Goal: Task Accomplishment & Management: Use online tool/utility

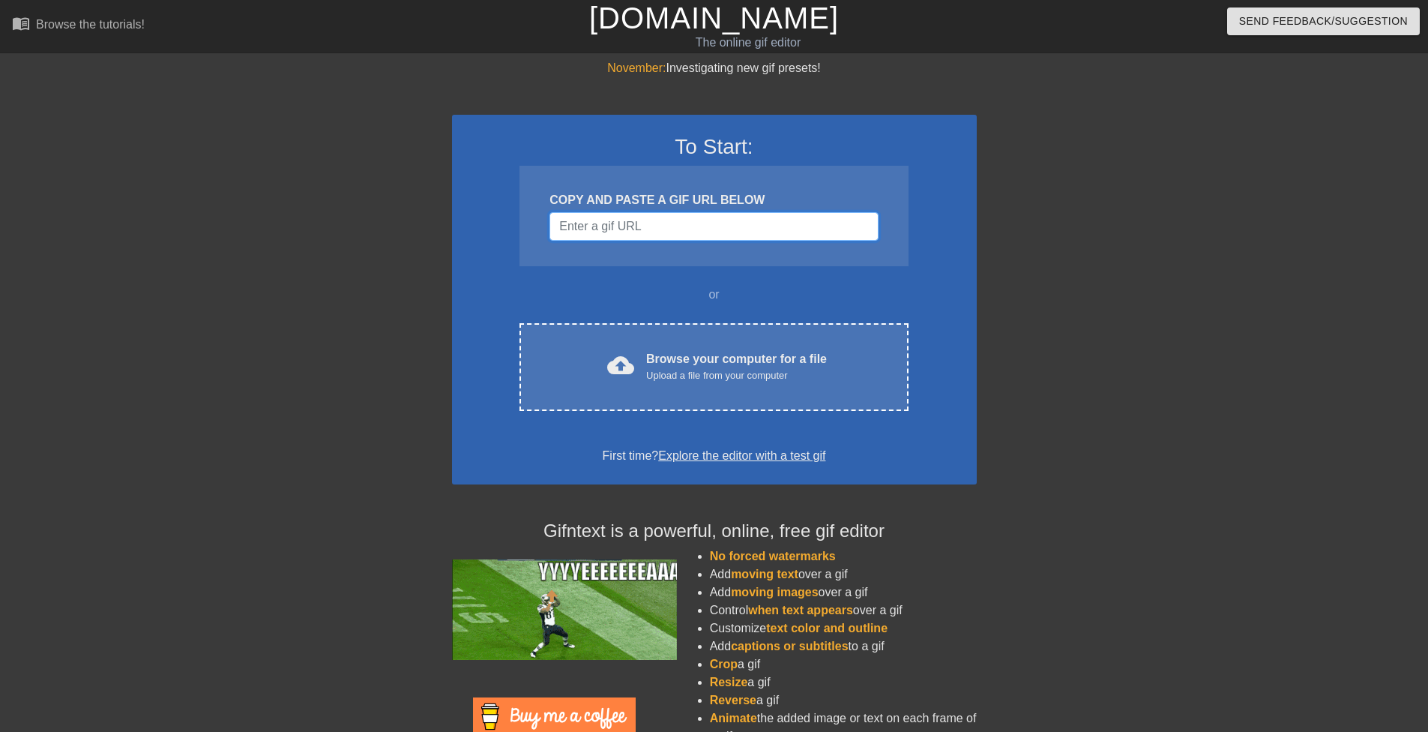
click at [637, 225] on input "Username" at bounding box center [714, 226] width 328 height 28
paste input "[URL][DOMAIN_NAME]"
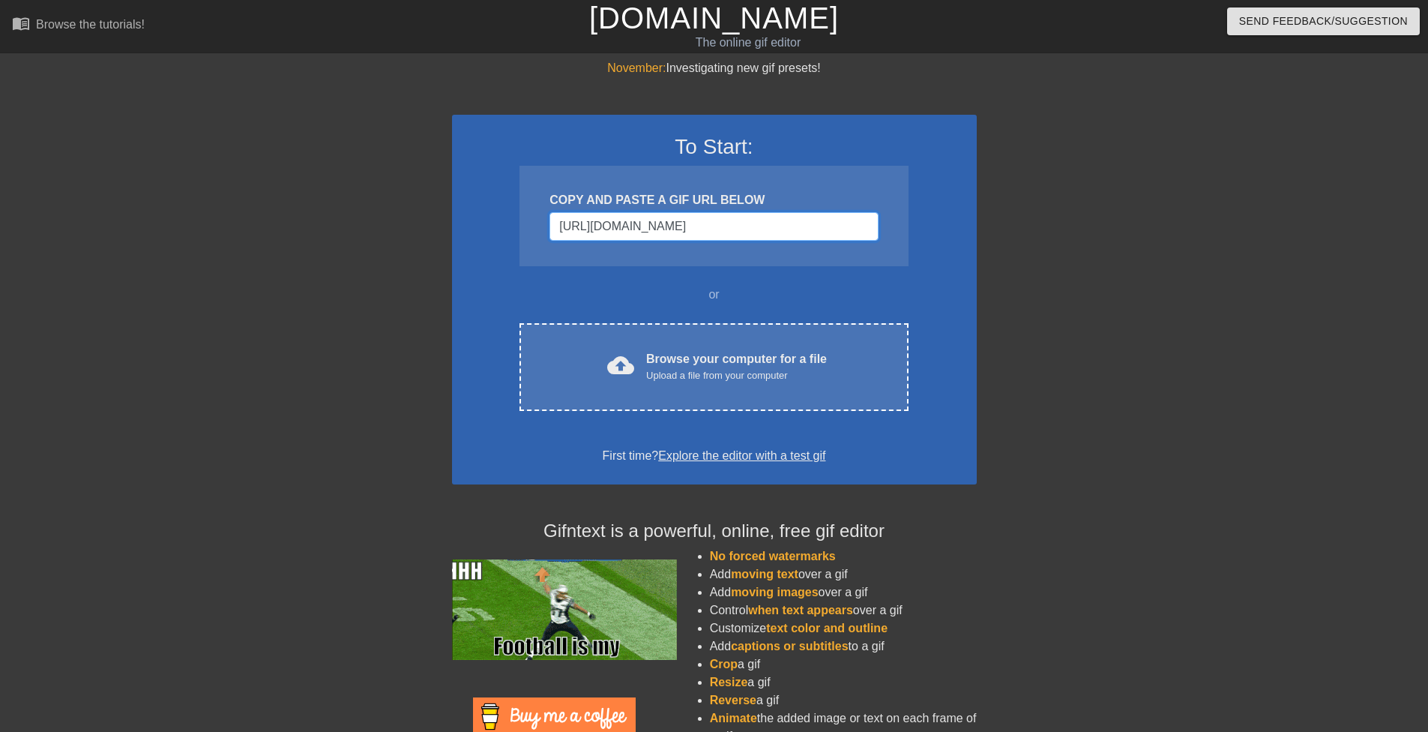
scroll to position [0, 1003]
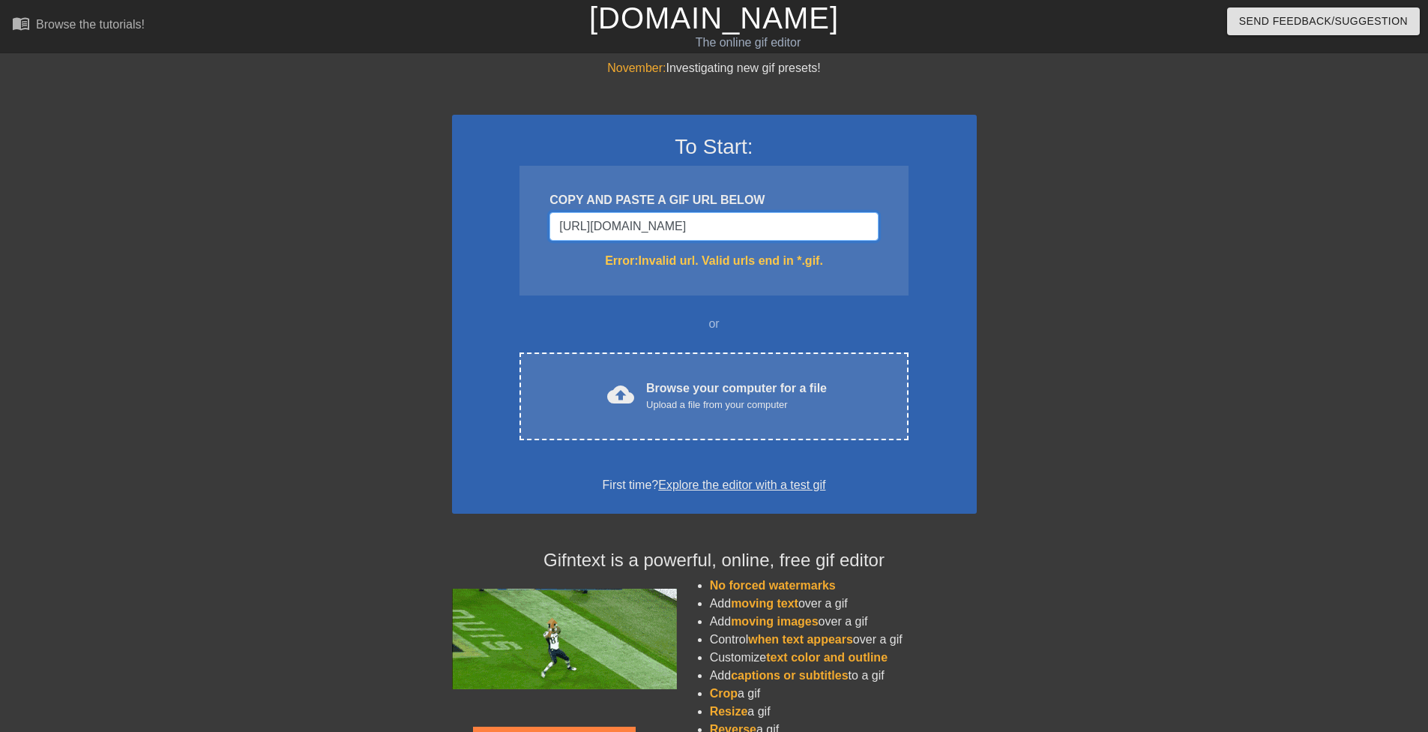
type input "[URL][DOMAIN_NAME]"
click at [1006, 289] on div at bounding box center [1107, 284] width 225 height 450
drag, startPoint x: 985, startPoint y: 721, endPoint x: 985, endPoint y: 730, distance: 9.0
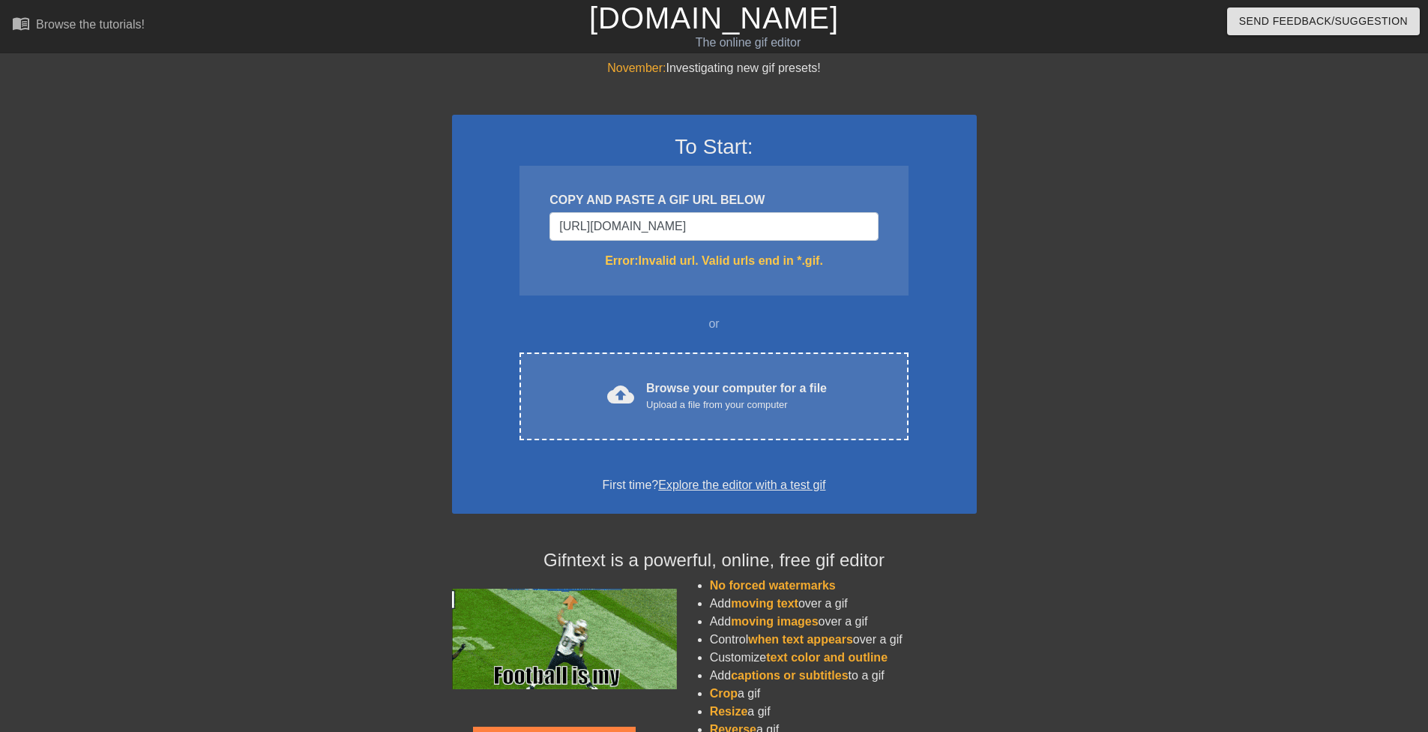
click at [985, 730] on div "No forced watermarks Add moving text over a gif Add moving images over a gif Co…" at bounding box center [828, 700] width 319 height 246
click at [1048, 460] on div at bounding box center [1107, 284] width 225 height 450
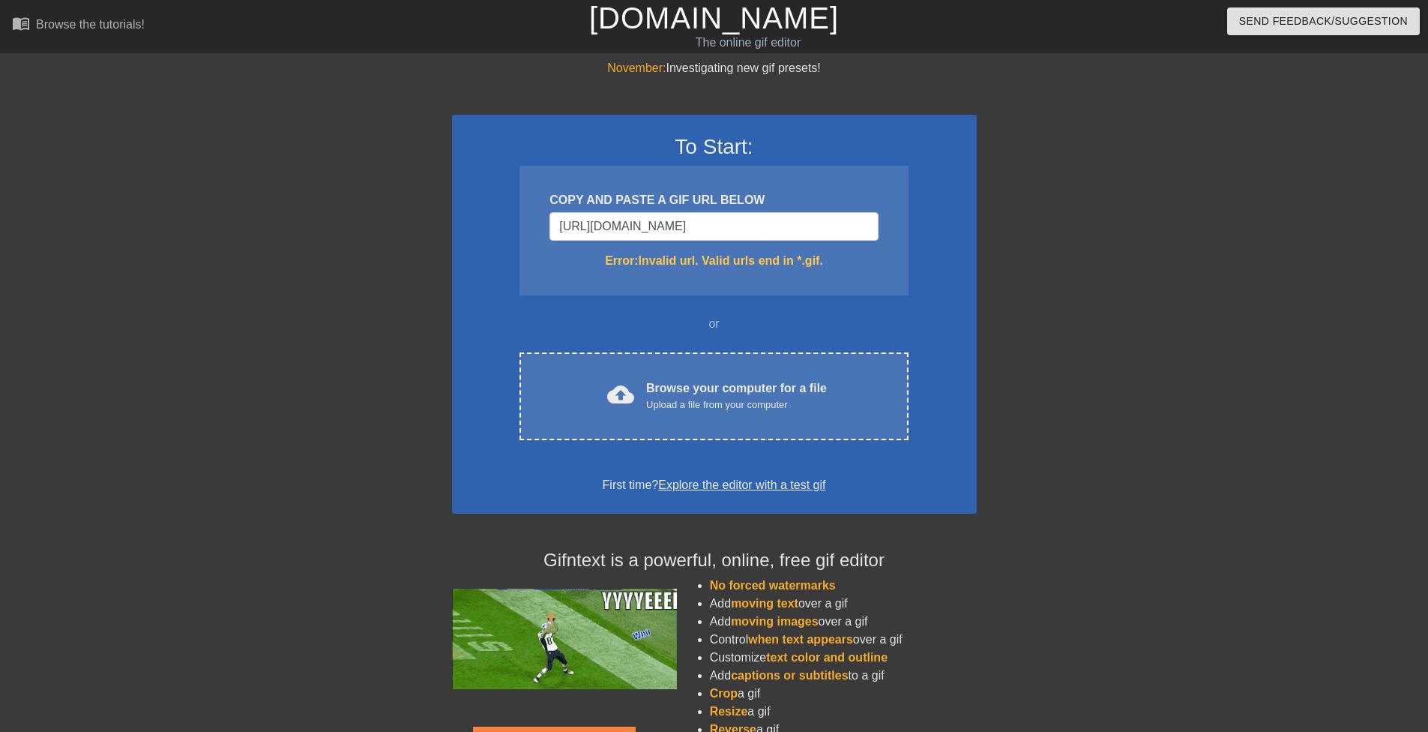
click at [700, 327] on div "or" at bounding box center [714, 324] width 447 height 18
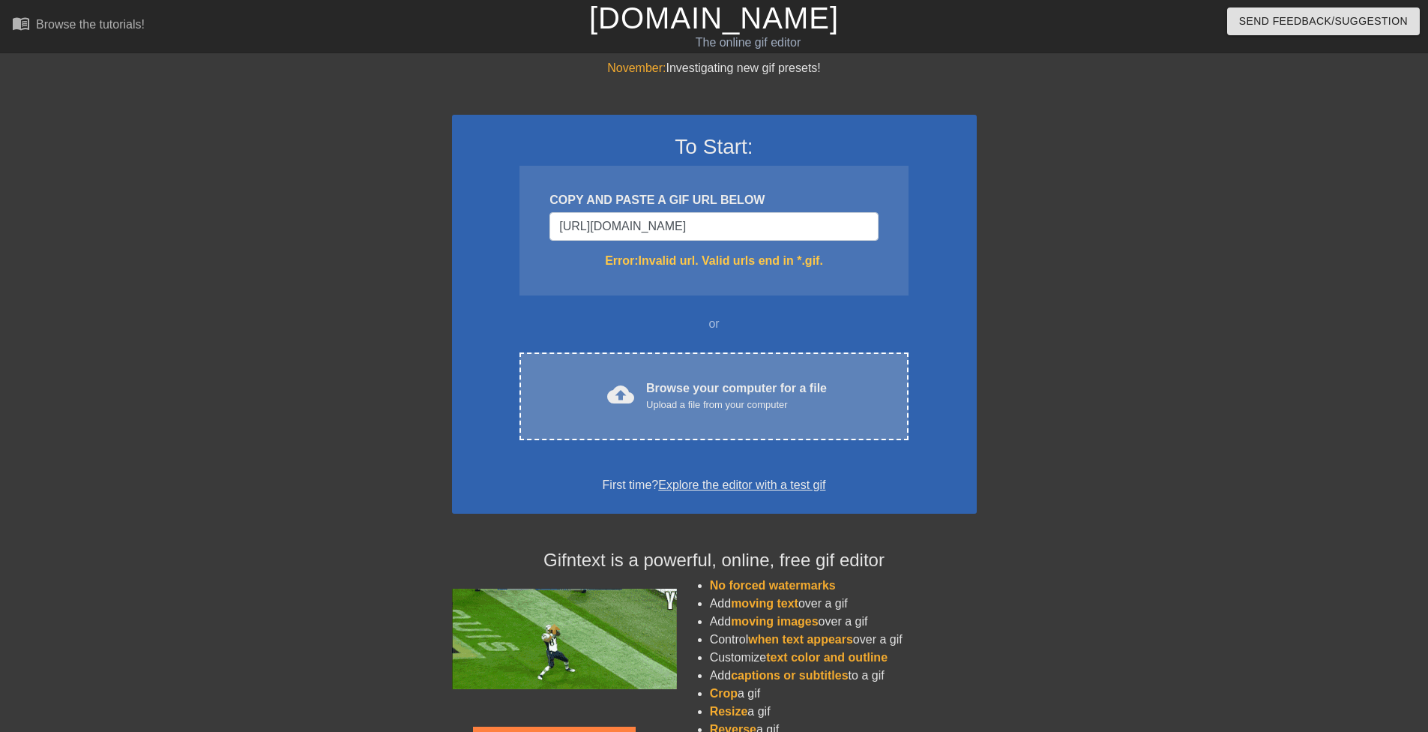
click at [731, 391] on div "Browse your computer for a file Upload a file from your computer" at bounding box center [736, 395] width 181 height 33
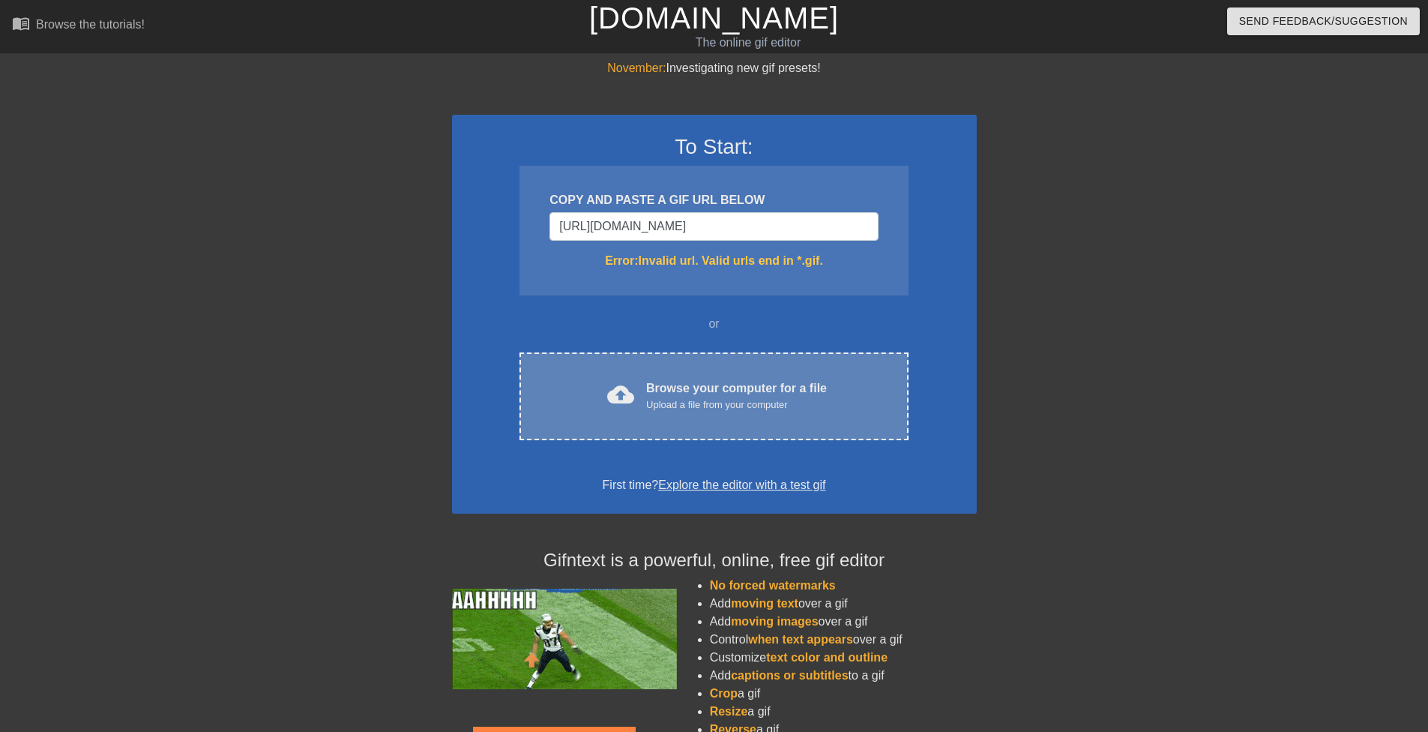
click at [730, 433] on div "cloud_upload Browse your computer for a file Upload a file from your computer C…" at bounding box center [714, 396] width 388 height 88
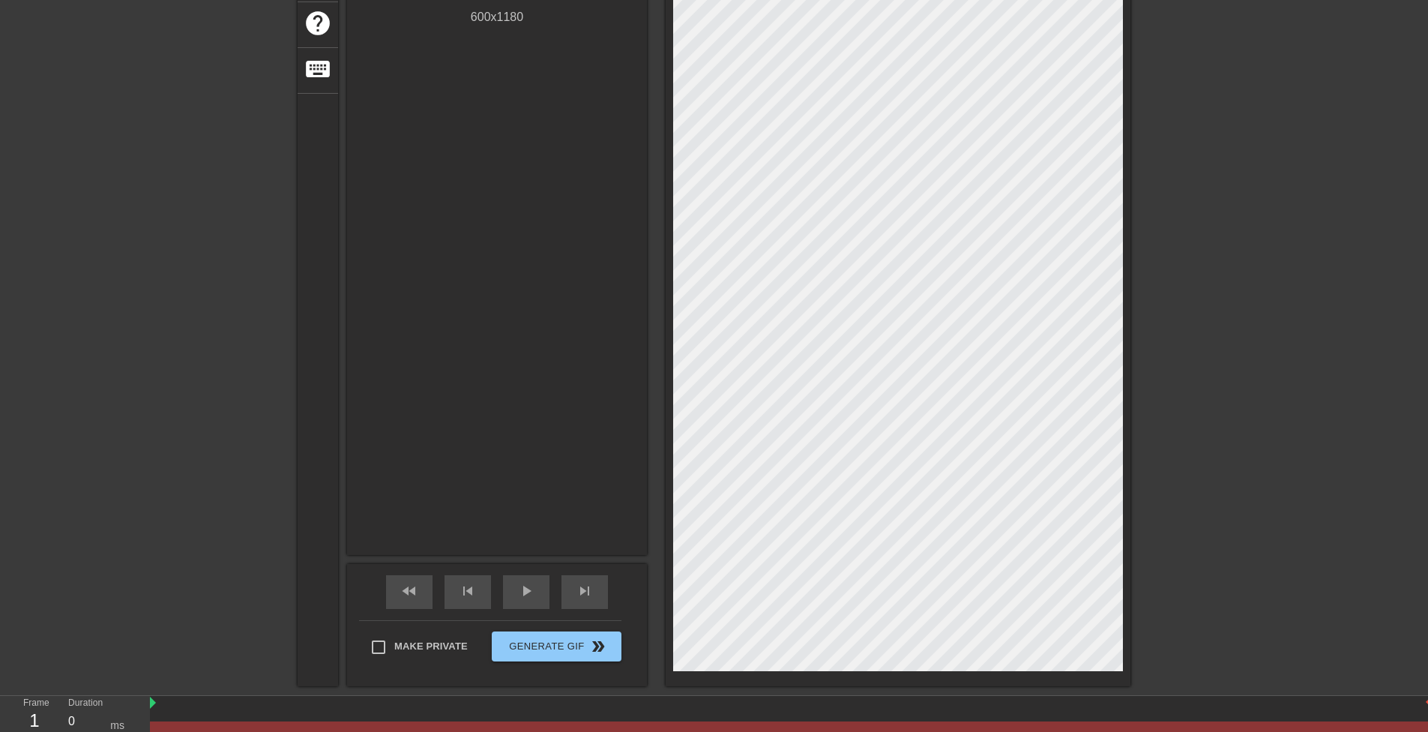
scroll to position [31, 0]
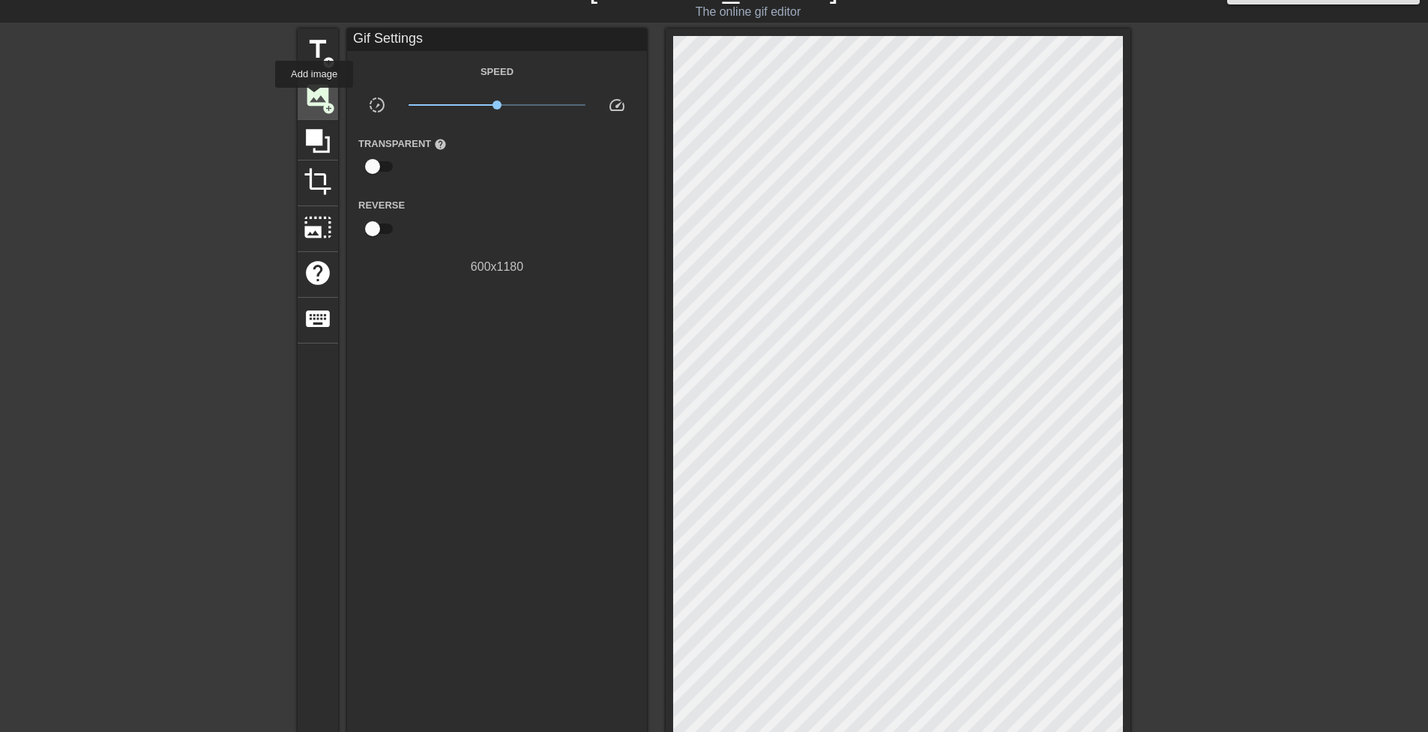
click at [315, 98] on span "image" at bounding box center [318, 95] width 28 height 28
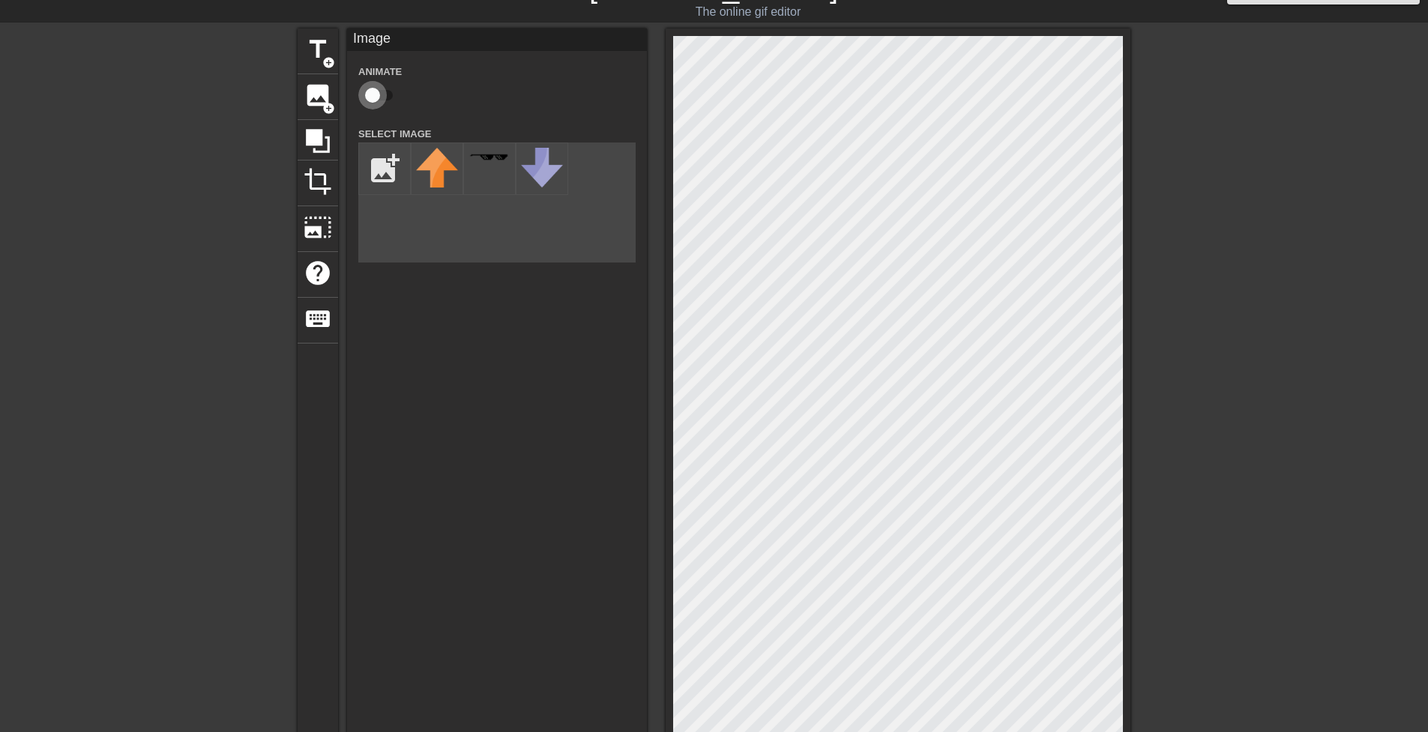
click at [375, 92] on input "checkbox" at bounding box center [372, 95] width 85 height 28
click at [375, 93] on input "checkbox" at bounding box center [386, 95] width 85 height 28
checkbox input "false"
click at [388, 156] on input "file" at bounding box center [384, 168] width 51 height 51
type input "C:\fakepath\[PERSON_NAME].png"
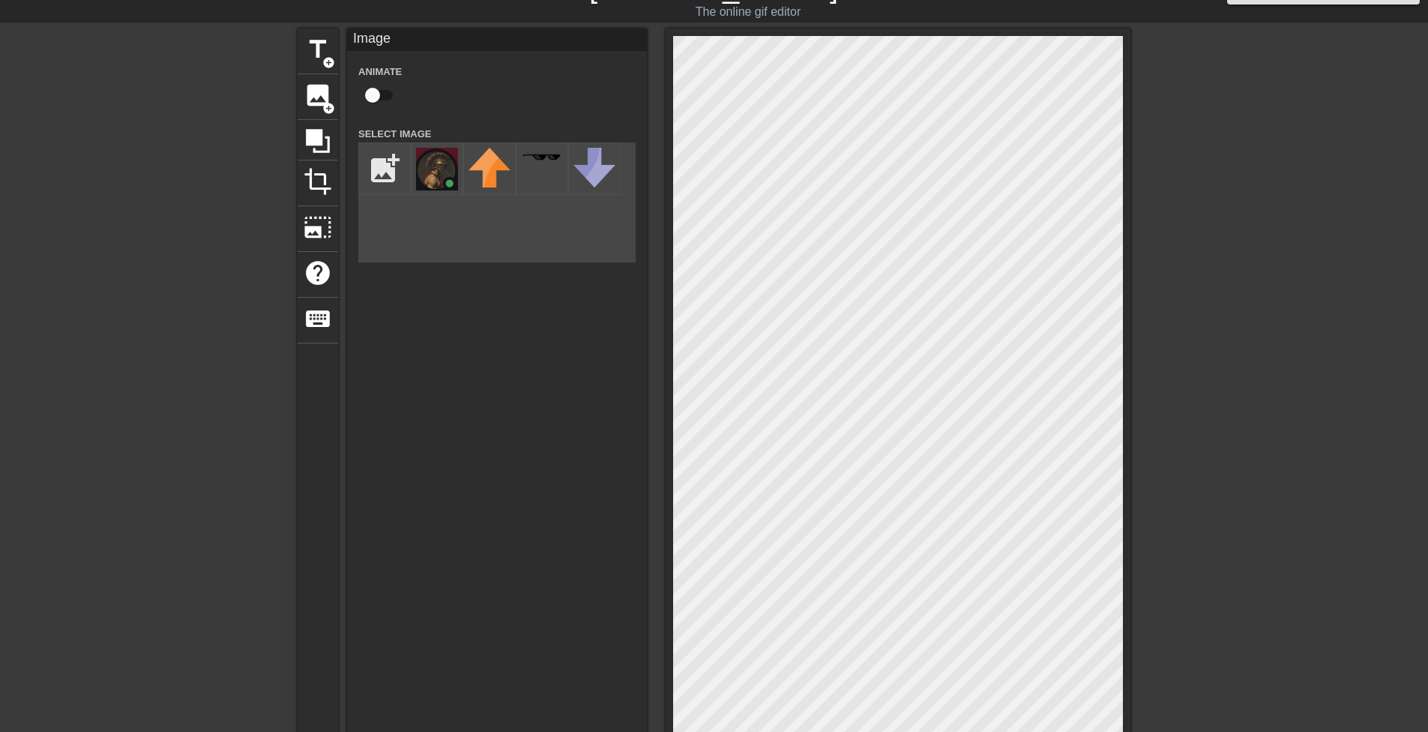
scroll to position [80, 0]
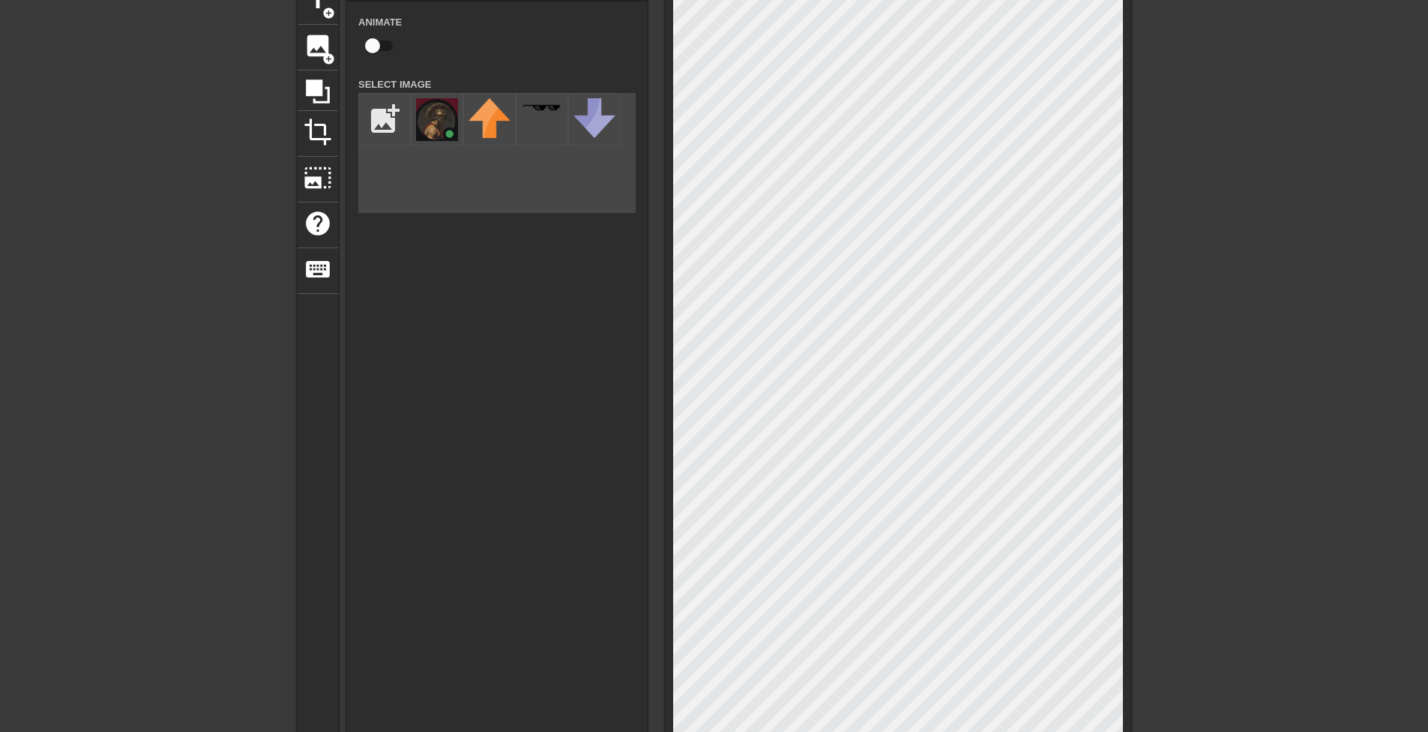
click at [1136, 360] on div "title add_circle image add_circle crop photo_size_select_large help keyboard Im…" at bounding box center [714, 432] width 1428 height 907
click at [443, 125] on img at bounding box center [437, 119] width 42 height 43
click at [1211, 369] on div at bounding box center [1261, 204] width 225 height 450
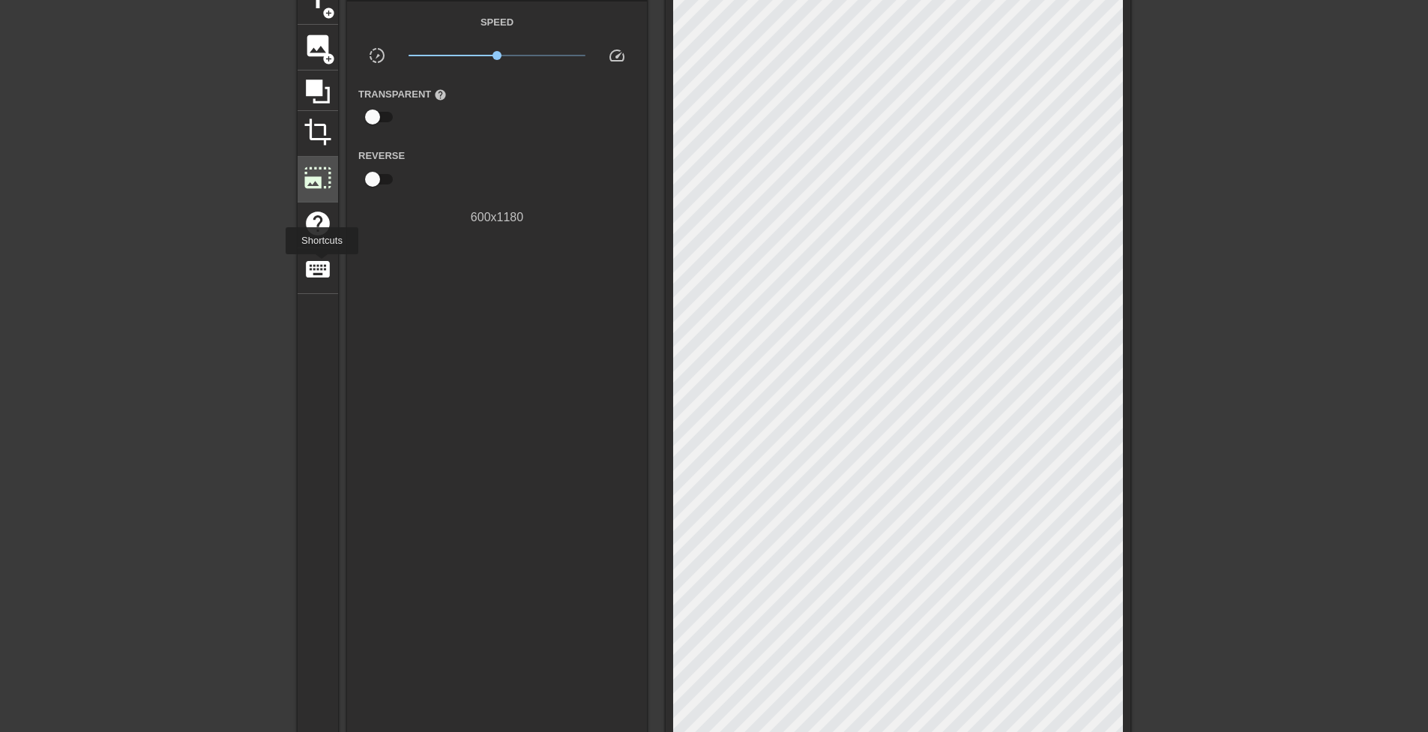
scroll to position [0, 0]
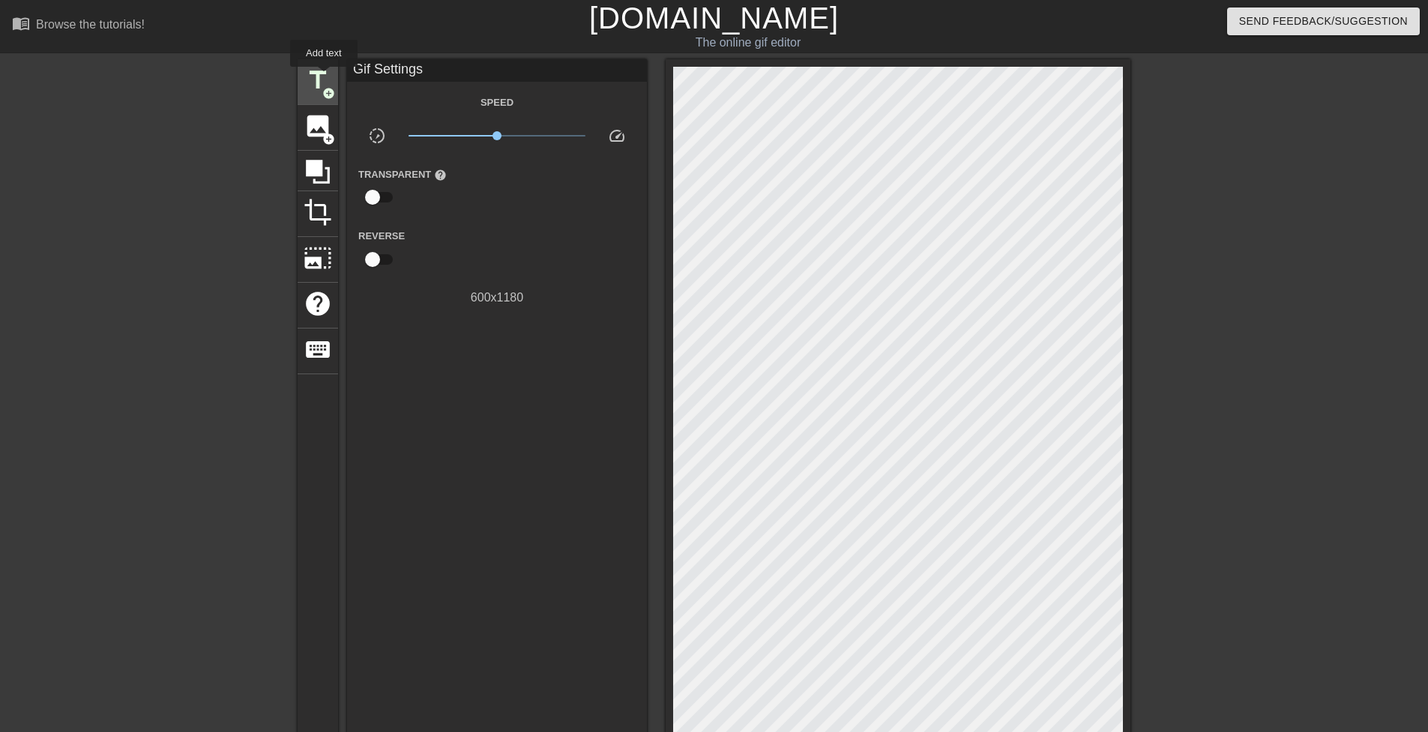
click at [324, 77] on span "title" at bounding box center [318, 80] width 28 height 28
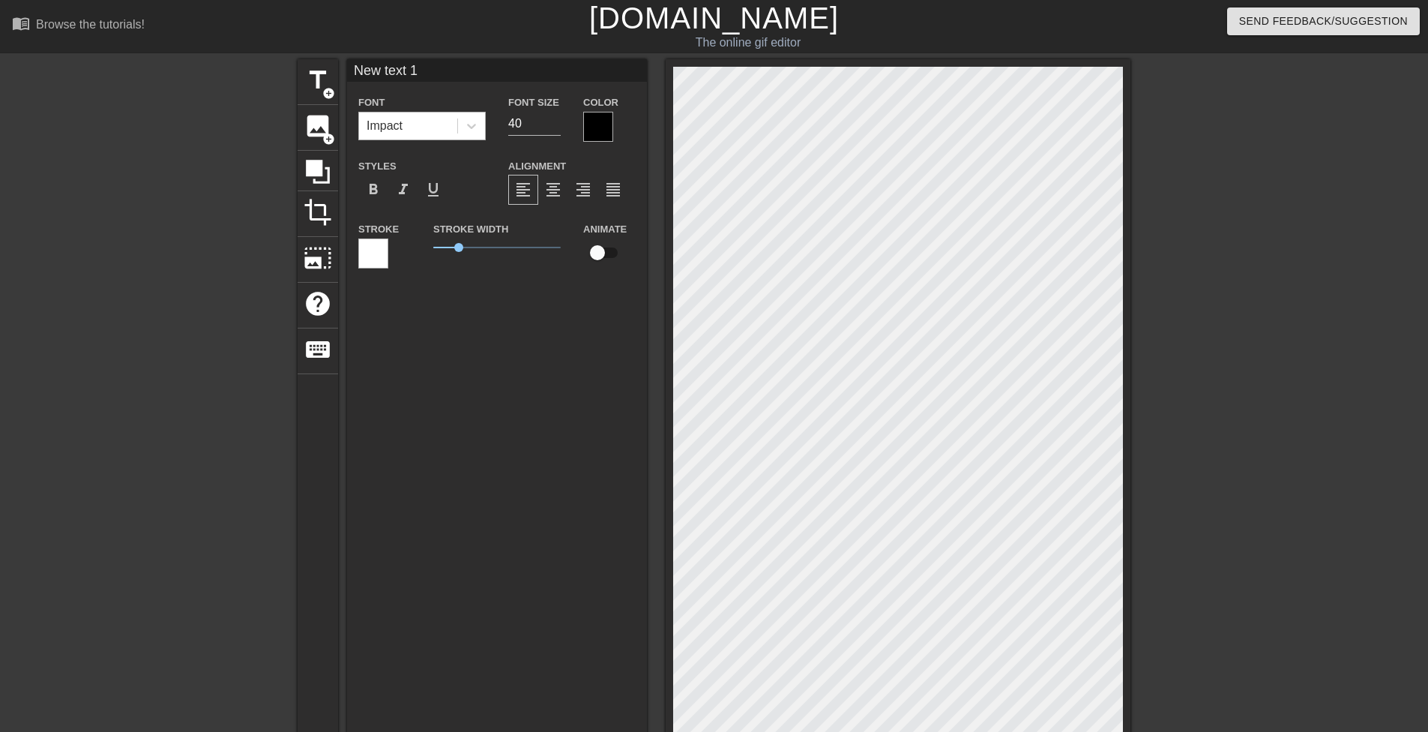
click at [415, 118] on div "Impact" at bounding box center [408, 125] width 98 height 27
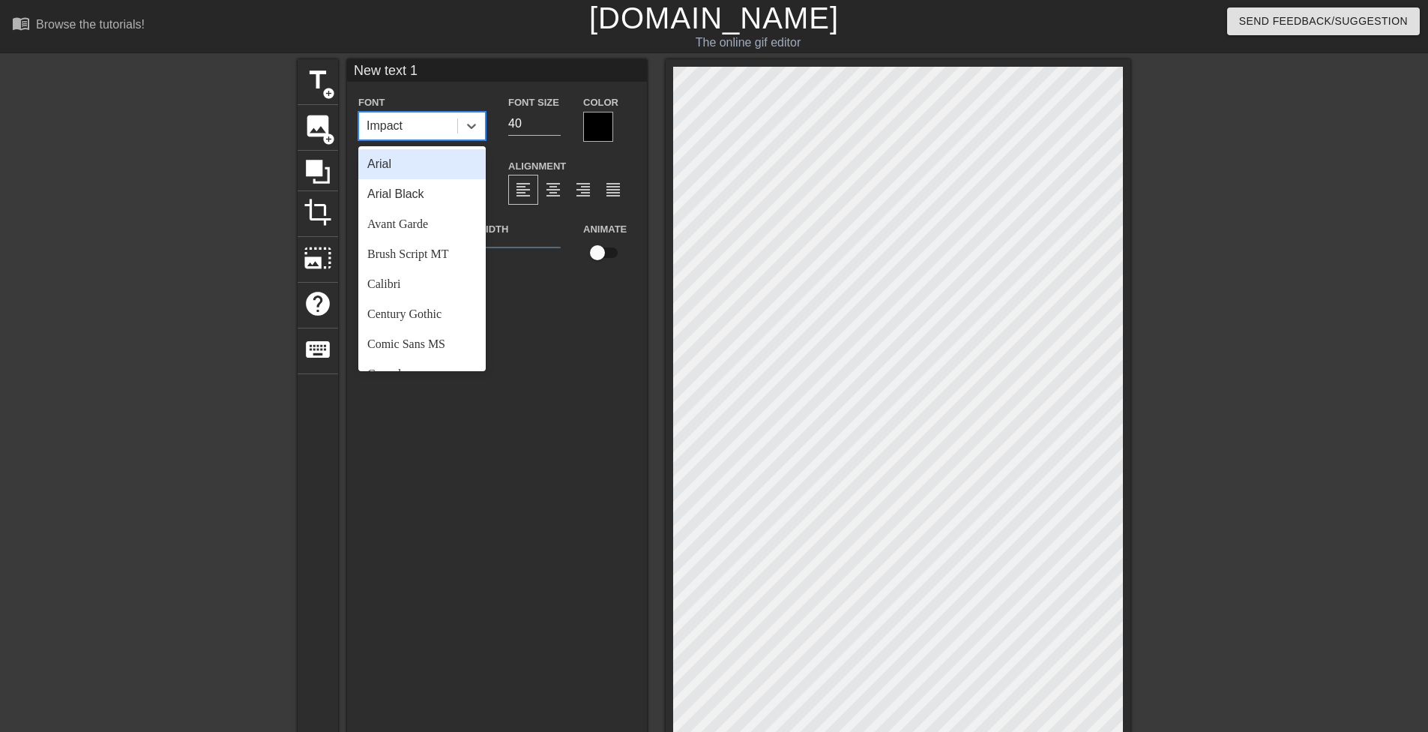
click at [579, 423] on div "New text 1 Font option Arial focused, 1 of 24. 24 results available. Use Up and…" at bounding box center [497, 447] width 300 height 776
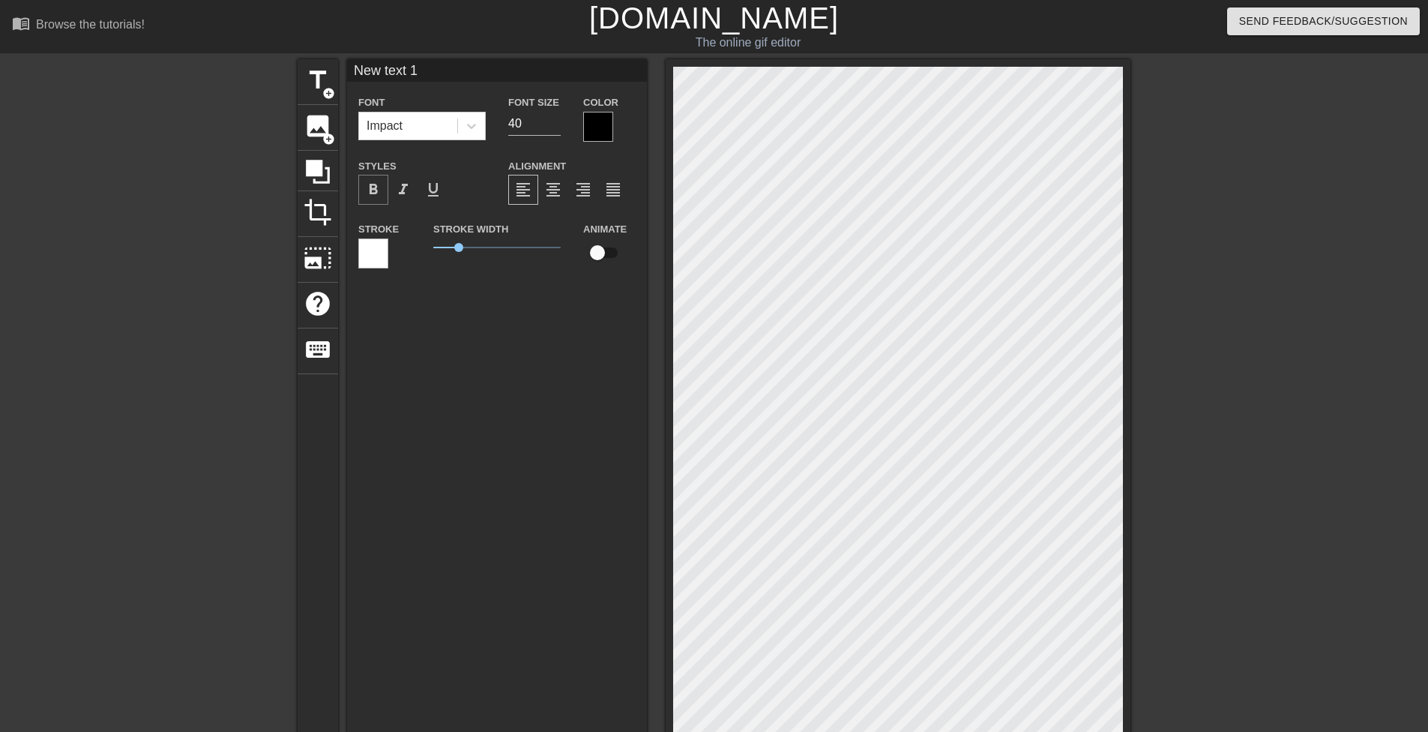
click at [380, 197] on span "format_bold" at bounding box center [373, 190] width 18 height 18
click at [382, 187] on span "format_bold" at bounding box center [373, 190] width 18 height 18
click at [406, 192] on span "format_italic" at bounding box center [403, 190] width 18 height 18
click at [429, 192] on span "format_underline" at bounding box center [433, 190] width 18 height 18
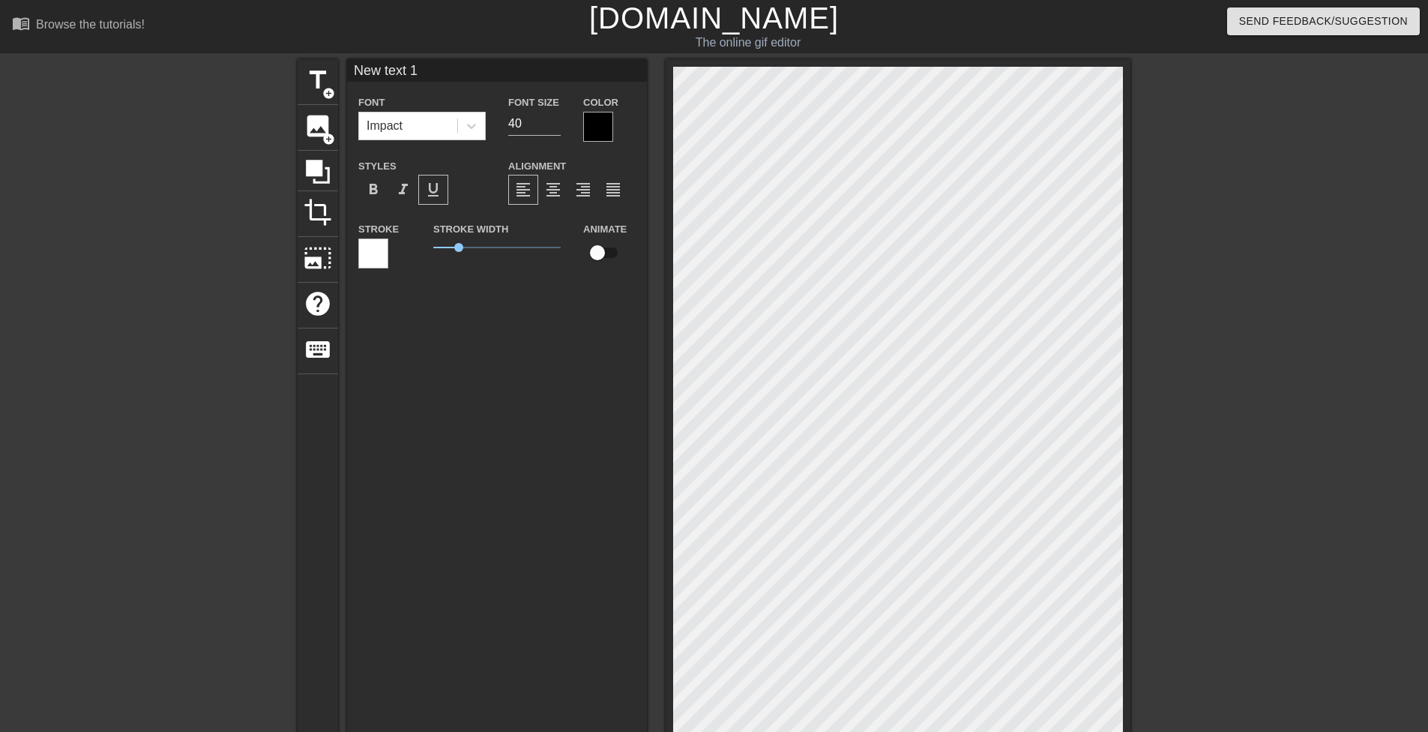
click at [430, 192] on span "format_underline" at bounding box center [433, 190] width 18 height 18
click at [407, 129] on div "Impact" at bounding box center [408, 125] width 98 height 27
click at [502, 145] on div "Font Impact Font Size 40 Color Styles format_bold format_italic format_underlin…" at bounding box center [496, 187] width 277 height 189
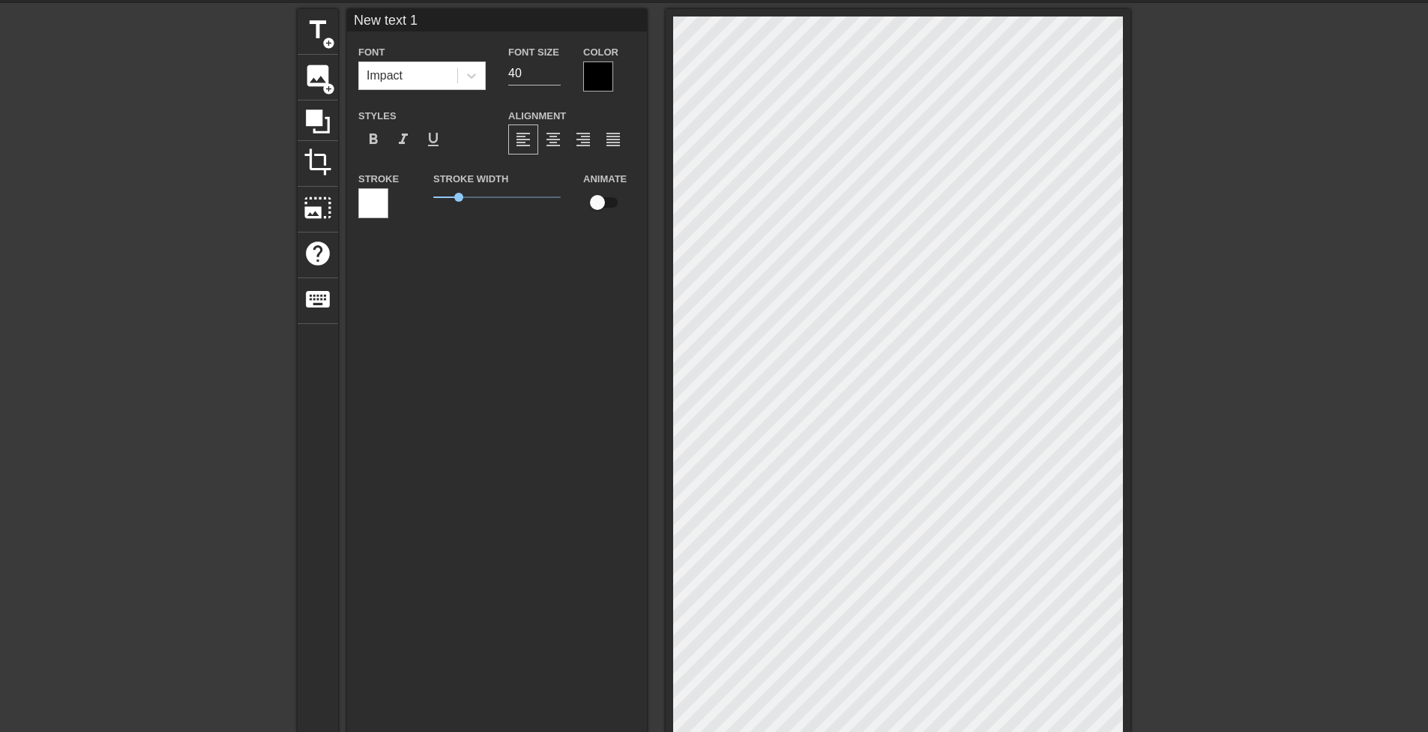
scroll to position [2, 3]
type input "O"
type textarea "O"
type input "OS"
type textarea "OS"
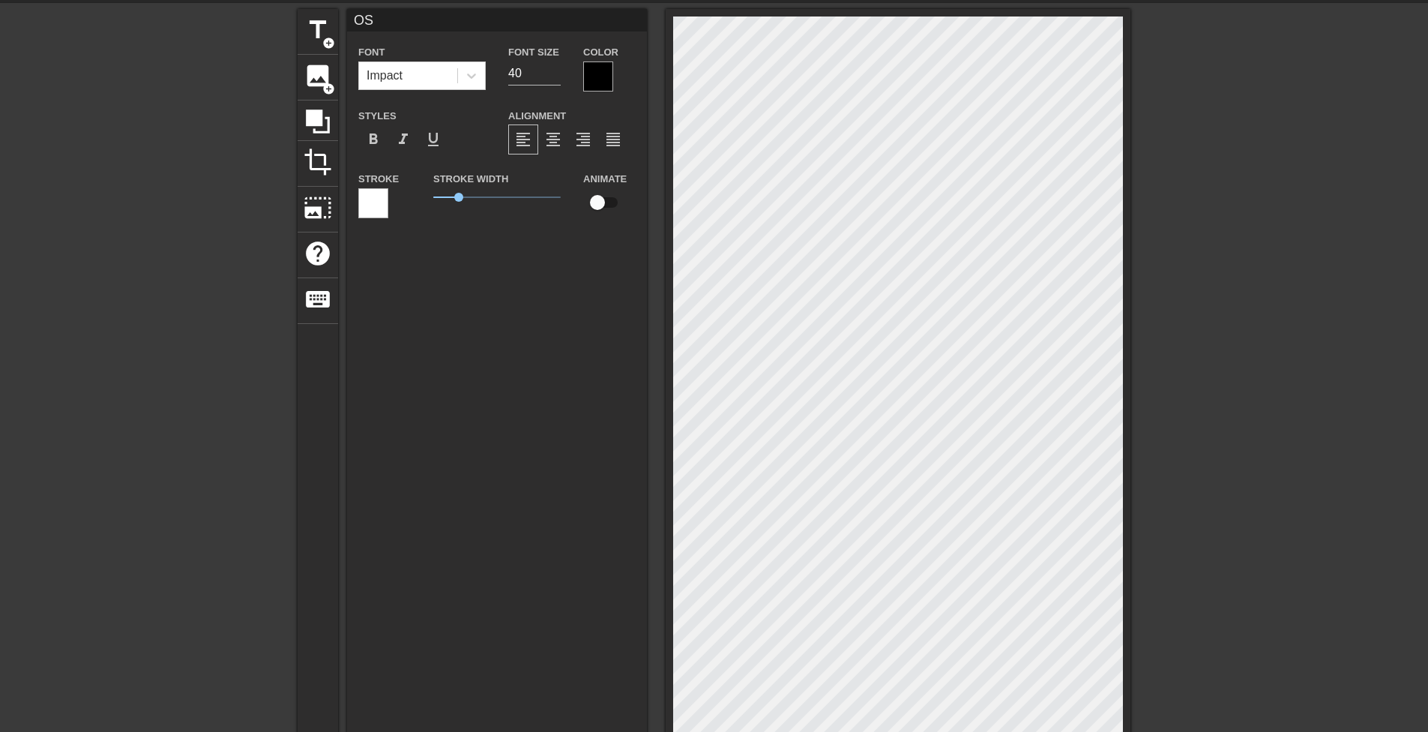
type input "OSK"
type textarea "OSK"
type input "OSKA"
type textarea "OSKA"
type input "OSKAR"
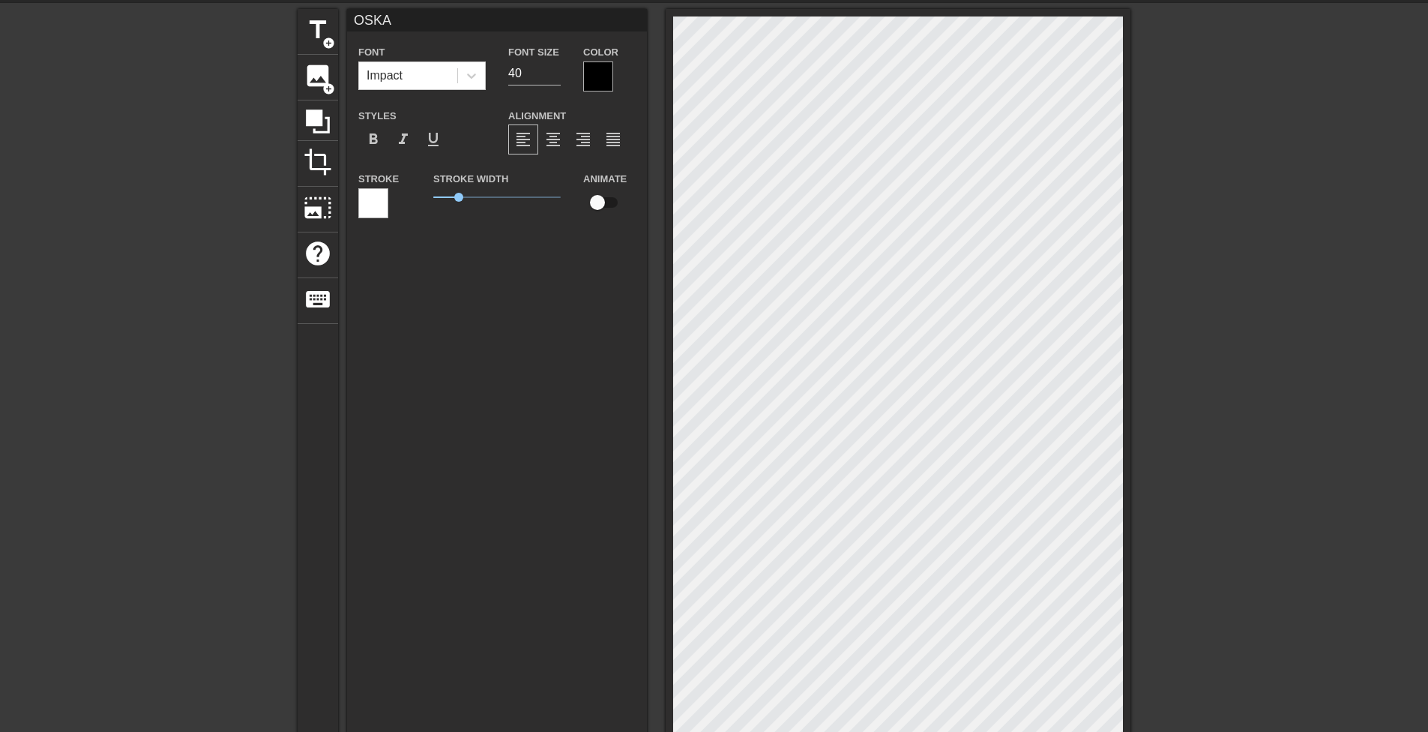
type textarea "OSKAR"
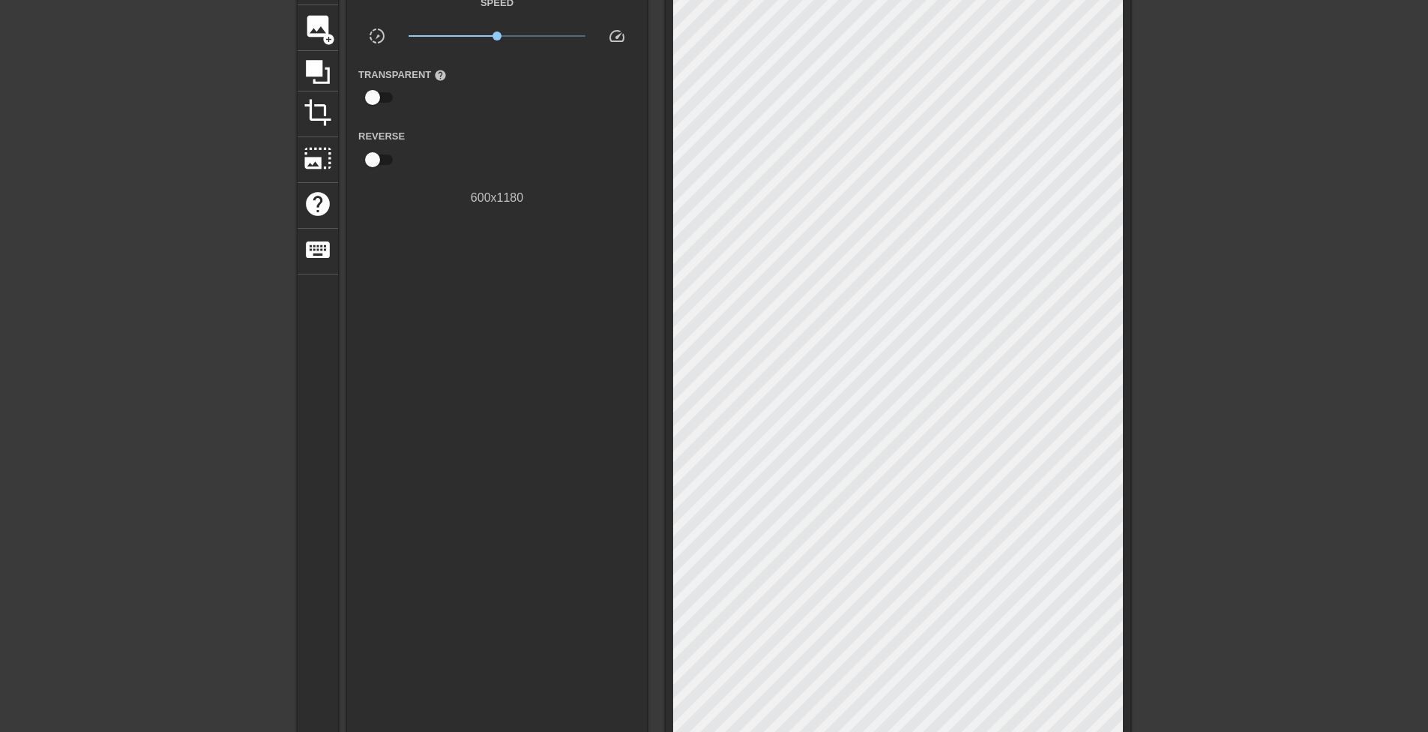
scroll to position [150, 0]
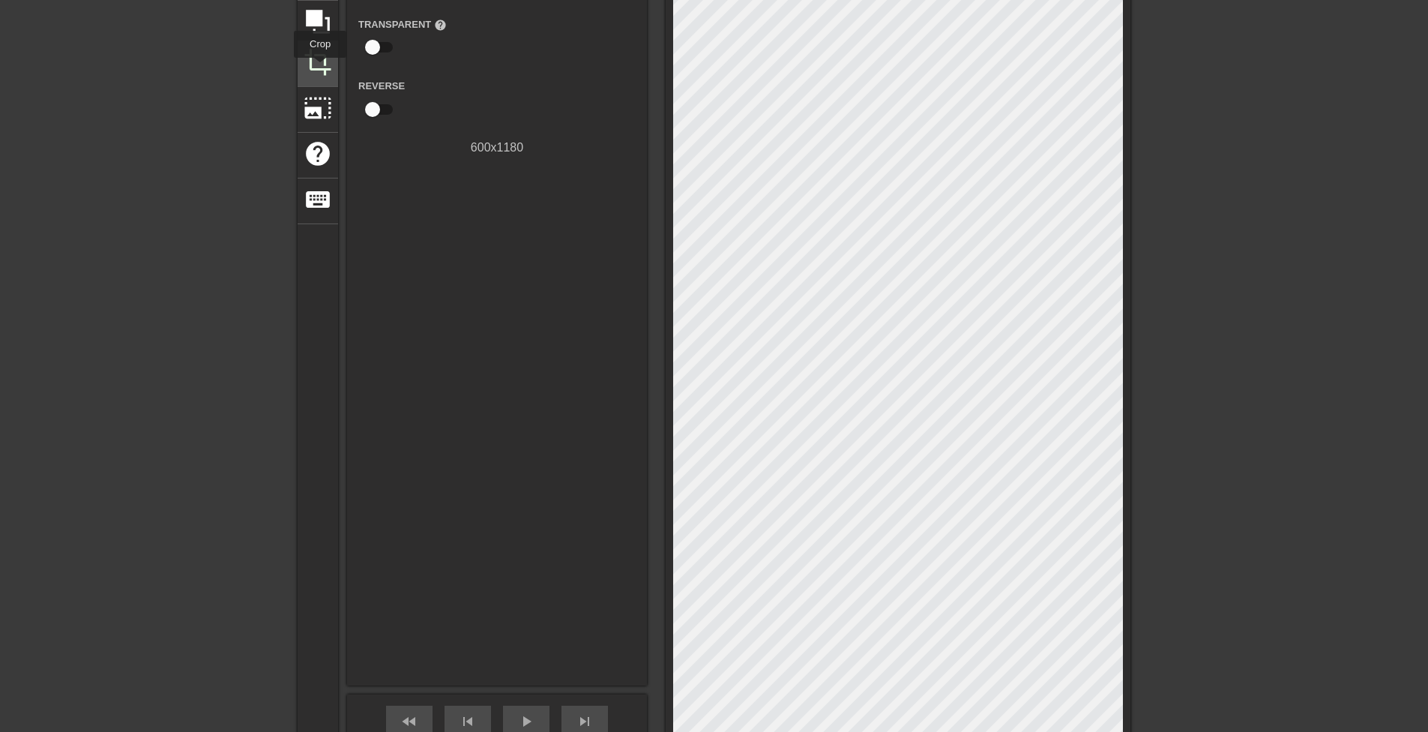
click at [320, 68] on span "crop" at bounding box center [318, 62] width 28 height 28
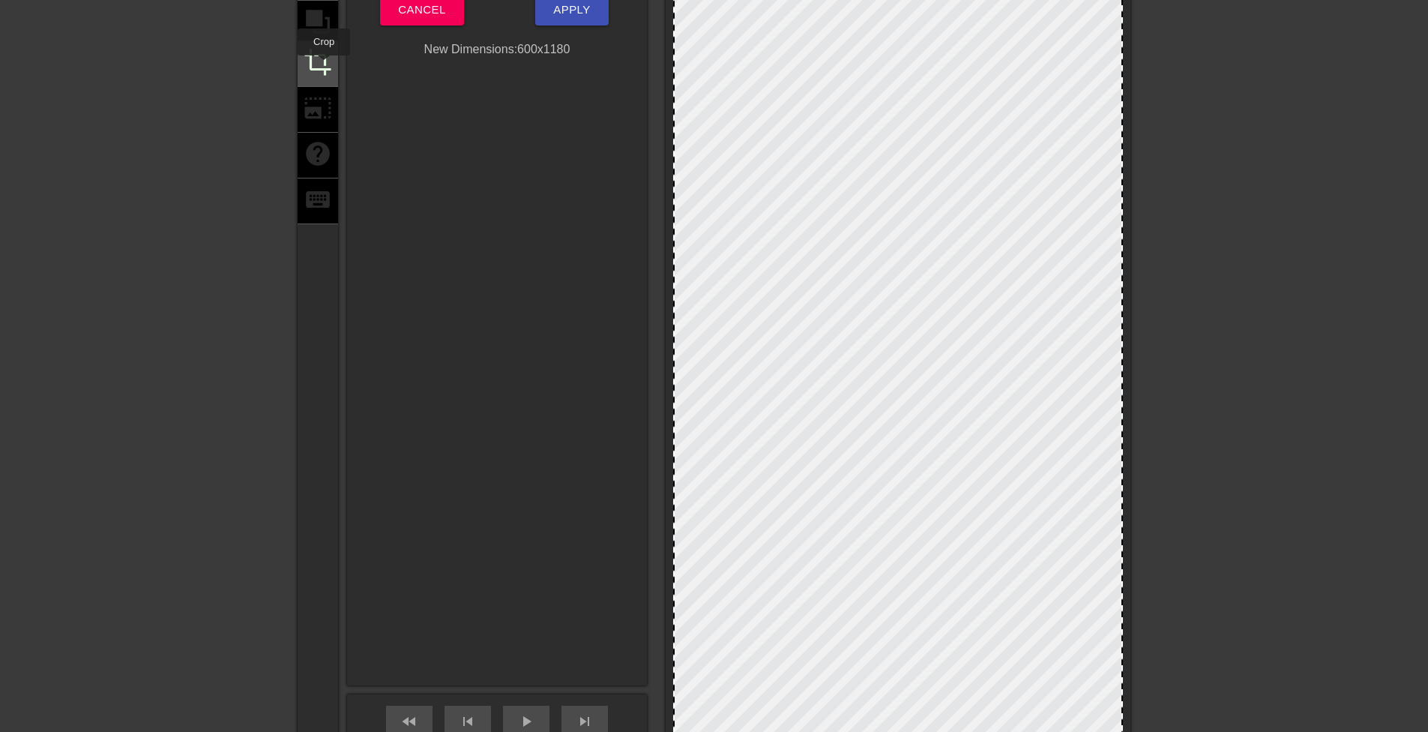
click at [324, 68] on span "crop" at bounding box center [318, 62] width 28 height 28
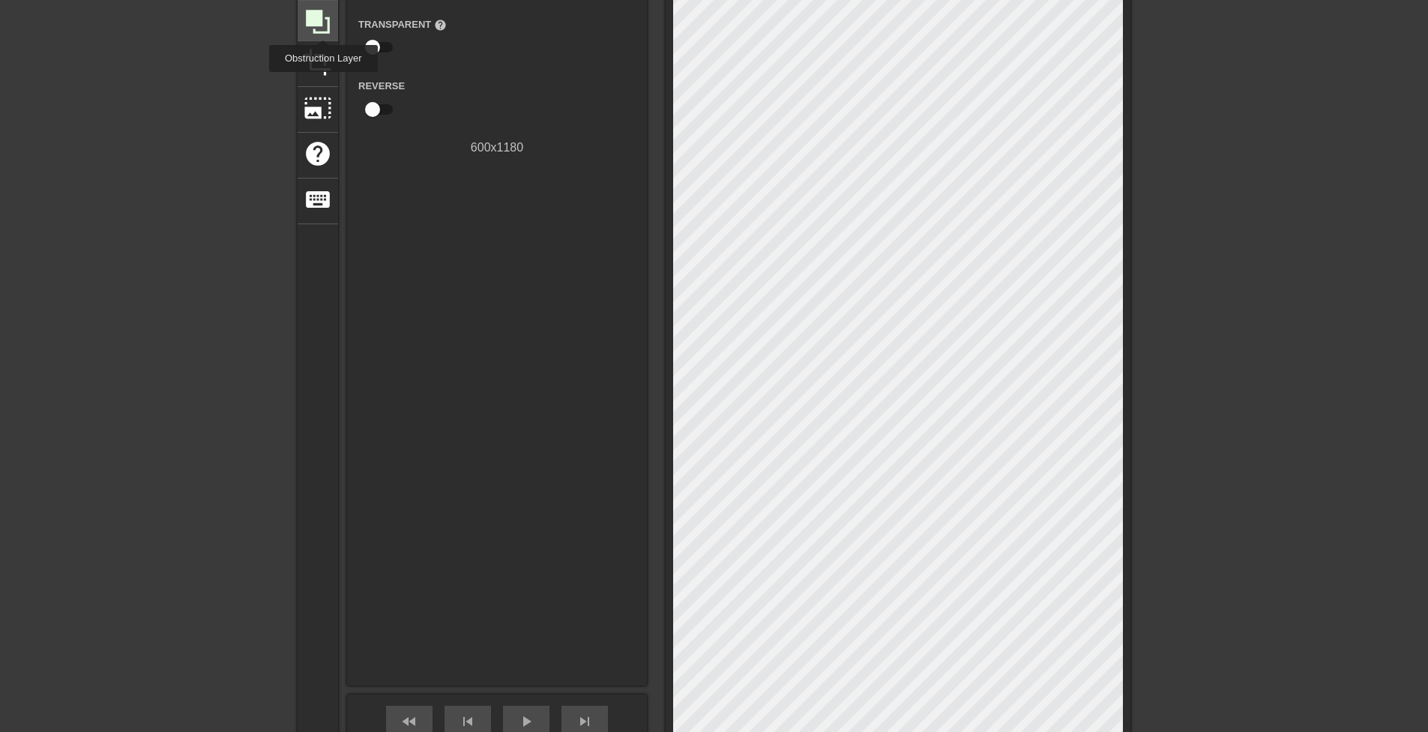
click at [319, 10] on icon at bounding box center [318, 22] width 24 height 24
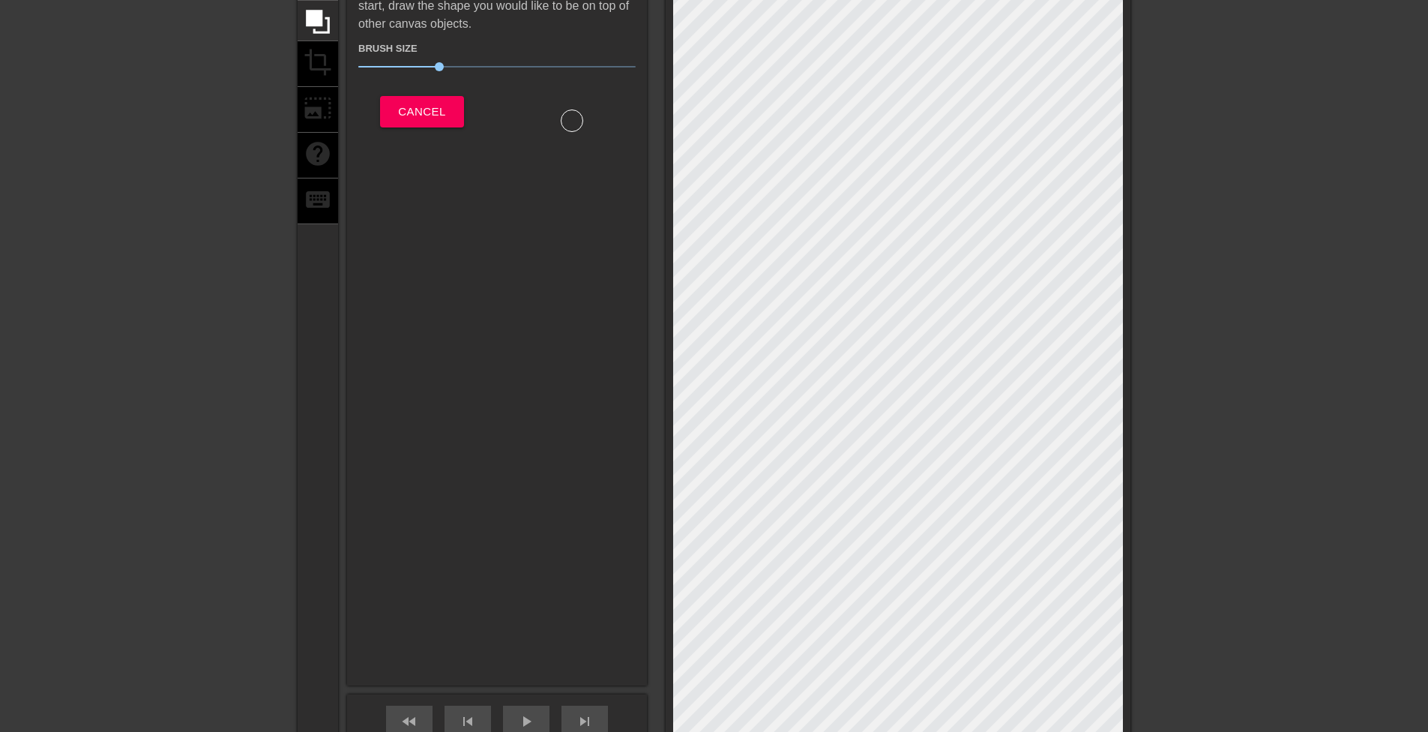
scroll to position [0, 0]
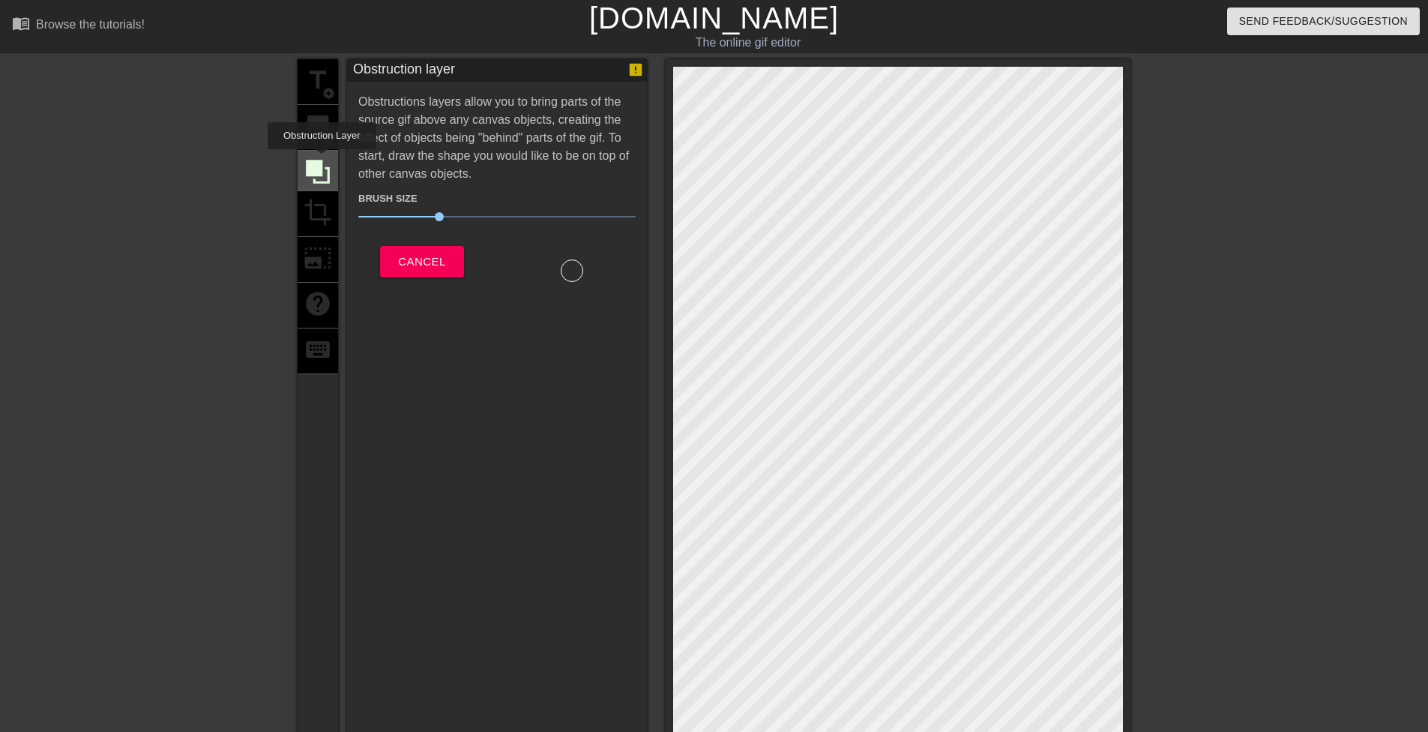
click at [322, 161] on icon at bounding box center [318, 172] width 24 height 24
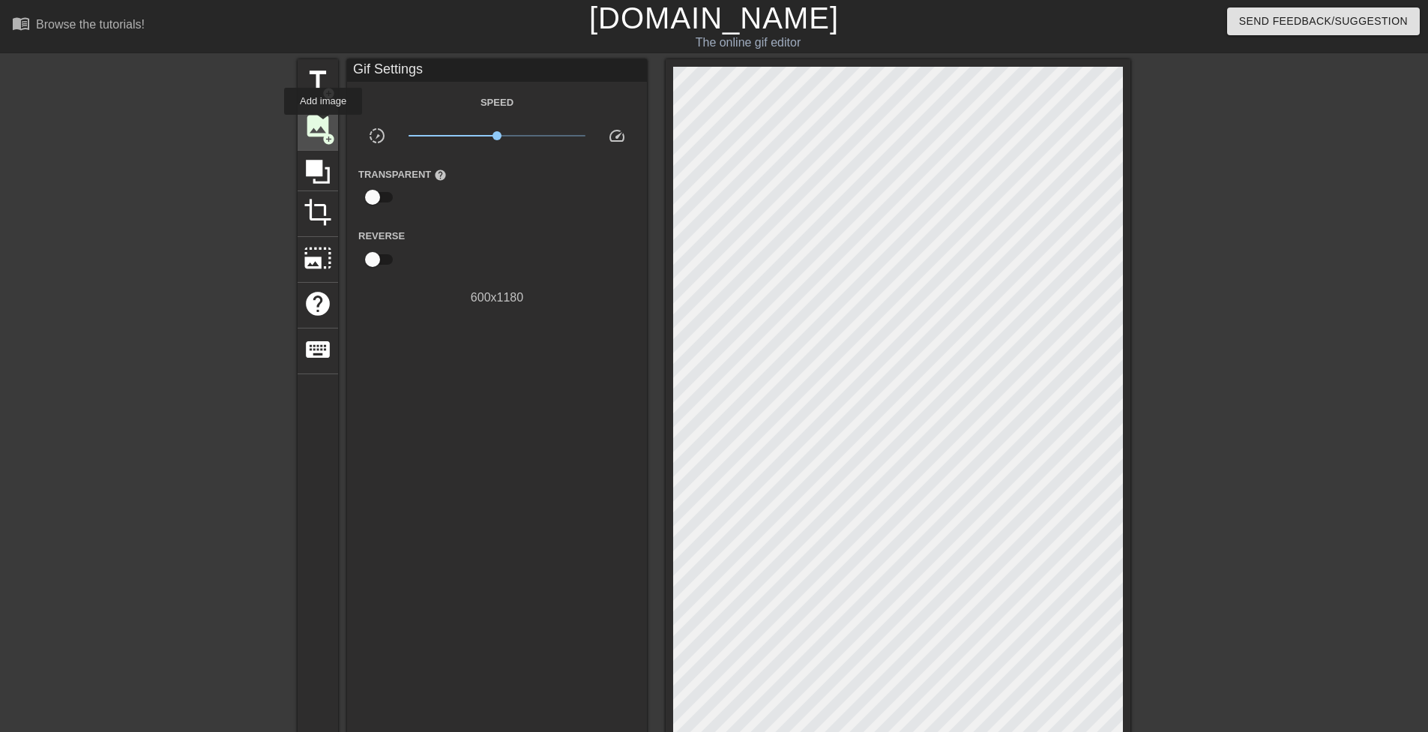
click at [323, 125] on span "image" at bounding box center [318, 126] width 28 height 28
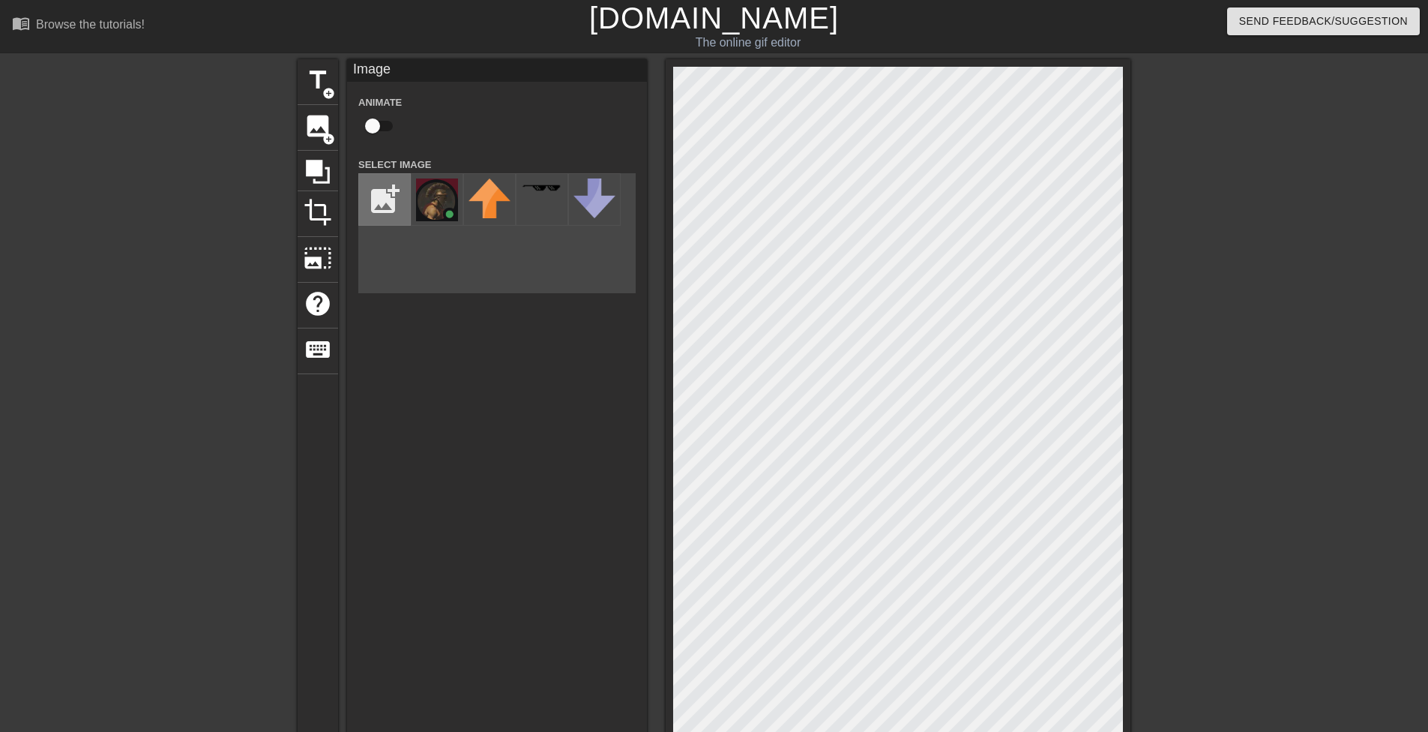
click at [392, 193] on input "file" at bounding box center [384, 199] width 51 height 51
type input "C:\fakepath\[PERSON_NAME].png"
click at [433, 210] on img at bounding box center [437, 202] width 42 height 48
click at [497, 496] on div "Image Animate Select Image add_photo_alternate" at bounding box center [497, 447] width 300 height 776
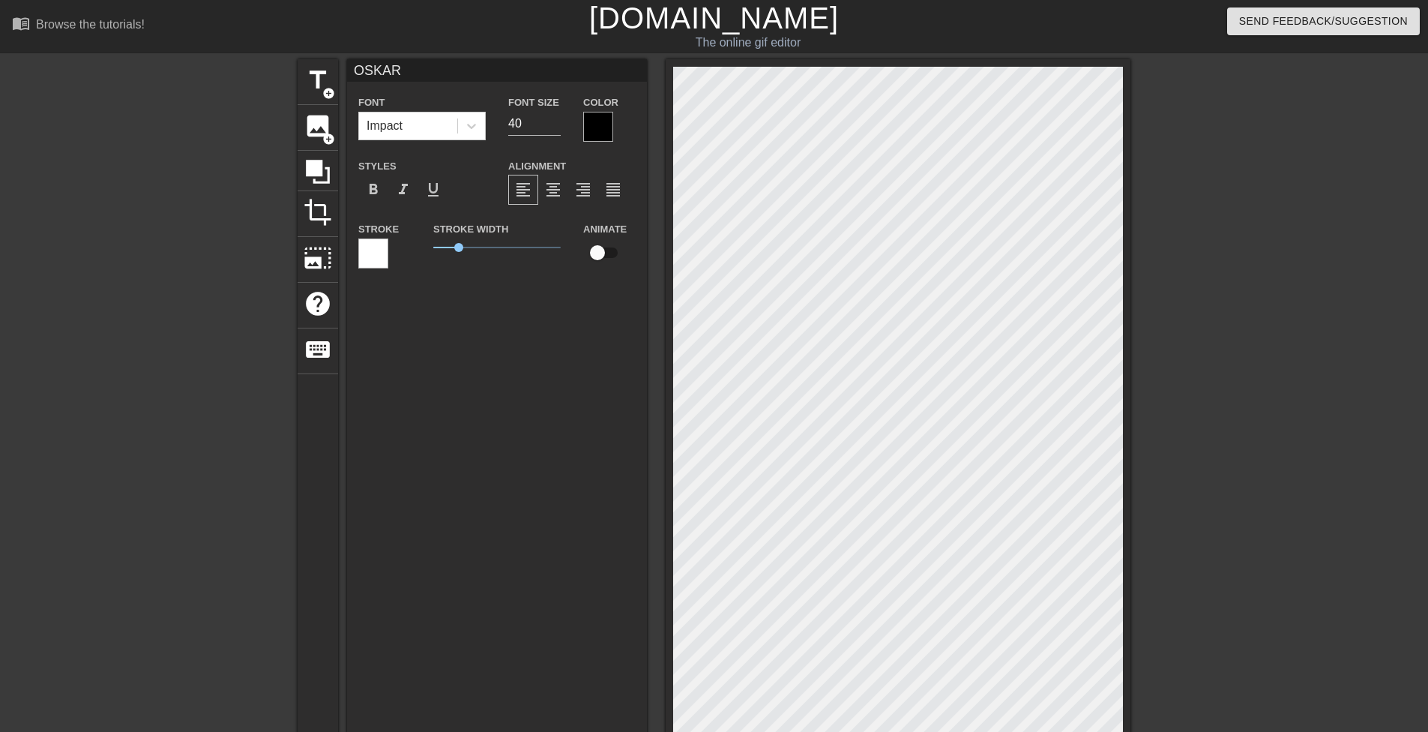
click at [488, 468] on div "OSKAR Font Impact Font Size 40 Color Styles format_bold format_italic format_un…" at bounding box center [497, 447] width 300 height 776
click at [575, 430] on div "OSKAR Font Impact Font Size 40 Color Styles format_bold format_italic format_un…" at bounding box center [497, 447] width 300 height 776
click at [326, 89] on span "add_circle" at bounding box center [328, 93] width 13 height 13
type input "New text 3"
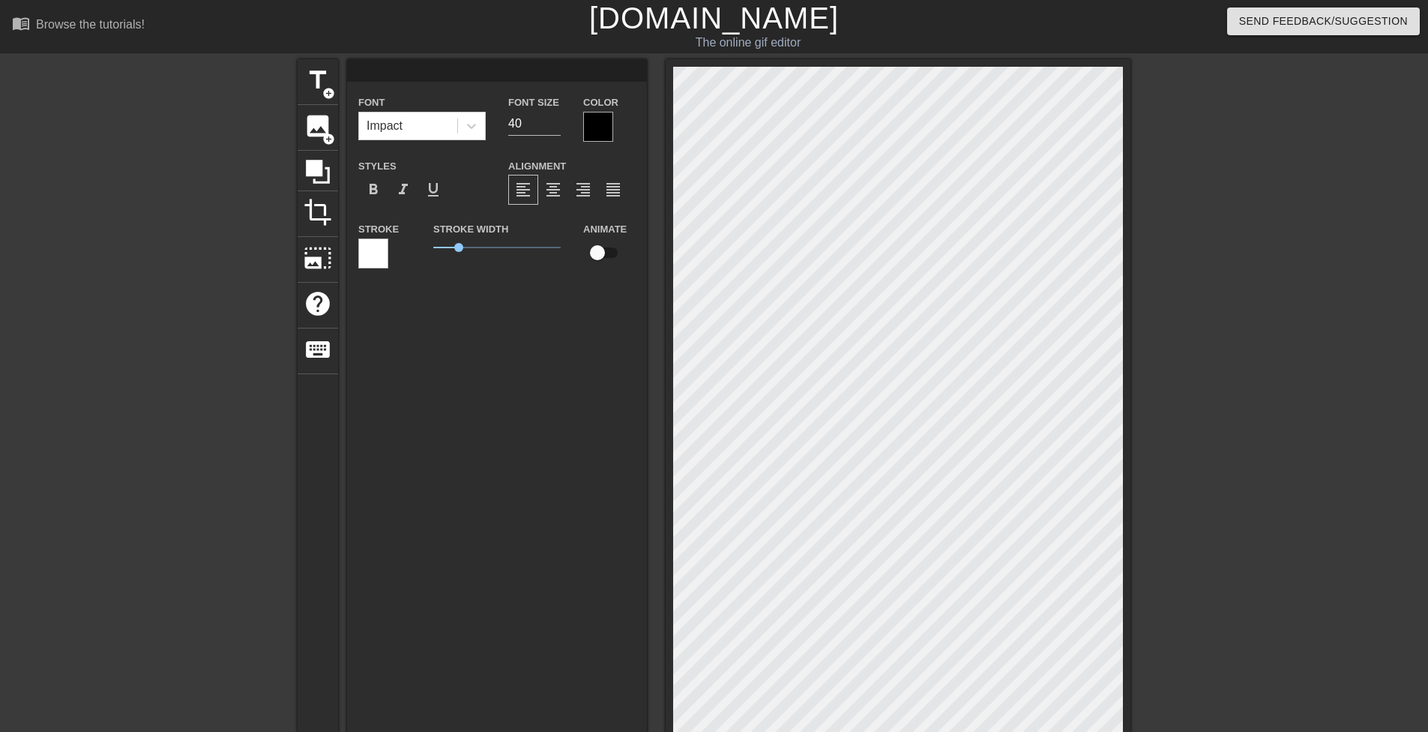
type input "N"
type textarea "N"
type input "NI"
type textarea "NI"
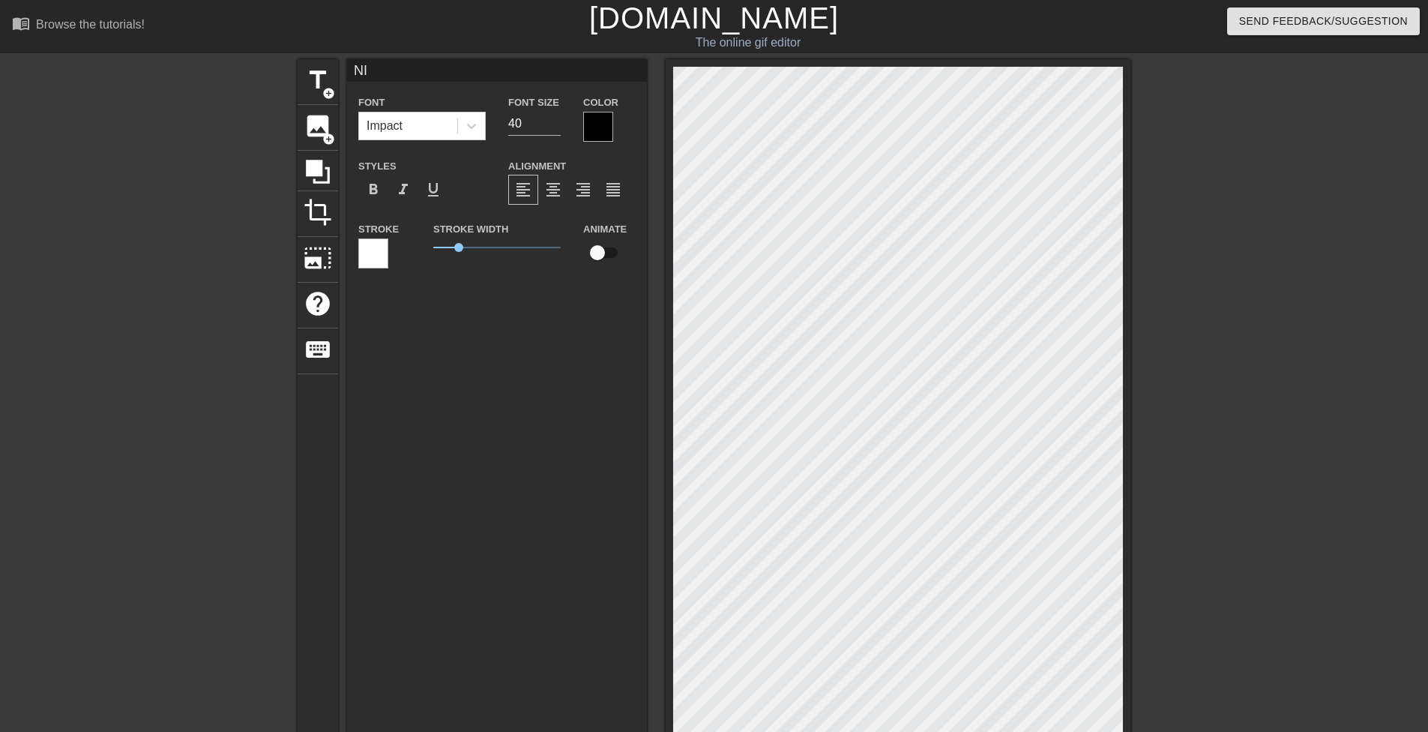
type input "NIC"
type textarea "NIC"
type input "NICO"
type textarea "NICO"
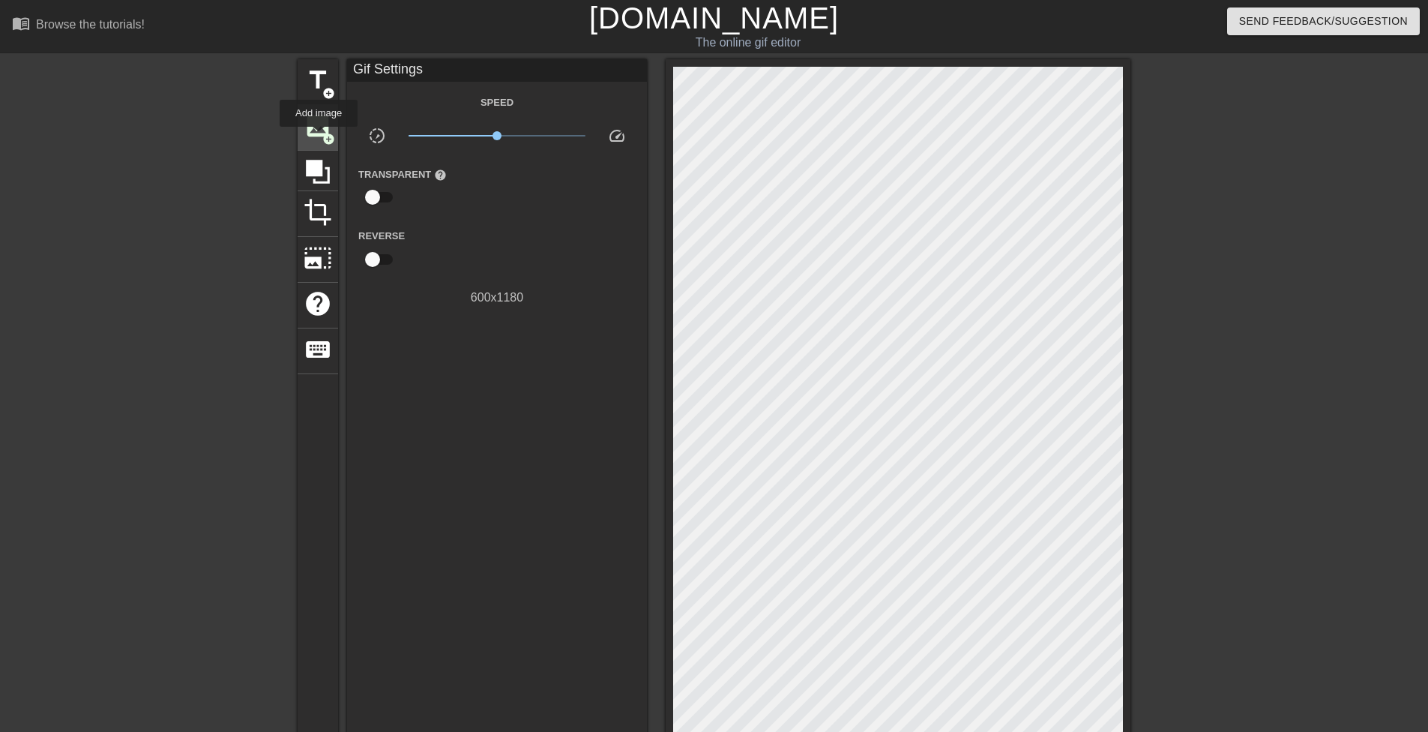
click at [319, 137] on span "image" at bounding box center [318, 126] width 28 height 28
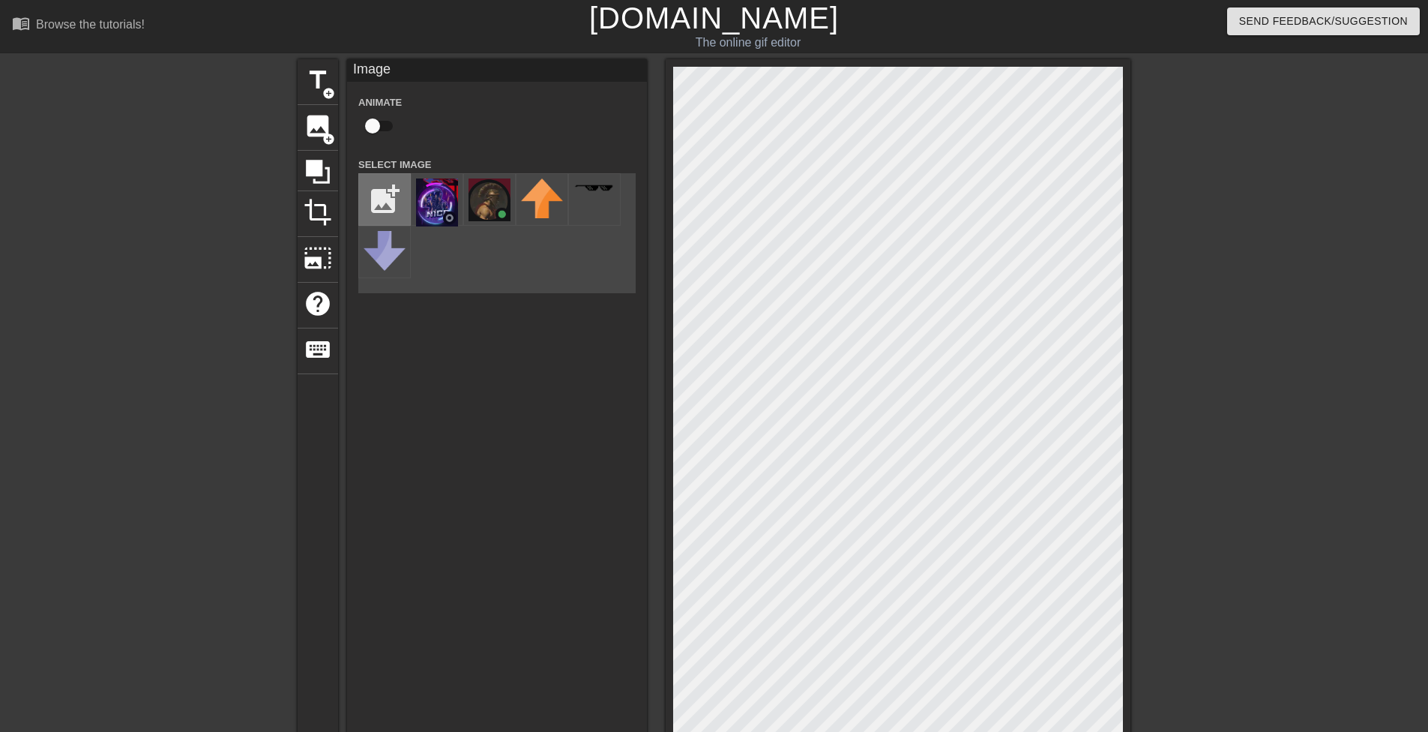
click at [370, 200] on input "file" at bounding box center [384, 199] width 51 height 51
type input "C:\fakepath\nova nigger.png"
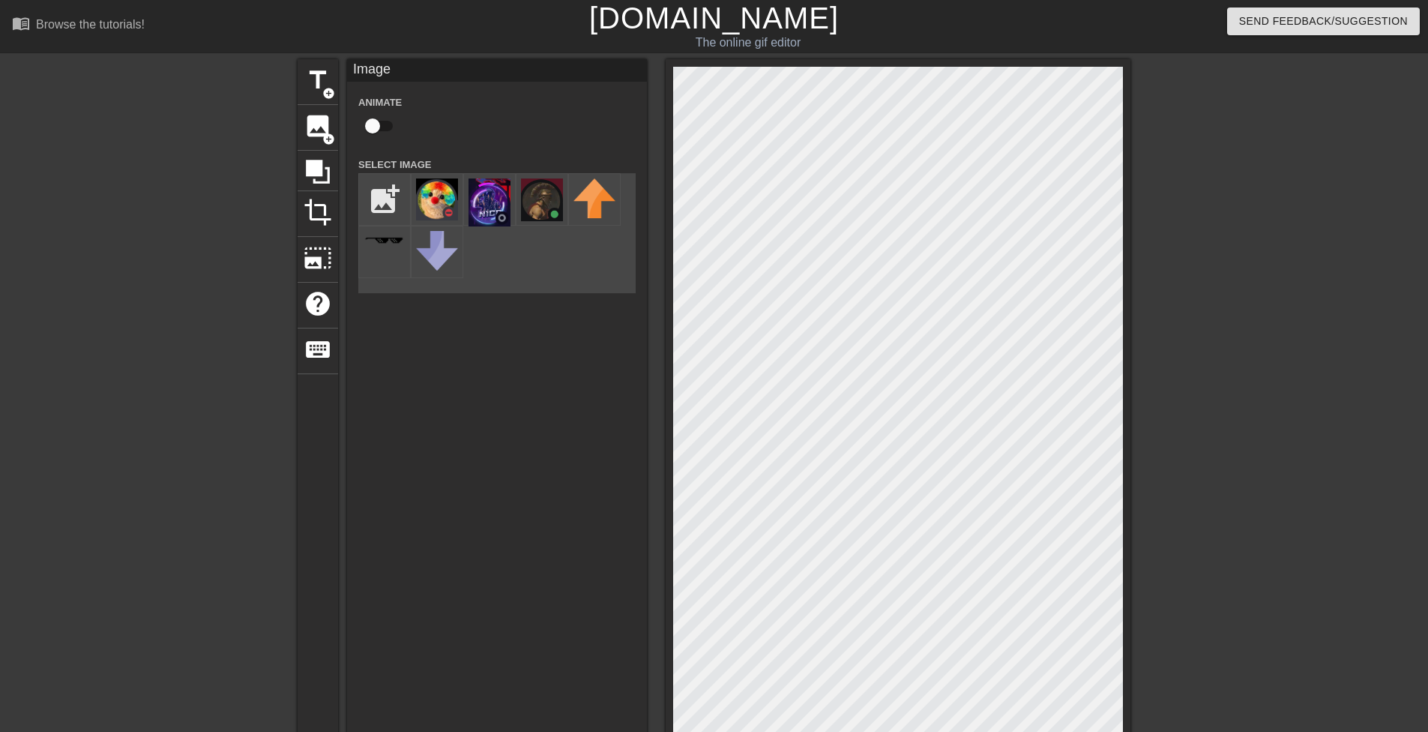
click at [482, 587] on div "title add_circle image add_circle crop photo_size_select_large help keyboard Im…" at bounding box center [714, 512] width 833 height 907
click at [424, 195] on img at bounding box center [437, 199] width 42 height 42
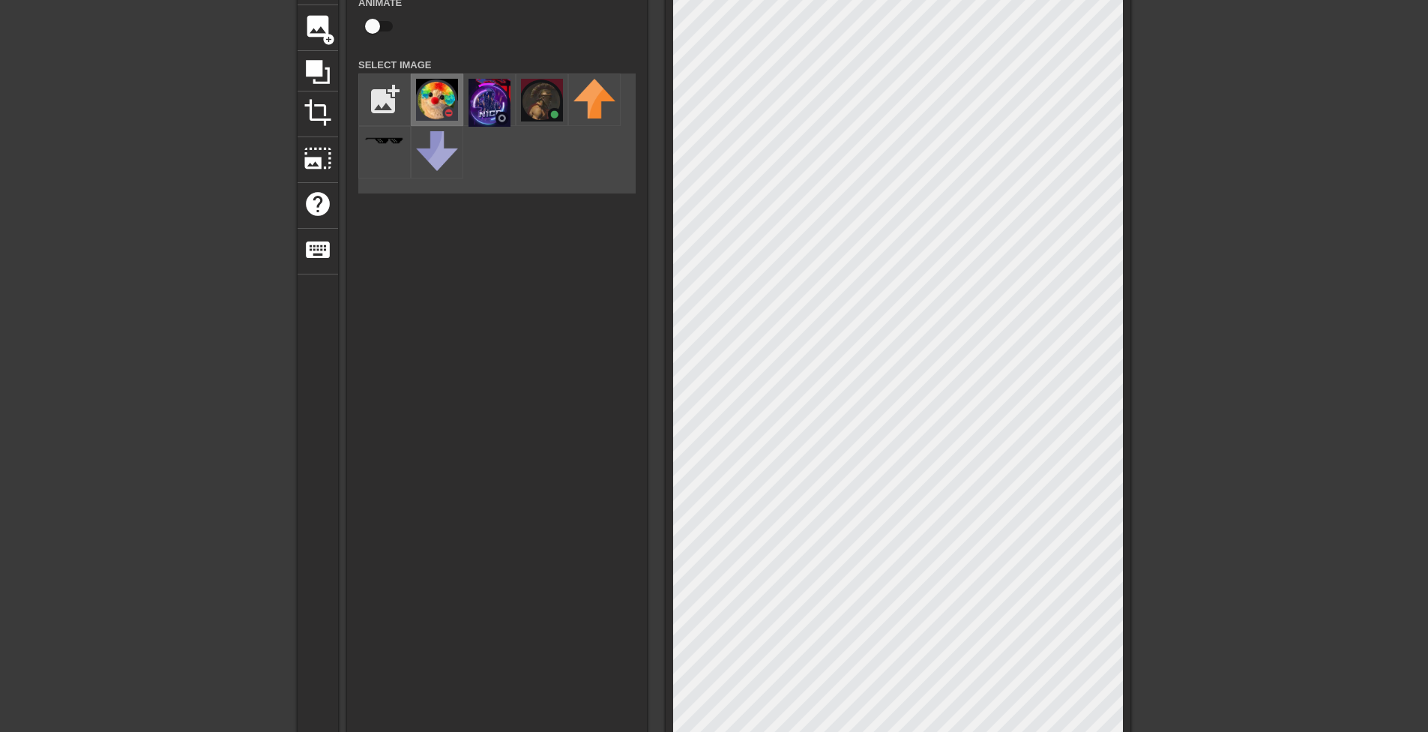
click at [412, 90] on div at bounding box center [437, 99] width 52 height 52
click at [421, 91] on img at bounding box center [437, 100] width 42 height 42
drag, startPoint x: 421, startPoint y: 91, endPoint x: 475, endPoint y: 129, distance: 65.7
click at [422, 91] on img at bounding box center [437, 100] width 42 height 42
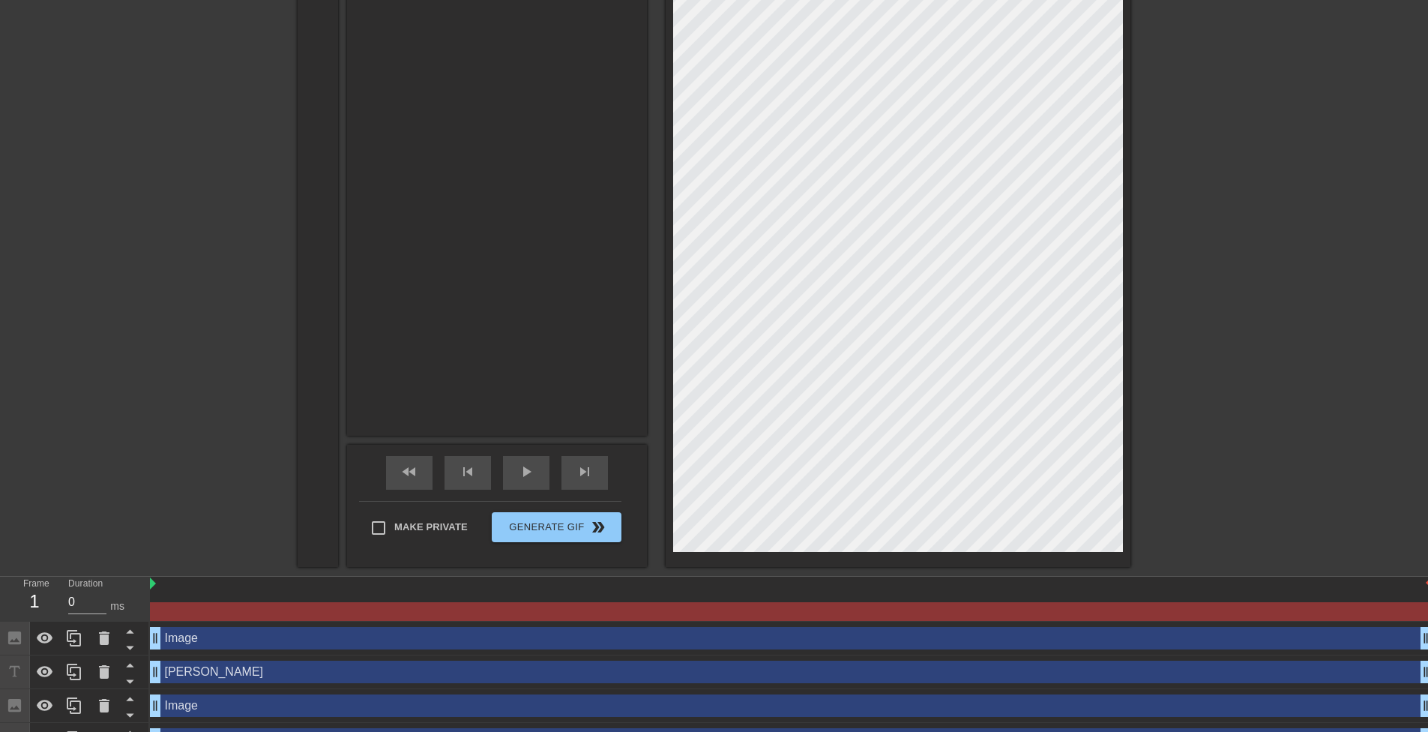
scroll to position [461, 0]
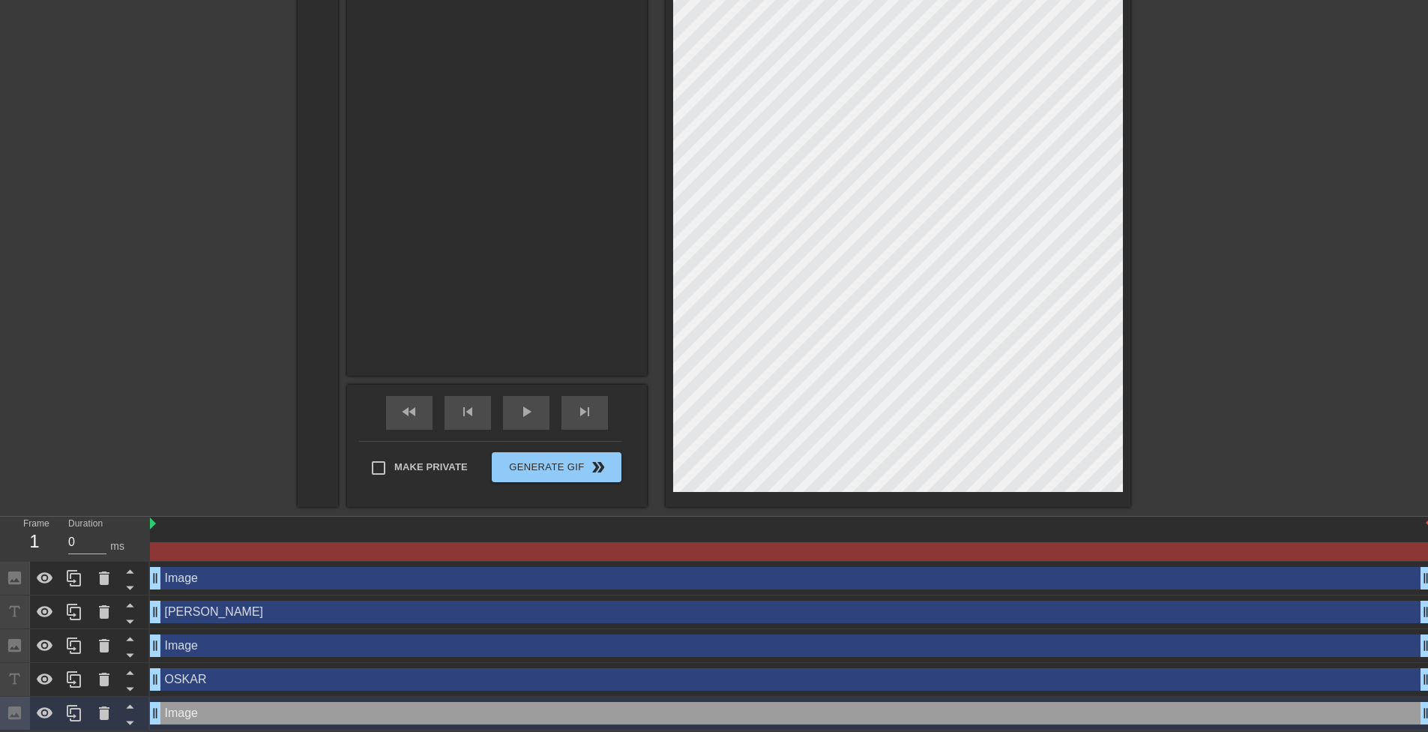
click at [311, 721] on div "Image drag_handle drag_handle" at bounding box center [791, 713] width 1282 height 22
click at [109, 712] on icon at bounding box center [104, 713] width 18 height 18
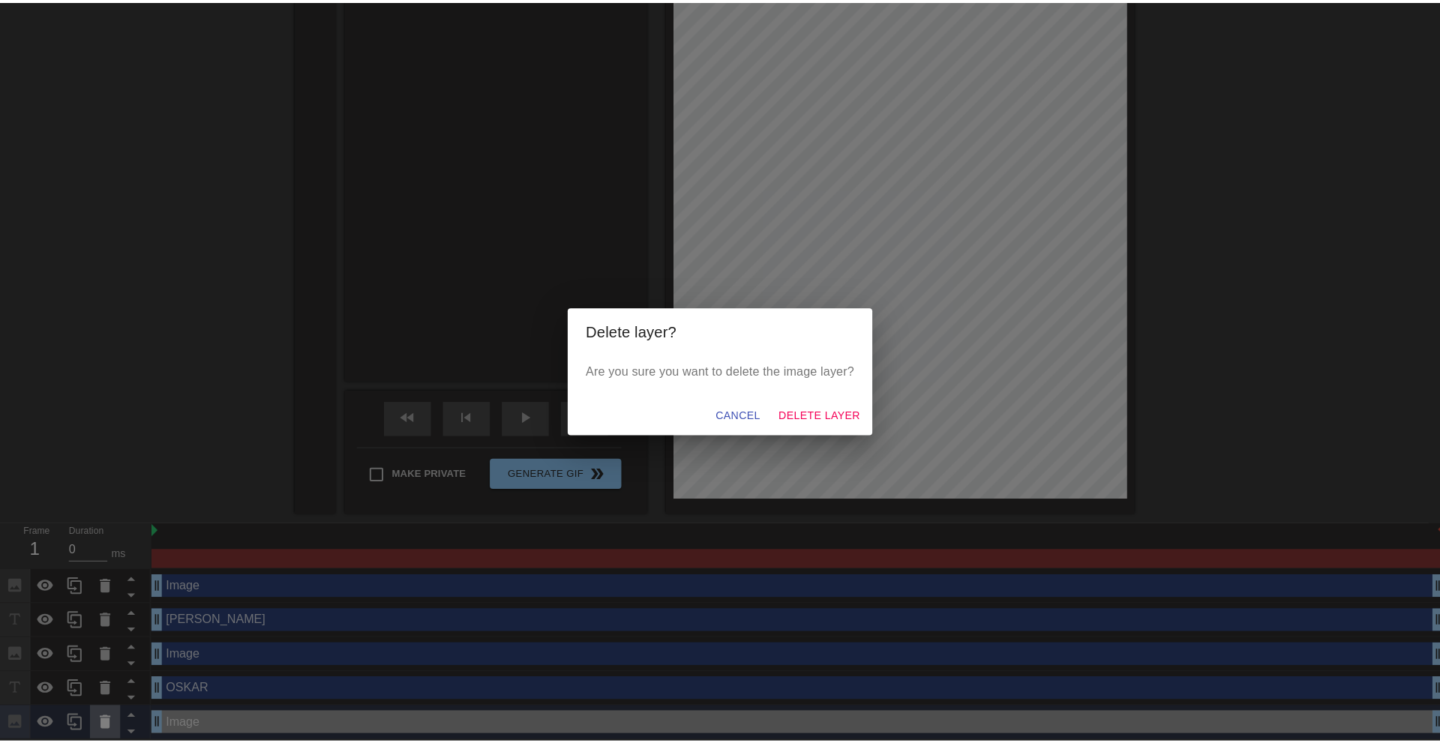
scroll to position [450, 0]
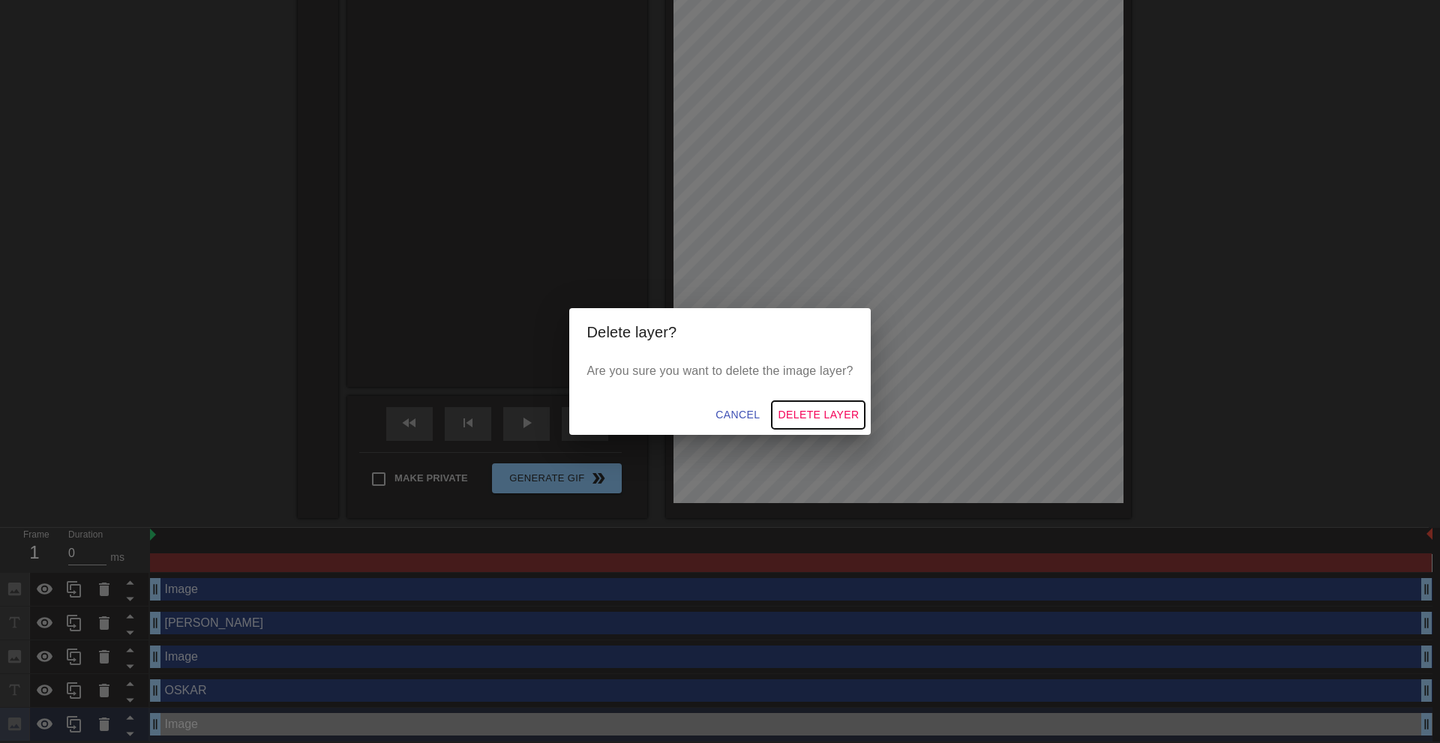
click at [816, 417] on span "Delete Layer" at bounding box center [818, 415] width 81 height 19
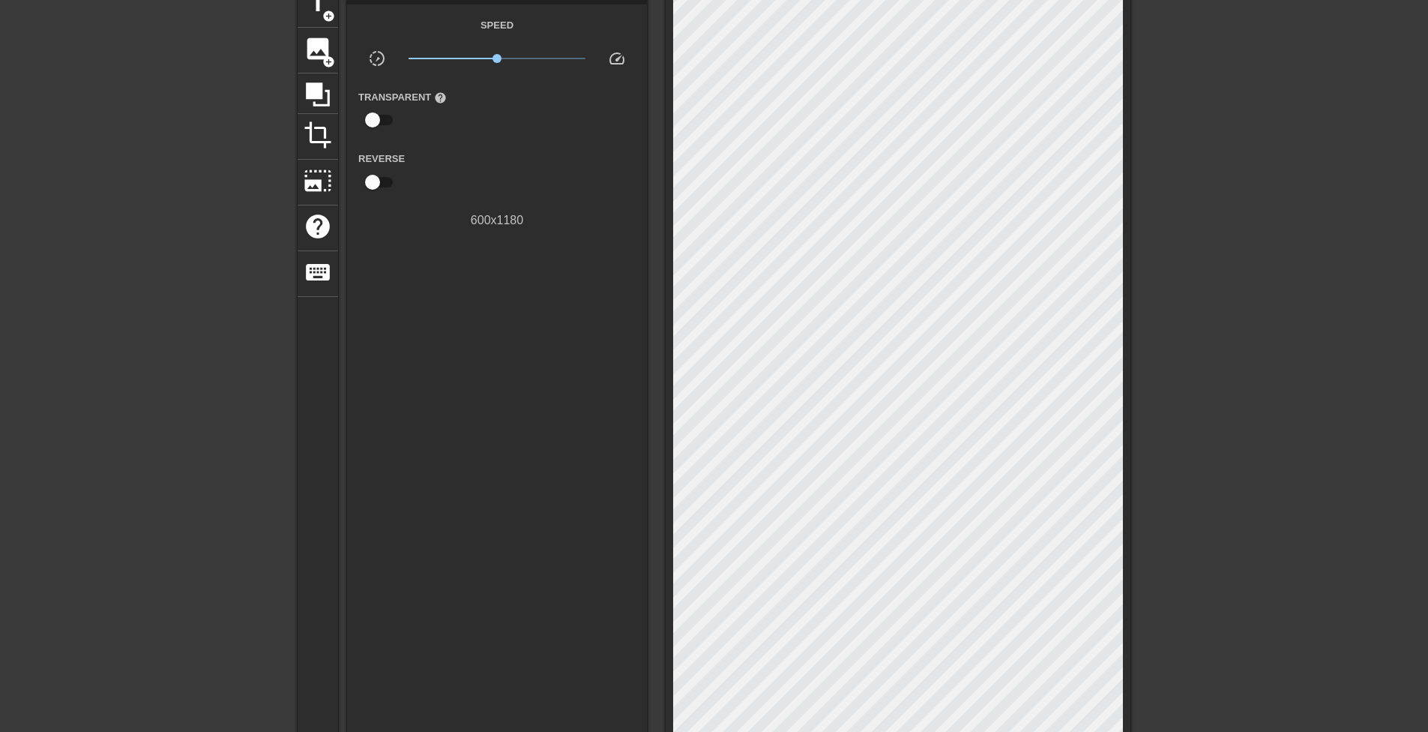
scroll to position [0, 0]
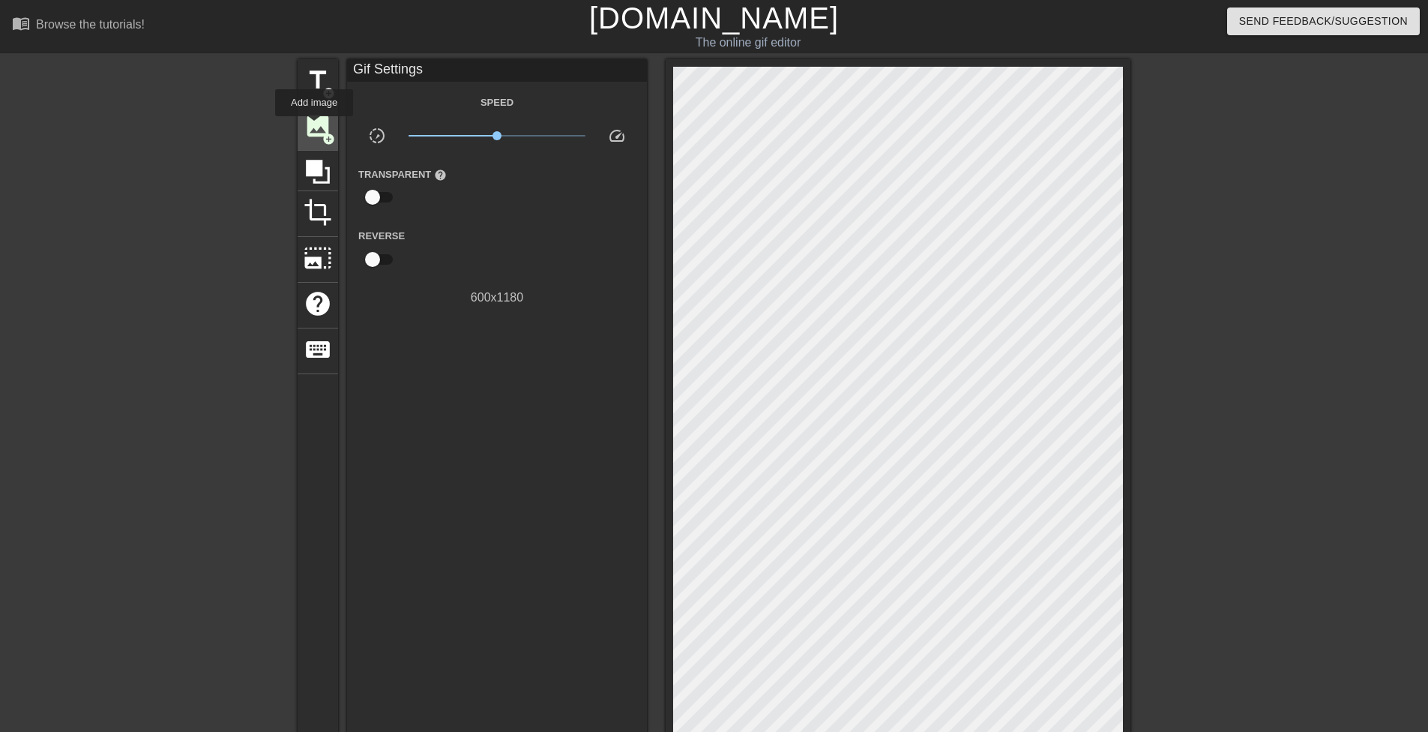
click at [314, 127] on span "image" at bounding box center [318, 126] width 28 height 28
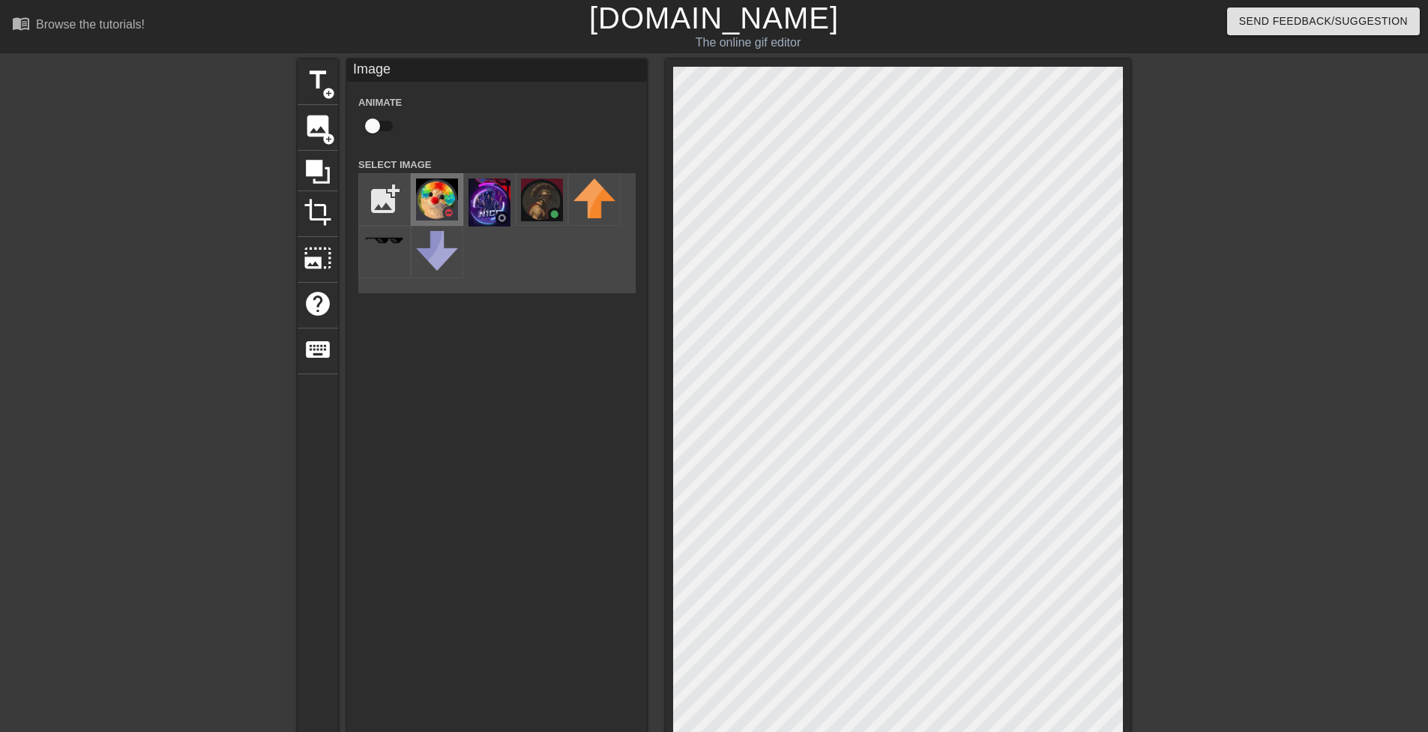
click at [452, 202] on img at bounding box center [437, 199] width 42 height 42
click at [538, 203] on img at bounding box center [542, 199] width 42 height 43
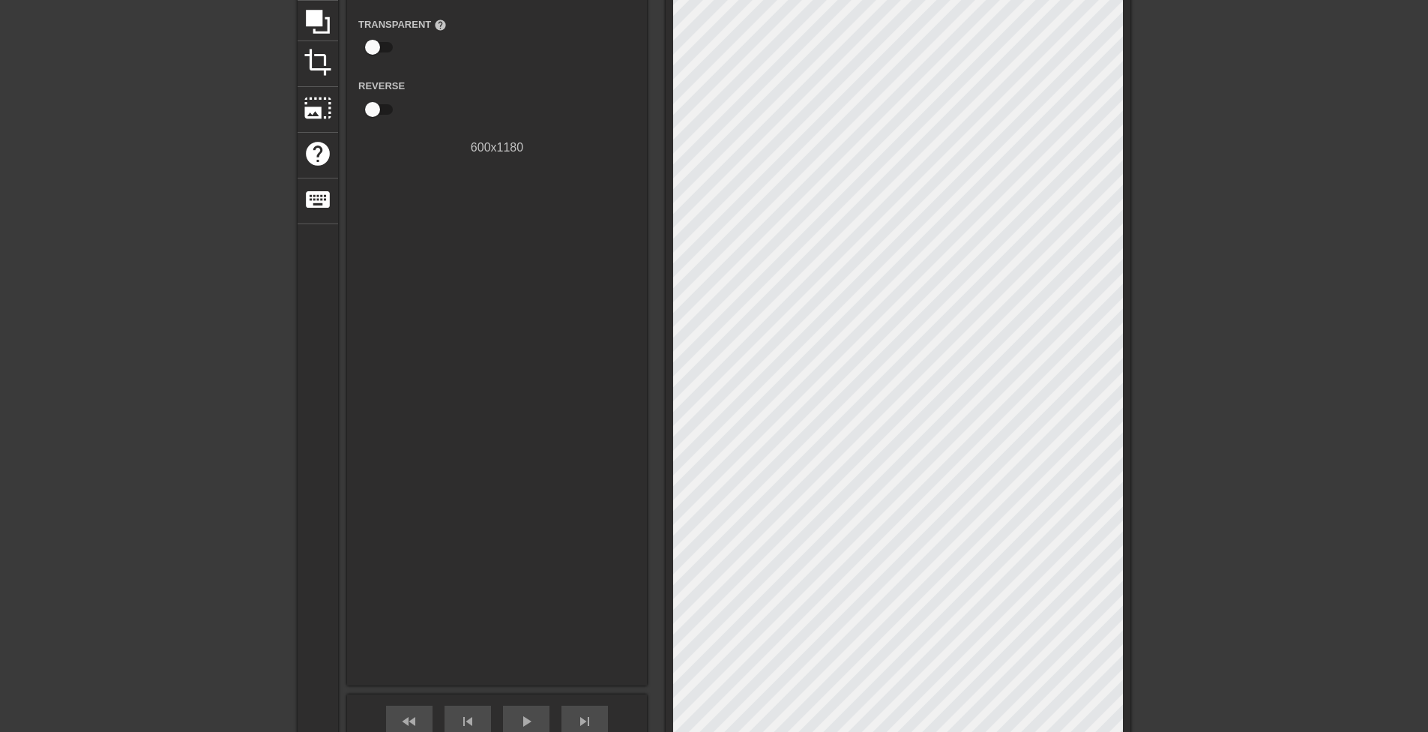
scroll to position [200, 0]
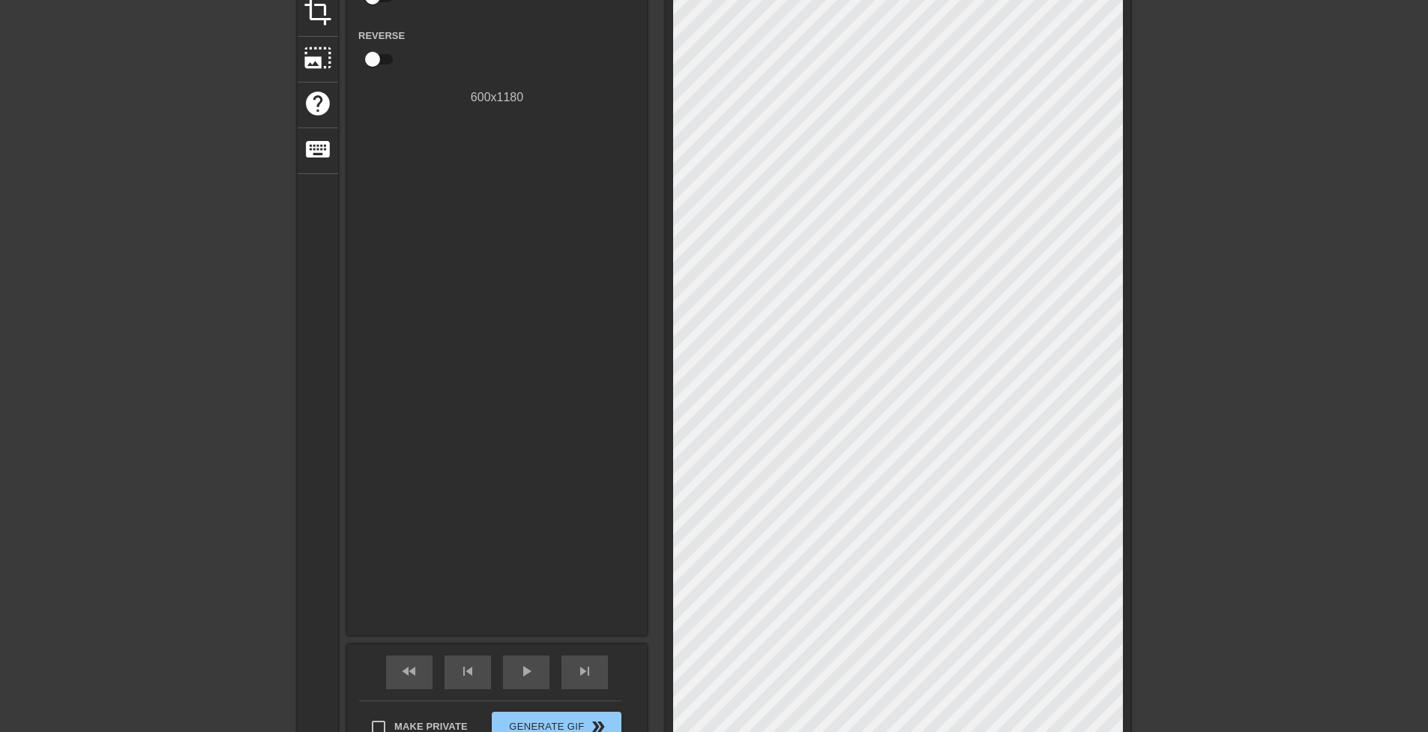
drag, startPoint x: 651, startPoint y: 263, endPoint x: 1272, endPoint y: 514, distance: 670.5
click at [1272, 514] on div "title add_circle image add_circle crop photo_size_select_large help keyboard Gi…" at bounding box center [714, 312] width 1428 height 907
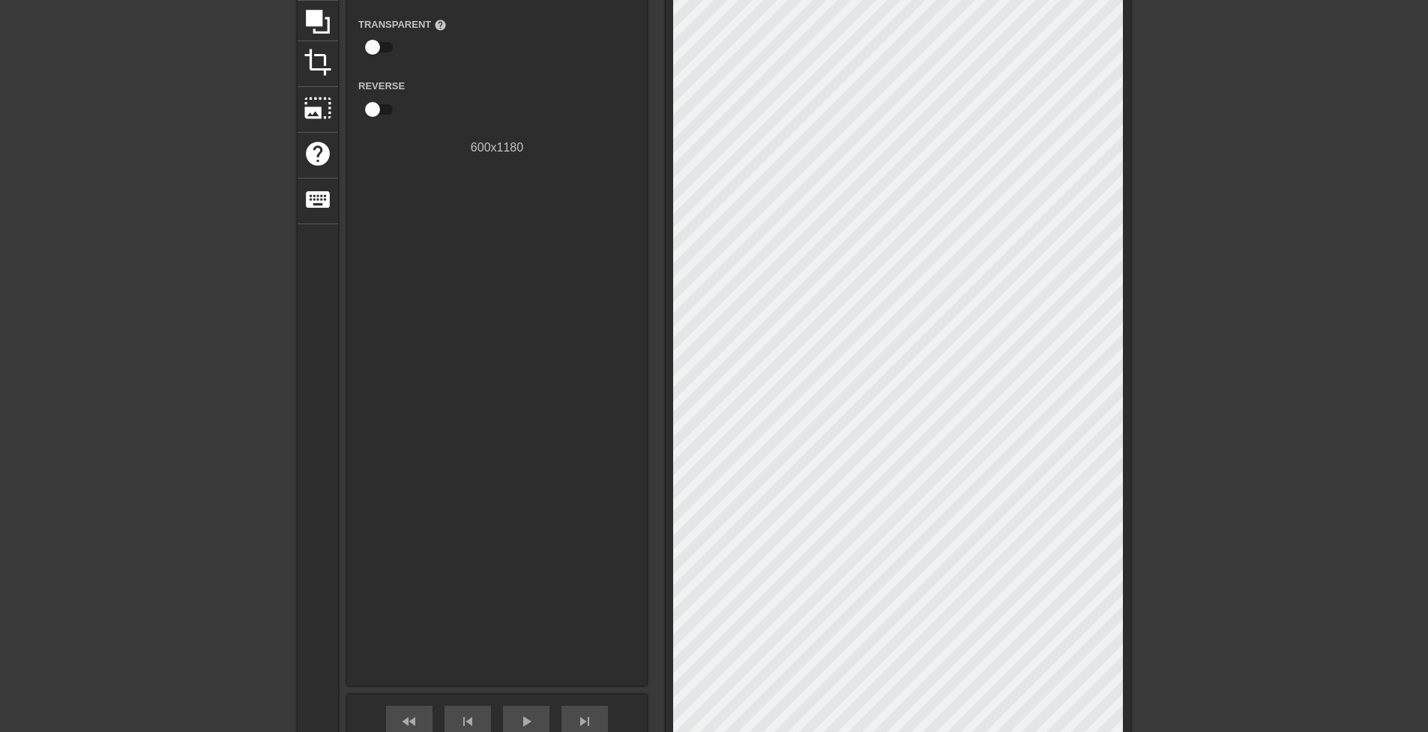
scroll to position [450, 0]
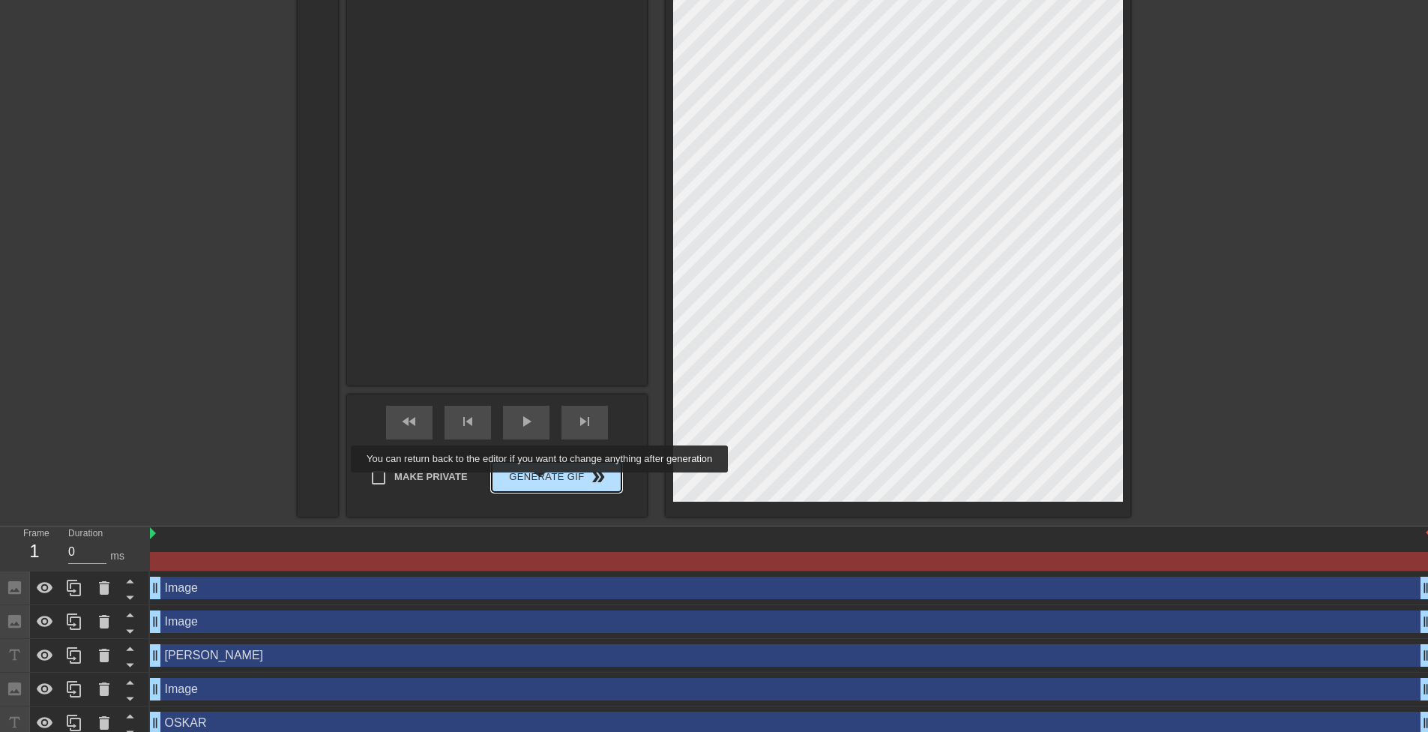
click at [543, 481] on span "Generate Gif double_arrow" at bounding box center [557, 477] width 118 height 18
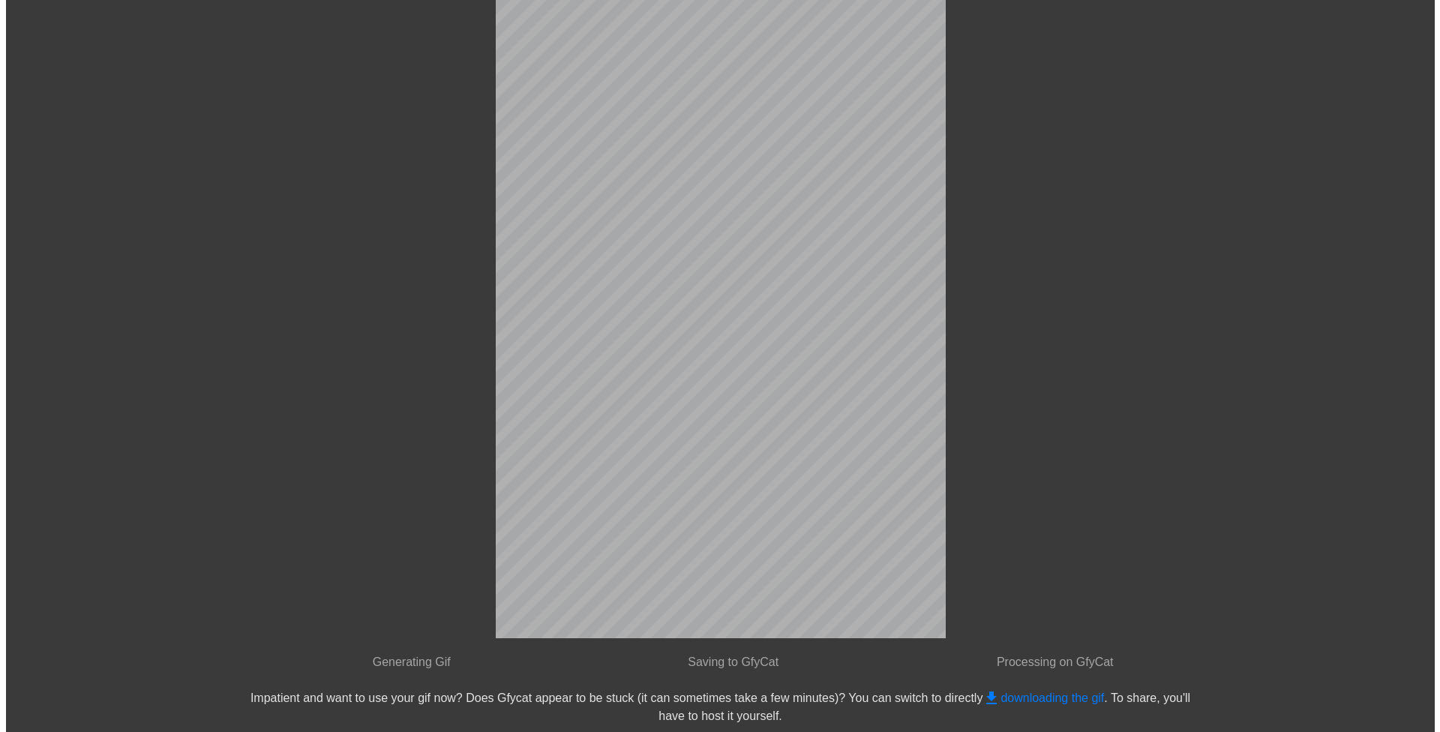
scroll to position [0, 0]
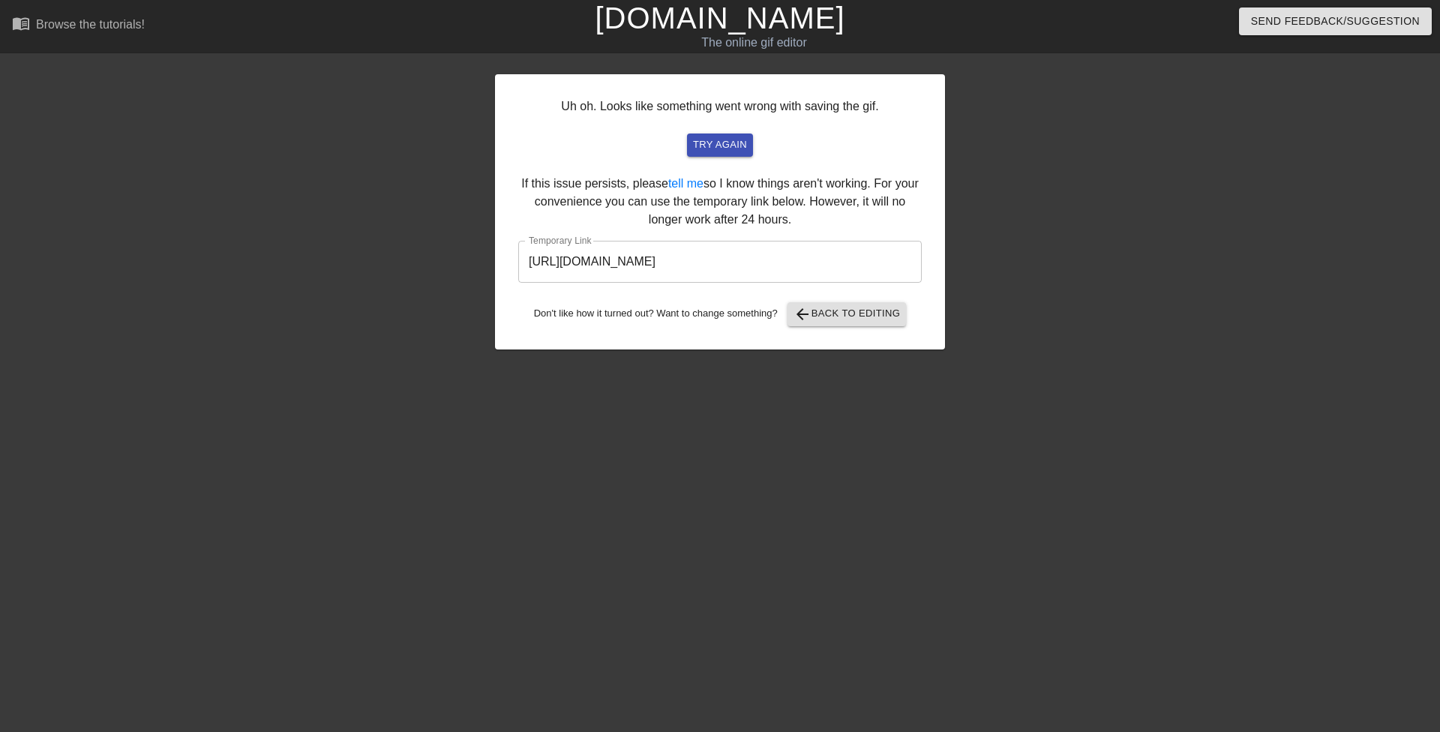
click at [718, 254] on input "[URL][DOMAIN_NAME]" at bounding box center [719, 262] width 403 height 42
click at [718, 255] on input "[URL][DOMAIN_NAME]" at bounding box center [719, 262] width 403 height 42
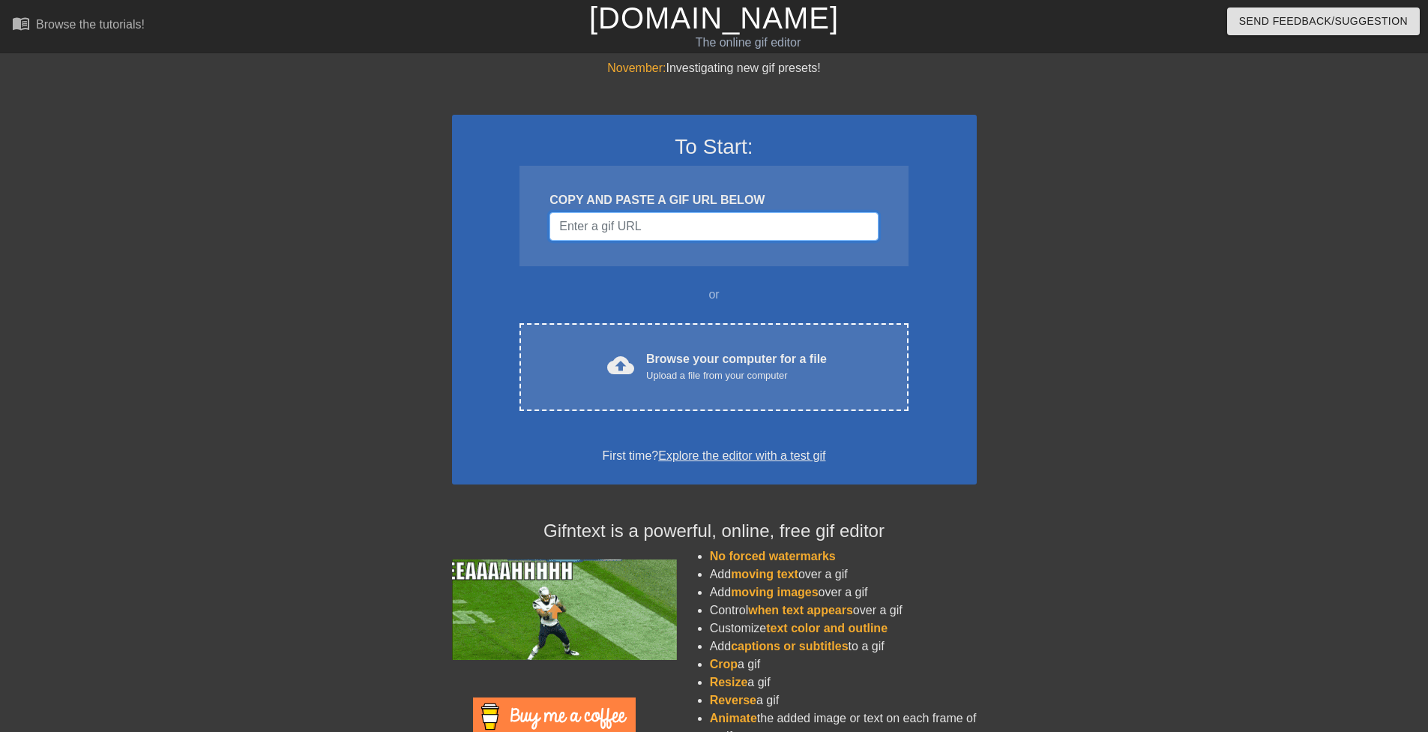
click at [677, 232] on input "Username" at bounding box center [714, 226] width 328 height 28
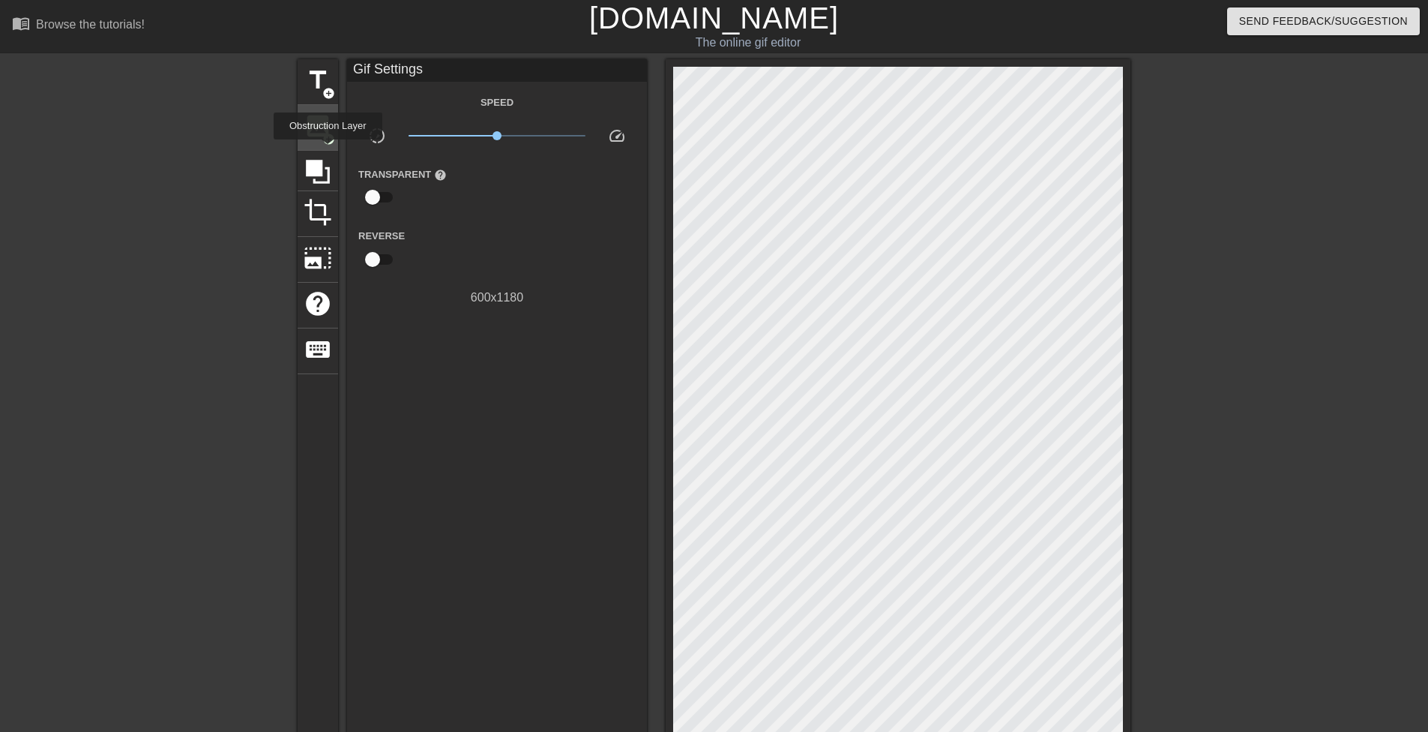
click at [321, 136] on span "image" at bounding box center [318, 126] width 28 height 28
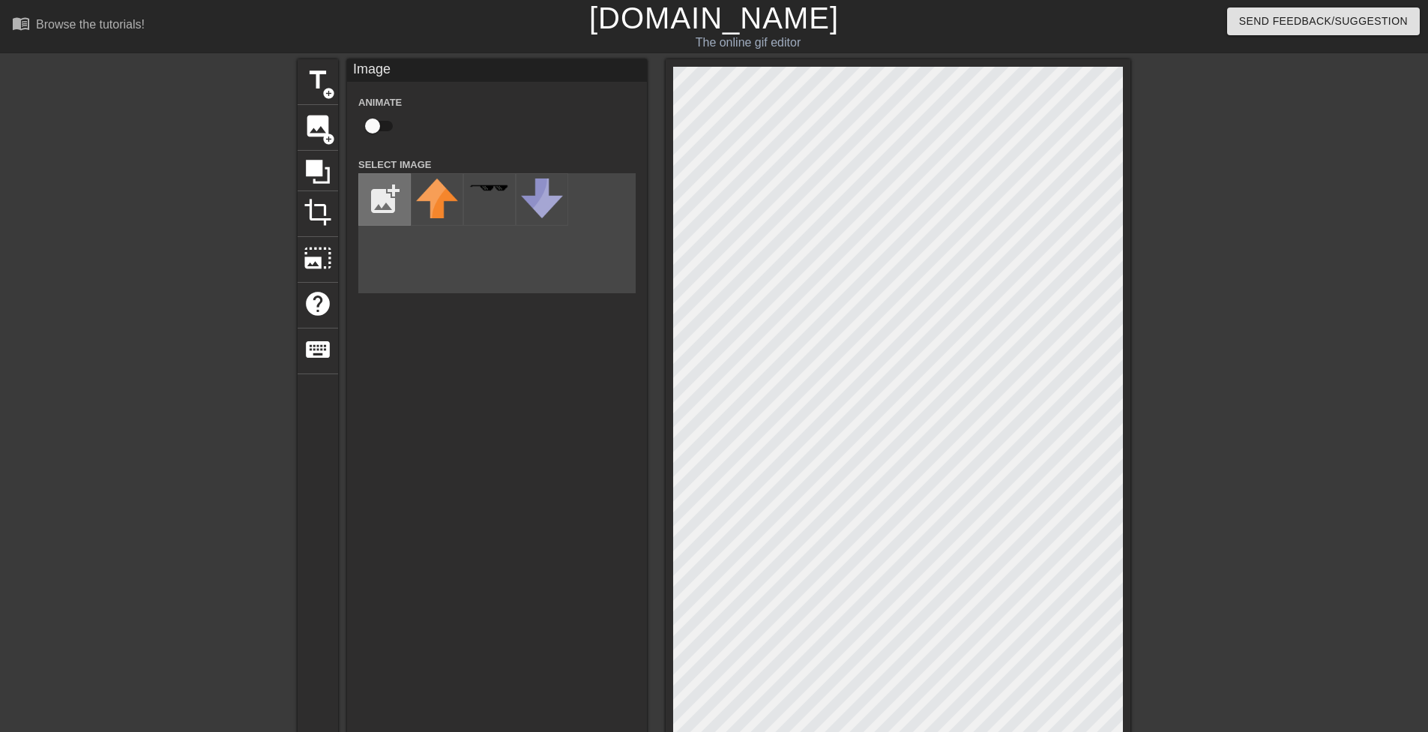
click at [395, 206] on input "file" at bounding box center [384, 199] width 51 height 51
type input "C:\fakepath\nova nigger.png"
click at [970, 731] on html "menu_book Browse the tutorials! [DOMAIN_NAME] The online gif editor Send Feedba…" at bounding box center [714, 527] width 1428 height 1055
click at [439, 211] on img at bounding box center [437, 199] width 42 height 42
click at [1010, 498] on div "title add_circle image add_circle crop photo_size_select_large help keyboard Im…" at bounding box center [714, 512] width 833 height 907
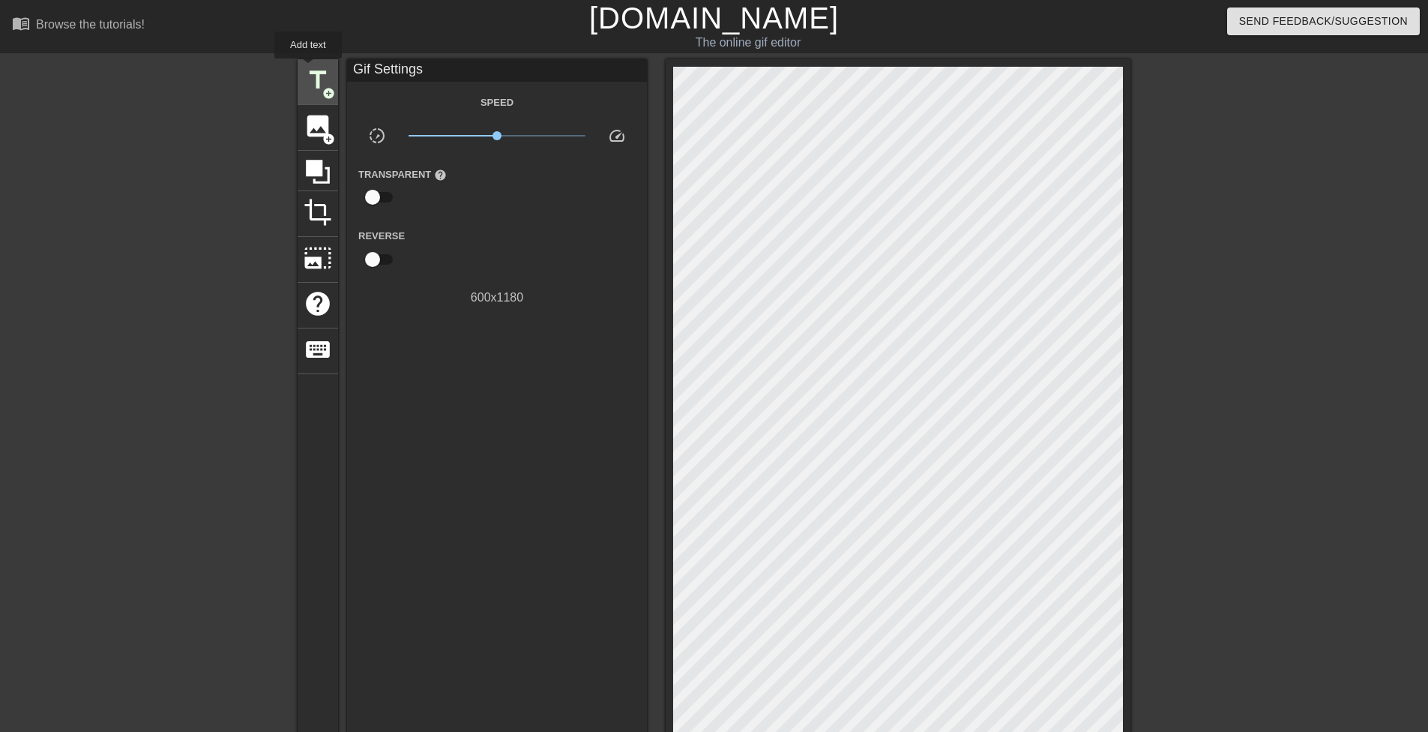
click at [310, 70] on span "title" at bounding box center [318, 80] width 28 height 28
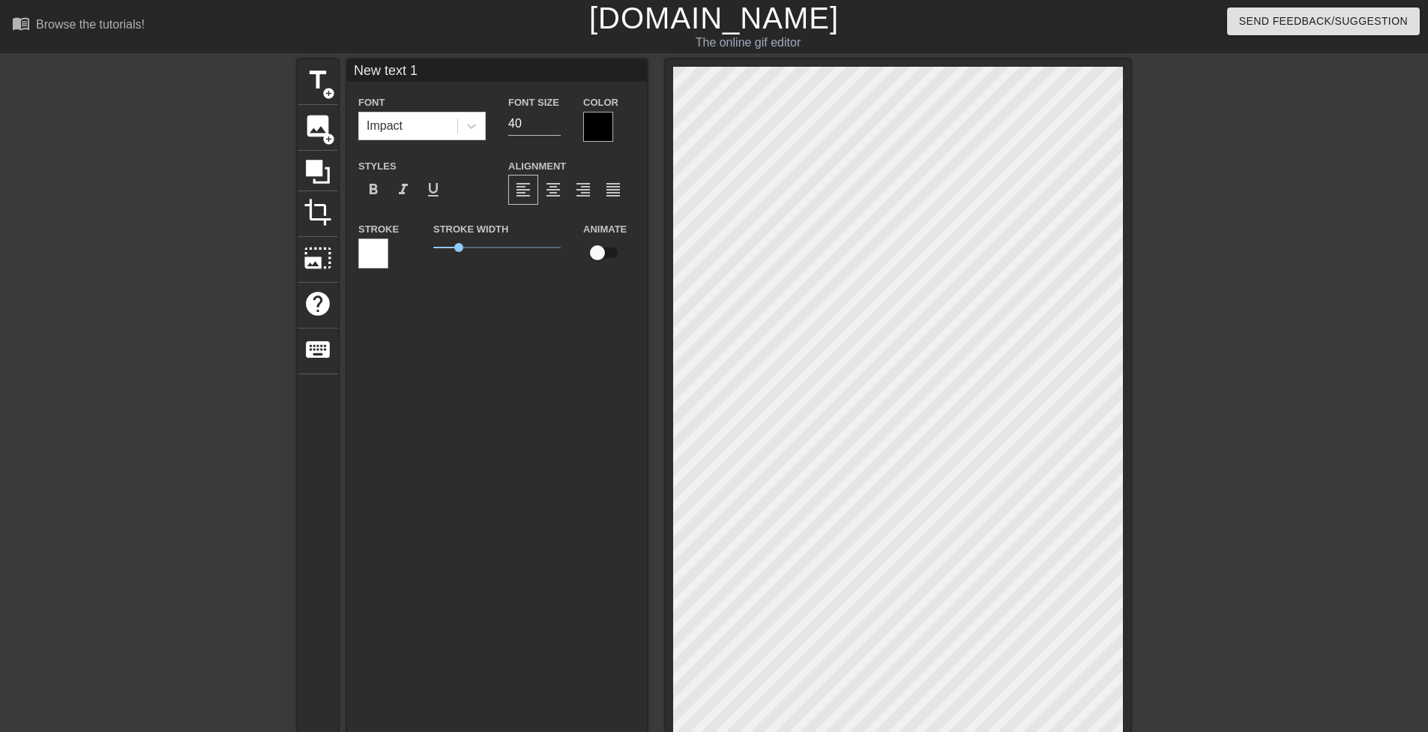
scroll to position [2, 3]
type input "N"
type textarea "N"
type input "Nv"
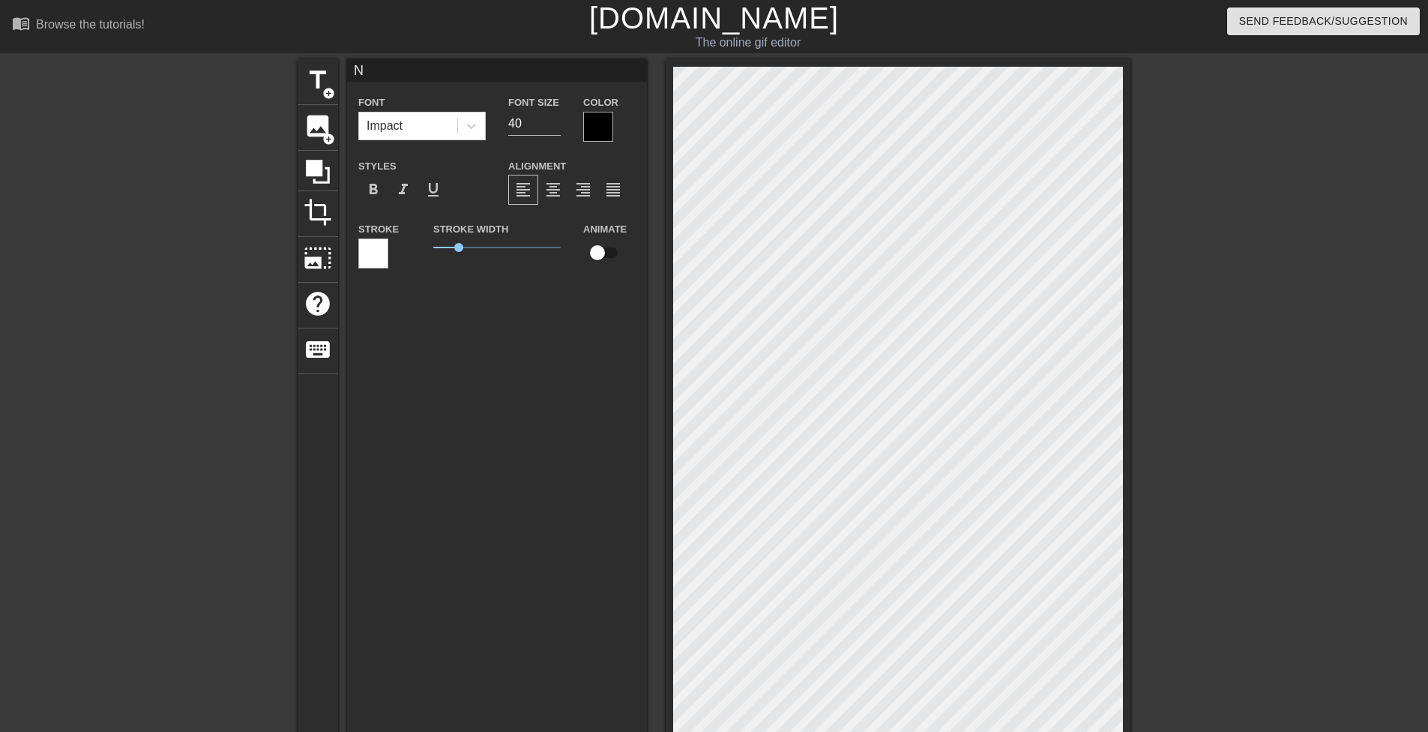
type textarea "Nv"
type input "N"
type textarea "N"
type input "NO"
type textarea "NO"
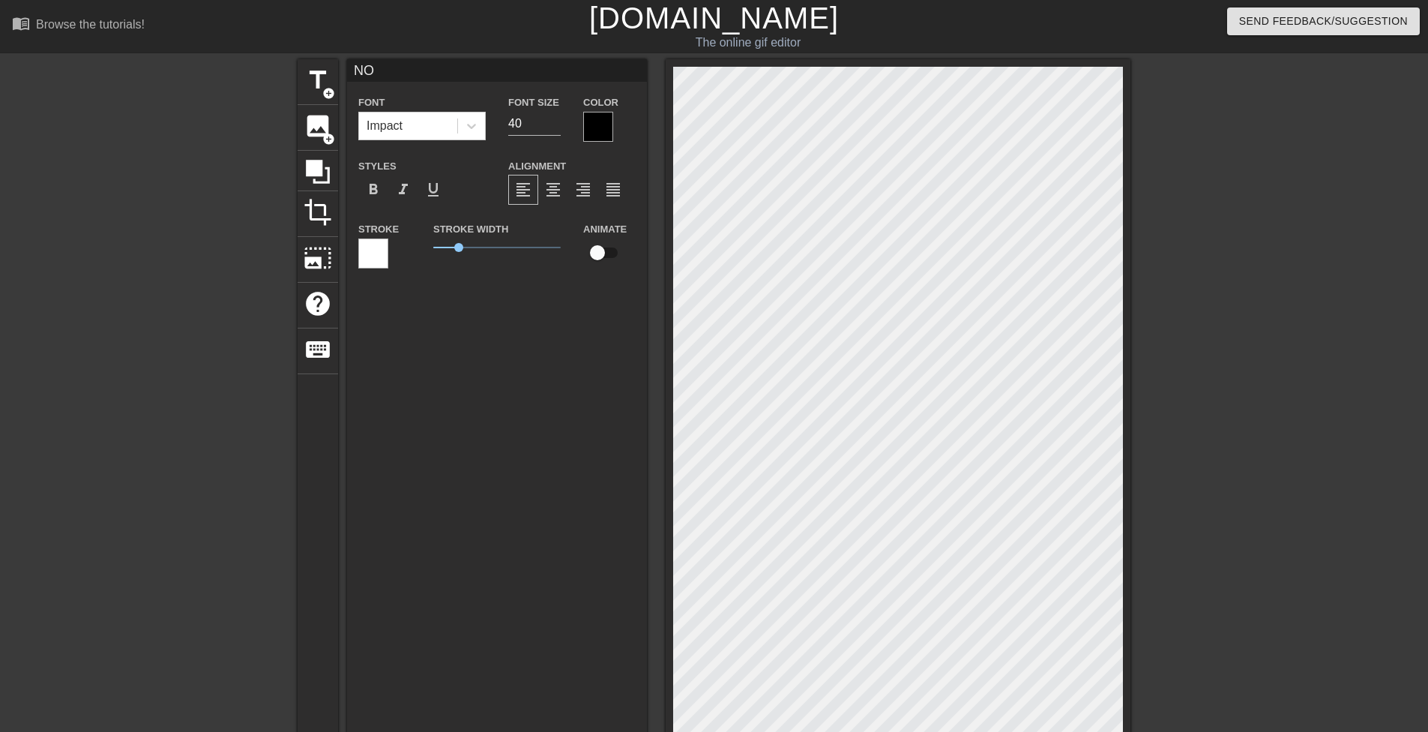
type input "N"
type textarea "N"
type input "NO"
type textarea "NO"
type input "NOV"
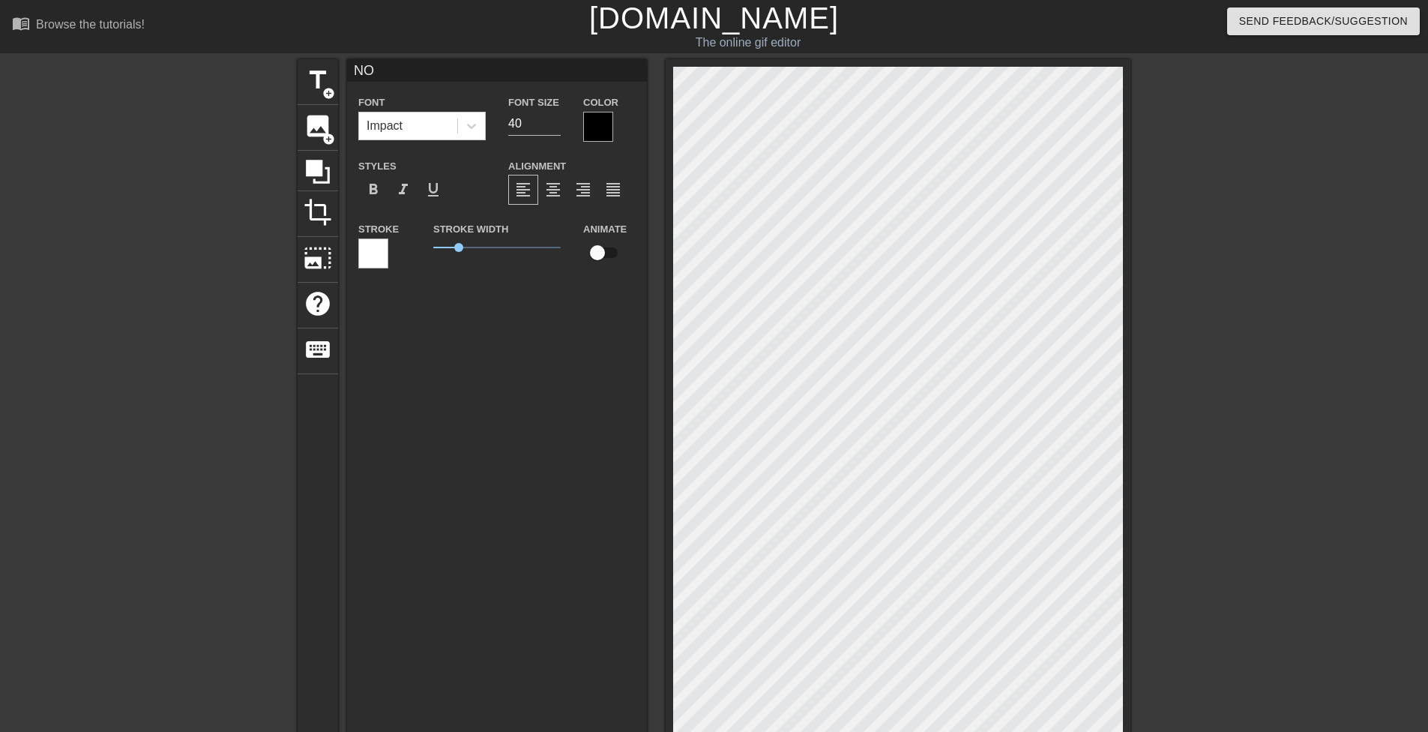
type textarea "NOV"
type input "NOVA"
type textarea "NOVA"
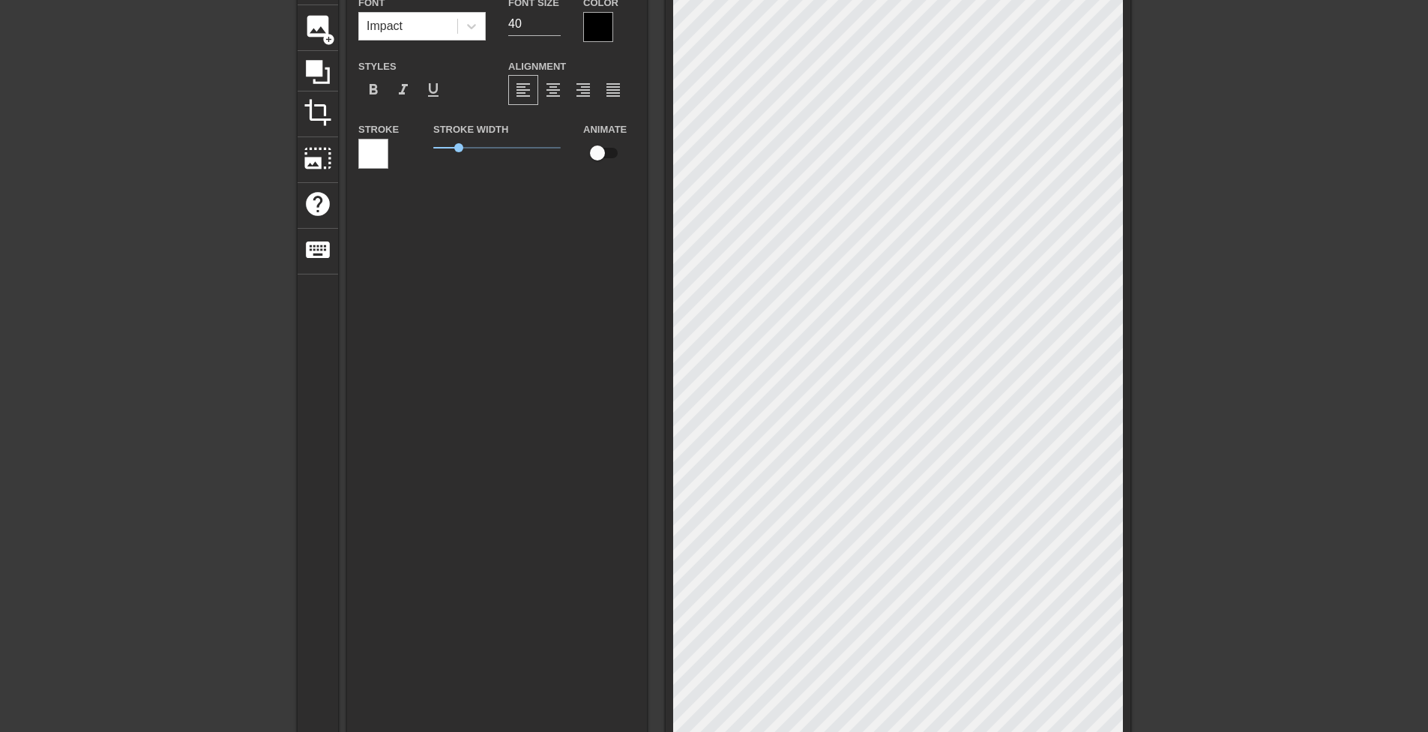
scroll to position [50, 0]
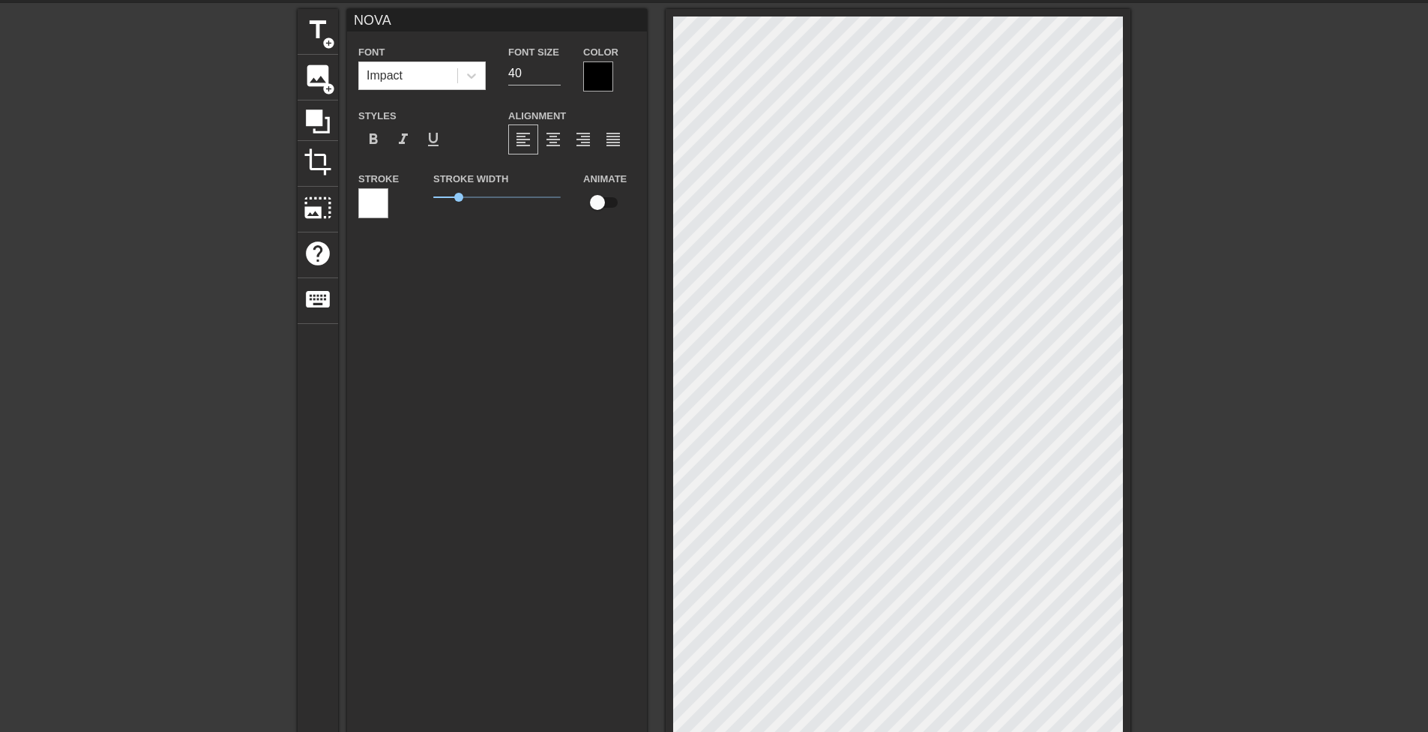
click at [532, 136] on div "format_align_left" at bounding box center [523, 139] width 30 height 30
click at [608, 210] on input "checkbox" at bounding box center [597, 202] width 85 height 28
click at [607, 209] on input "checkbox" at bounding box center [611, 202] width 85 height 28
checkbox input "false"
drag, startPoint x: 1126, startPoint y: 506, endPoint x: 543, endPoint y: 316, distance: 613.5
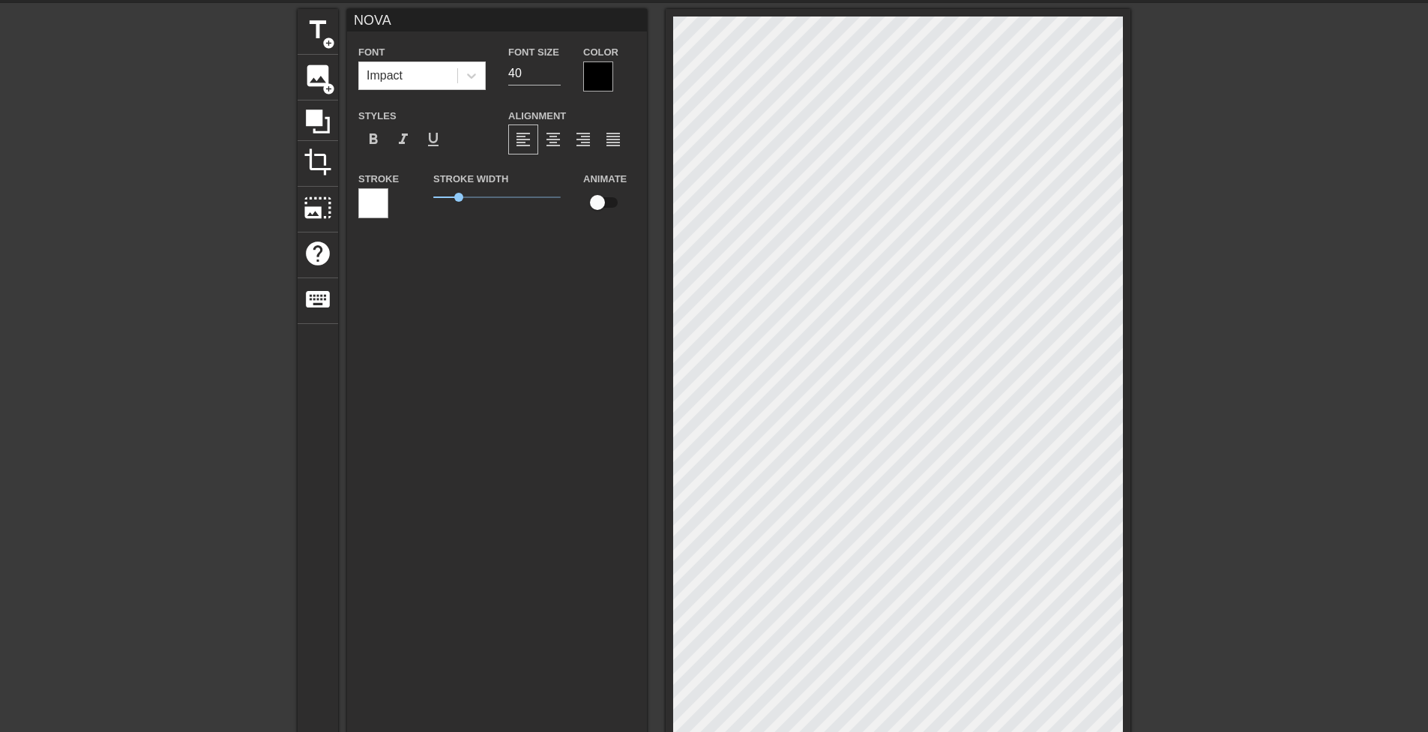
click at [543, 316] on div "NOVA Font Impact Font Size 40 Color Styles format_bold format_italic format_und…" at bounding box center [497, 397] width 300 height 776
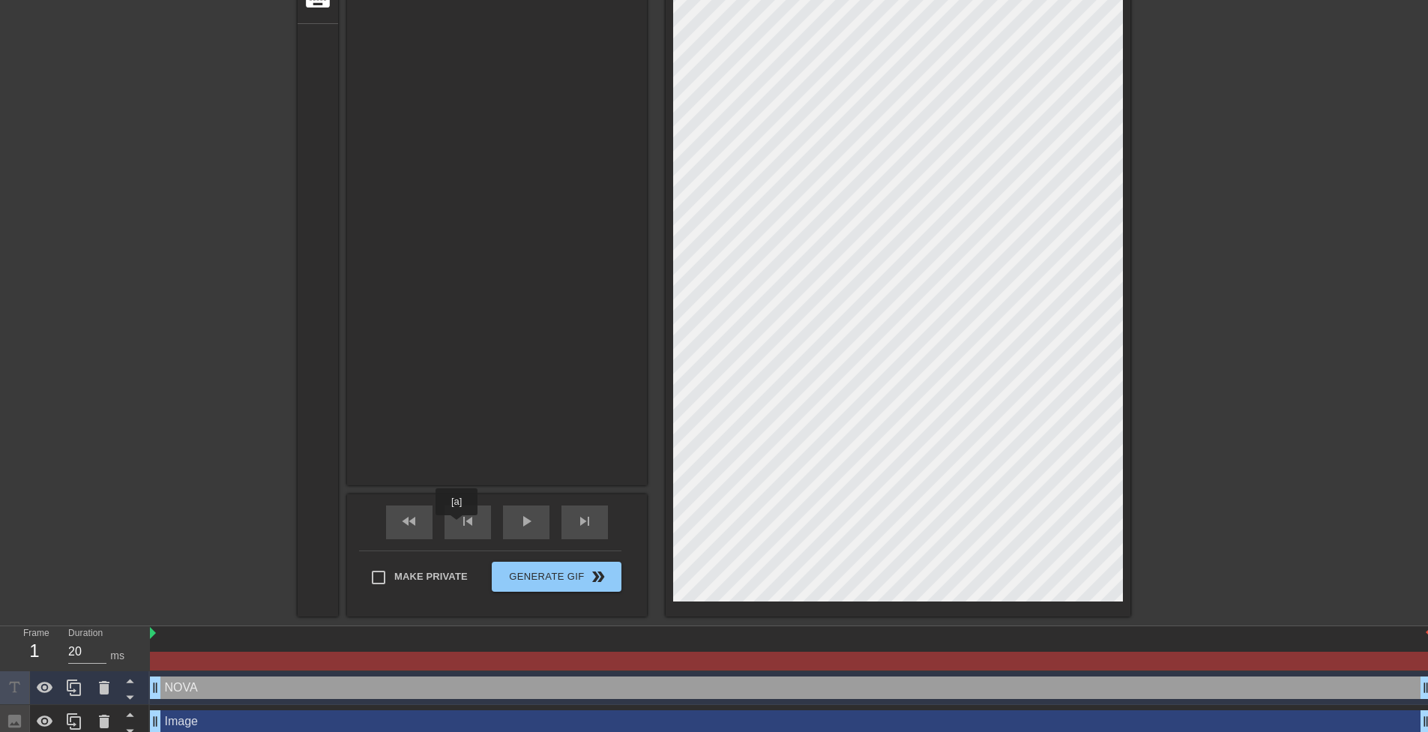
scroll to position [360, 0]
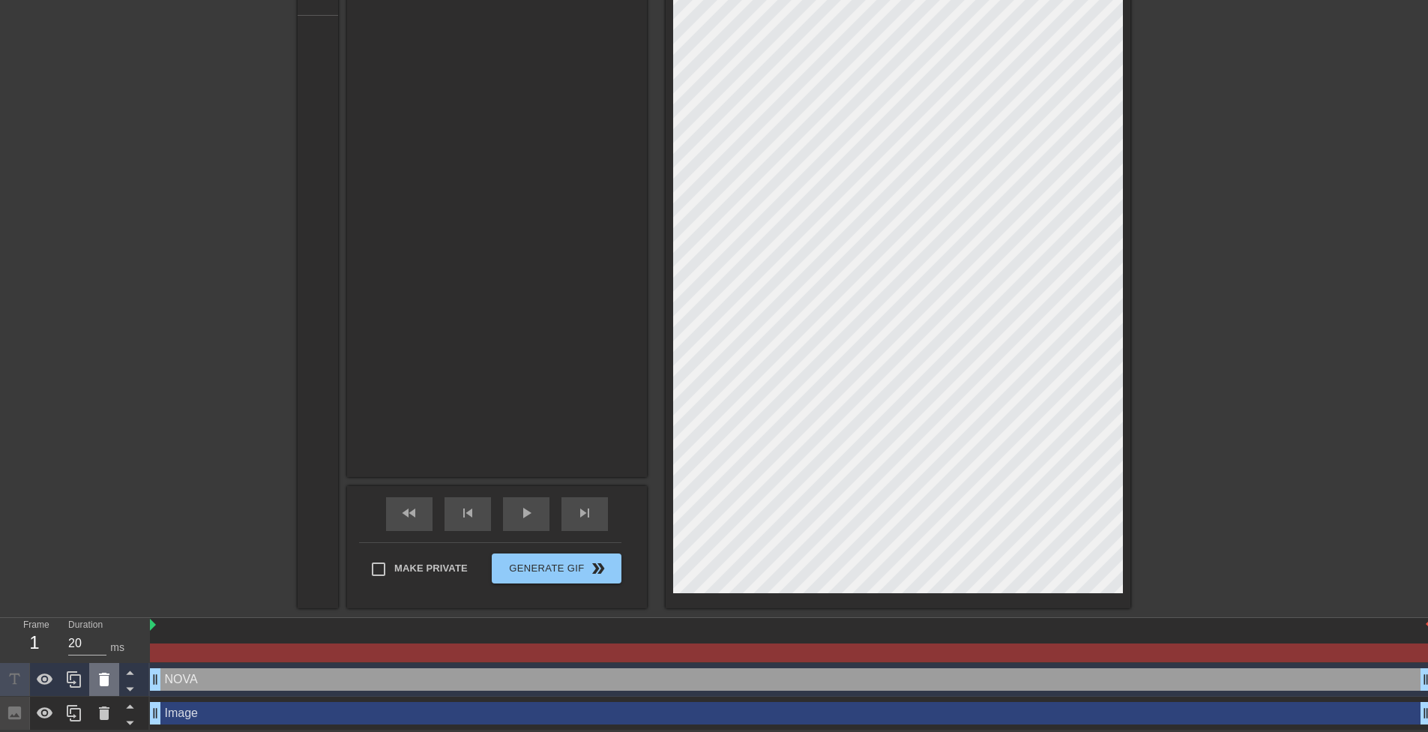
drag, startPoint x: 241, startPoint y: 688, endPoint x: 95, endPoint y: 677, distance: 145.8
click at [95, 677] on icon at bounding box center [104, 679] width 18 height 18
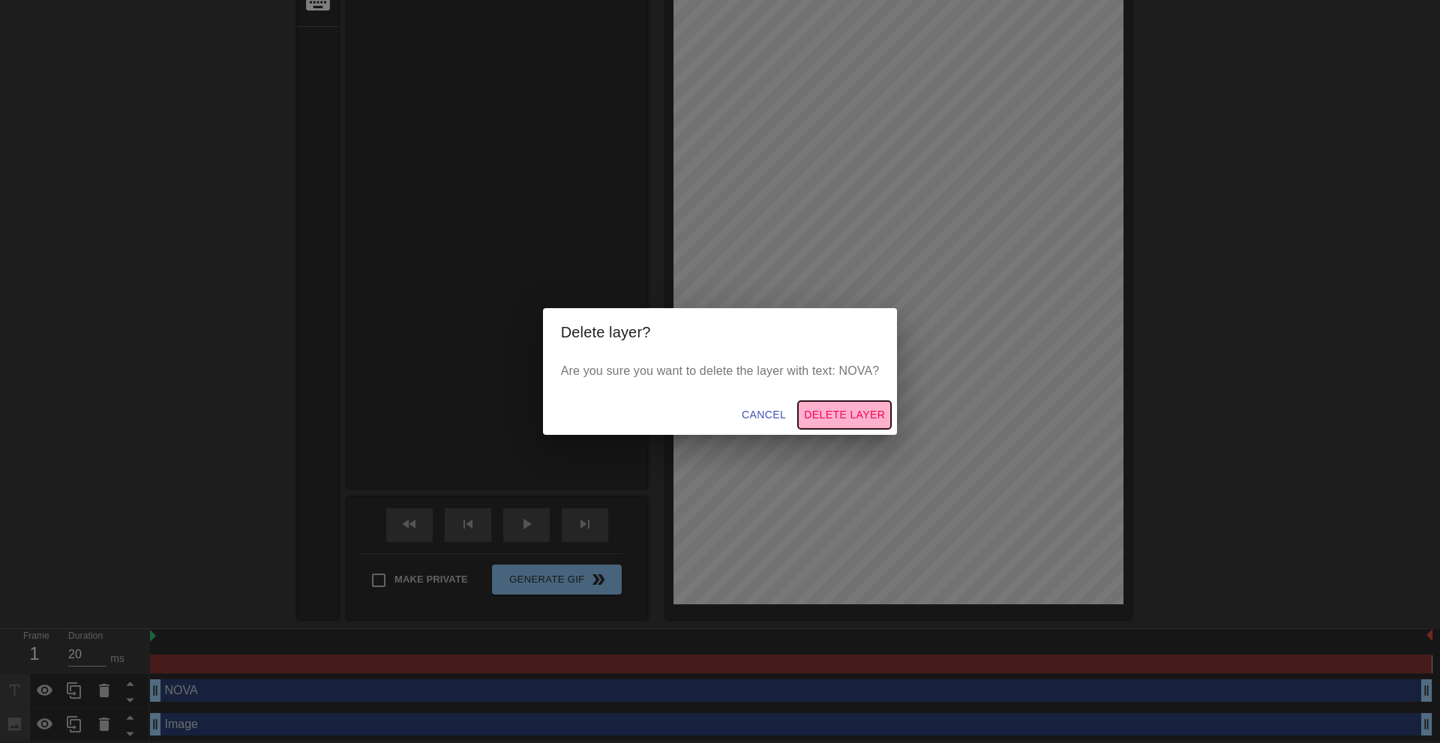
click at [850, 418] on span "Delete Layer" at bounding box center [844, 415] width 81 height 19
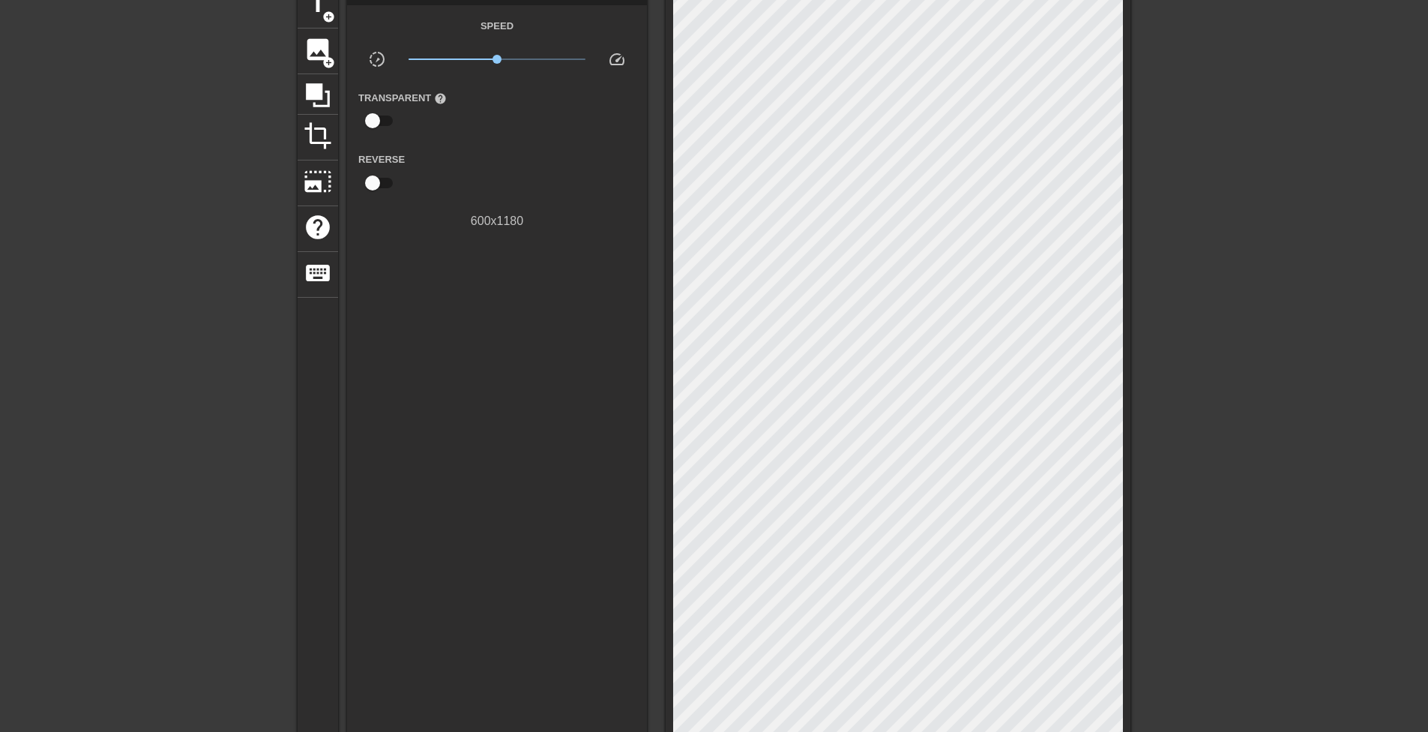
scroll to position [26, 0]
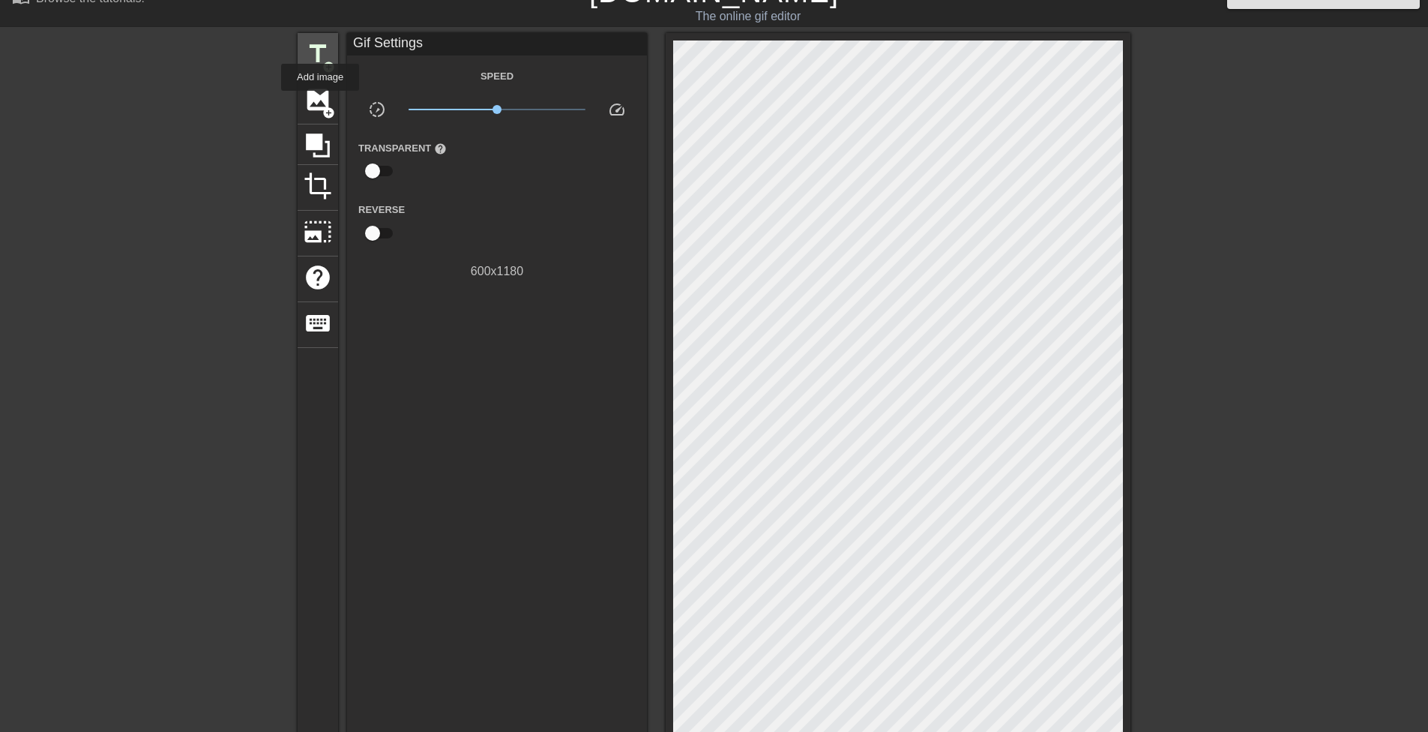
click at [310, 61] on span "title" at bounding box center [318, 54] width 28 height 28
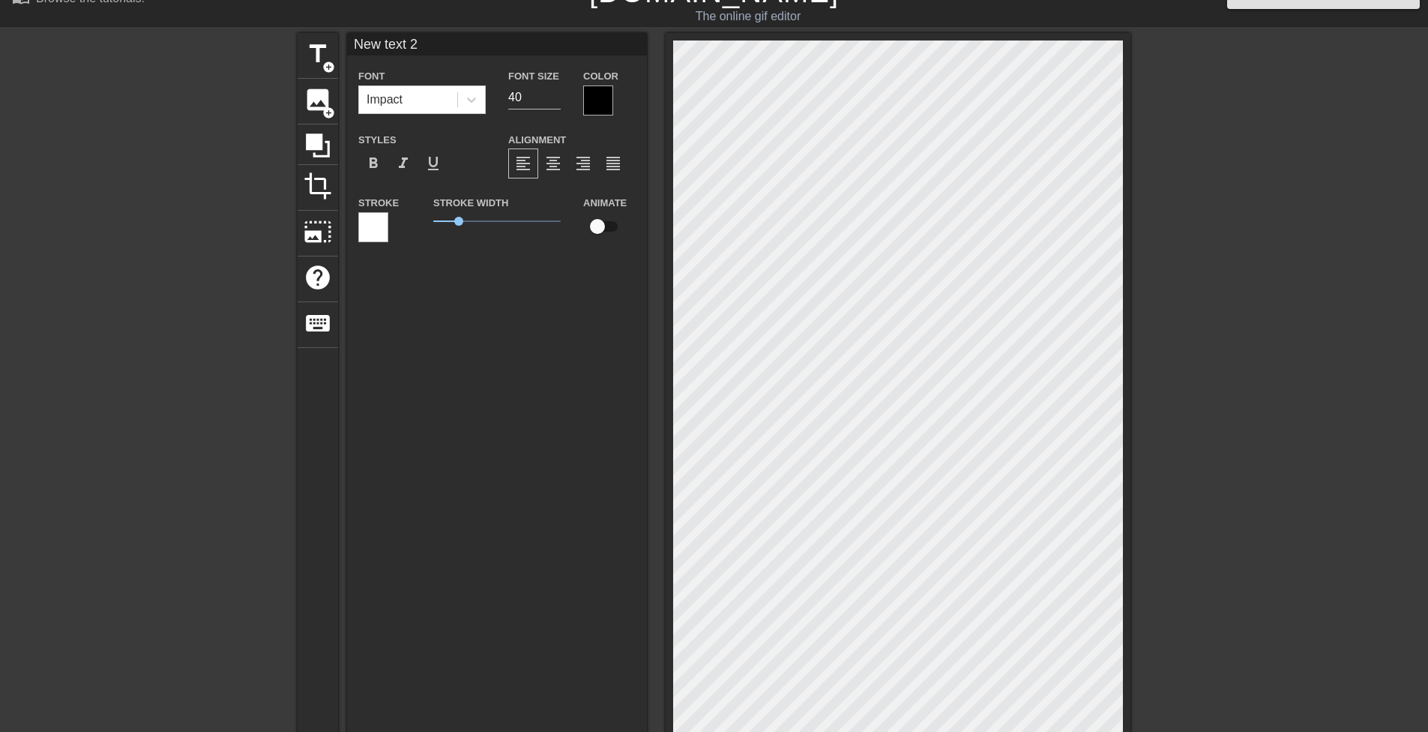
scroll to position [2, 4]
type input "n"
type textarea "n"
type input "no"
type textarea "no"
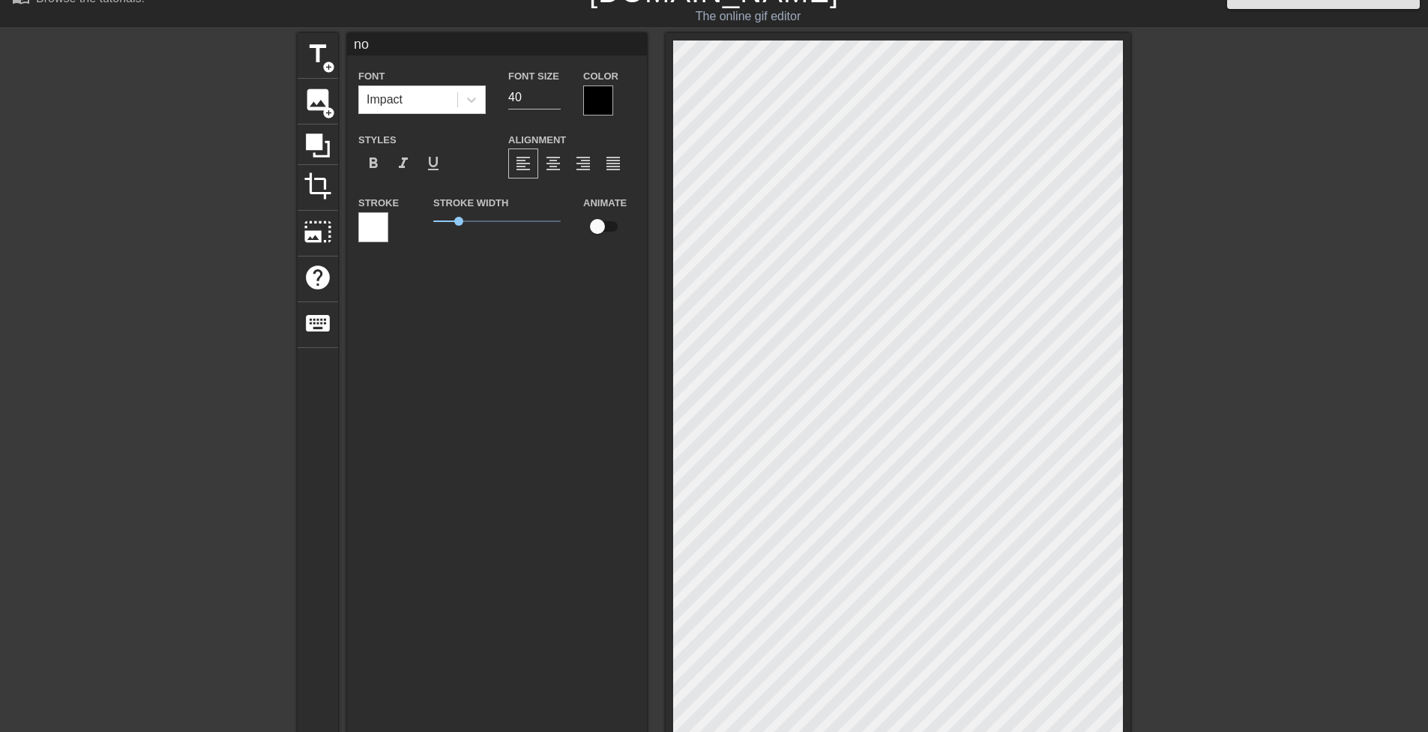
type input "n"
type textarea "n"
type input "N"
type textarea "N"
type input "NO"
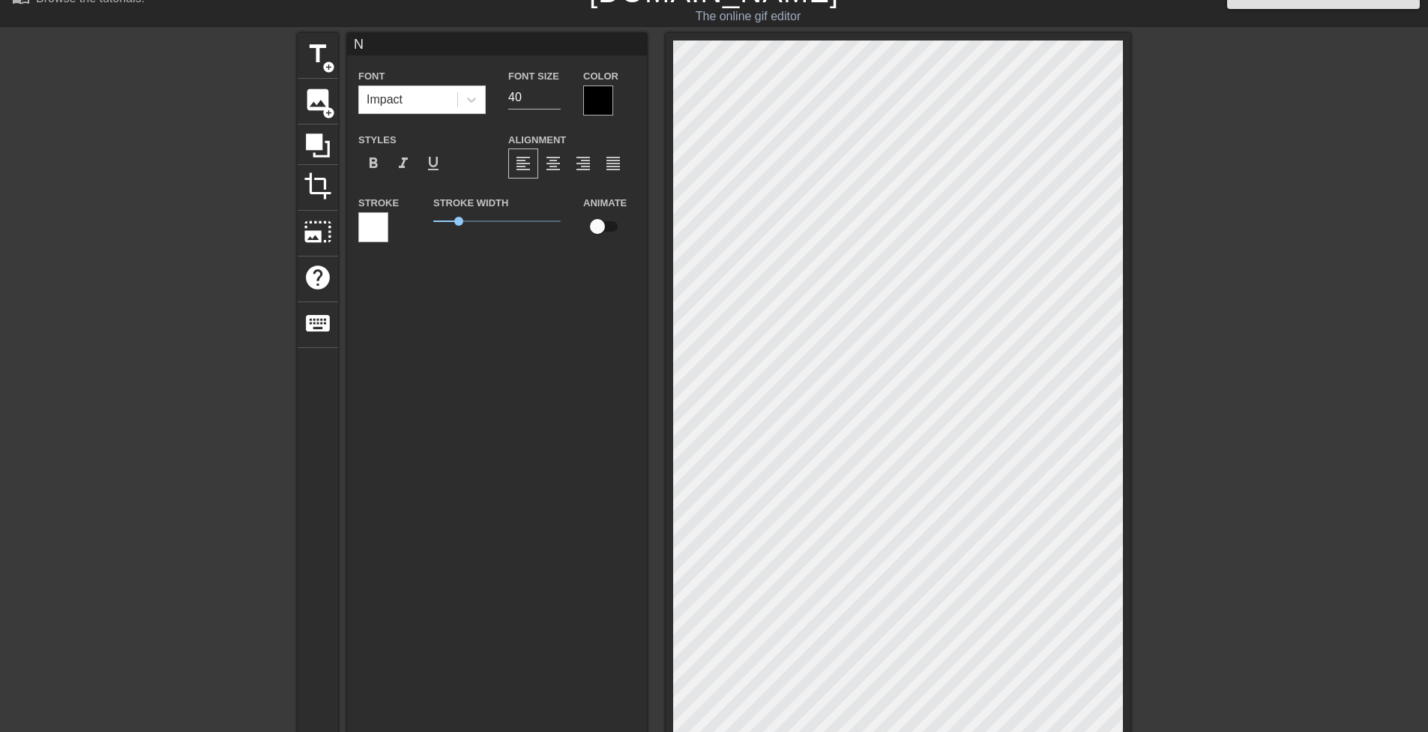
type textarea "NO"
type input "NOV"
type textarea "NOV"
type input "NOVA"
type textarea "NOVA"
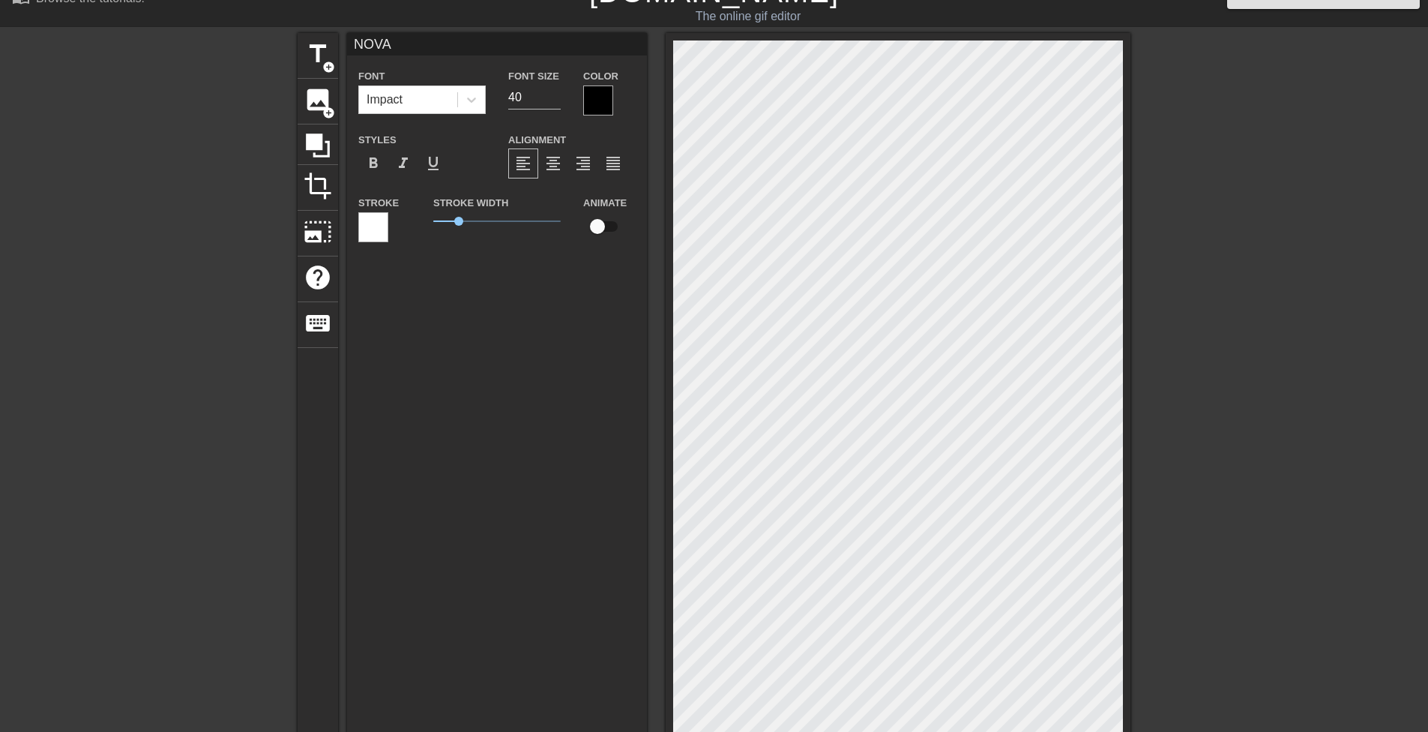
type input "NOVA"
type textarea "NOVA"
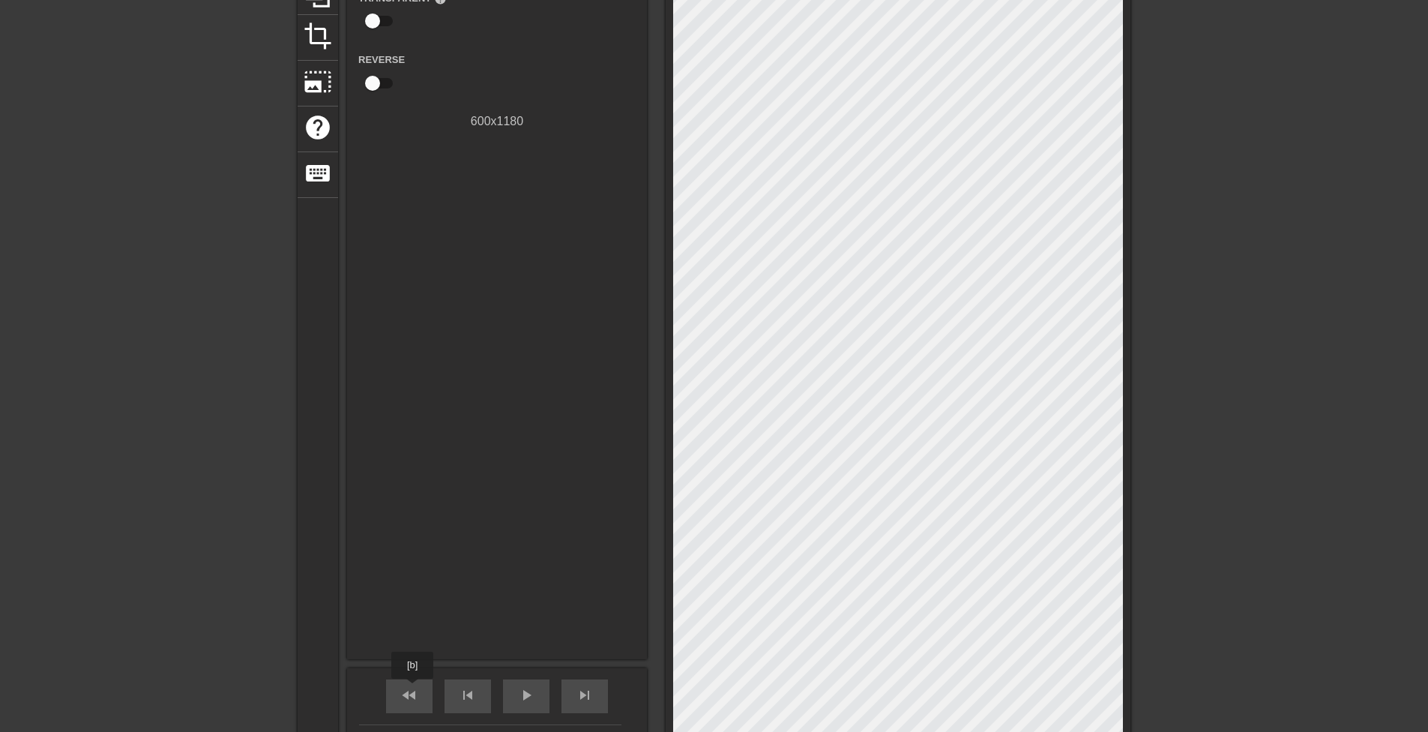
scroll to position [0, 0]
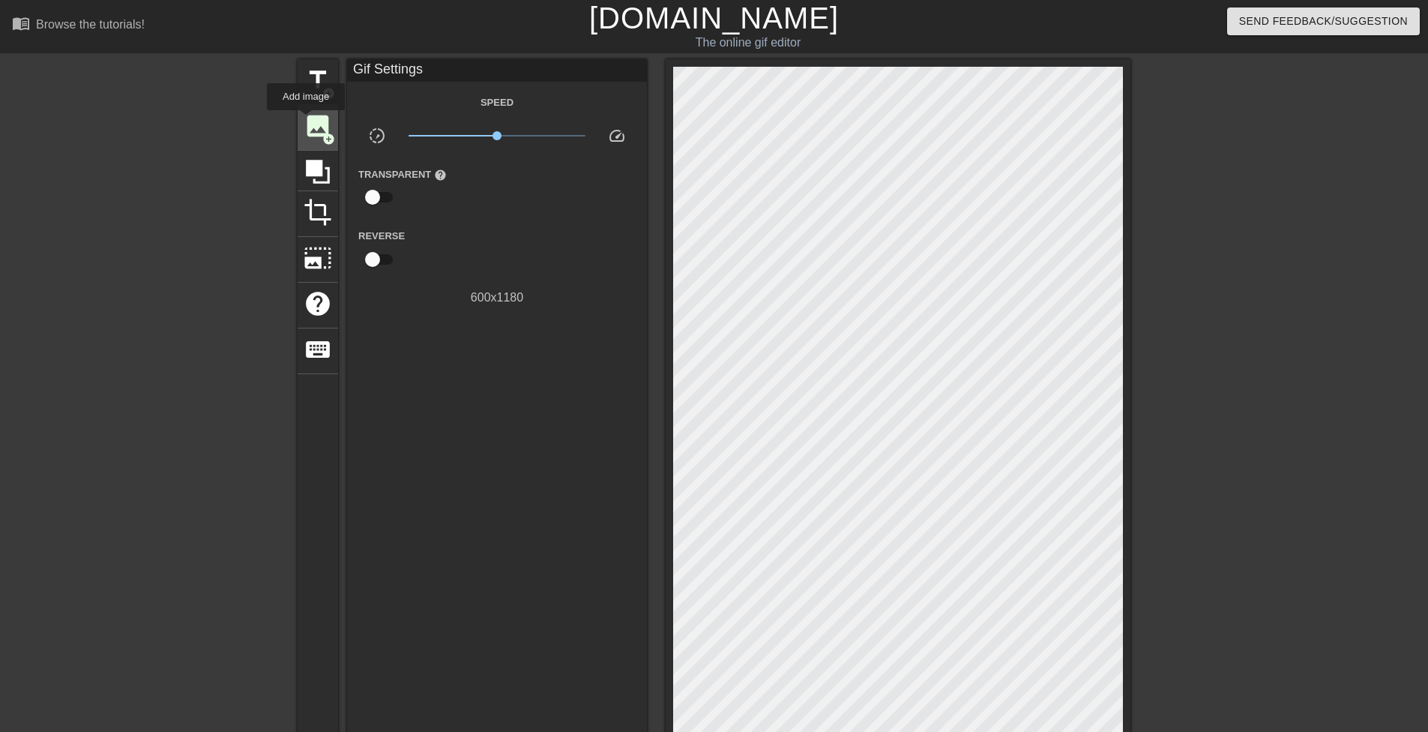
click at [315, 122] on span "image" at bounding box center [318, 126] width 28 height 28
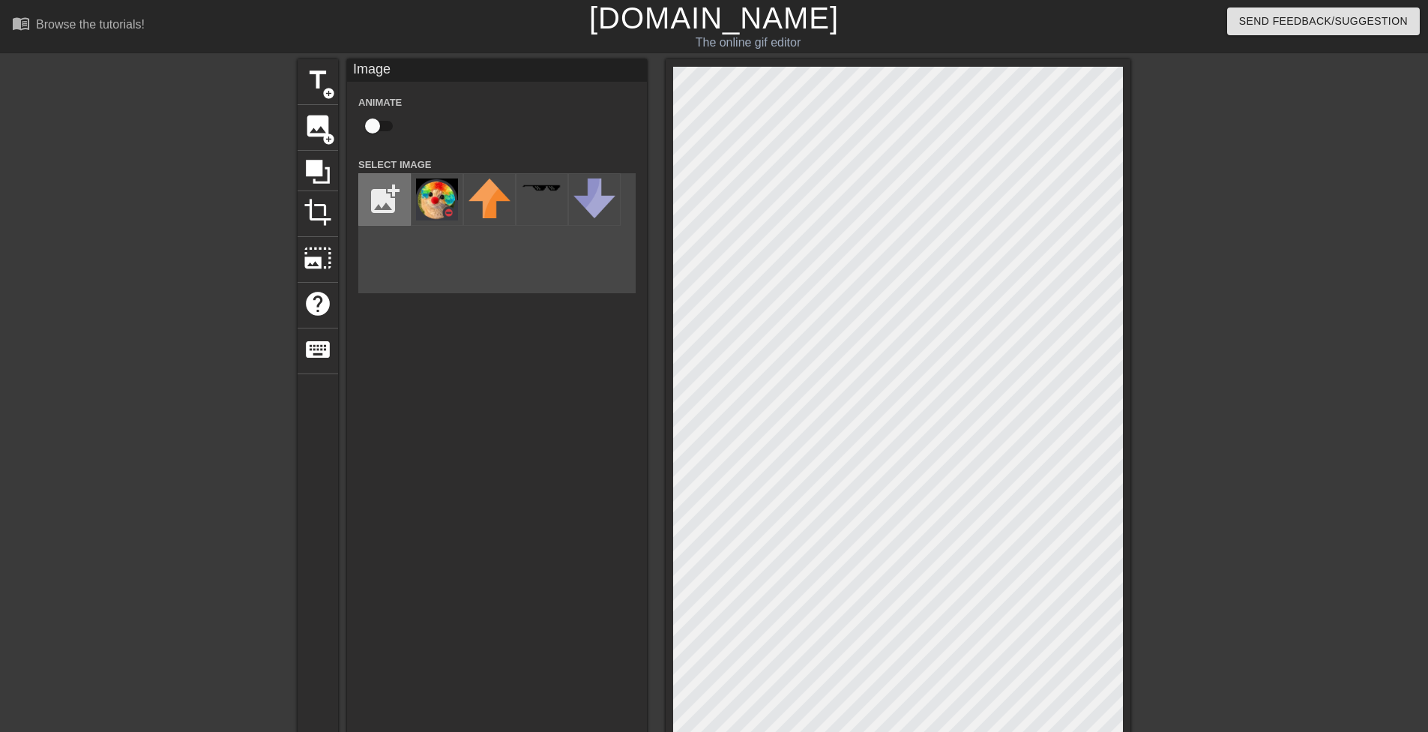
click at [376, 184] on input "file" at bounding box center [384, 199] width 51 height 51
type input "C:\fakepath\milen nigger.png"
click at [446, 204] on div at bounding box center [437, 199] width 52 height 52
click at [604, 503] on div "Image Animate Select Image add_photo_alternate" at bounding box center [497, 447] width 300 height 776
click at [1217, 469] on div at bounding box center [1261, 284] width 225 height 450
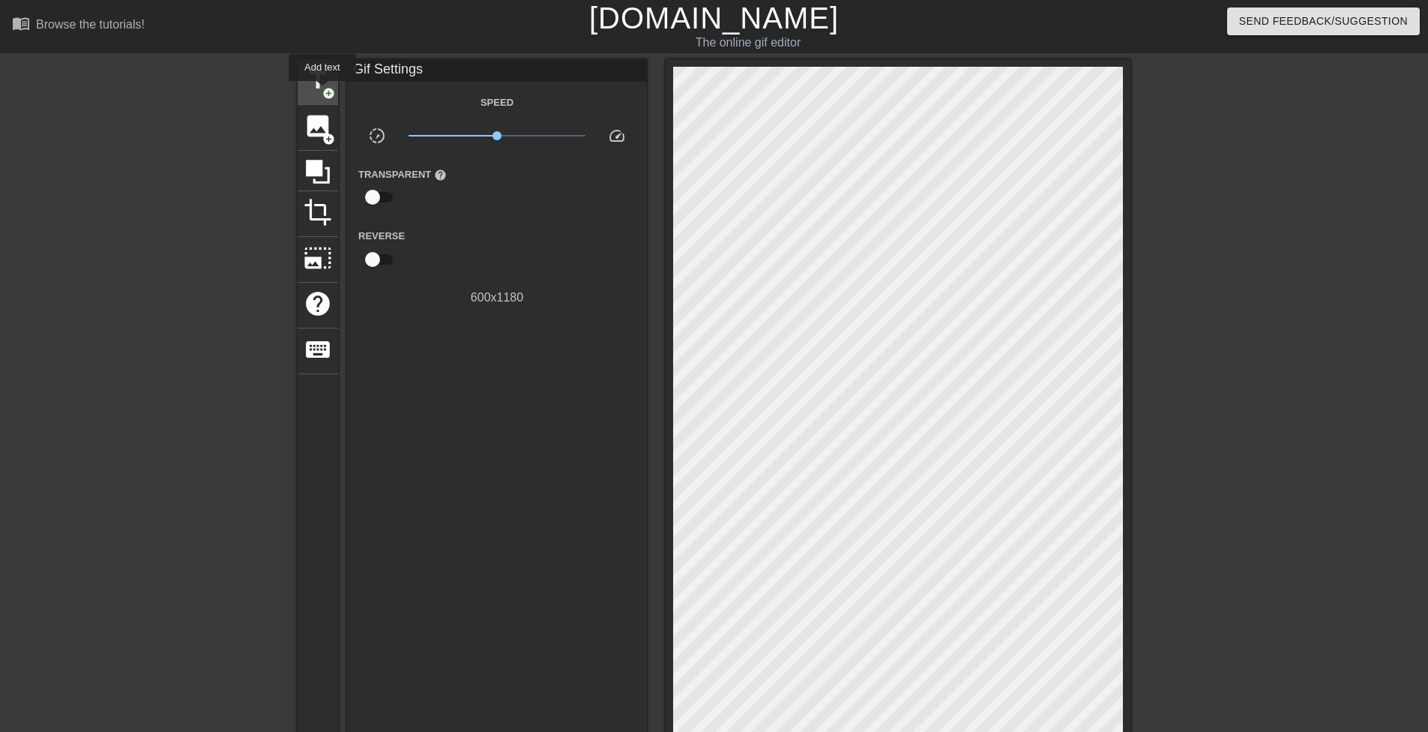
click at [325, 82] on span "title" at bounding box center [318, 80] width 28 height 28
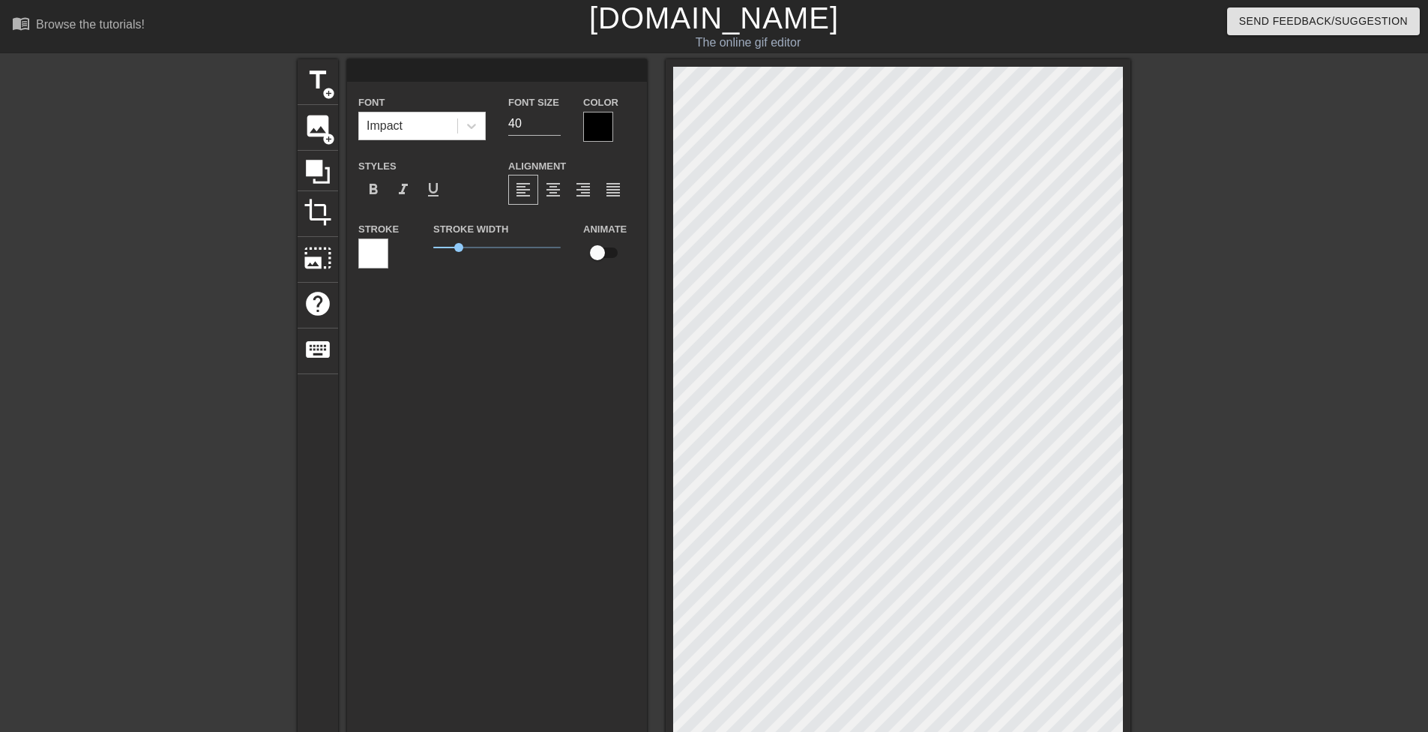
scroll to position [2, 2]
type input "M"
type textarea "M"
type input "MI"
type textarea "MI"
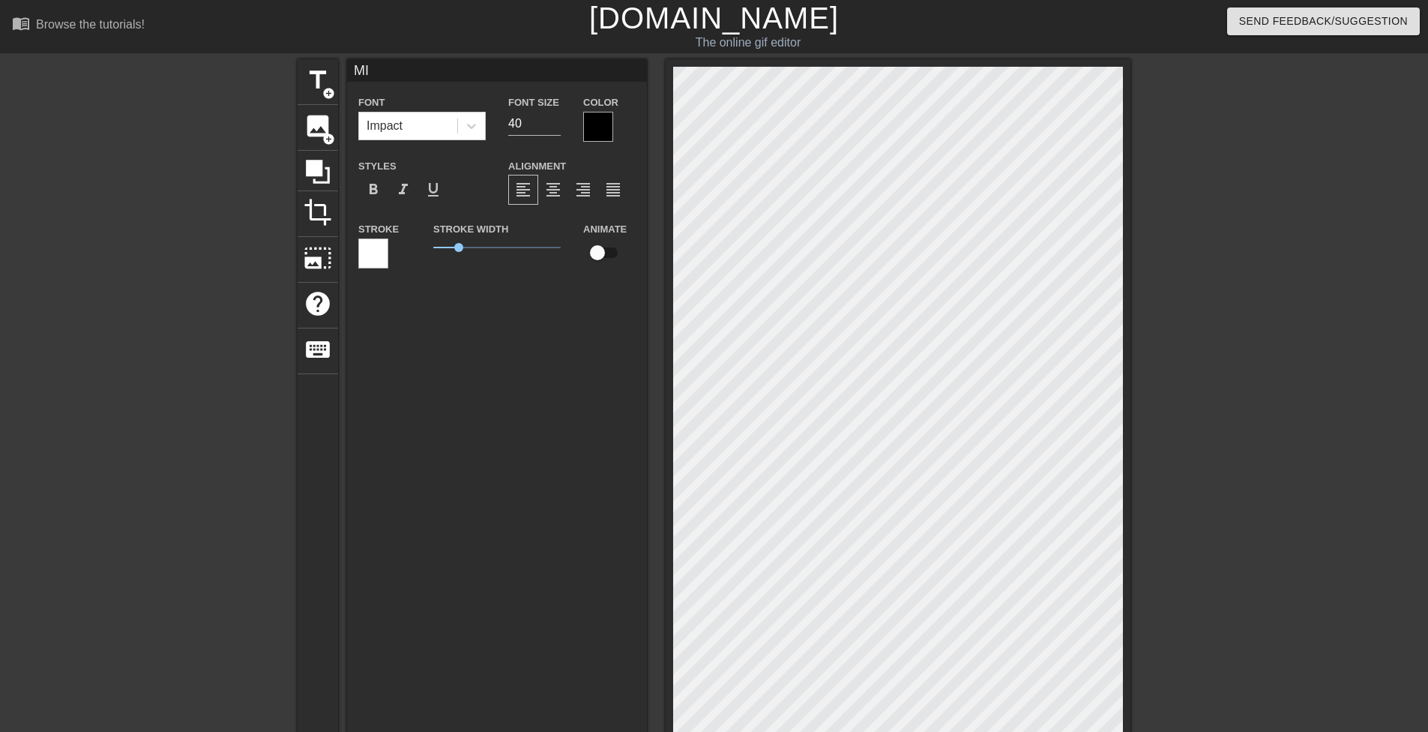
type input "MIL"
type textarea "MIL"
type input "MILE"
type textarea "MILE"
type input "MILEN"
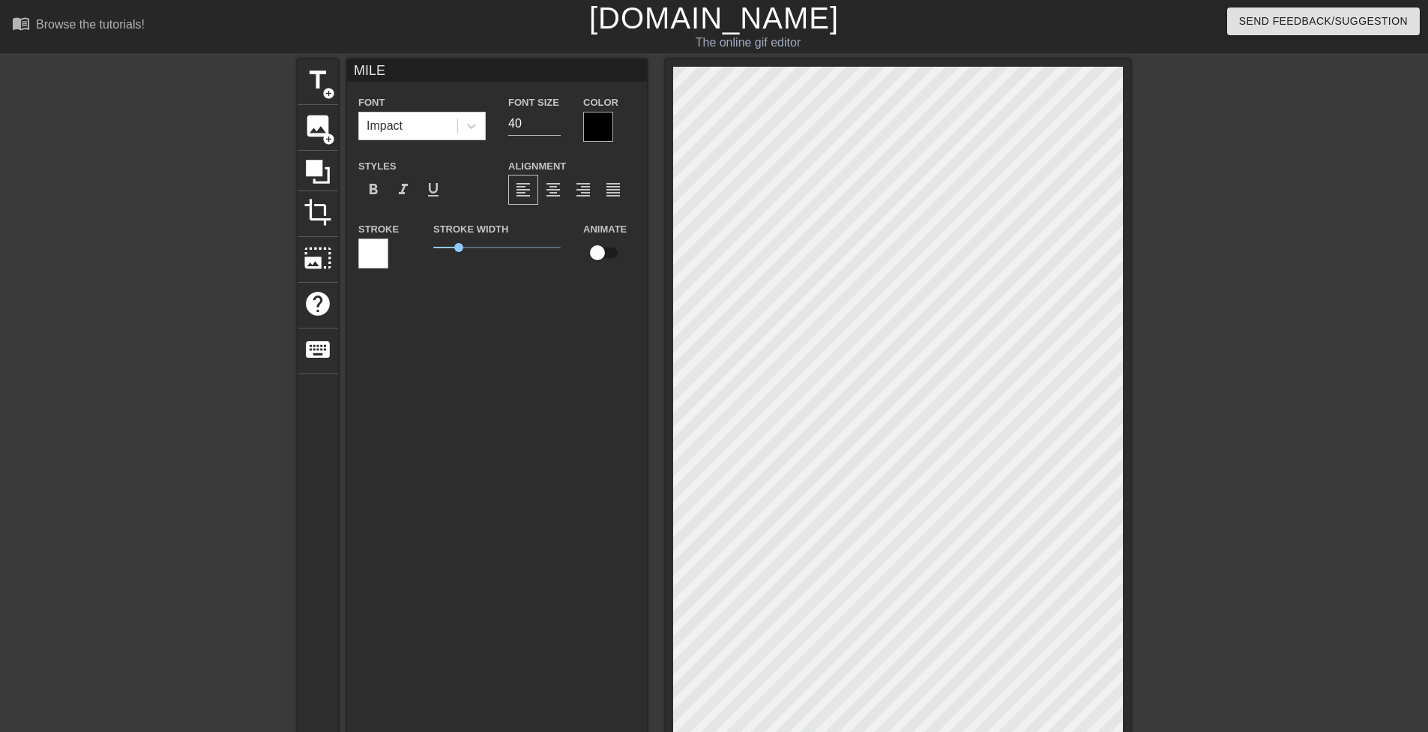
type textarea "MILEN"
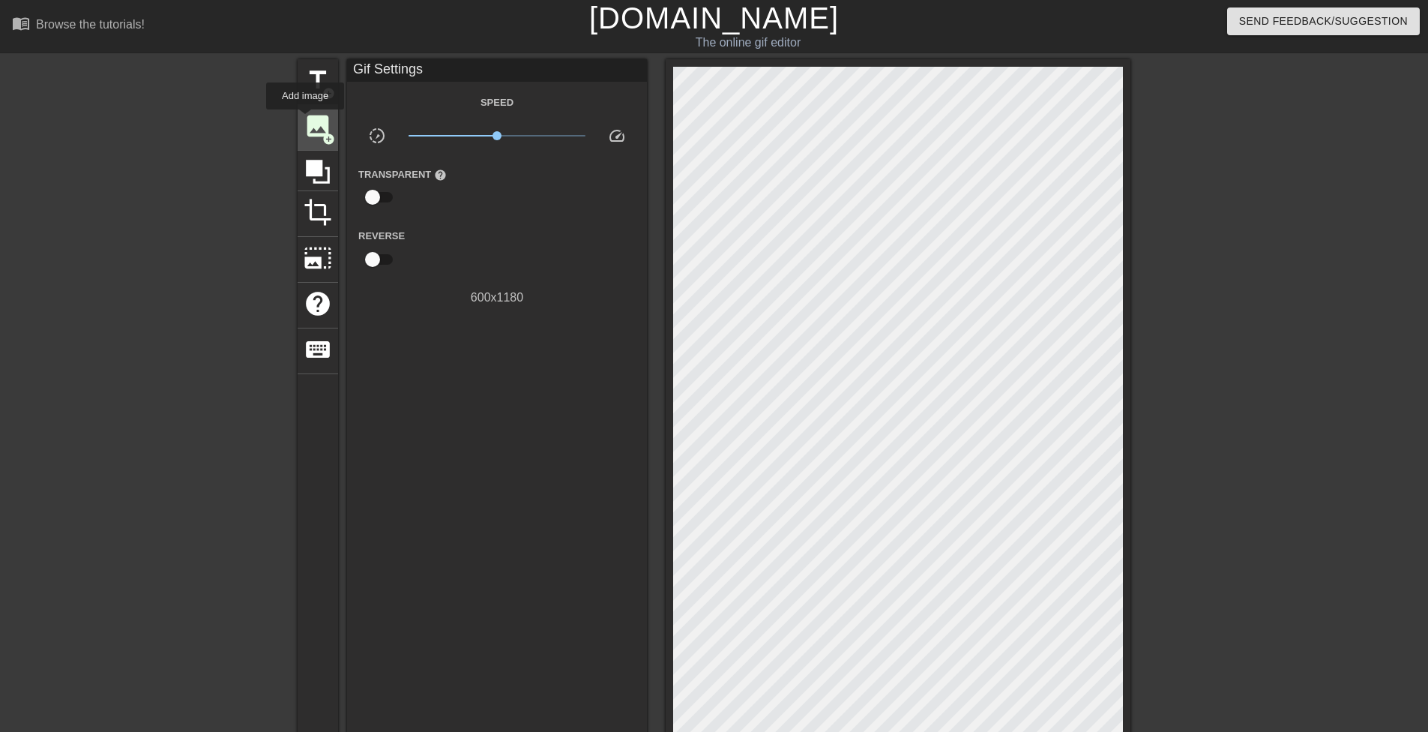
click at [310, 122] on span "image" at bounding box center [318, 126] width 28 height 28
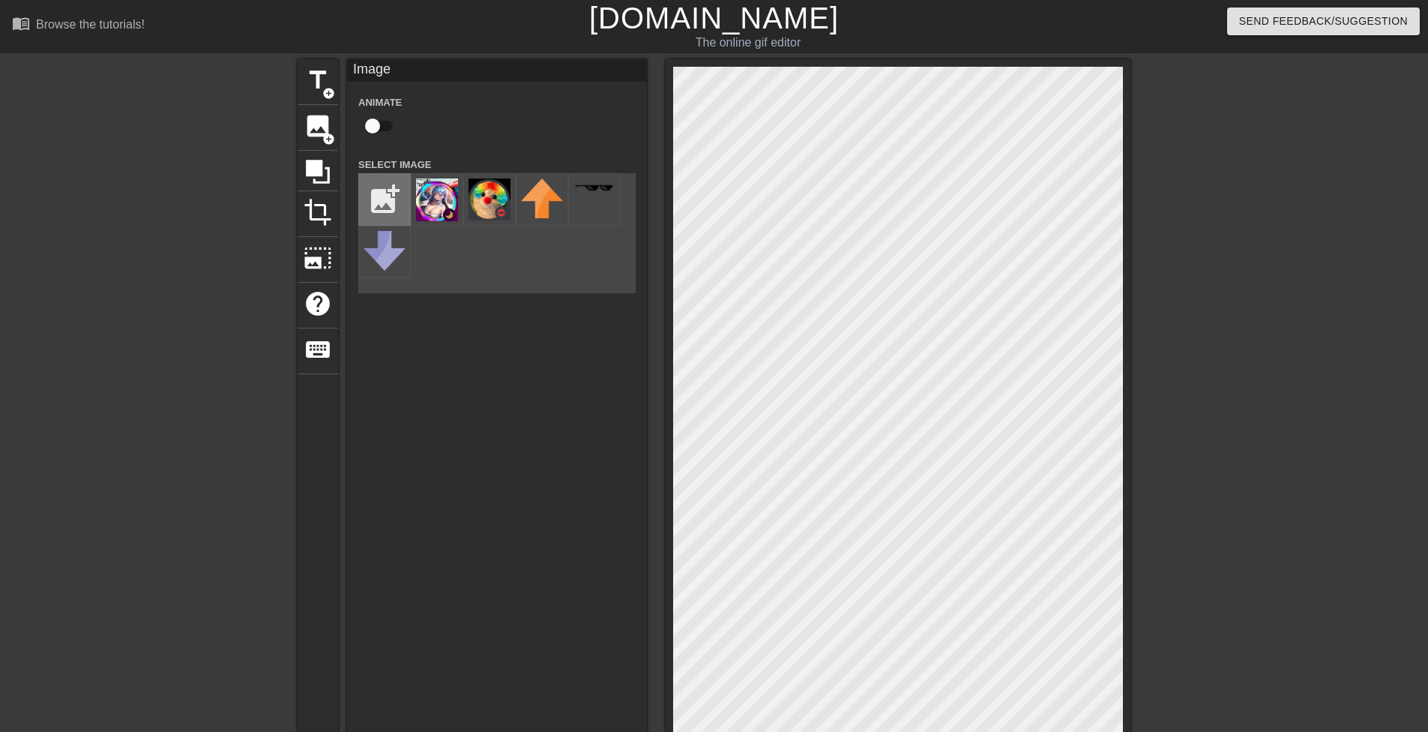
click at [385, 212] on input "file" at bounding box center [384, 199] width 51 height 51
click at [382, 207] on input "file" at bounding box center [384, 199] width 51 height 51
type input "C:\fakepath\yulikatiba french nigger.png"
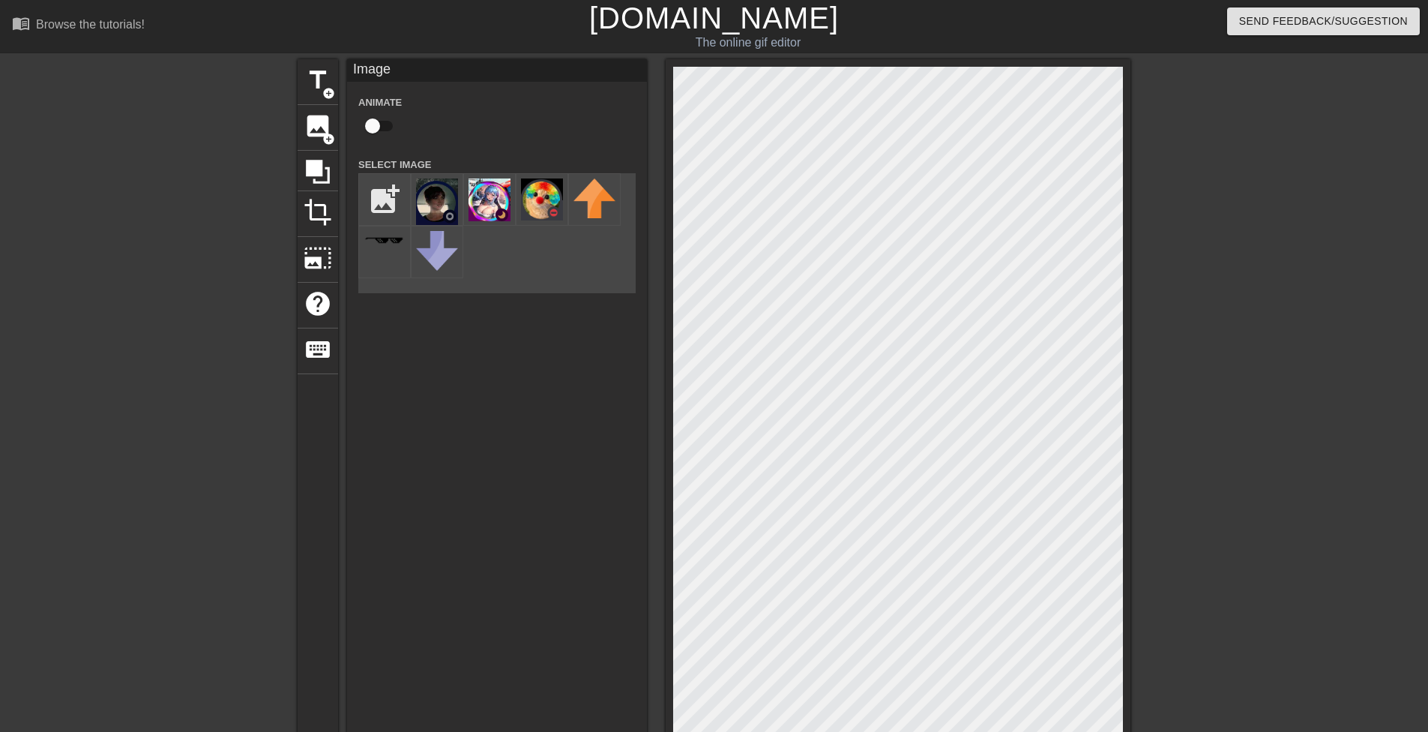
click at [958, 731] on html "menu_book Browse the tutorials! [DOMAIN_NAME] The online gif editor Send Feedba…" at bounding box center [714, 595] width 1428 height 1190
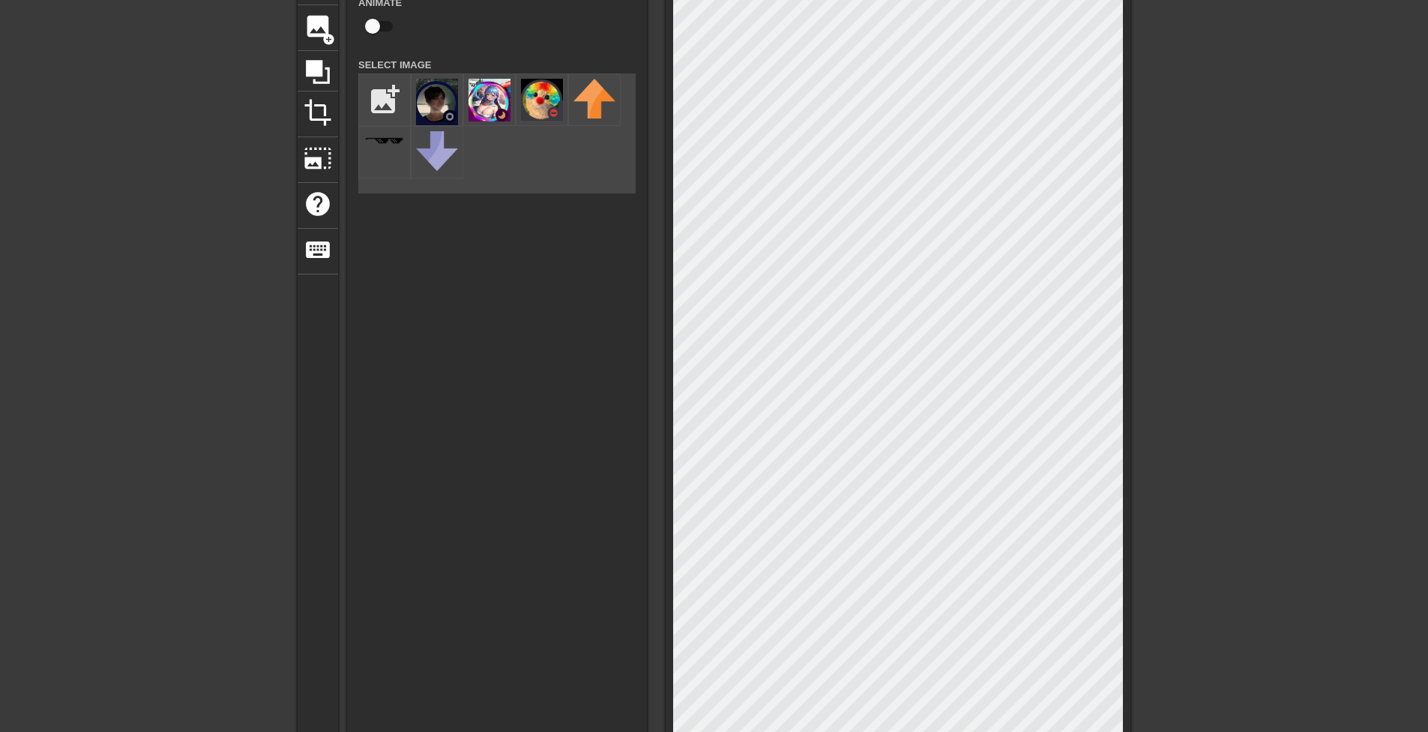
scroll to position [200, 0]
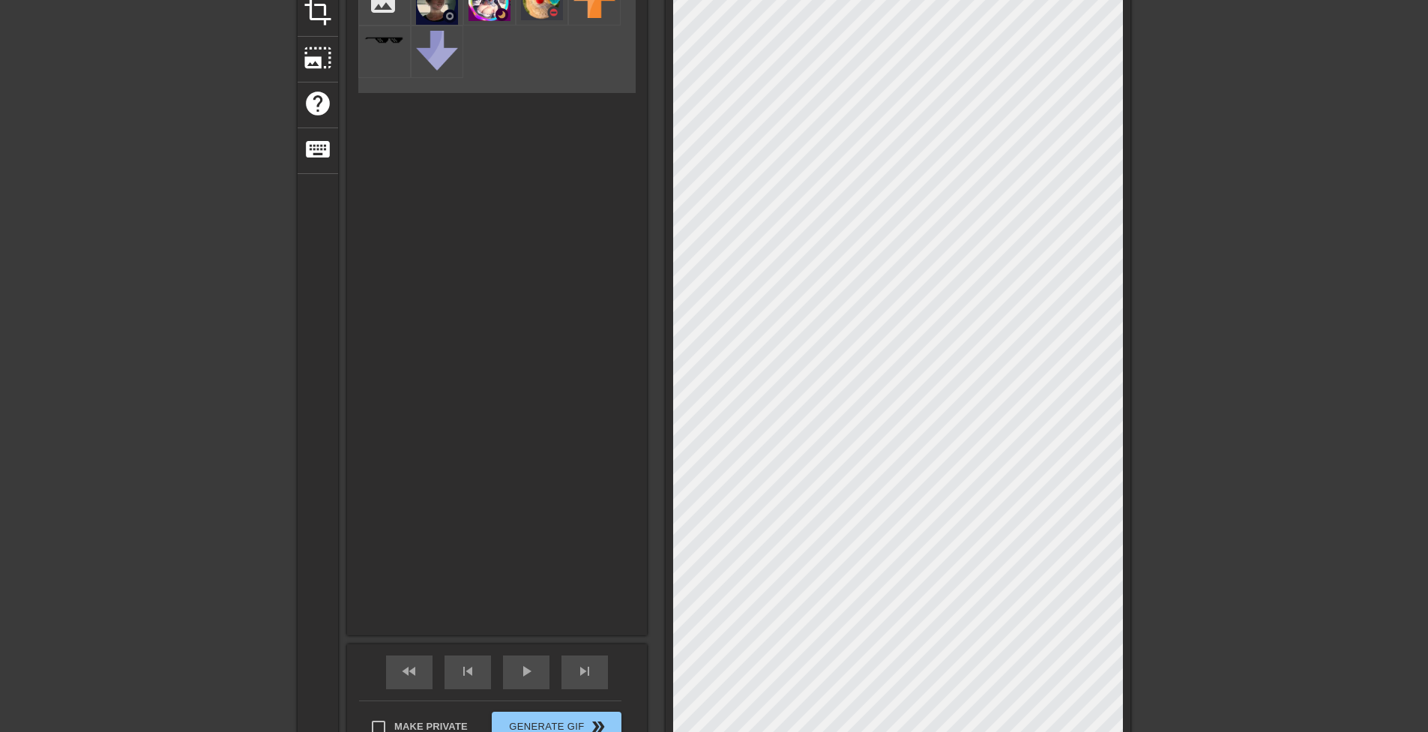
click at [1090, 731] on html "menu_book Browse the tutorials! [DOMAIN_NAME] The online gif editor Send Feedba…" at bounding box center [714, 395] width 1428 height 1190
drag, startPoint x: 1090, startPoint y: 744, endPoint x: 1278, endPoint y: 557, distance: 265.1
click at [1281, 555] on div "title add_circle image add_circle crop photo_size_select_large help keyboard Im…" at bounding box center [714, 312] width 1428 height 907
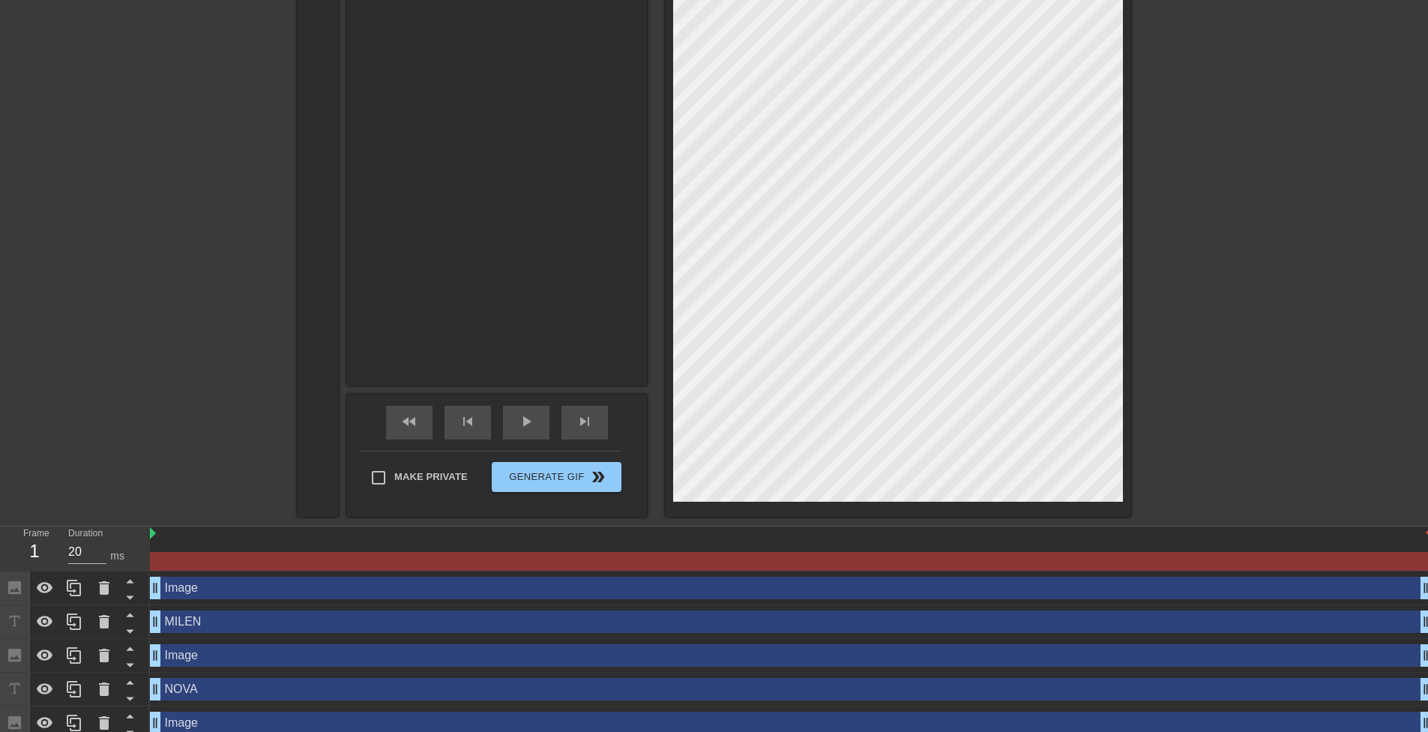
scroll to position [461, 0]
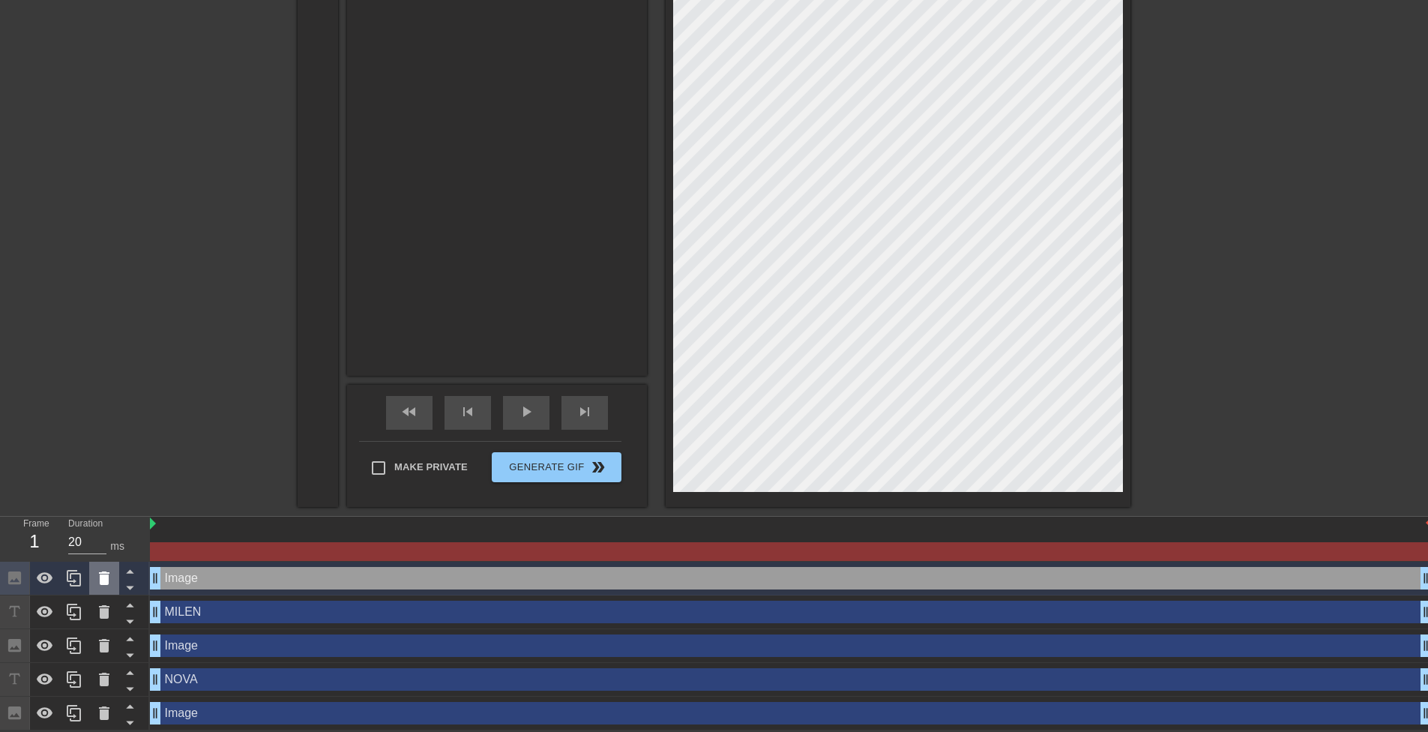
click at [107, 577] on icon at bounding box center [104, 577] width 10 height 13
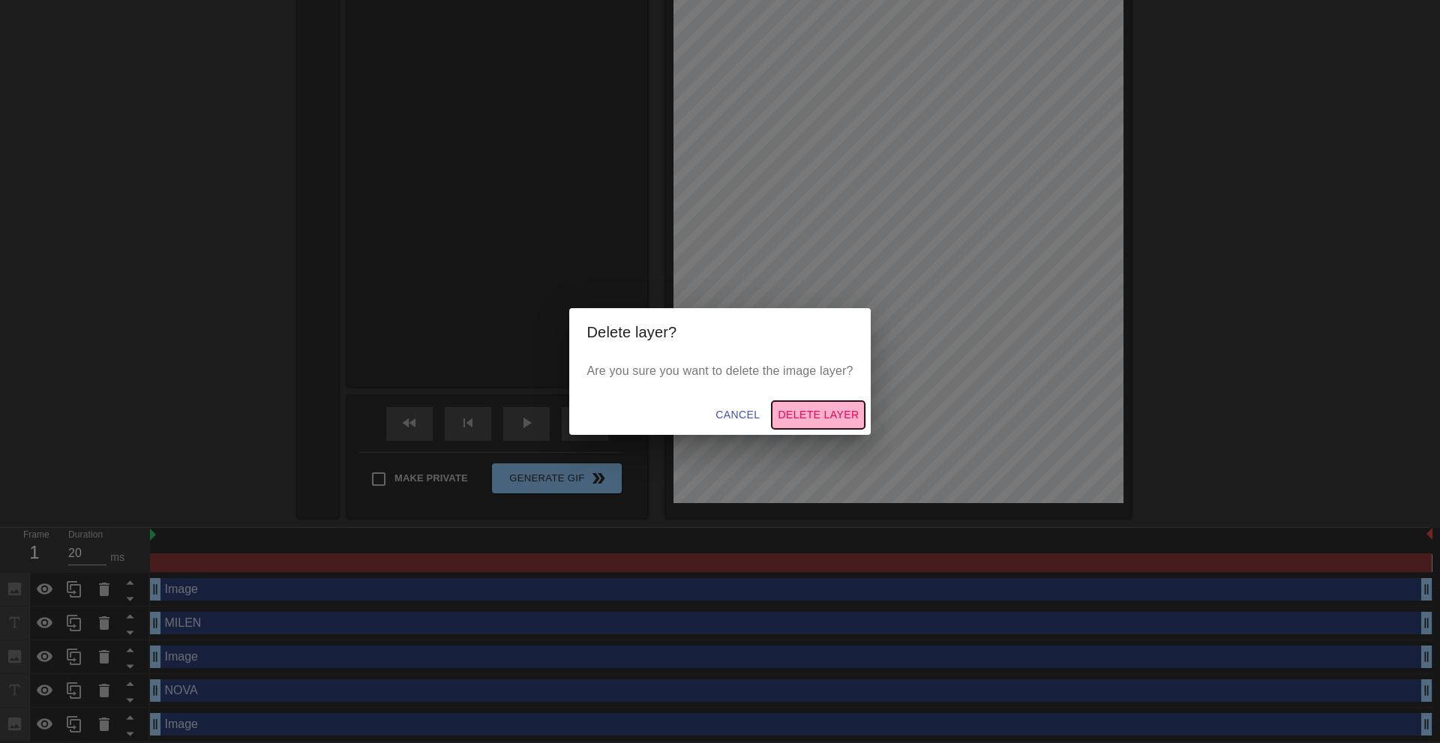
click at [862, 420] on button "Delete Layer" at bounding box center [818, 415] width 93 height 28
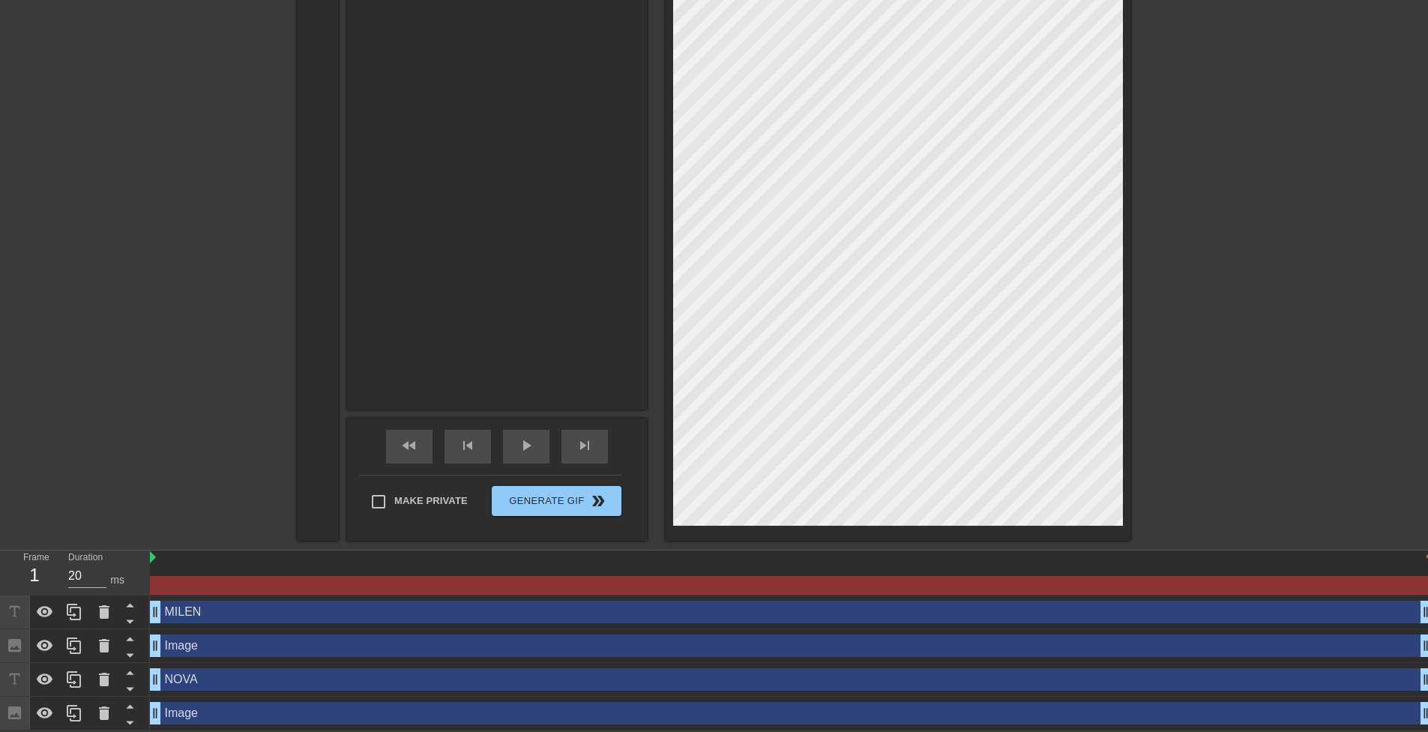
scroll to position [0, 0]
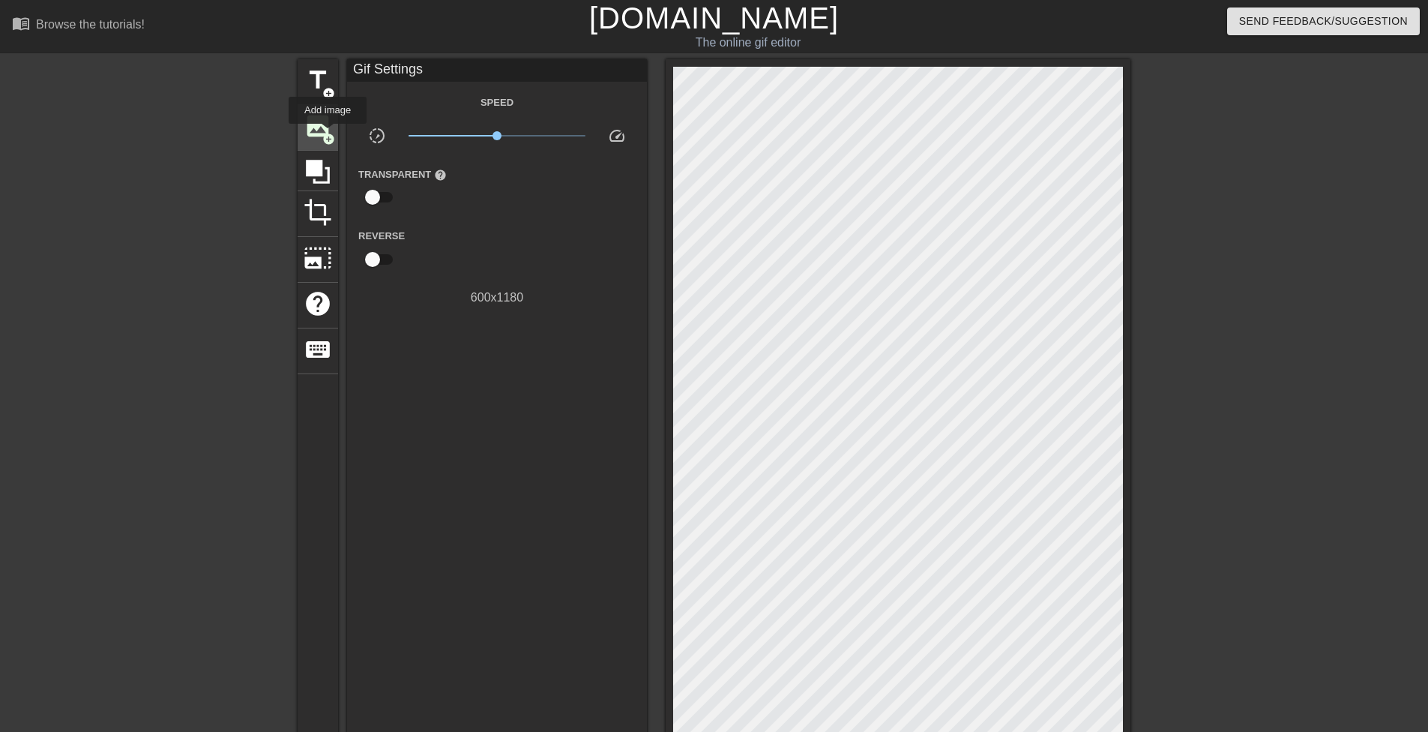
click at [329, 134] on span "add_circle" at bounding box center [328, 139] width 13 height 13
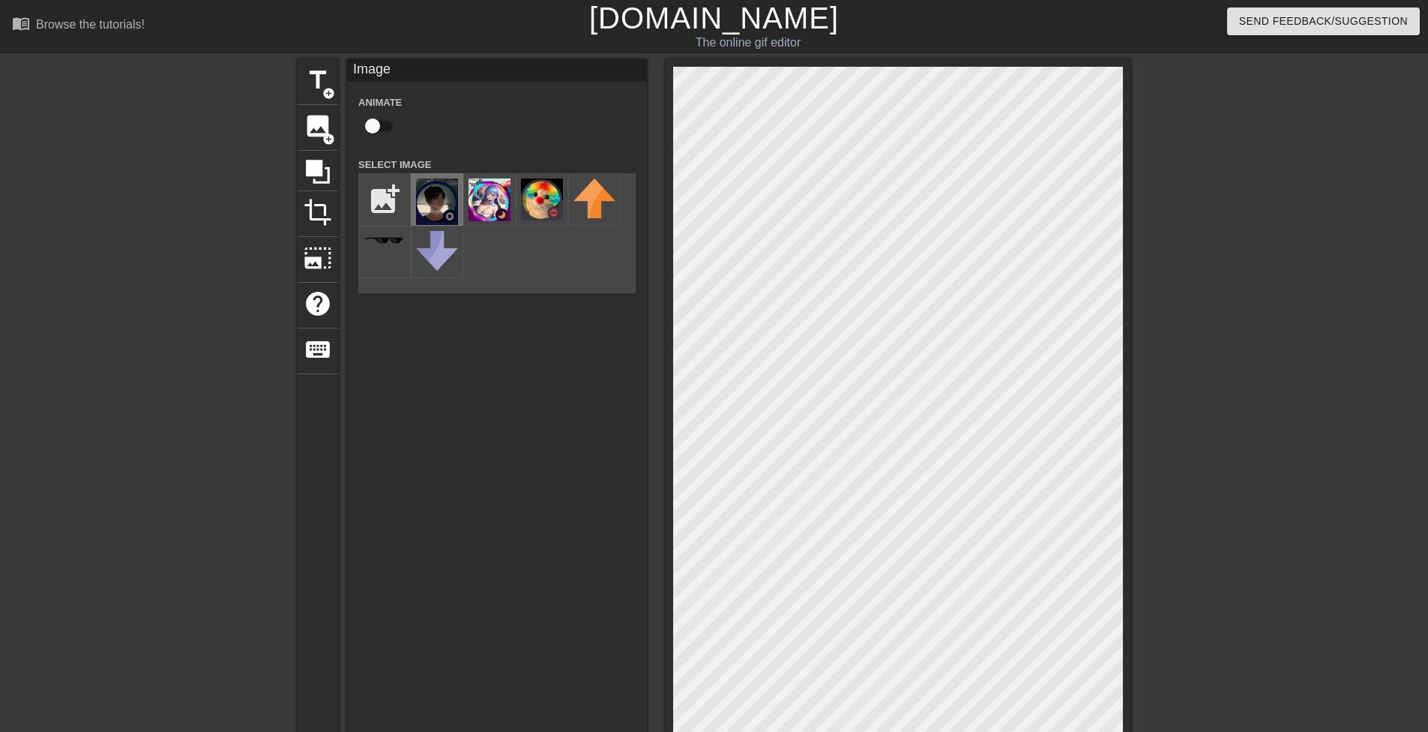
click at [436, 202] on img at bounding box center [437, 201] width 42 height 46
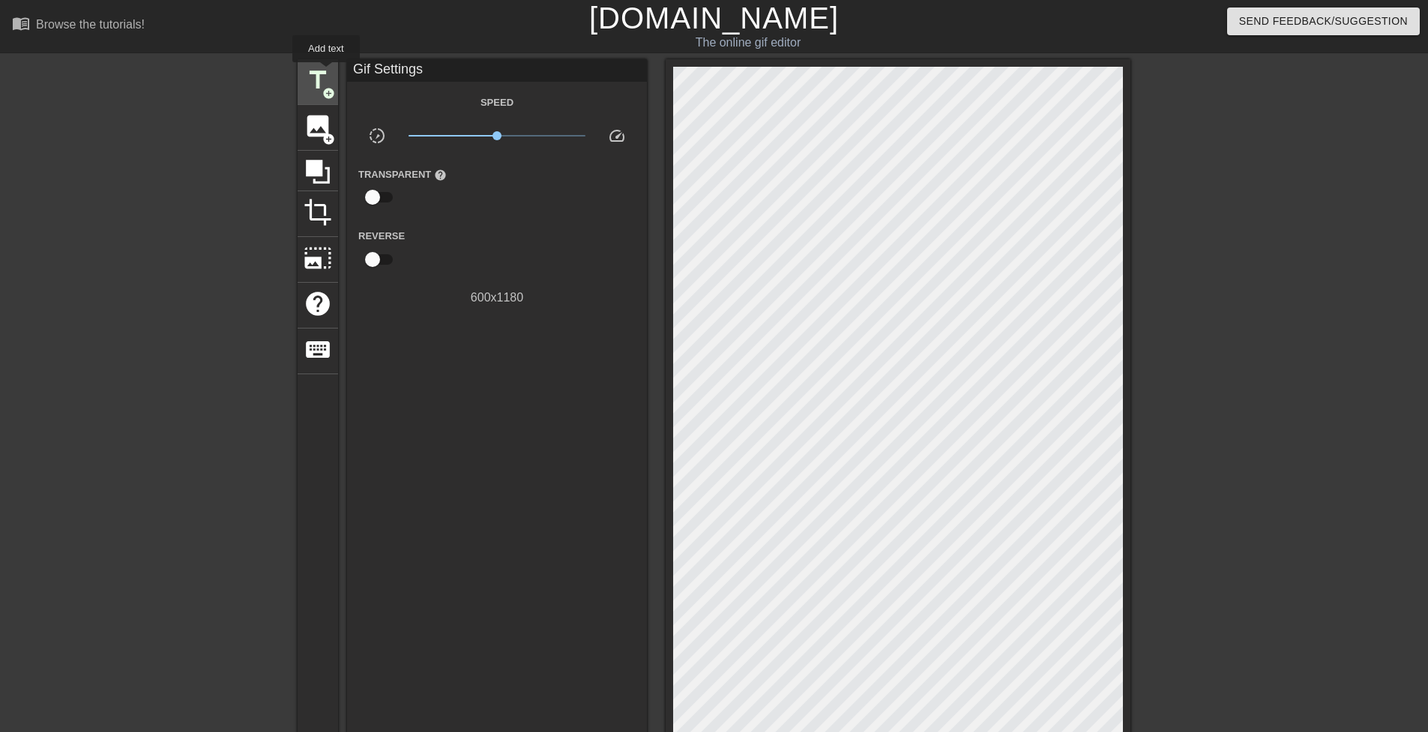
click at [327, 73] on span "title" at bounding box center [318, 80] width 28 height 28
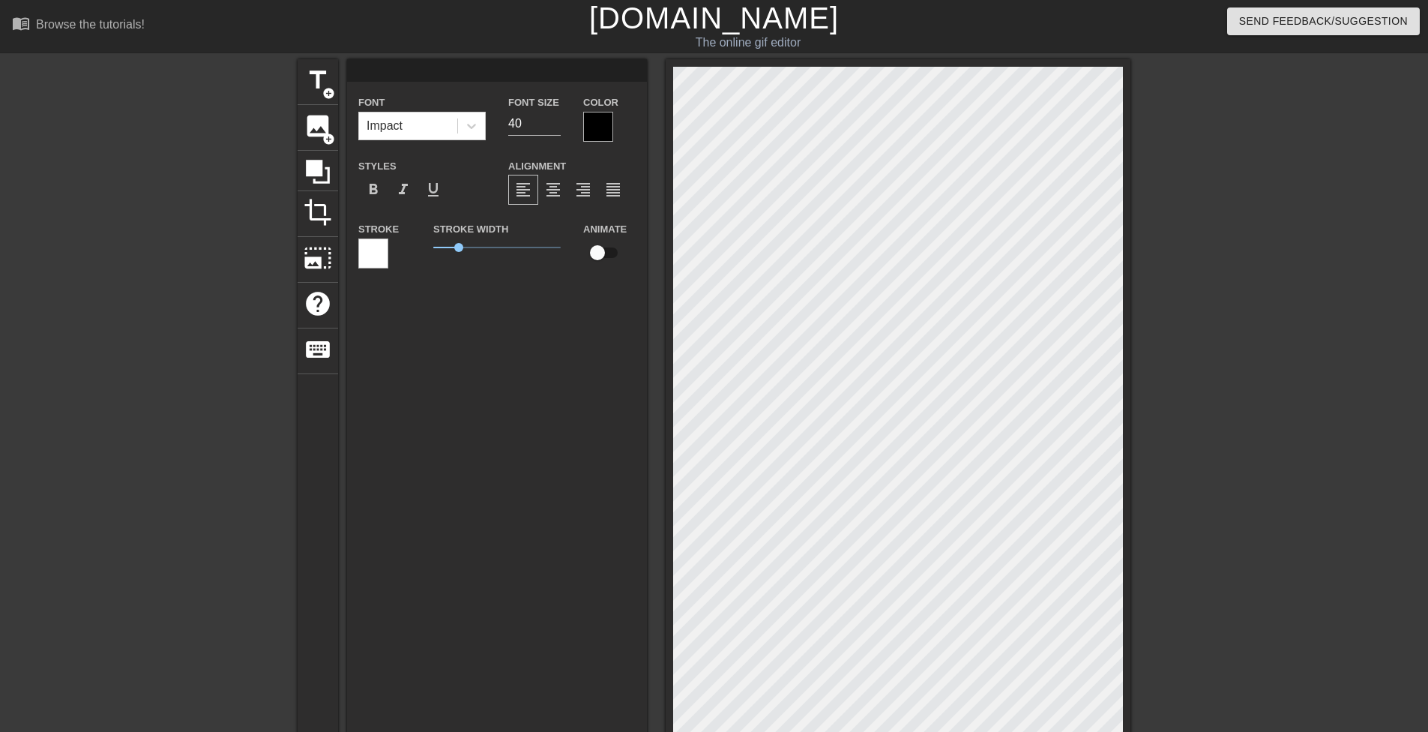
scroll to position [2, 2]
type input "y"
type textarea "y"
type input "yu"
type textarea "yu"
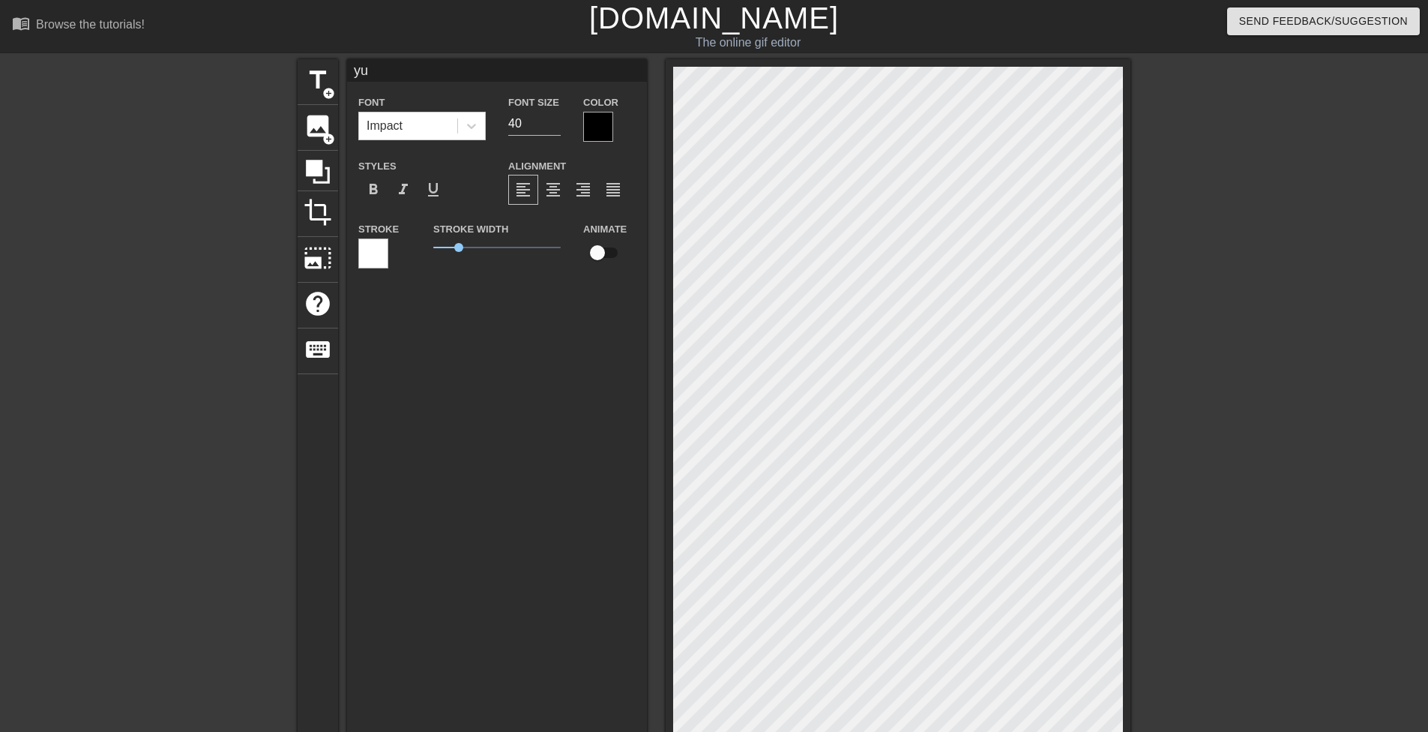
type input "y"
type textarea "y"
type input "Y"
type textarea "Y"
type input "YU"
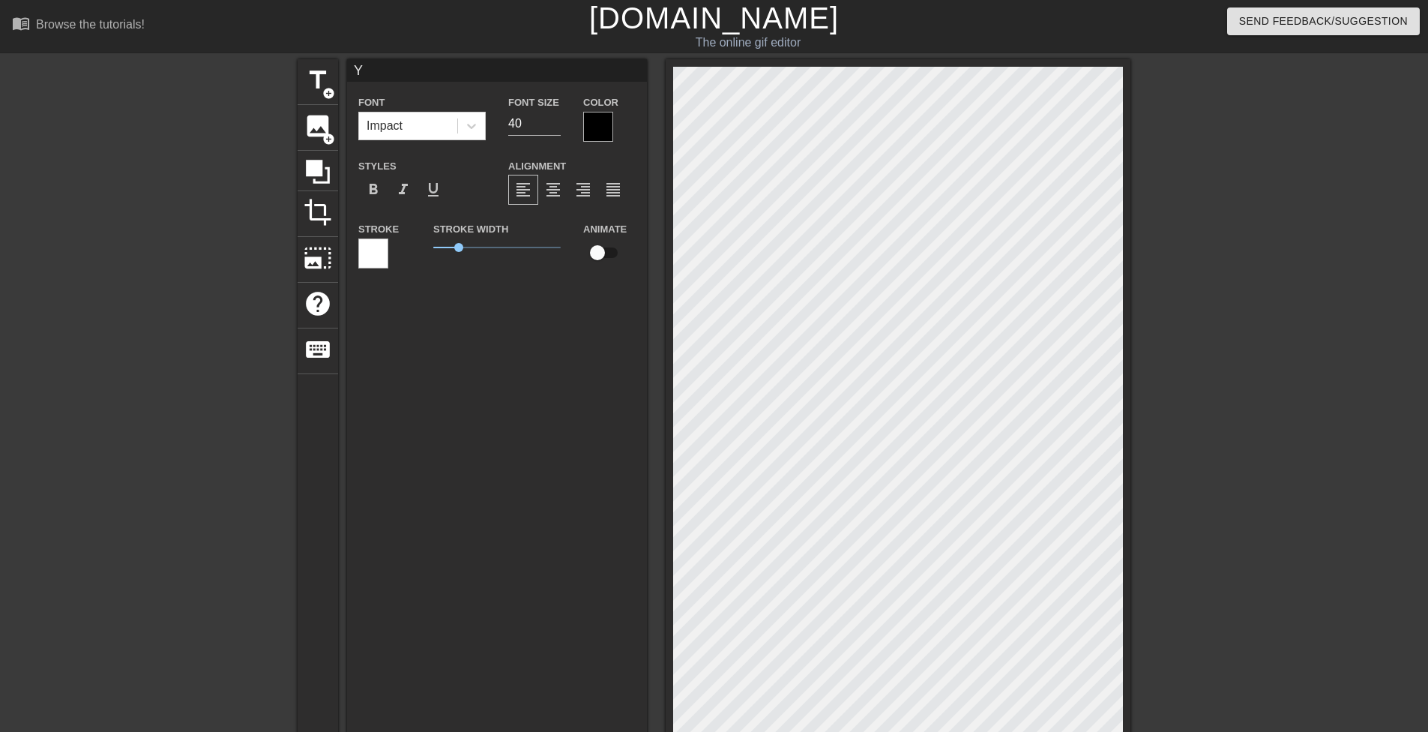
type textarea "YU"
type input "YUL"
type textarea "YUL"
type input "YULI"
type textarea "YULI"
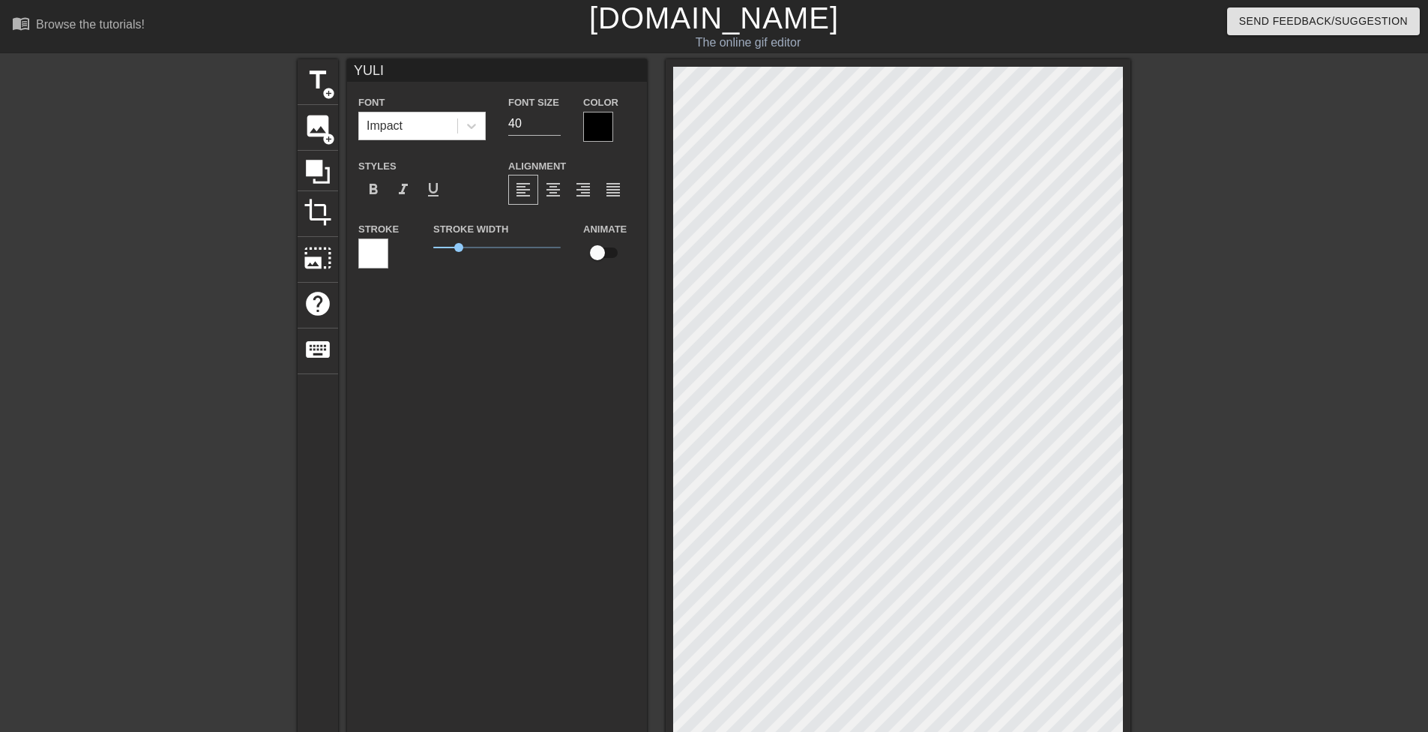
type input "YULI"
type textarea "YULI"
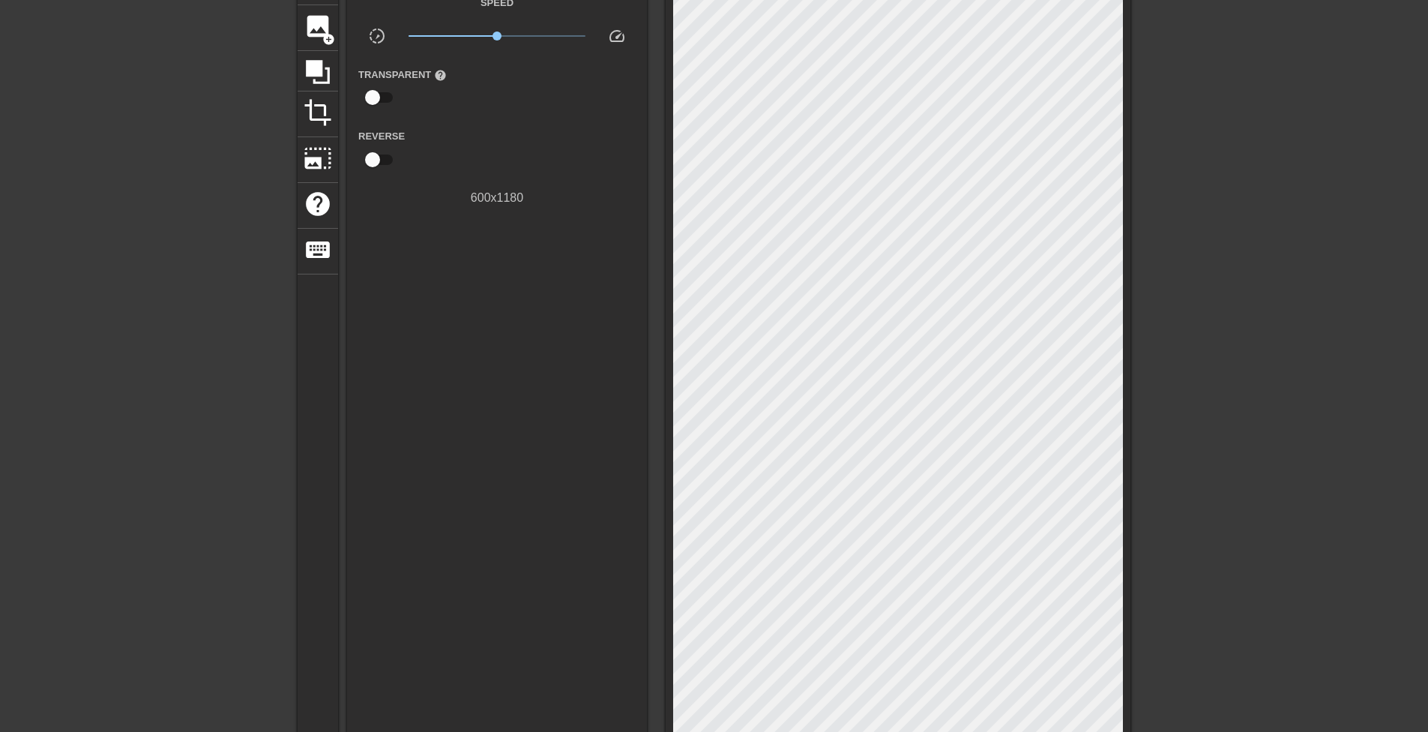
scroll to position [0, 0]
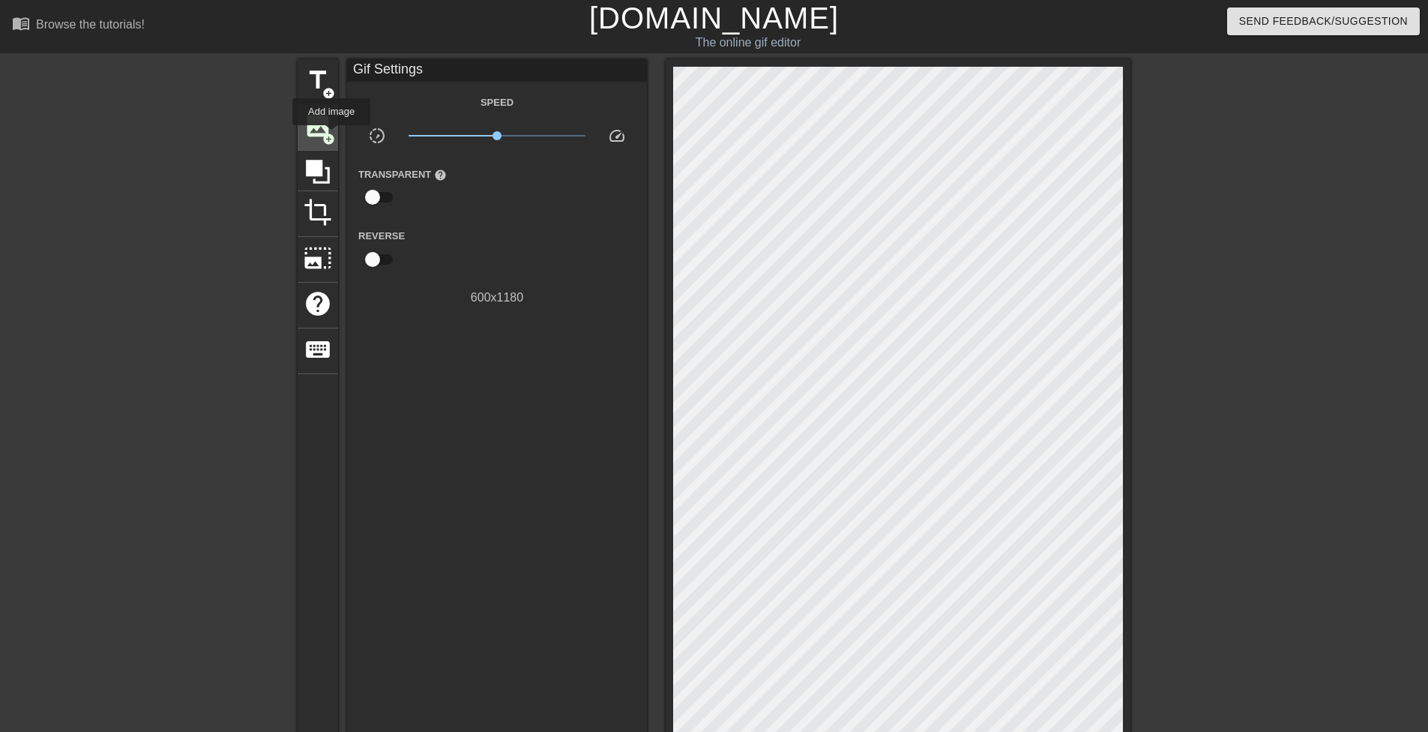
click at [331, 136] on span "add_circle" at bounding box center [328, 139] width 13 height 13
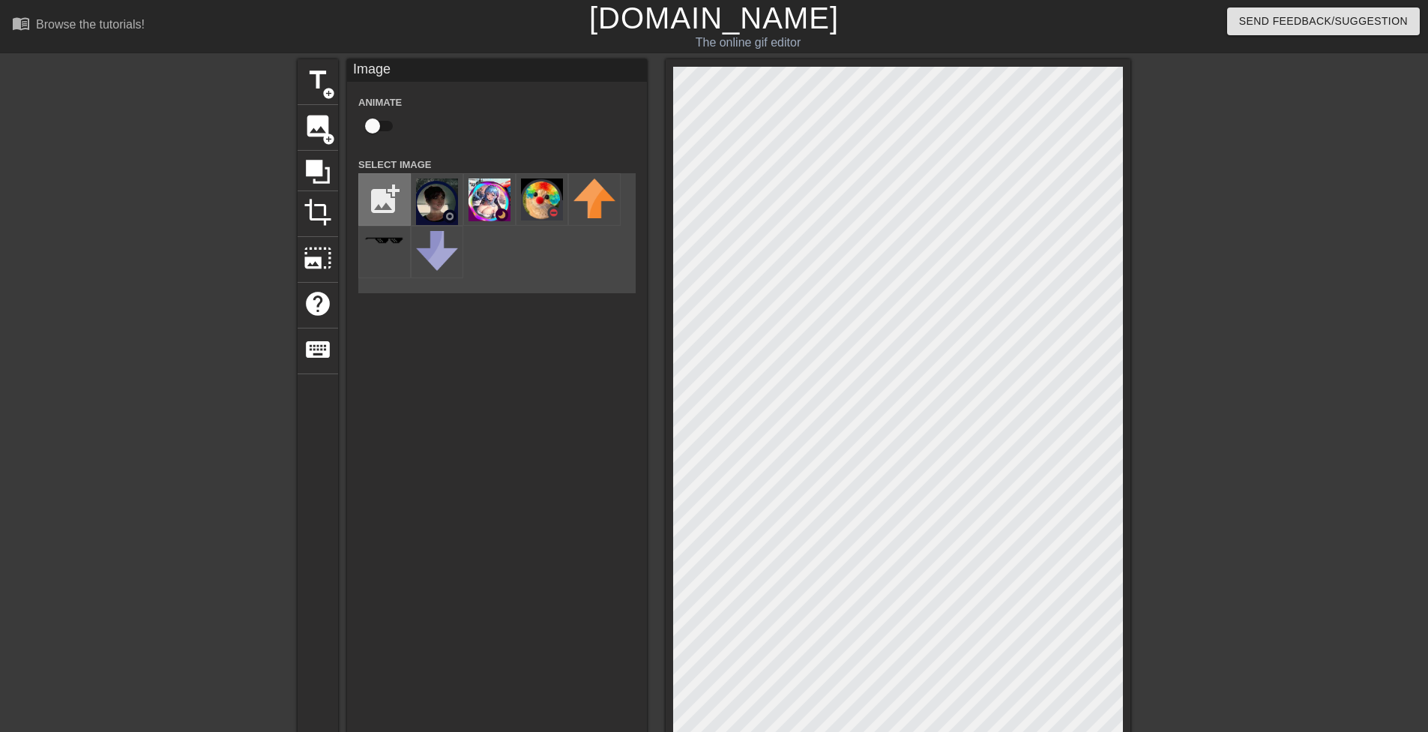
click at [394, 196] on input "file" at bounding box center [384, 199] width 51 height 51
type input "C:\fakepath\melon nigger.png"
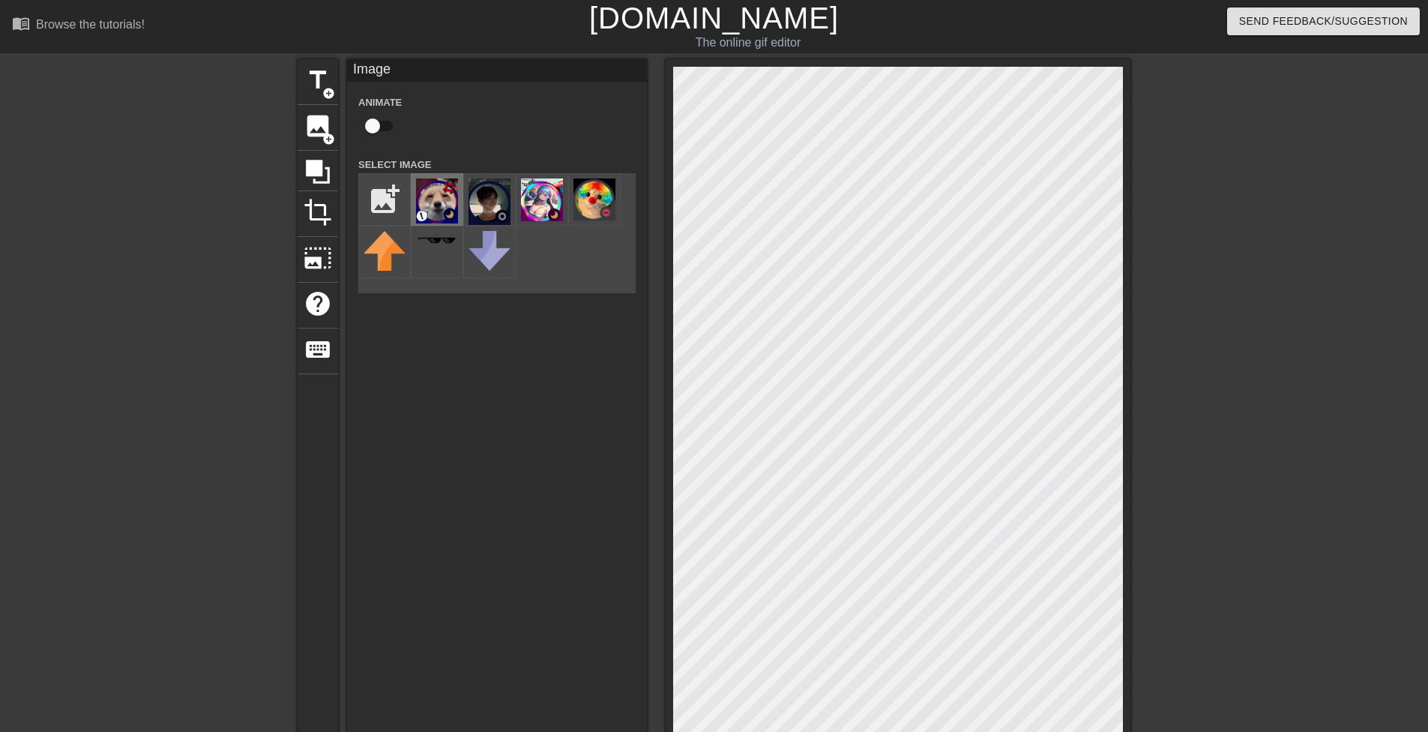
click at [439, 214] on img at bounding box center [437, 200] width 42 height 45
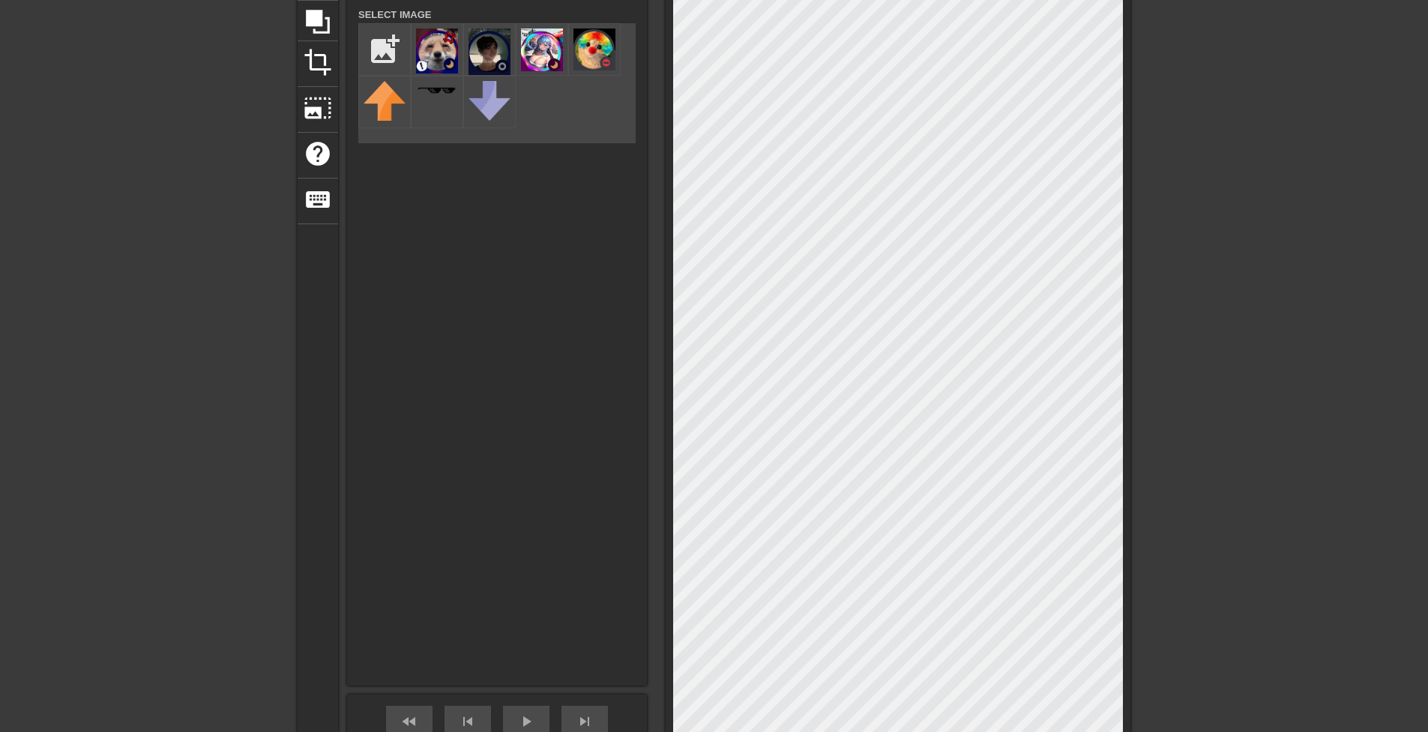
click at [1133, 524] on div "title add_circle image add_circle crop photo_size_select_large help keyboard Im…" at bounding box center [714, 362] width 1428 height 907
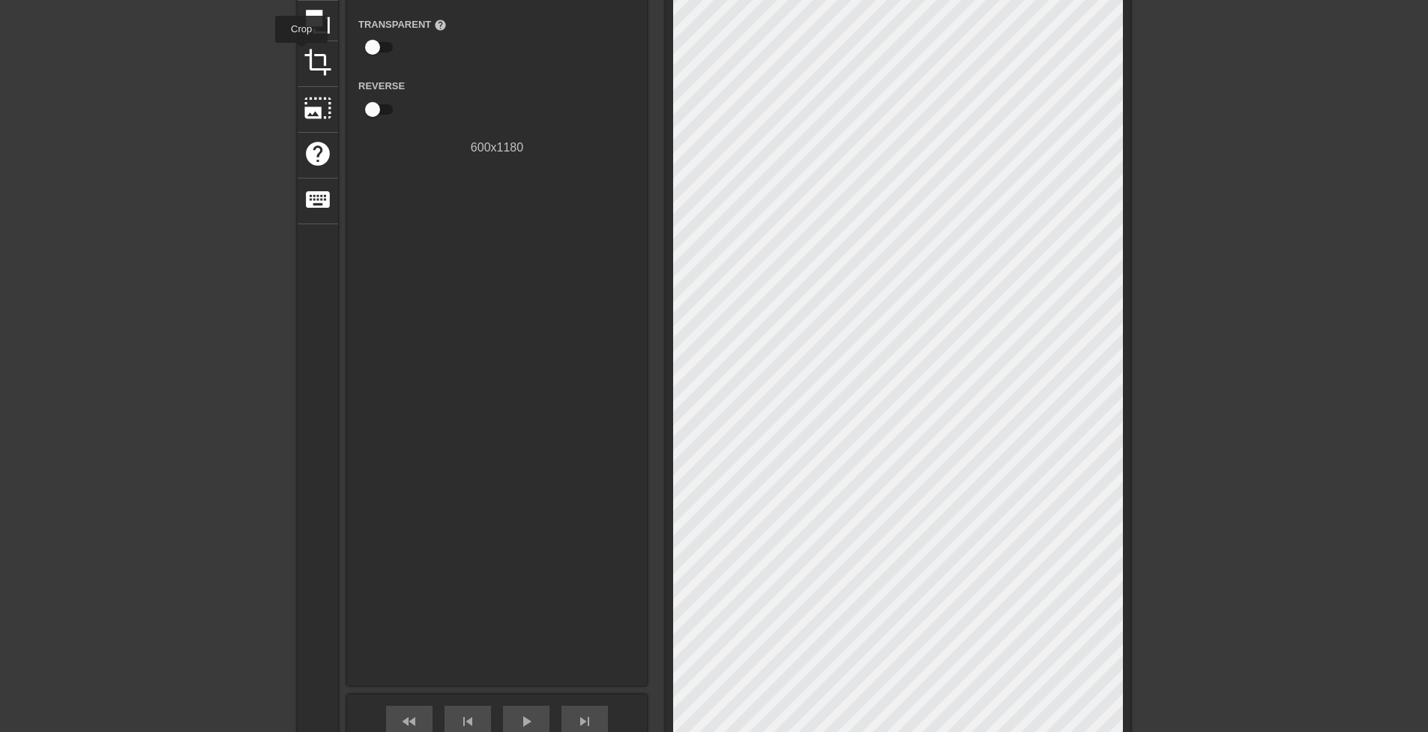
scroll to position [0, 0]
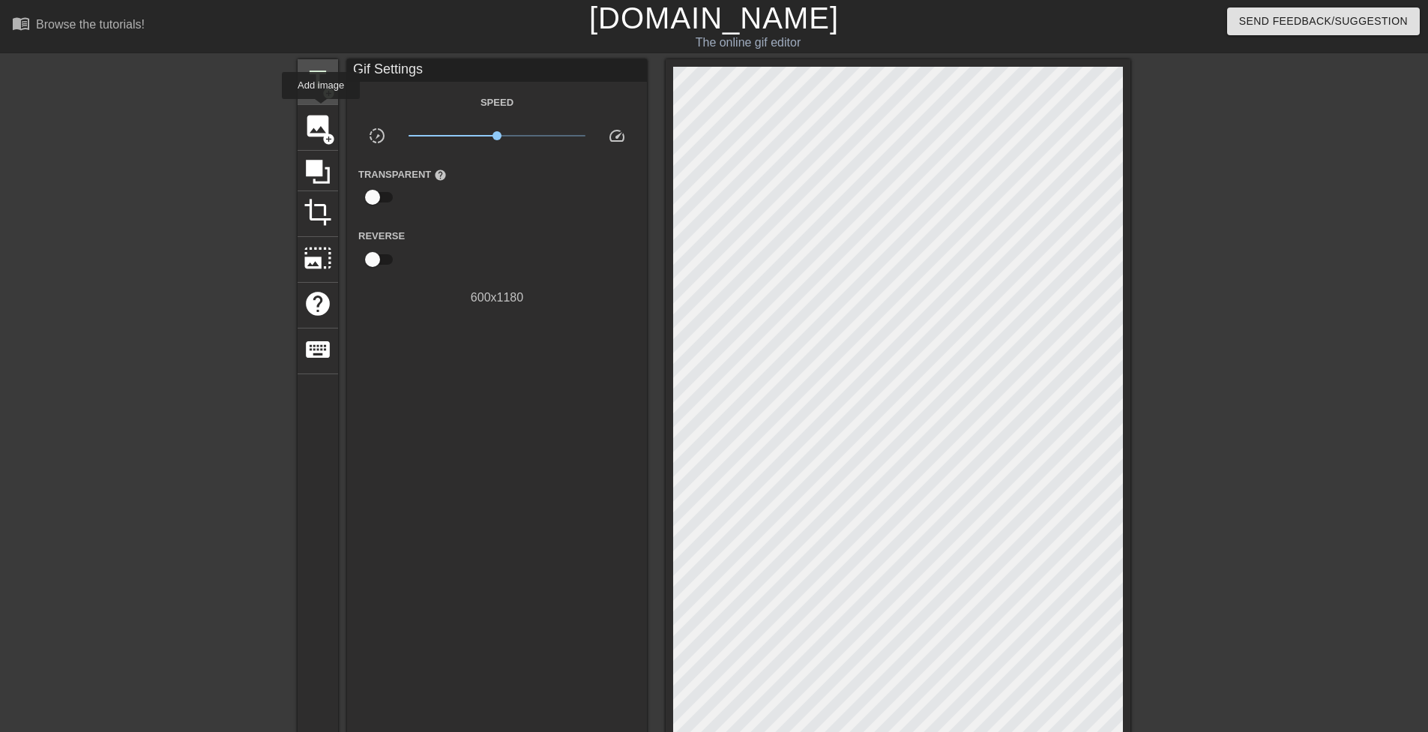
click at [321, 81] on span "title" at bounding box center [318, 80] width 28 height 28
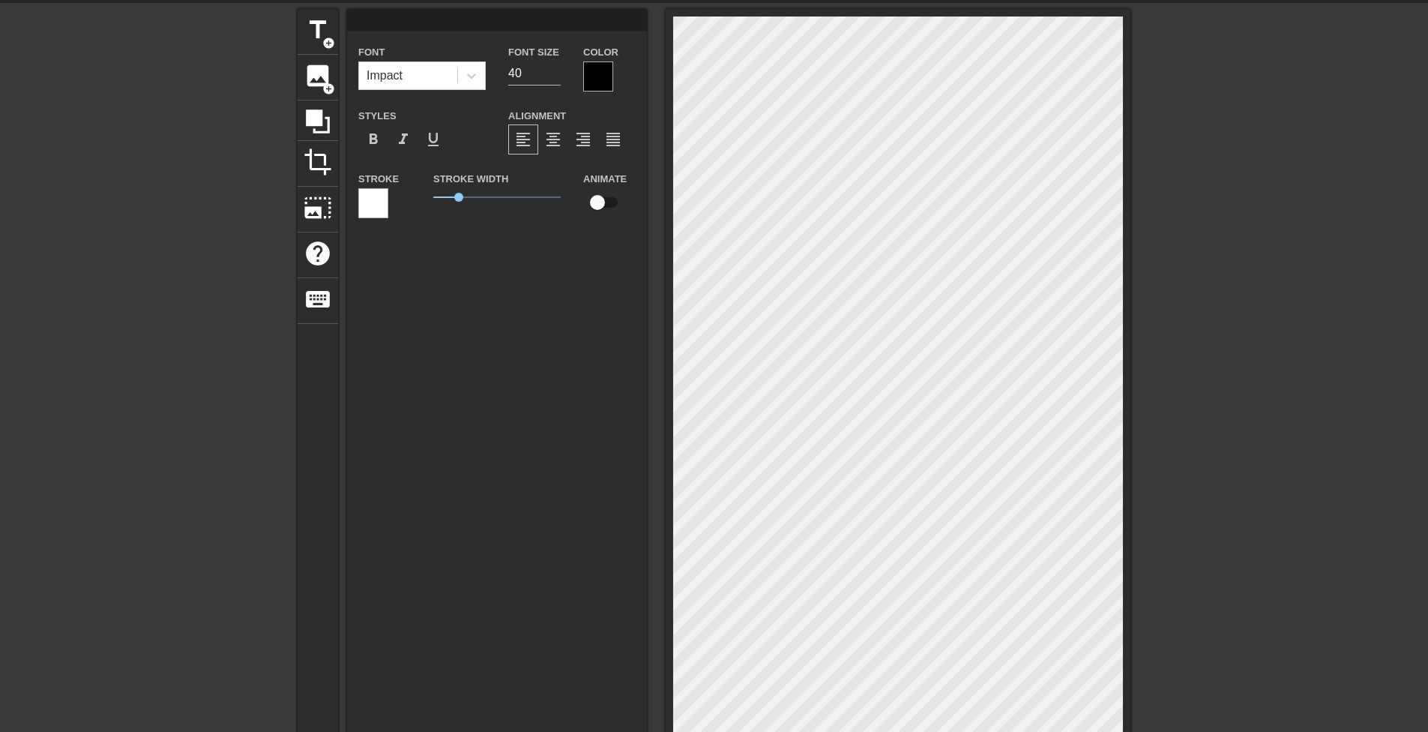
scroll to position [2, 2]
type input "M"
type textarea "M"
type input "ME"
type textarea "ME"
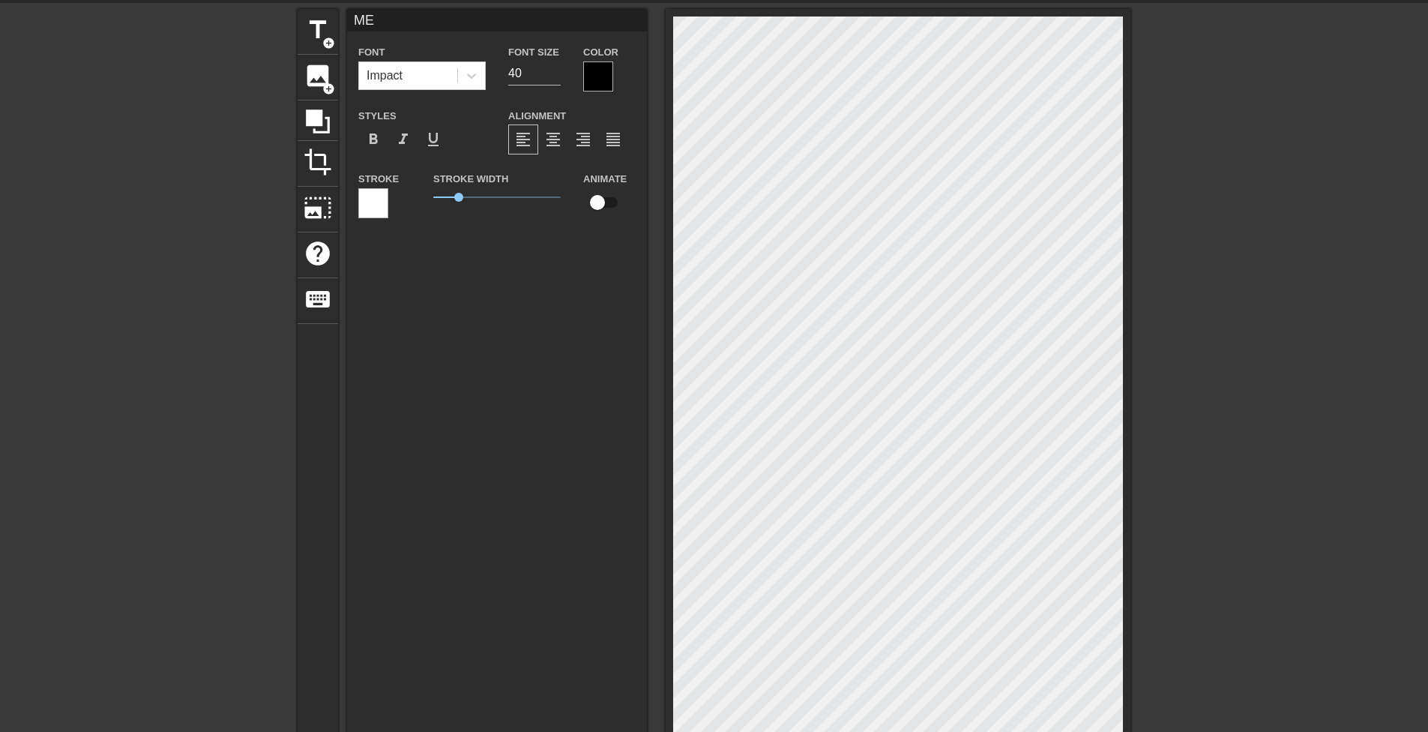
type input "[PERSON_NAME]"
type textarea "[PERSON_NAME]"
type input "MELO"
type textarea "MELO"
type input "MELON"
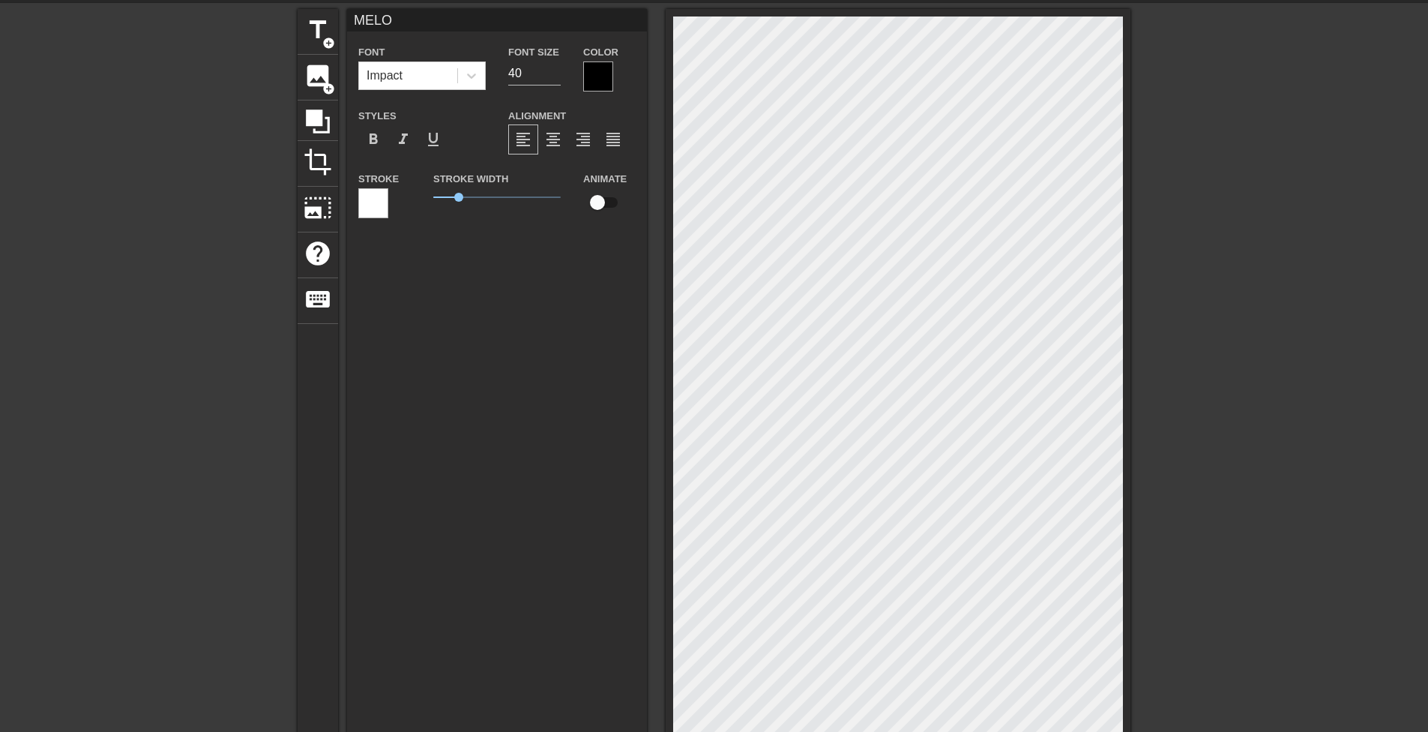
type textarea "MELON"
type input "MELON"
type textarea "MELON"
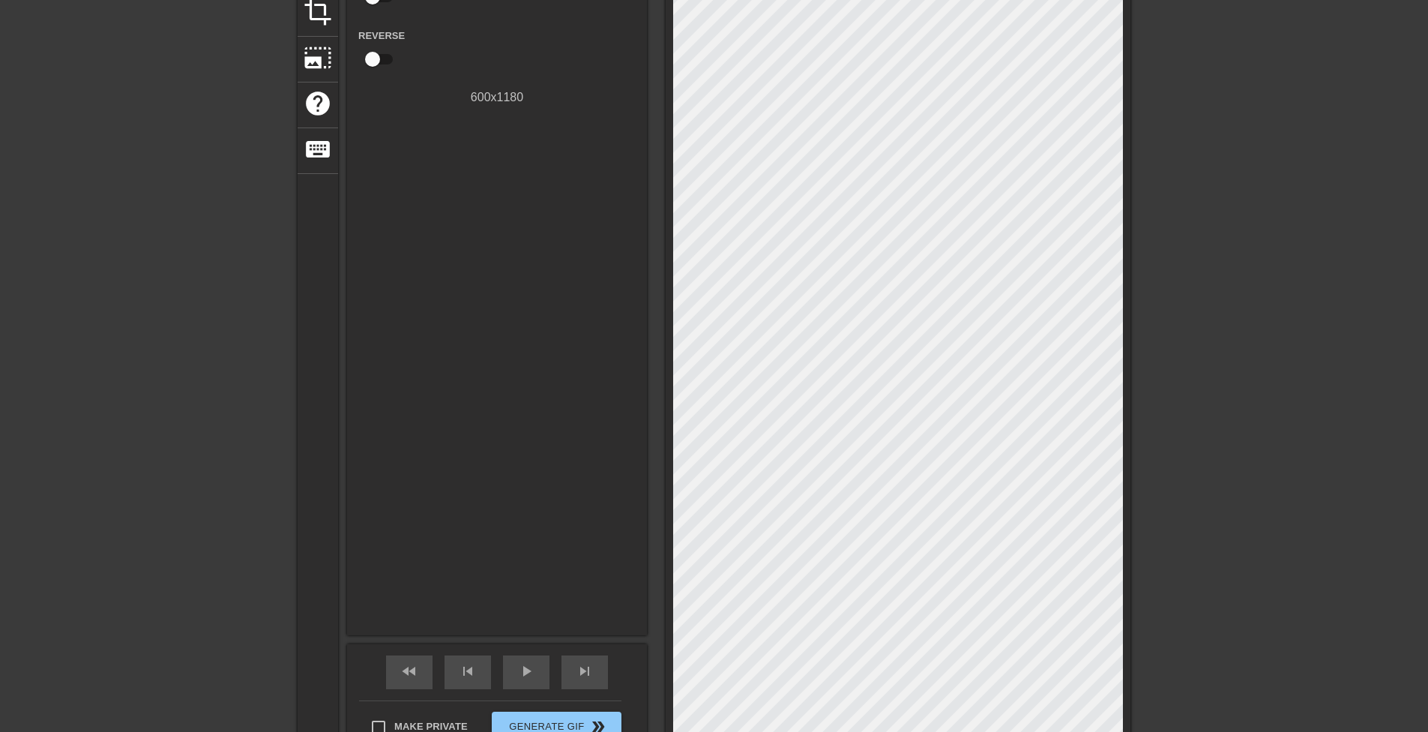
scroll to position [0, 0]
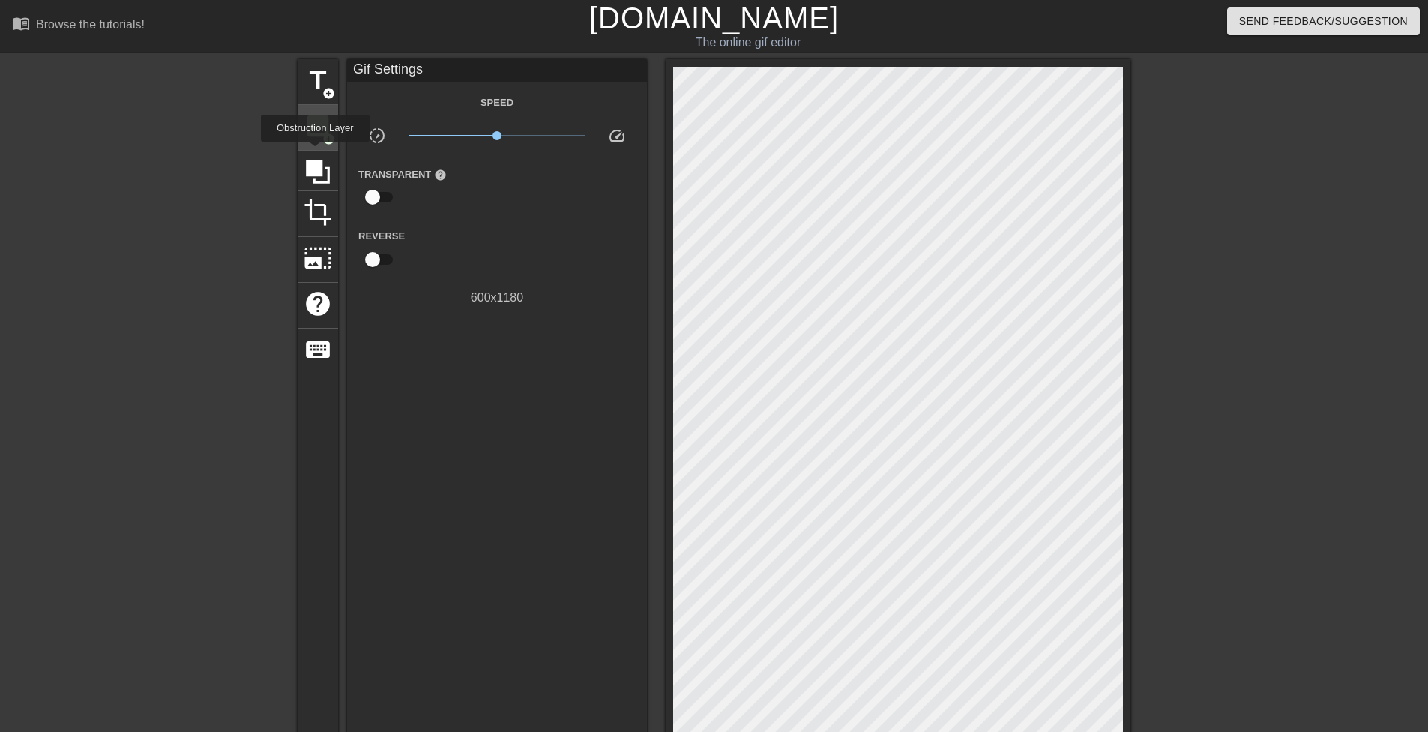
click at [325, 139] on span "add_circle" at bounding box center [328, 139] width 13 height 13
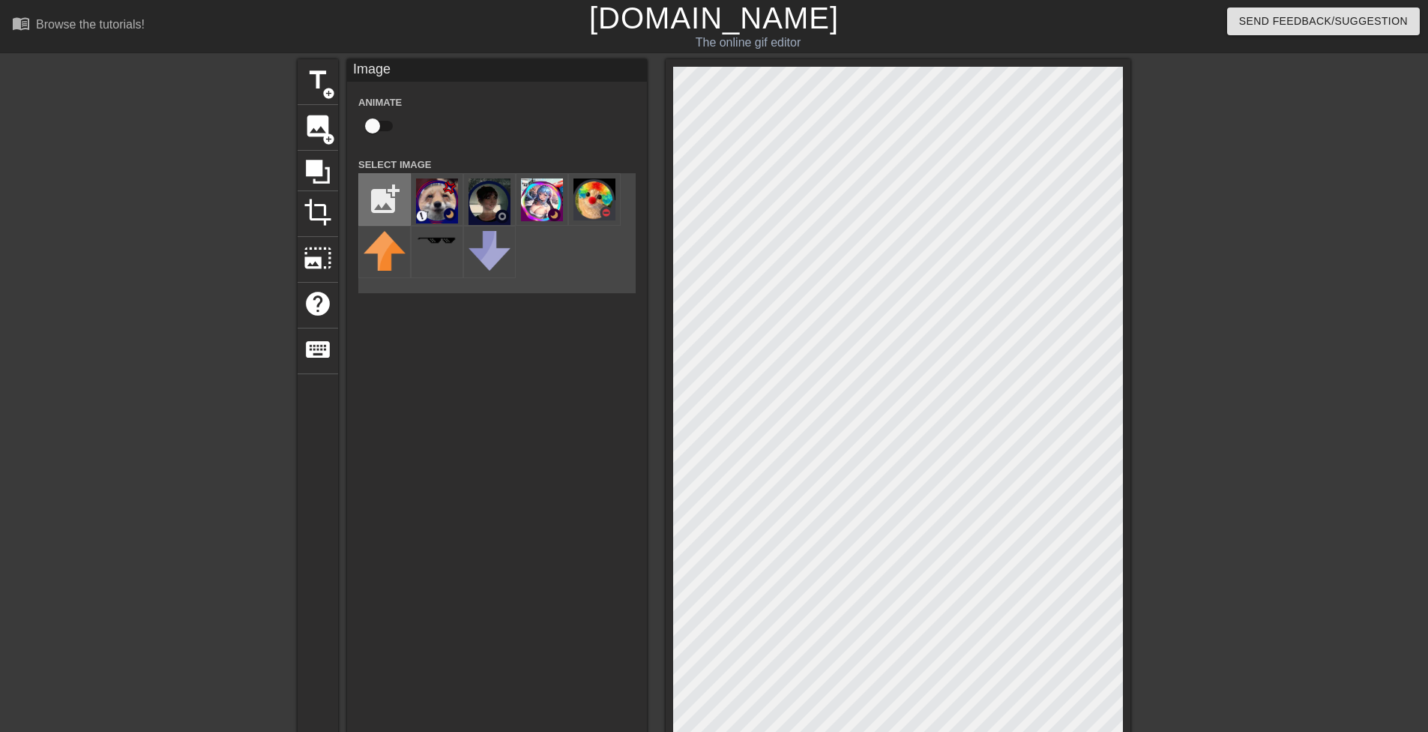
click at [379, 184] on input "file" at bounding box center [384, 199] width 51 height 51
type input "C:\fakepath\[PERSON_NAME].png"
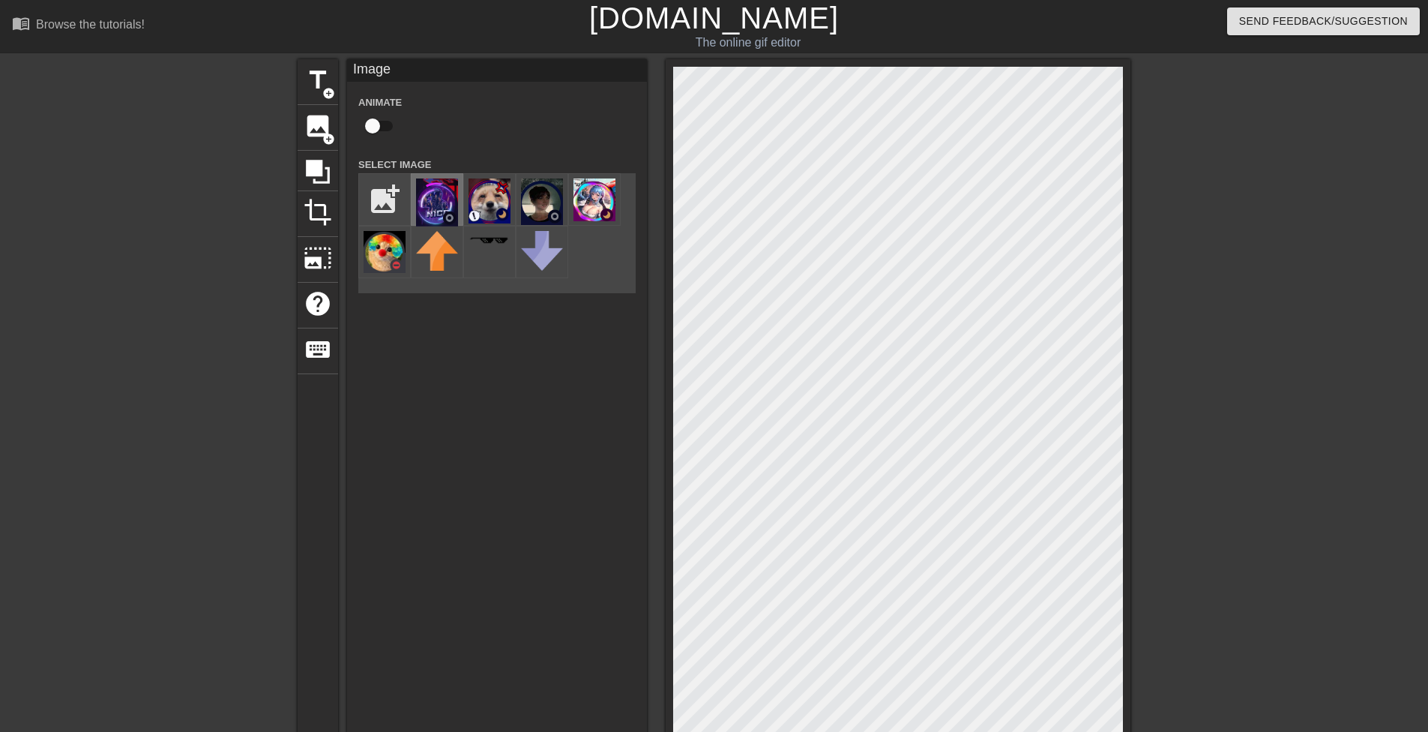
click at [448, 211] on img at bounding box center [437, 202] width 42 height 48
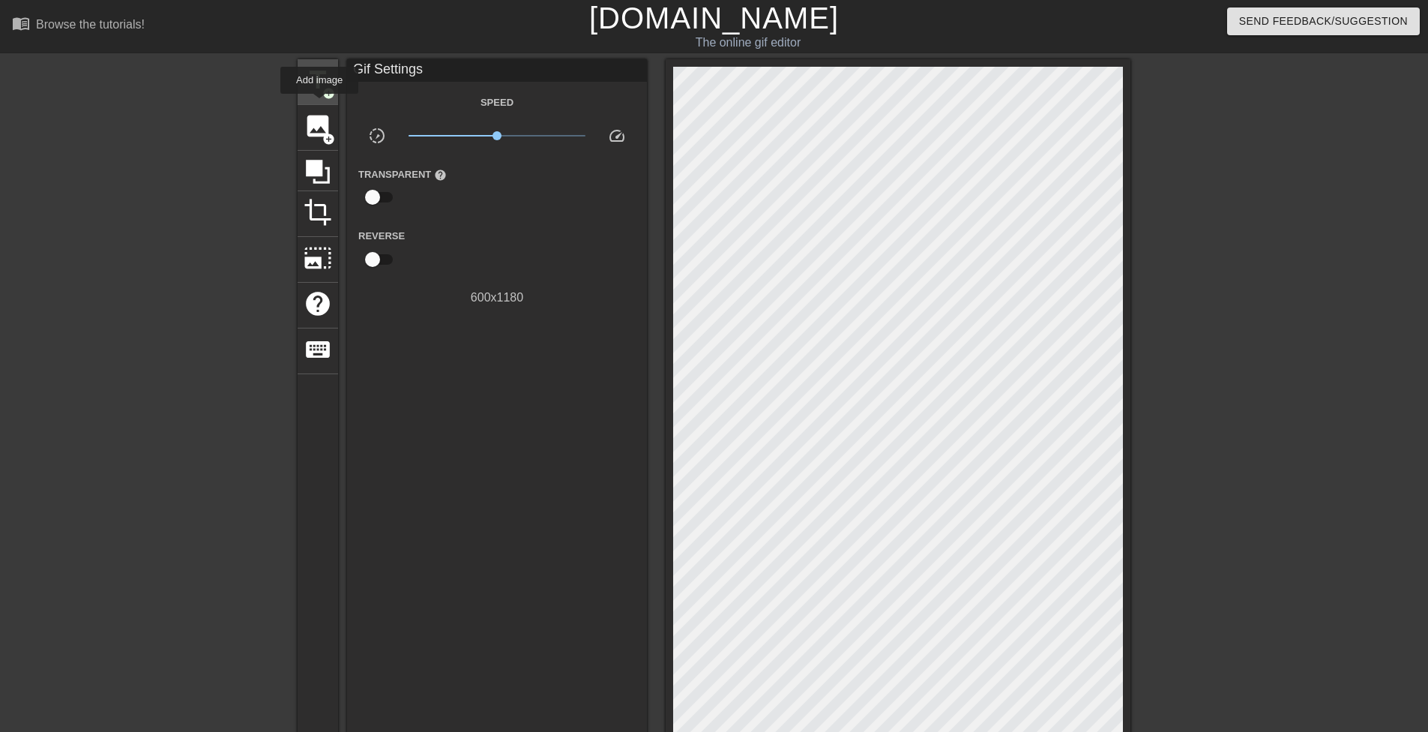
click at [315, 100] on div "title add_circle" at bounding box center [318, 82] width 40 height 46
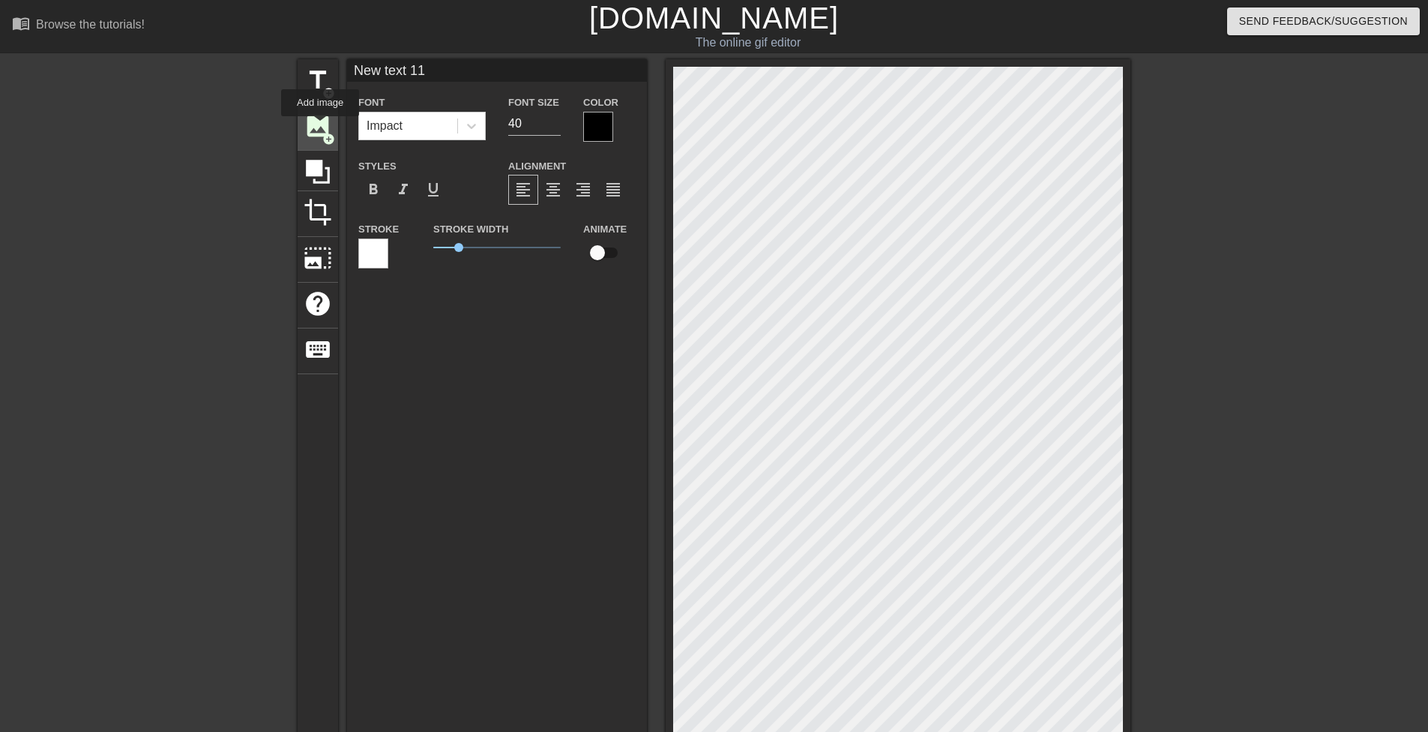
click at [321, 127] on span "image" at bounding box center [318, 126] width 28 height 28
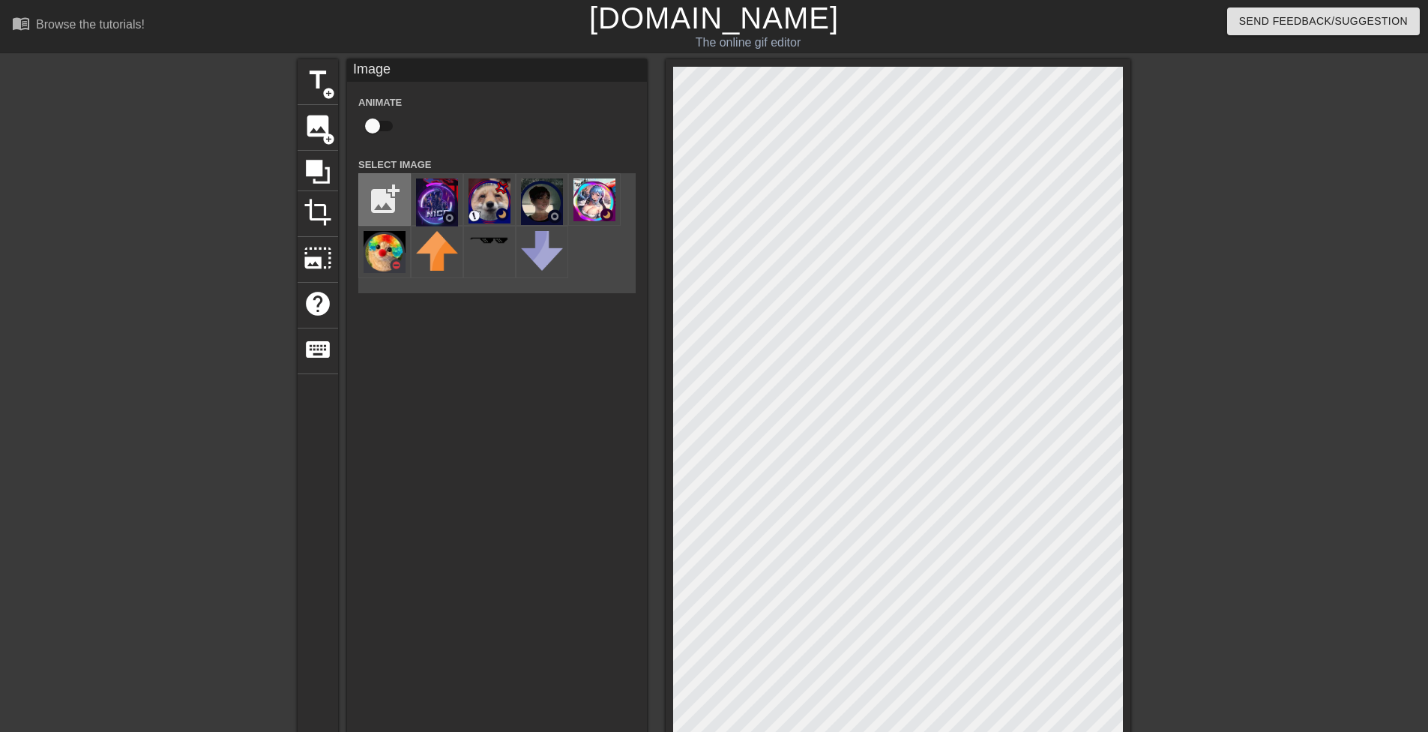
click at [396, 211] on input "file" at bounding box center [384, 199] width 51 height 51
type input "C:\fakepath\[PERSON_NAME].png"
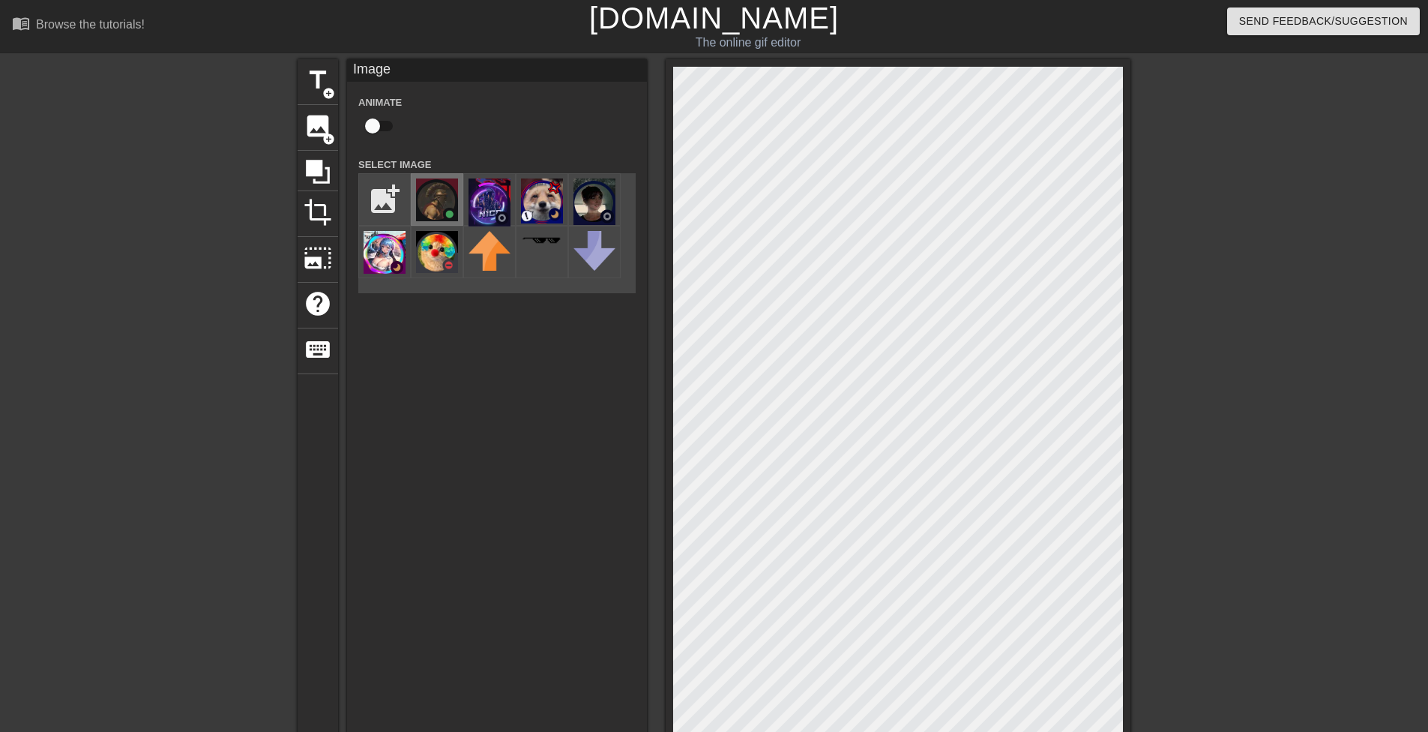
click at [449, 208] on img at bounding box center [437, 199] width 42 height 43
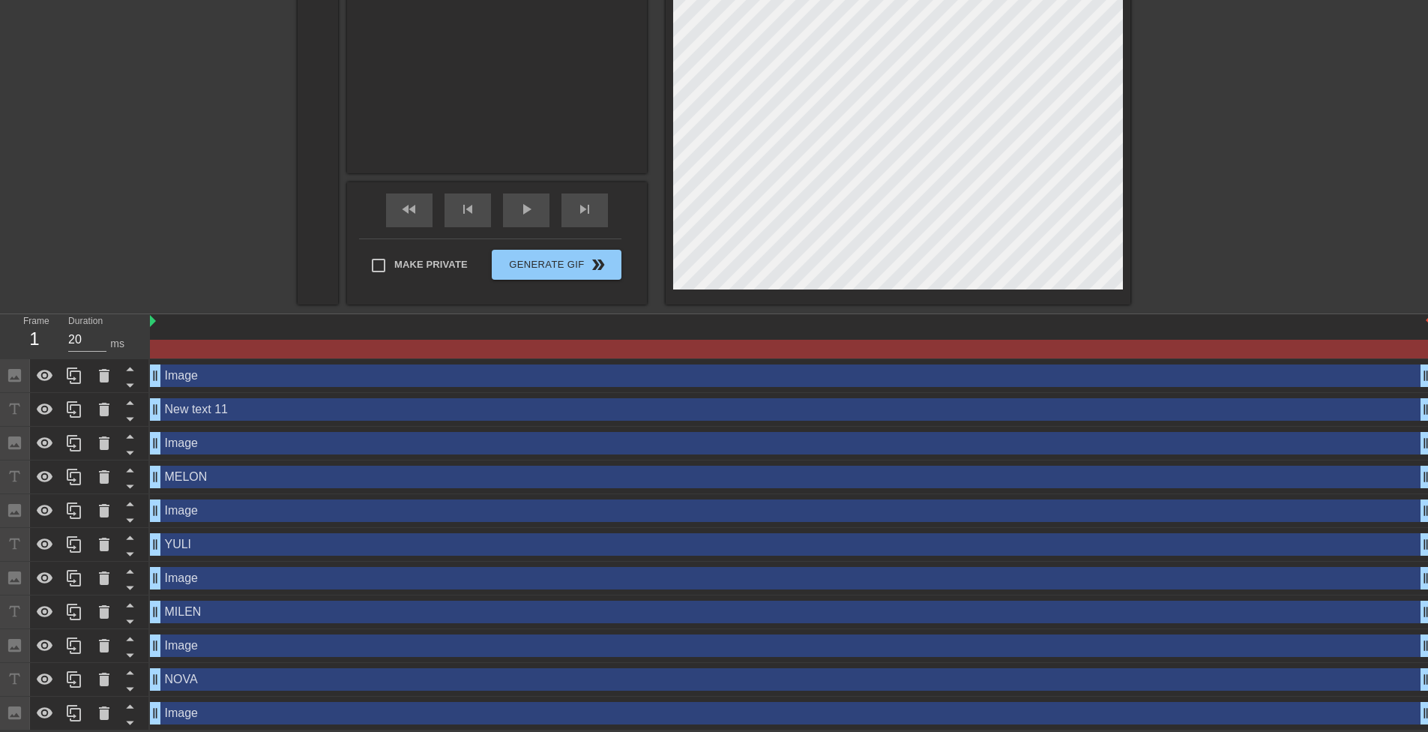
scroll to position [514, 0]
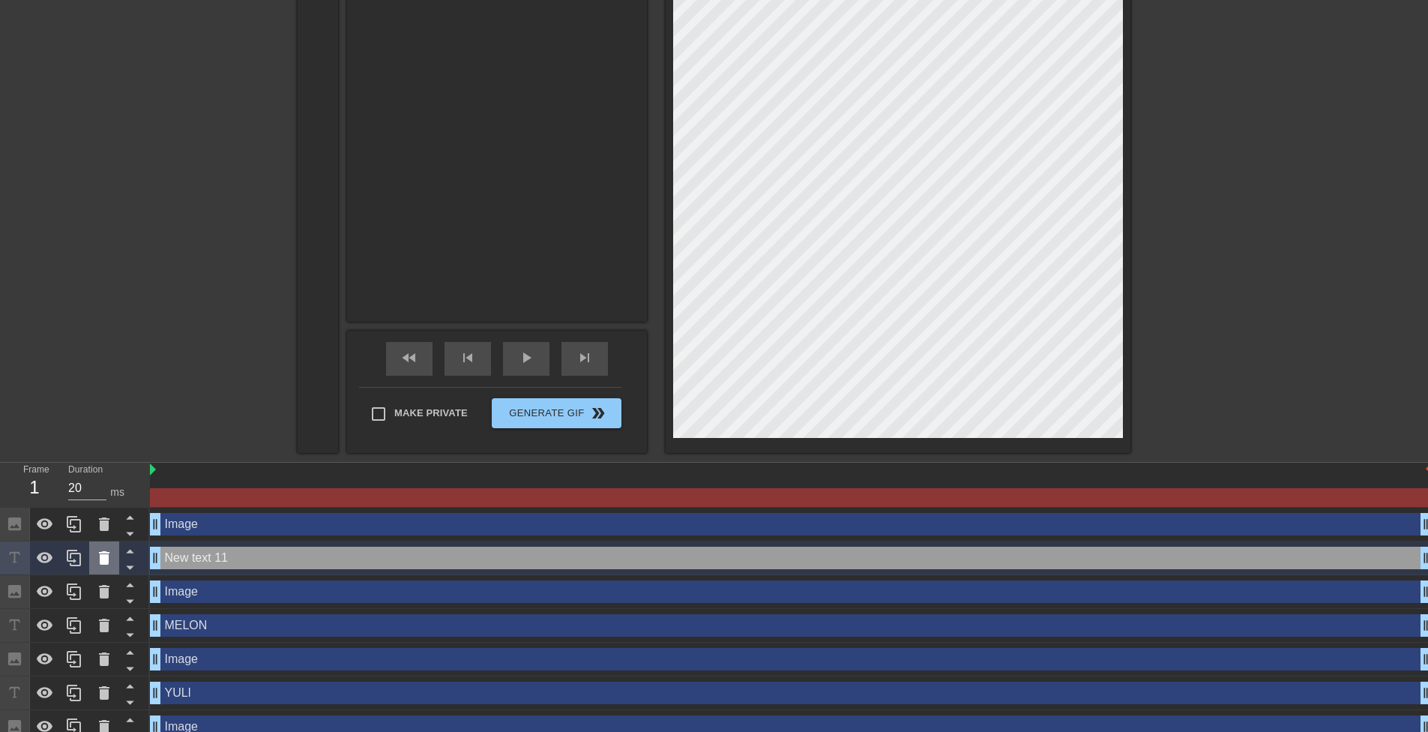
click at [104, 559] on icon at bounding box center [104, 557] width 10 height 13
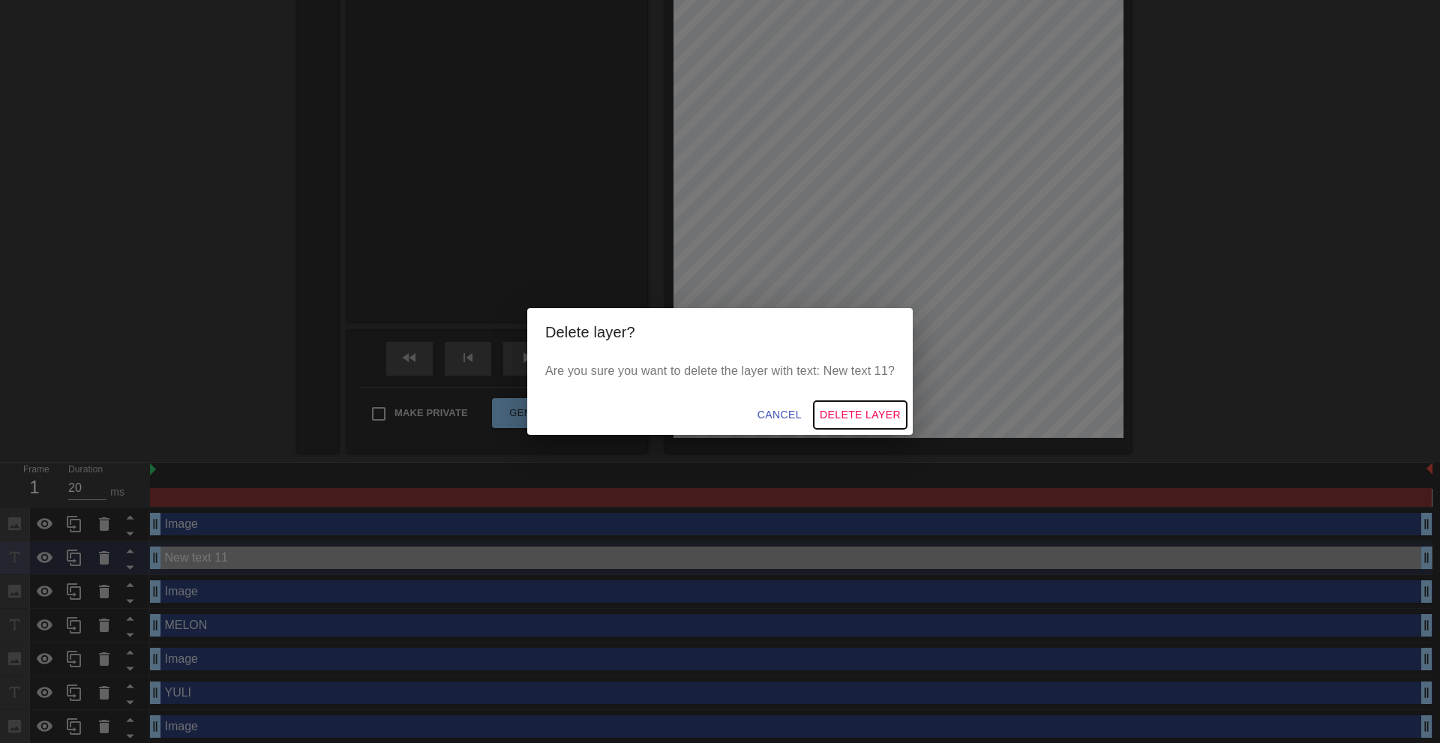
click at [865, 414] on span "Delete Layer" at bounding box center [860, 415] width 81 height 19
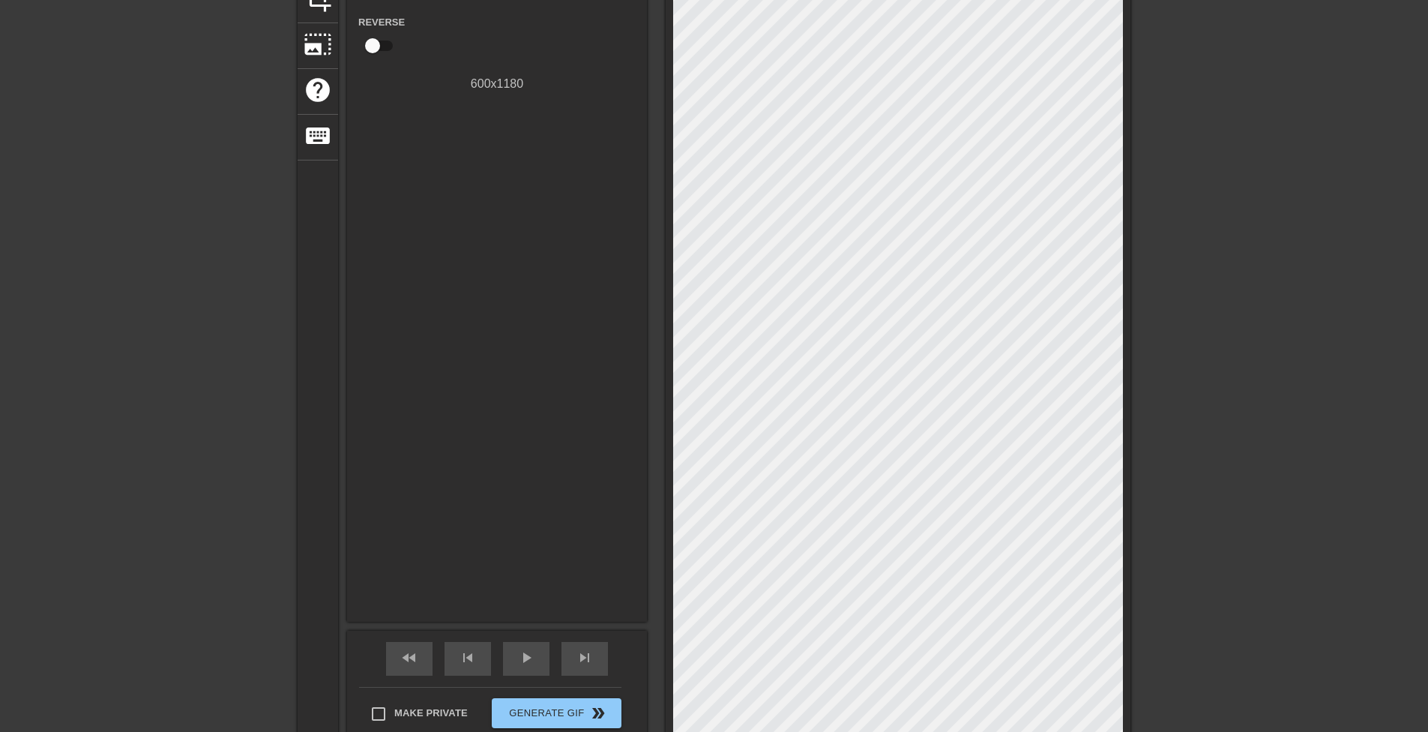
scroll to position [64, 0]
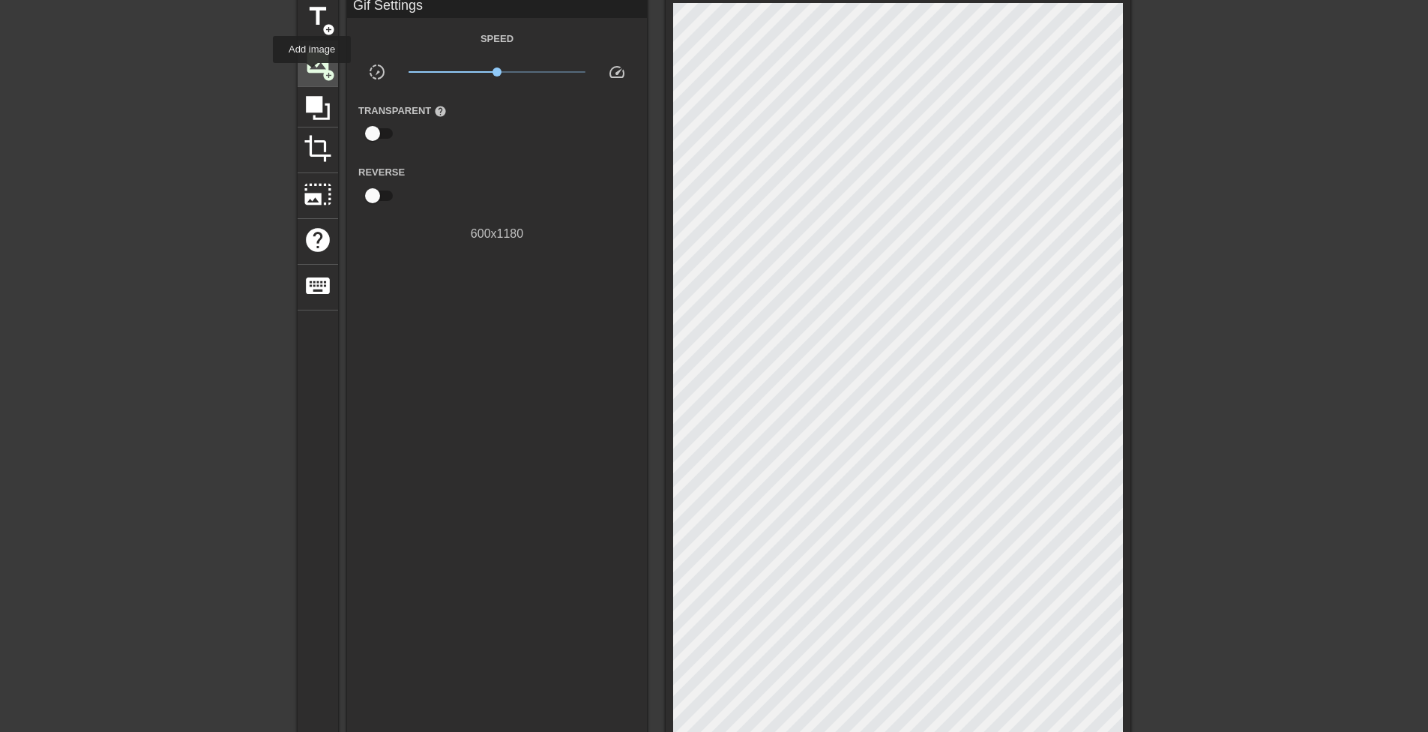
click at [312, 73] on span "image" at bounding box center [318, 62] width 28 height 28
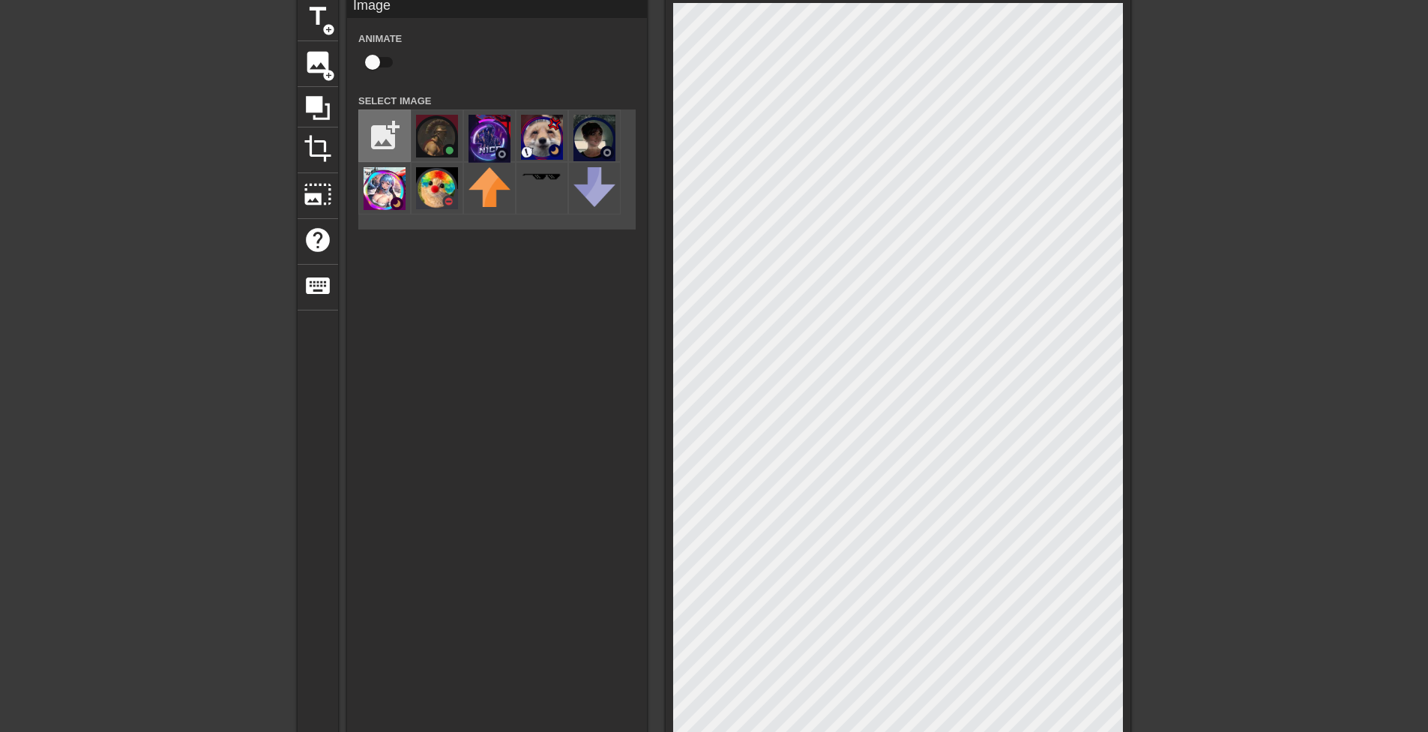
click at [396, 130] on input "file" at bounding box center [384, 135] width 51 height 51
type input "C:\fakepath\kuborg.png"
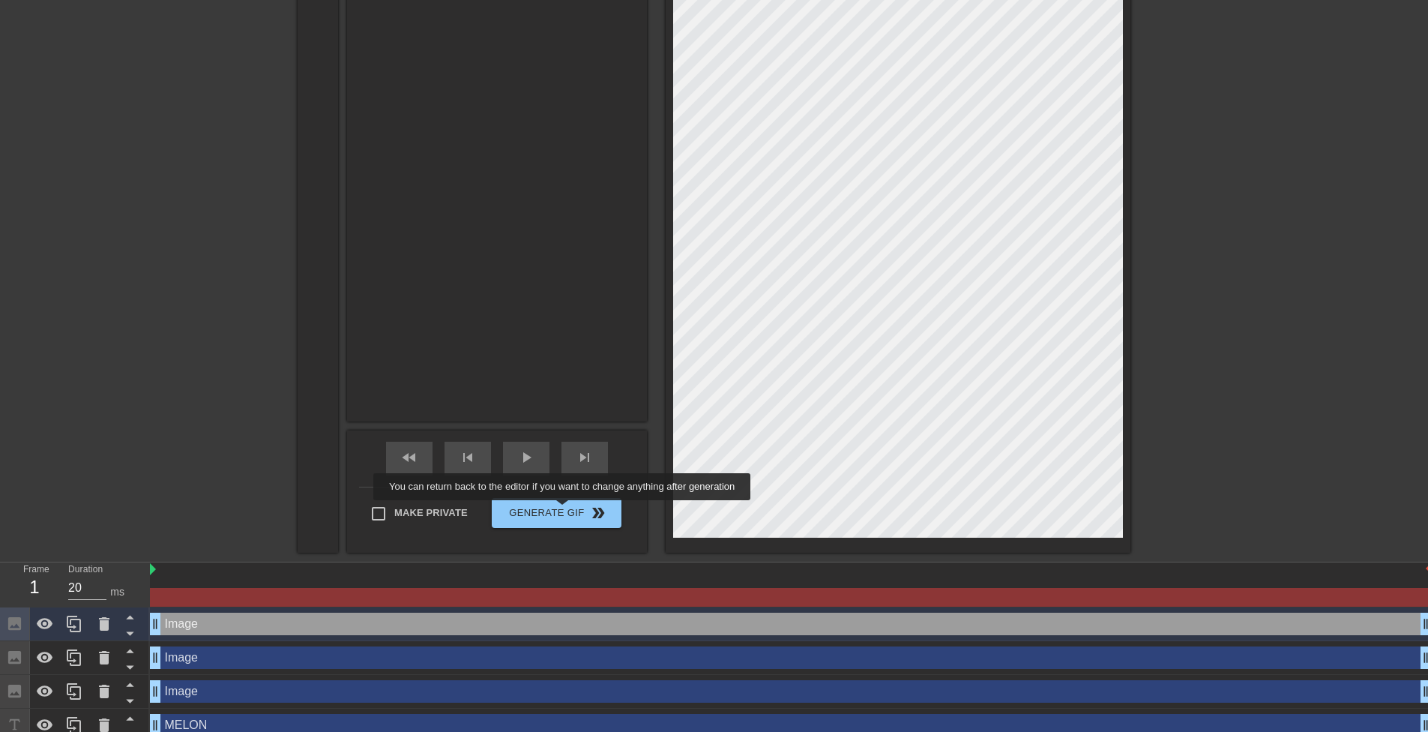
scroll to position [664, 0]
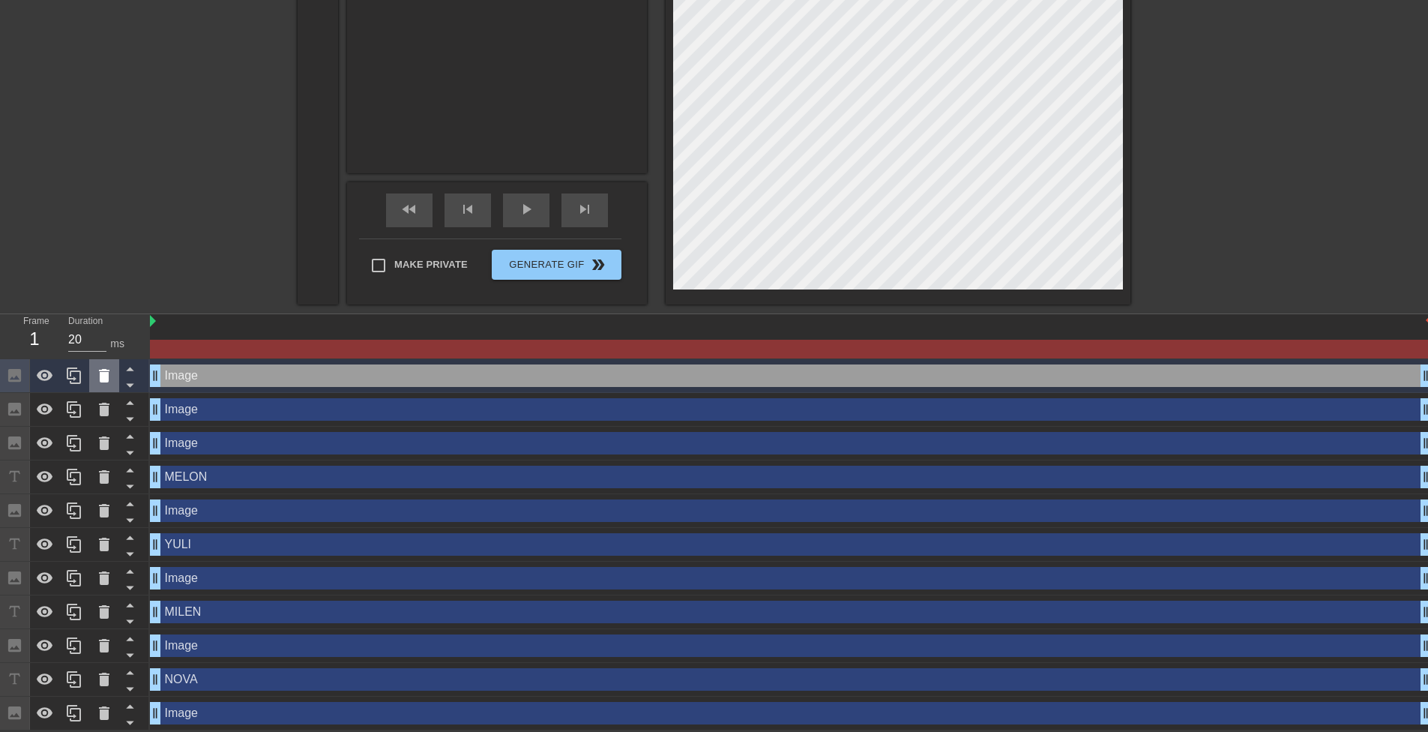
click at [100, 370] on icon at bounding box center [104, 375] width 10 height 13
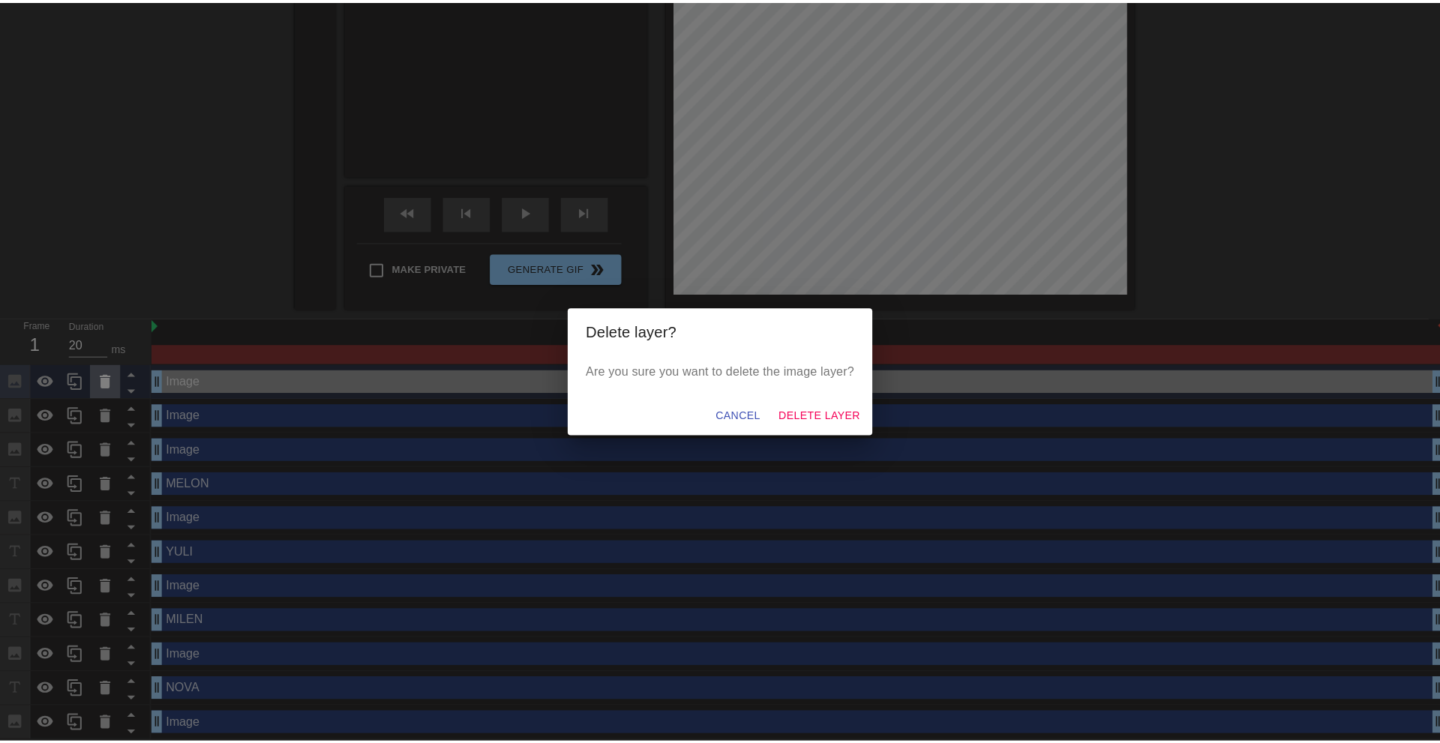
scroll to position [652, 0]
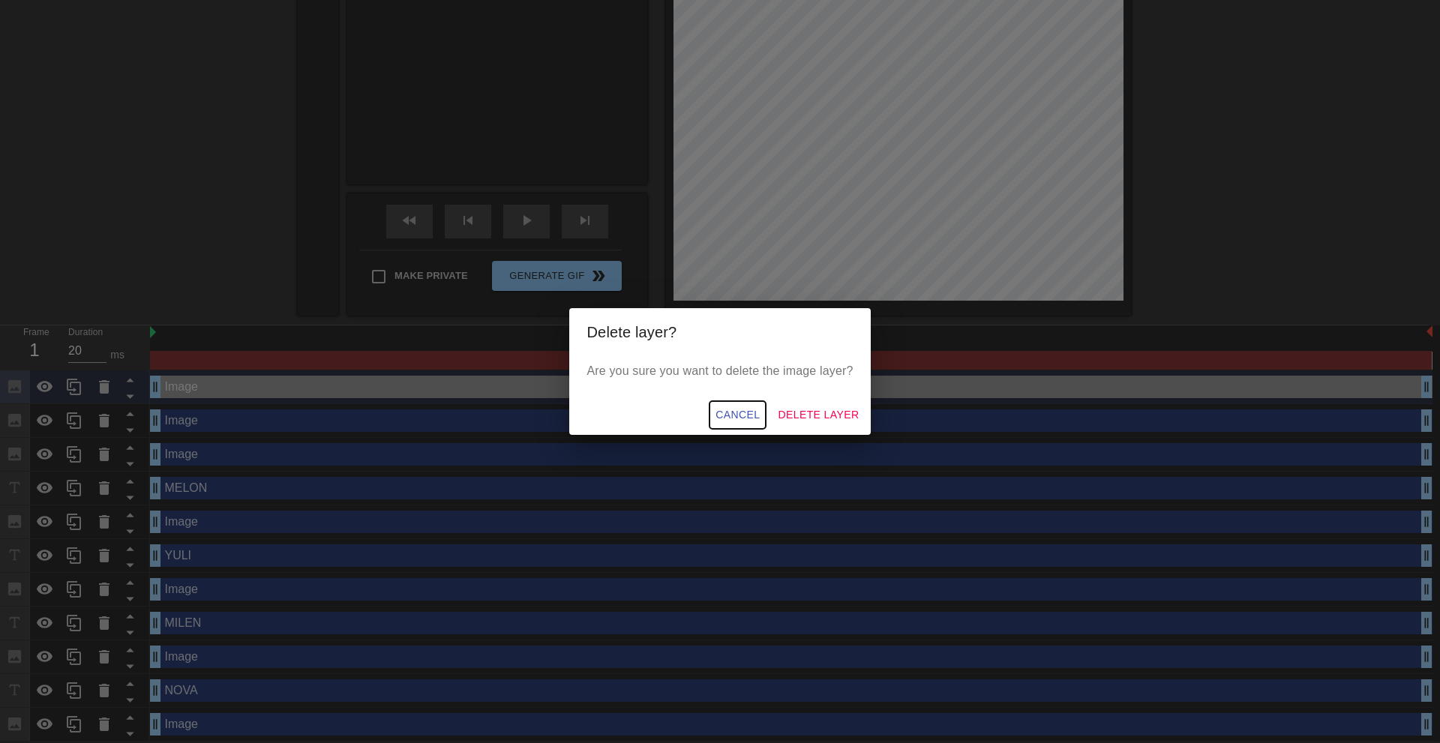
click at [740, 408] on span "Cancel" at bounding box center [737, 415] width 44 height 19
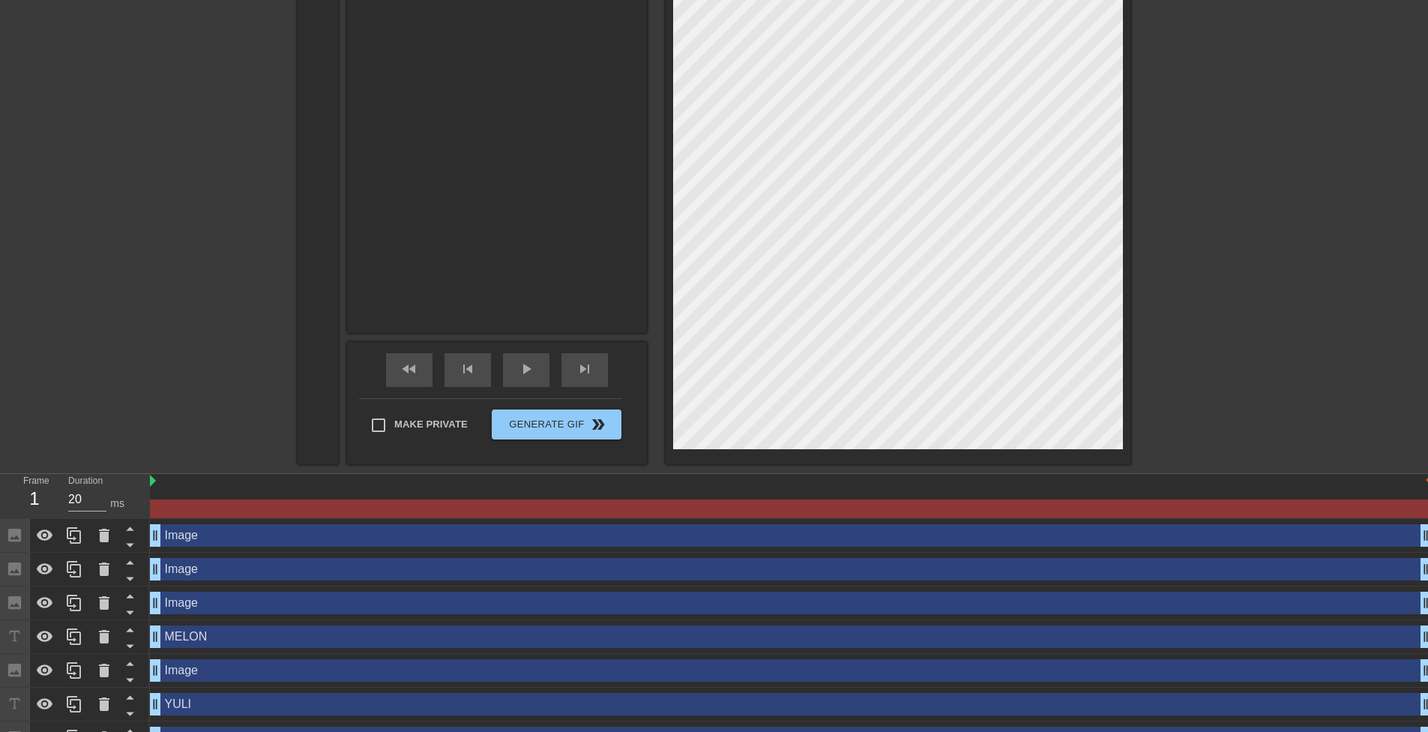
scroll to position [452, 0]
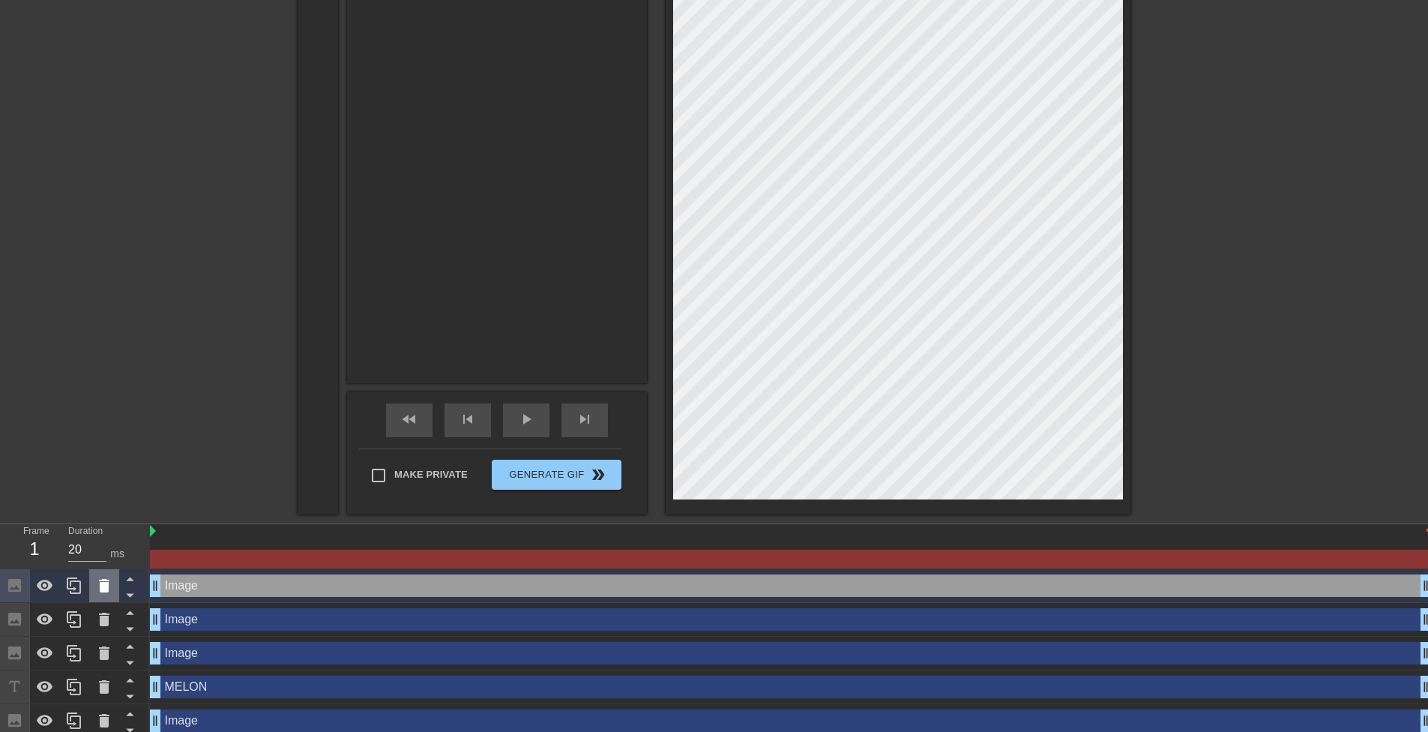
click at [106, 588] on icon at bounding box center [104, 585] width 10 height 13
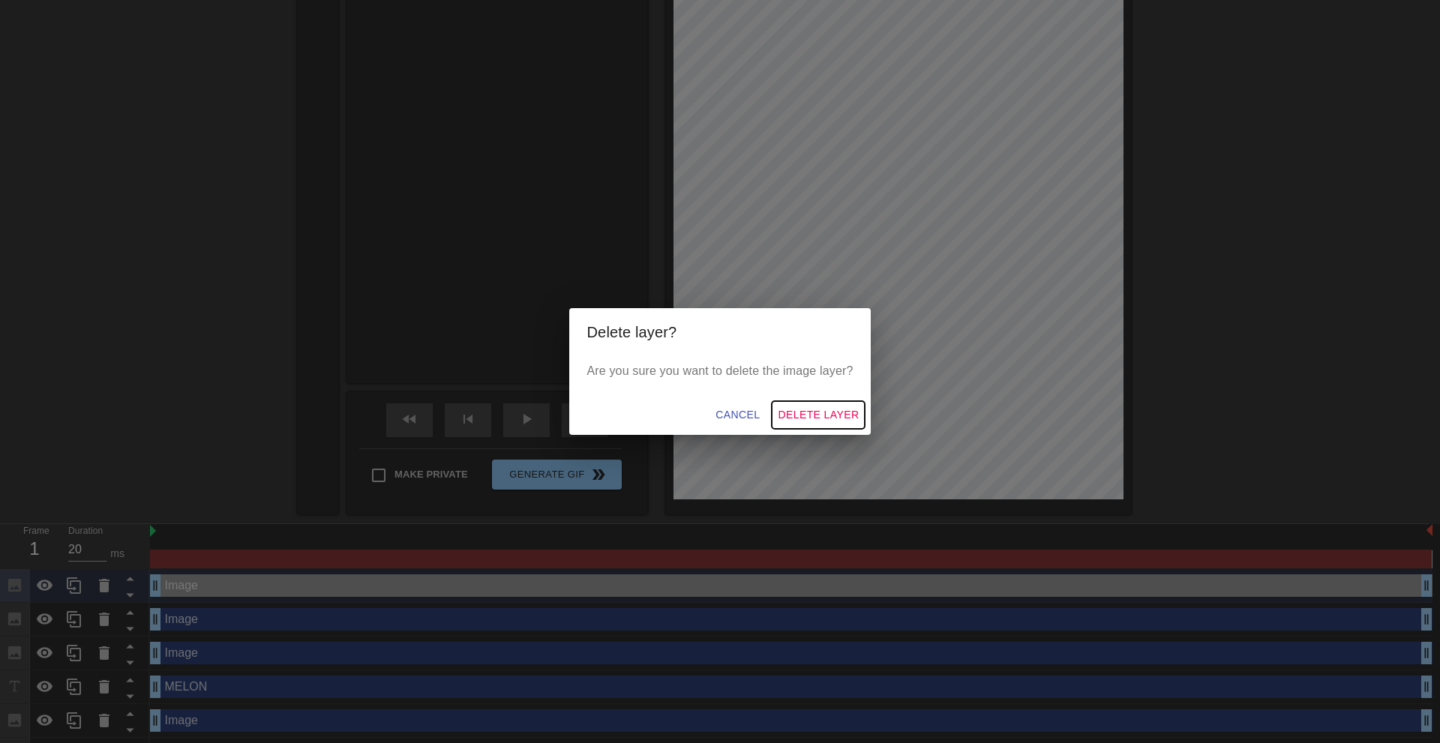
click at [817, 417] on span "Delete Layer" at bounding box center [818, 415] width 81 height 19
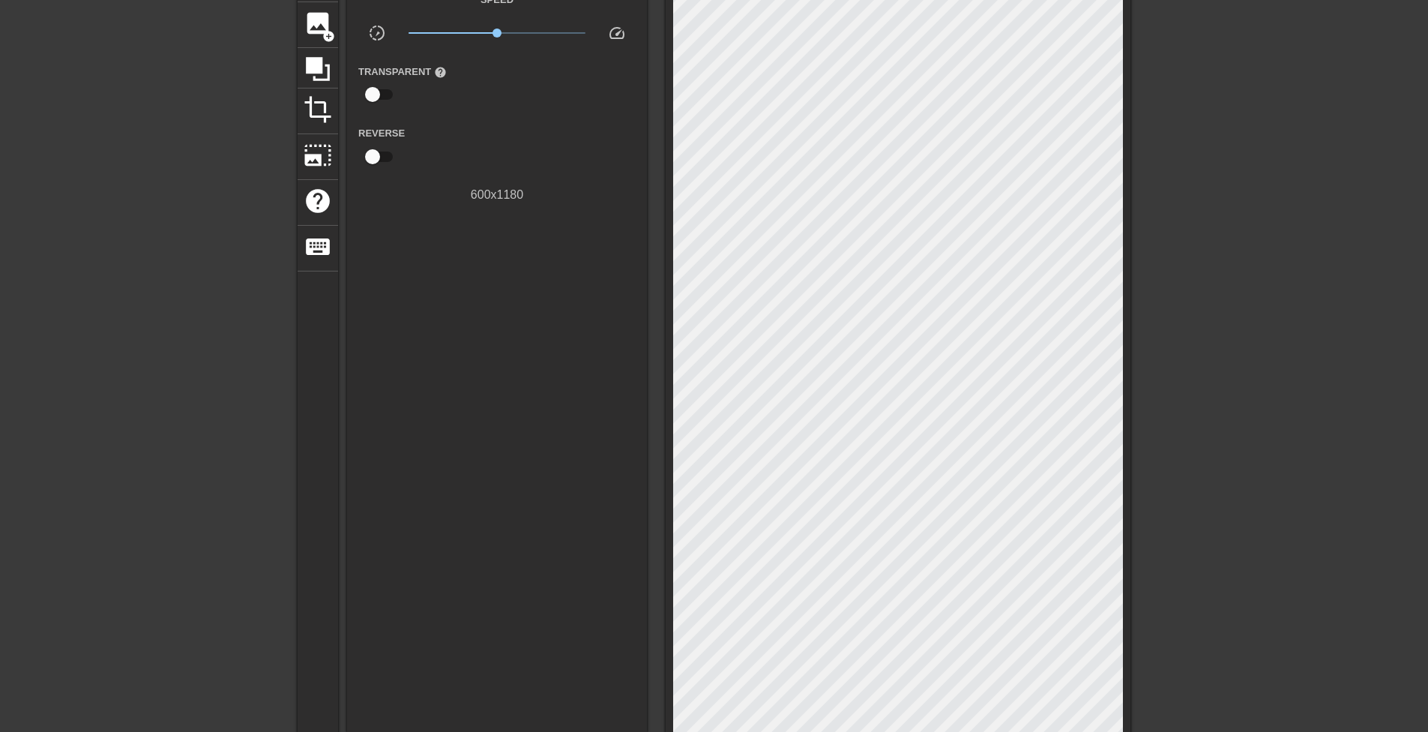
scroll to position [2, 0]
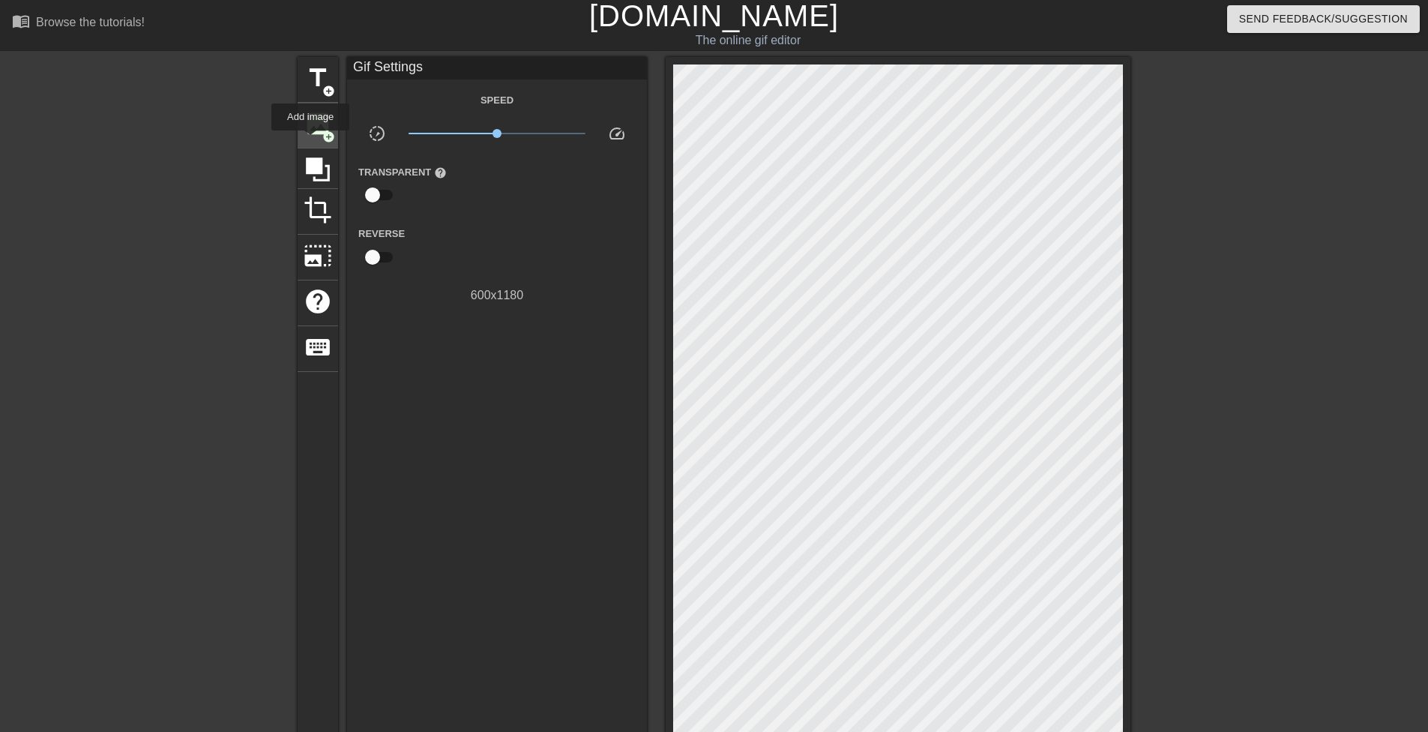
click at [310, 141] on div "image add_circle" at bounding box center [318, 126] width 40 height 46
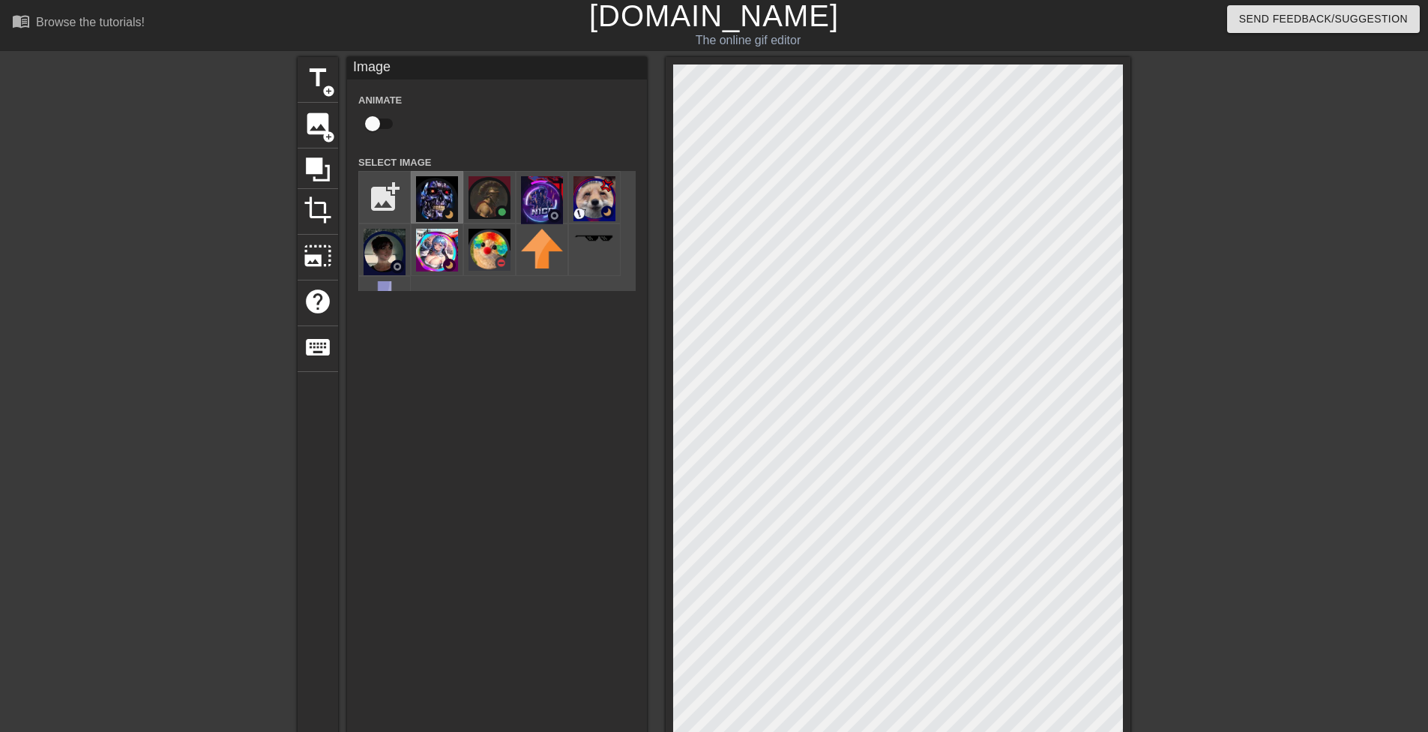
click at [429, 189] on img at bounding box center [437, 199] width 42 height 46
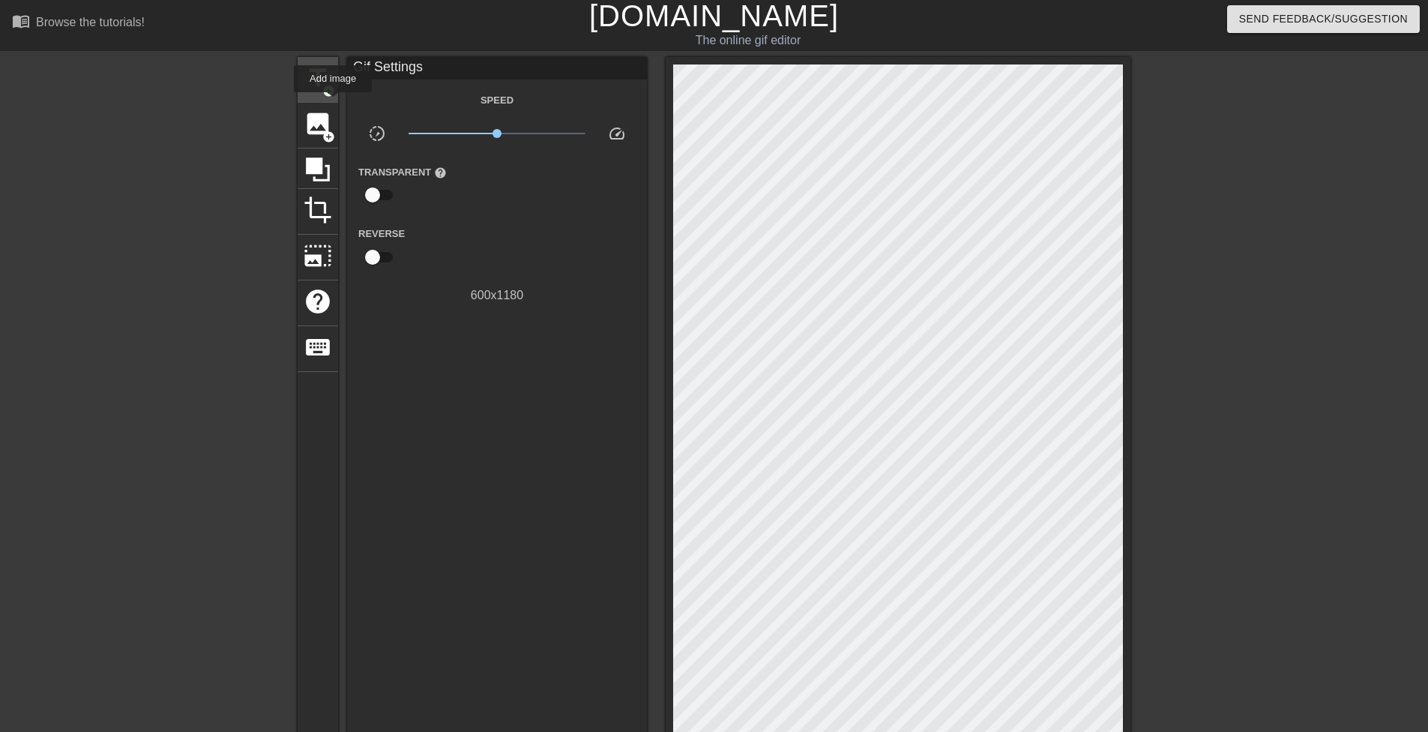
click at [332, 100] on div "title add_circle" at bounding box center [318, 80] width 40 height 46
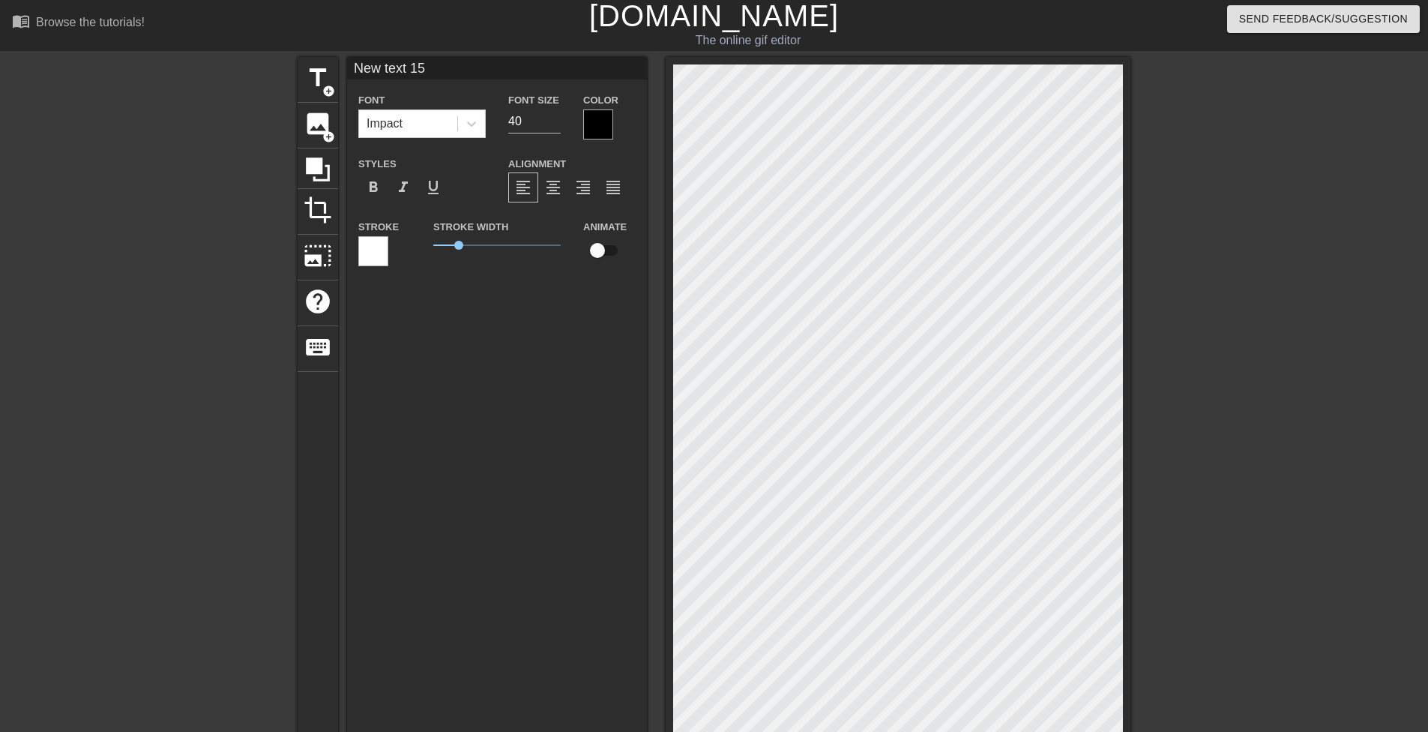
type input "New Ku6org 15"
type textarea "New Ku6org 15"
type input "Ku6org"
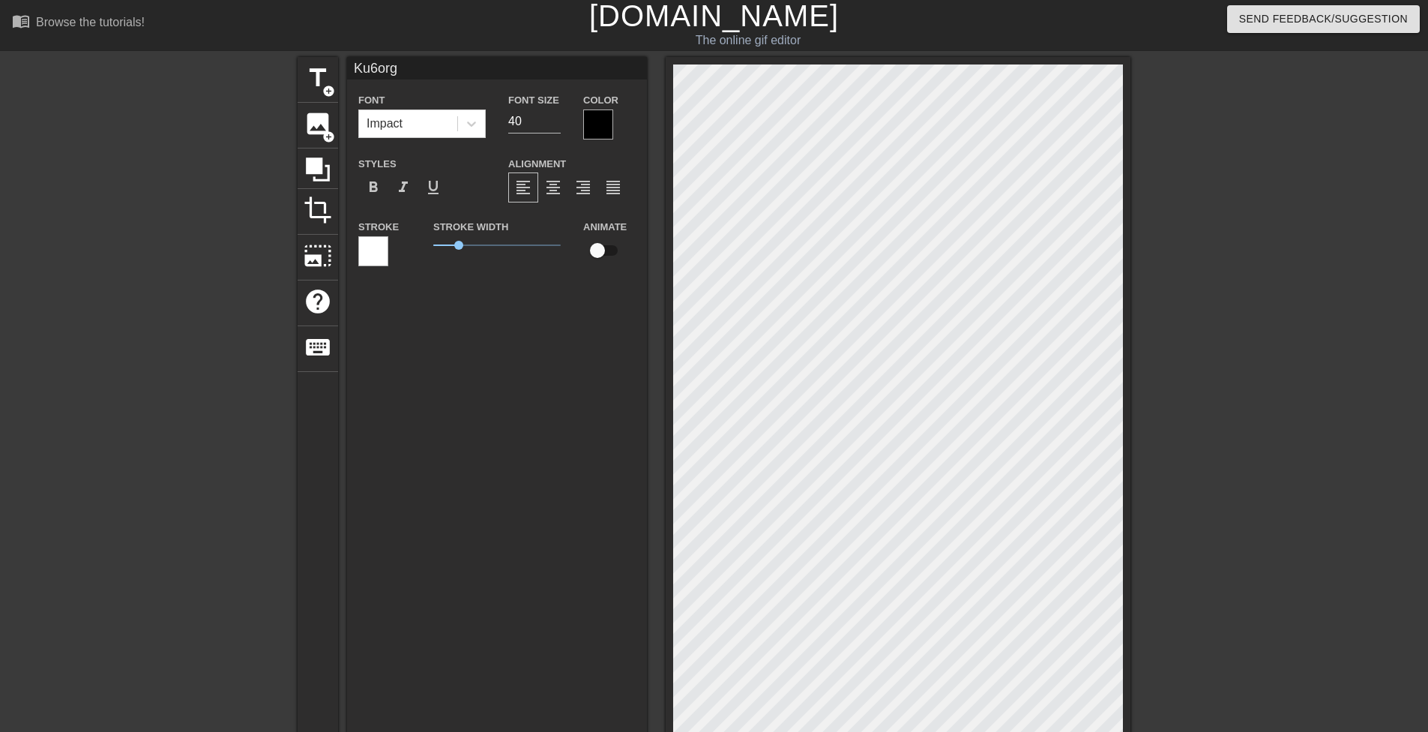
type textarea "Ku6org"
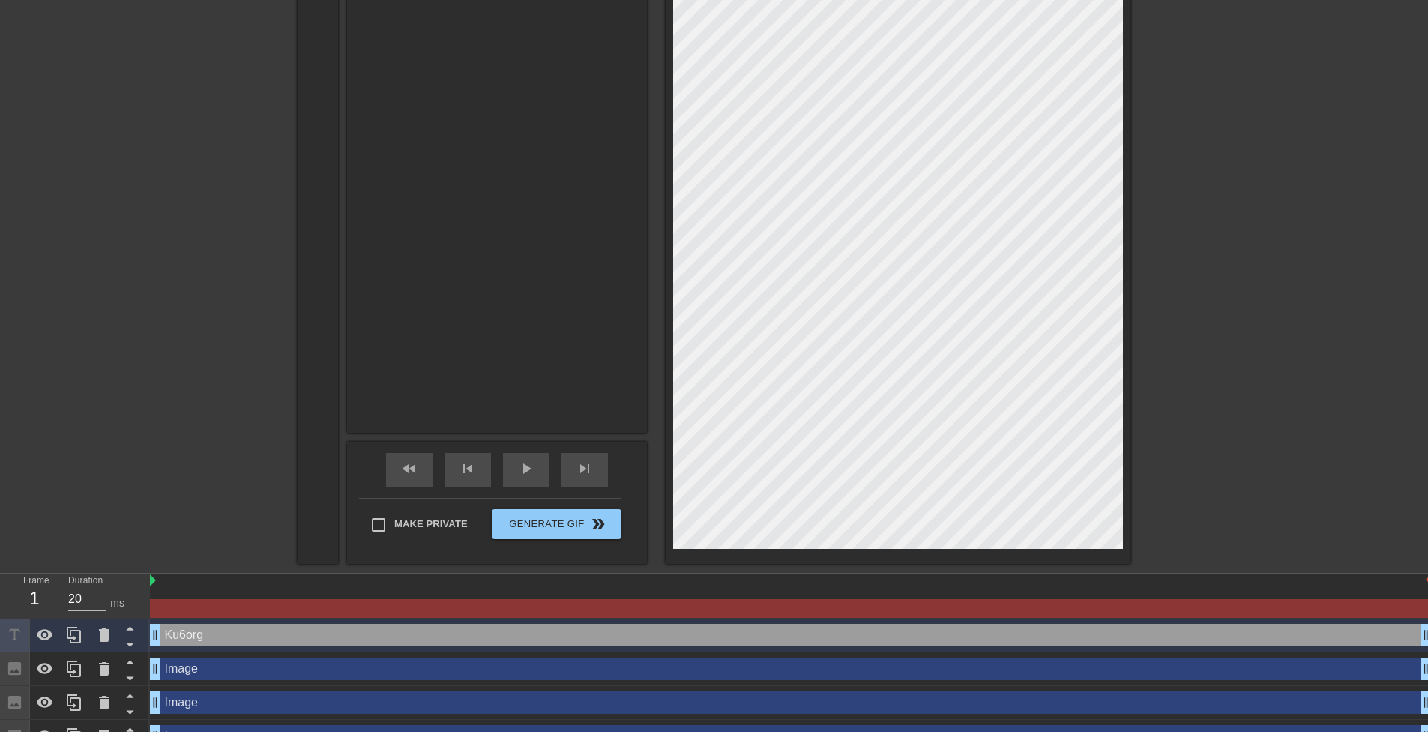
scroll to position [697, 0]
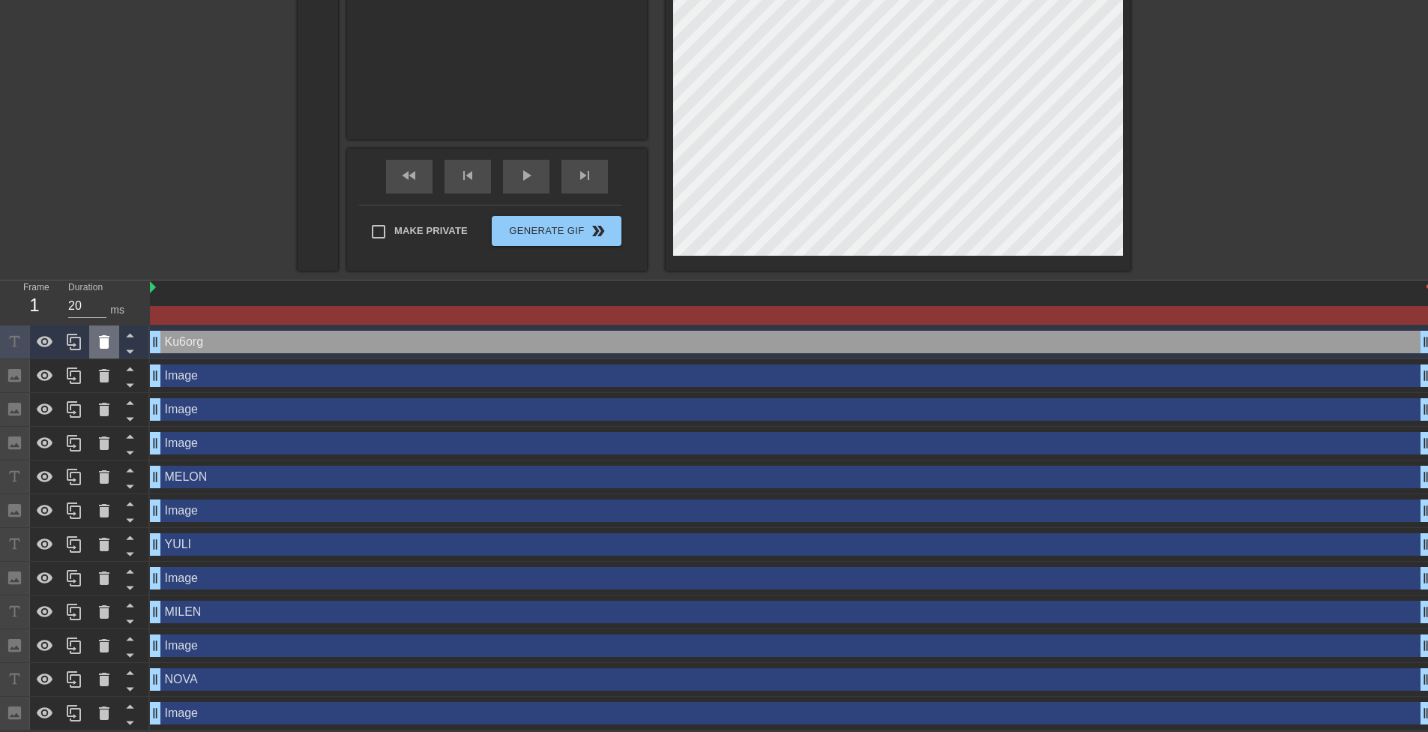
click at [106, 344] on icon at bounding box center [104, 341] width 10 height 13
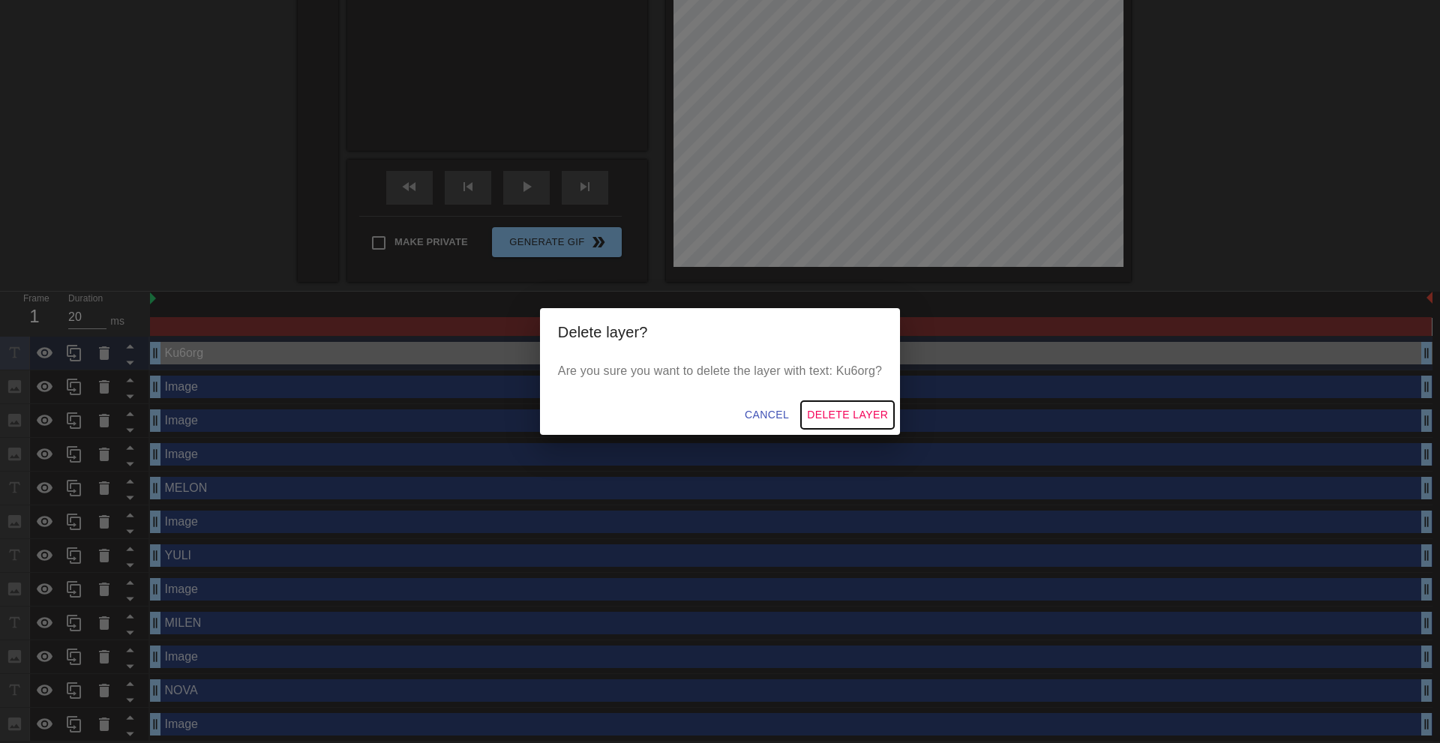
click at [862, 414] on span "Delete Layer" at bounding box center [847, 415] width 81 height 19
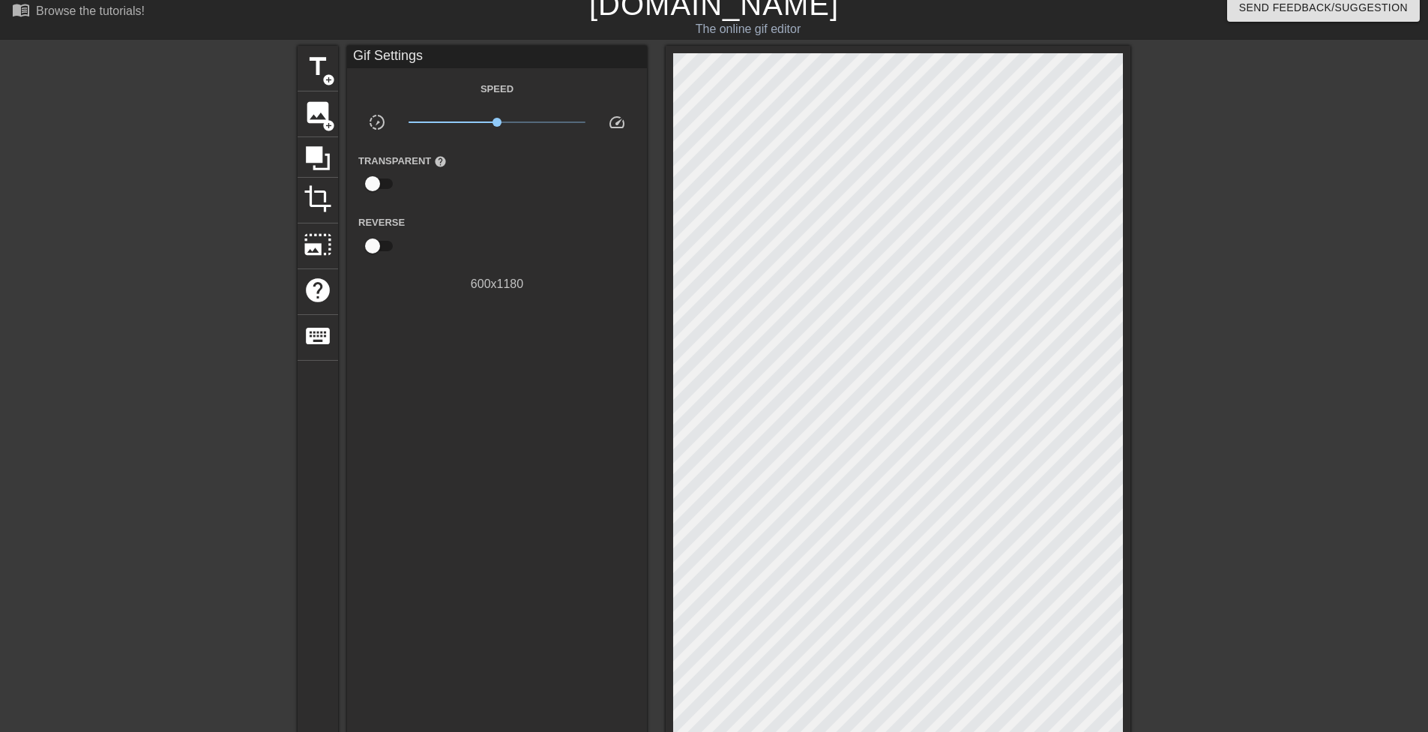
scroll to position [0, 0]
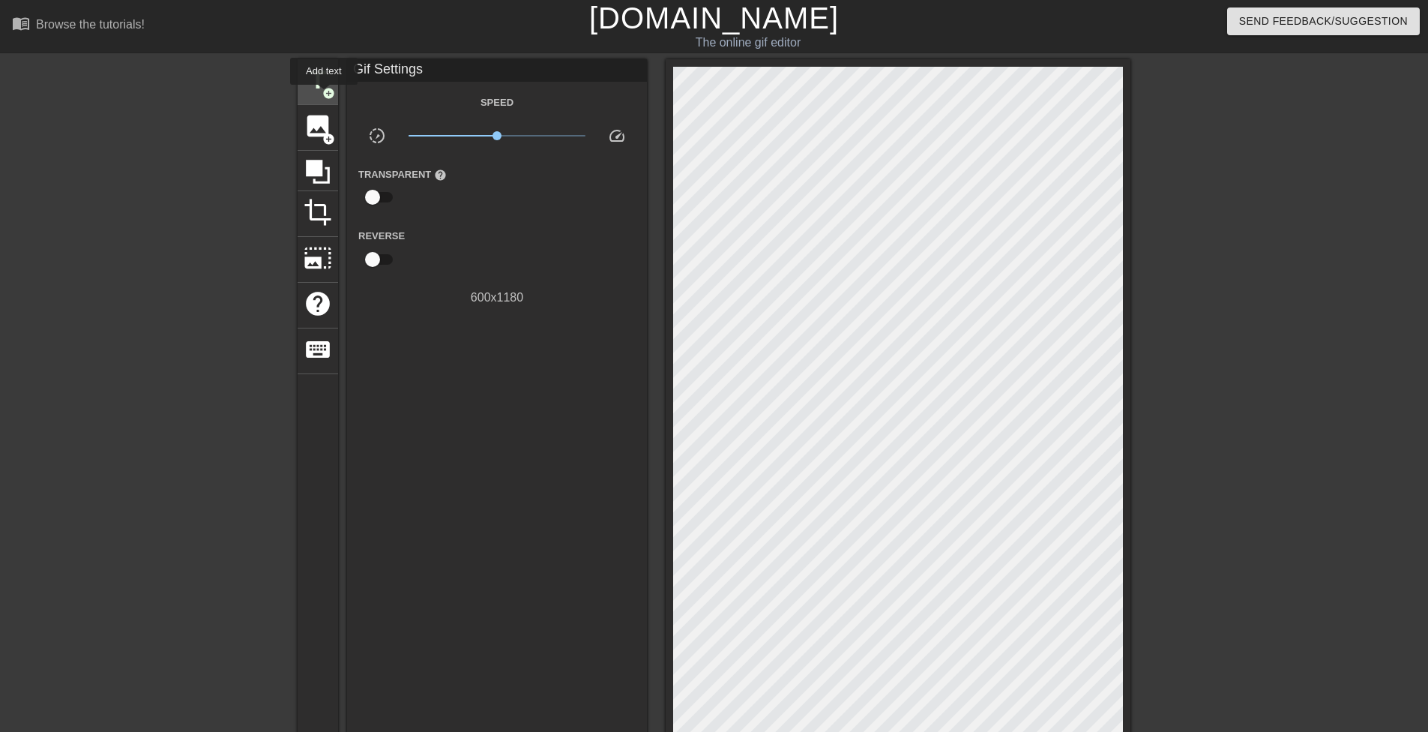
click at [325, 91] on span "add_circle" at bounding box center [328, 93] width 13 height 13
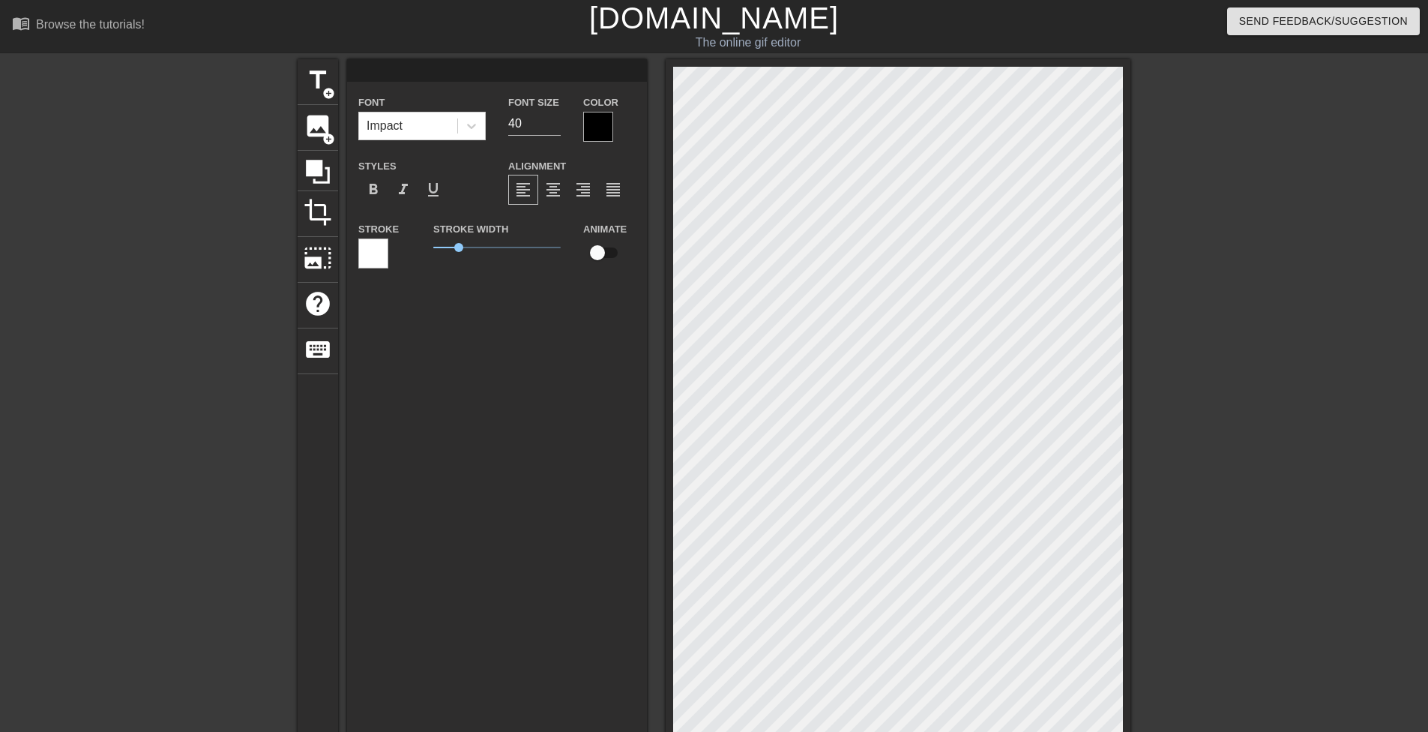
scroll to position [2, 2]
paste textarea "Ku6org"
type input "Ku6org"
type textarea "Ku6org"
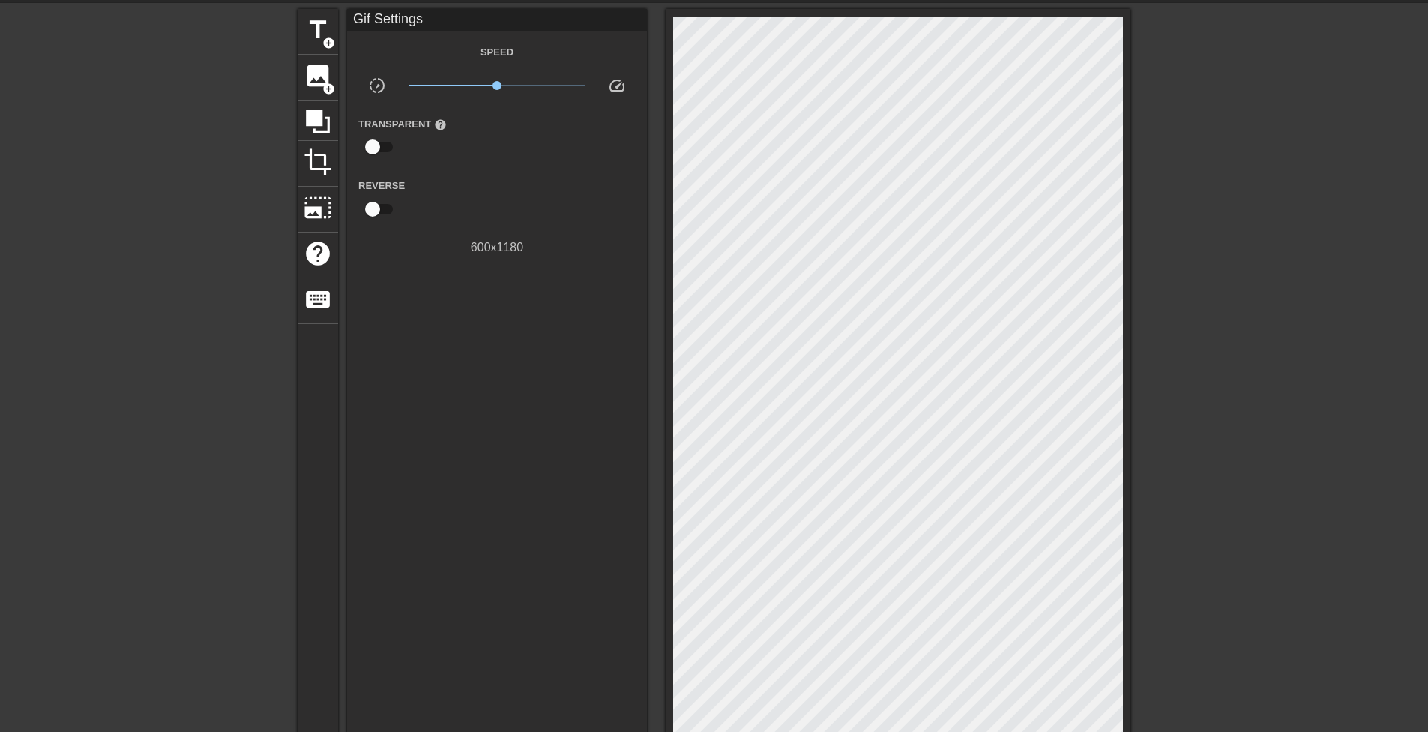
scroll to position [100, 0]
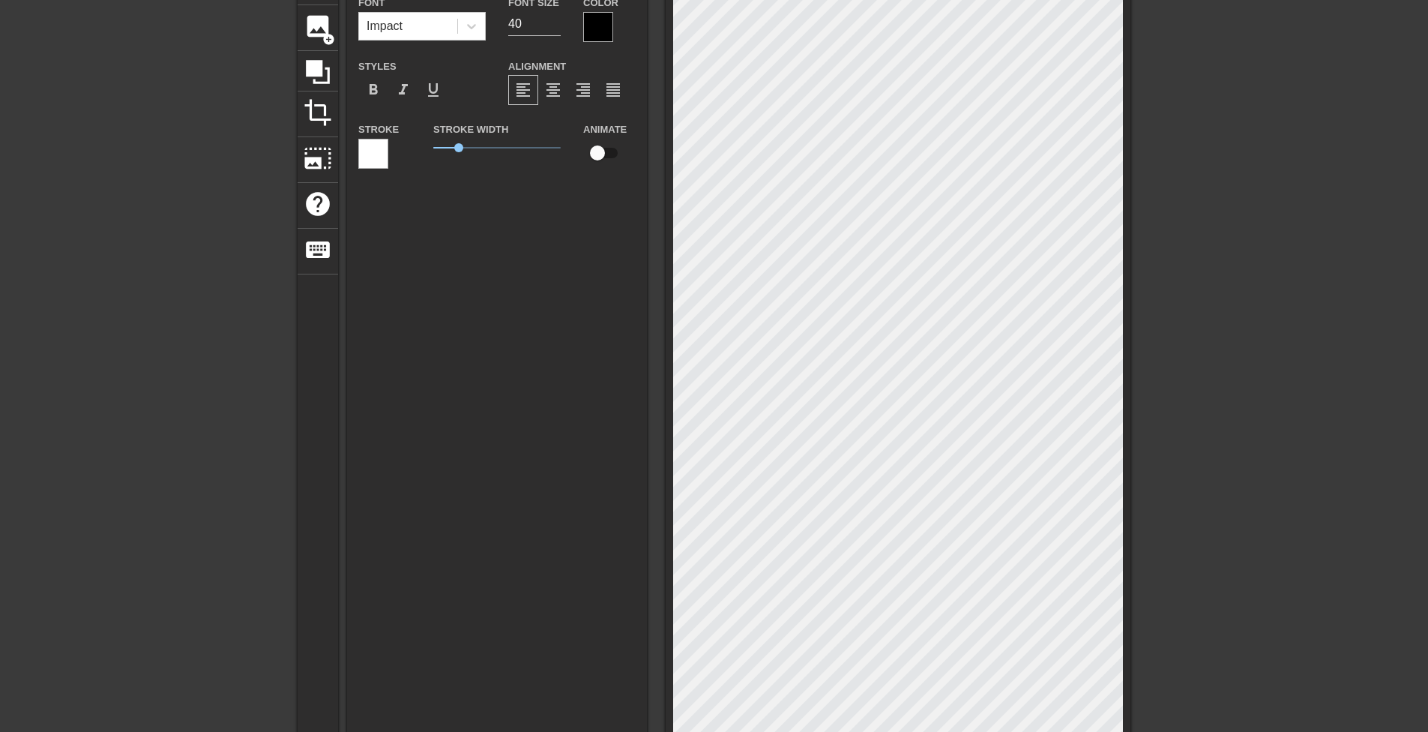
type input "Ku6org_y6uuTSa"
type textarea "Ku6org_y6uuTSa"
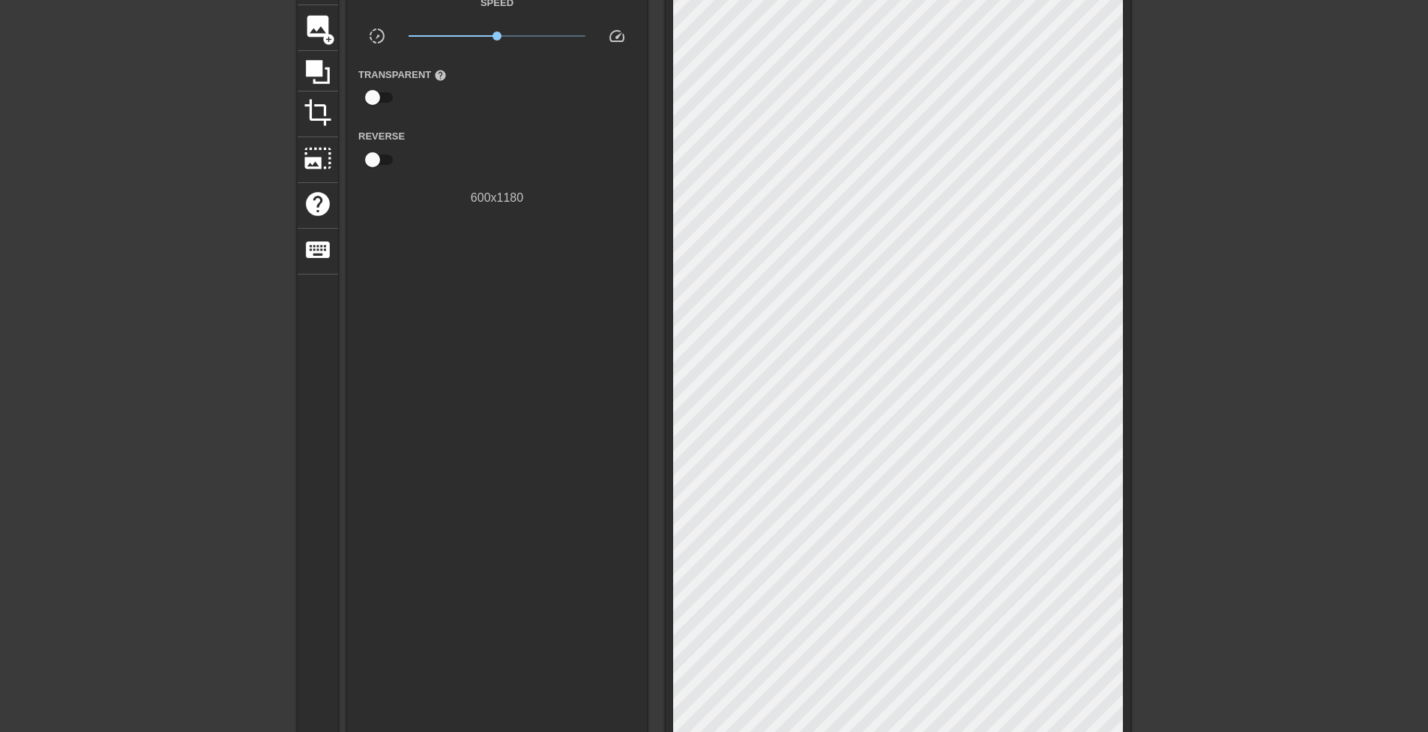
click at [1187, 316] on div at bounding box center [1261, 185] width 225 height 450
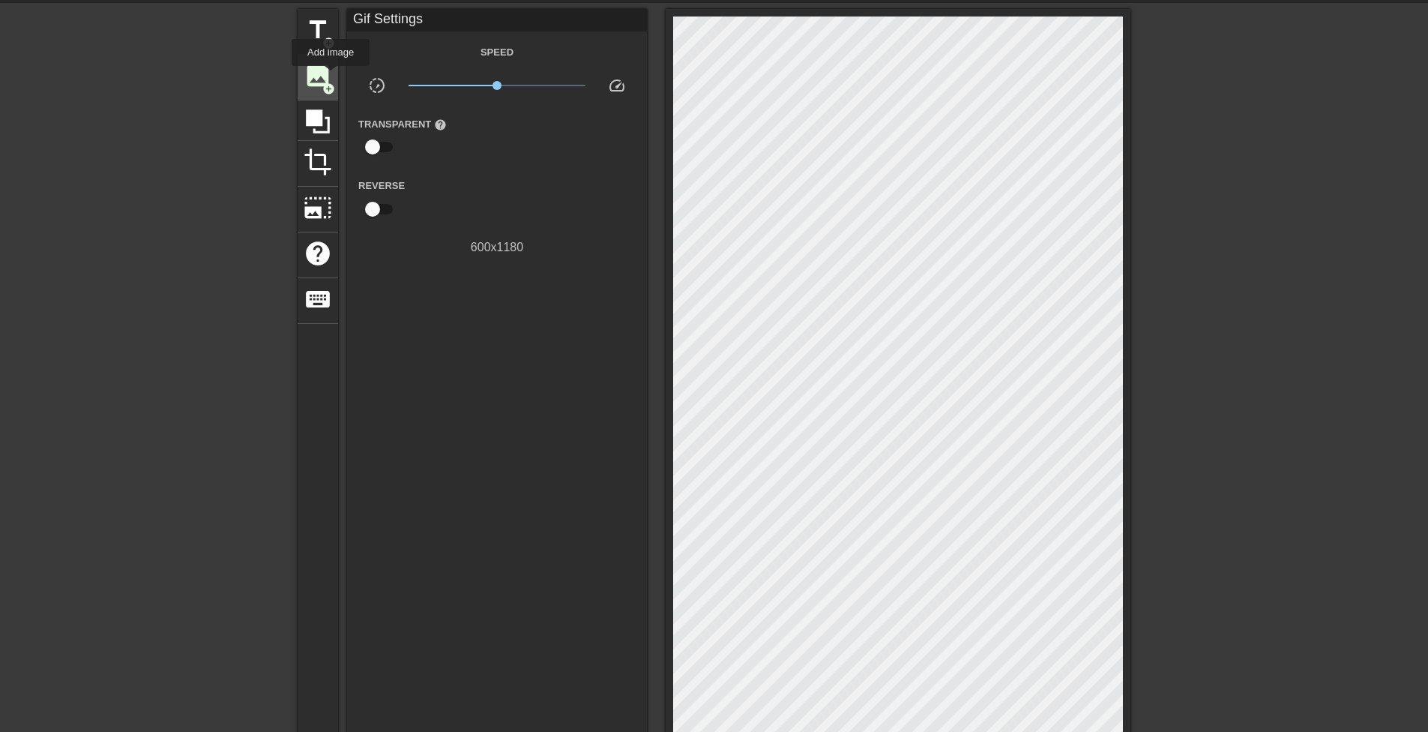
click at [328, 76] on span "image" at bounding box center [318, 75] width 28 height 28
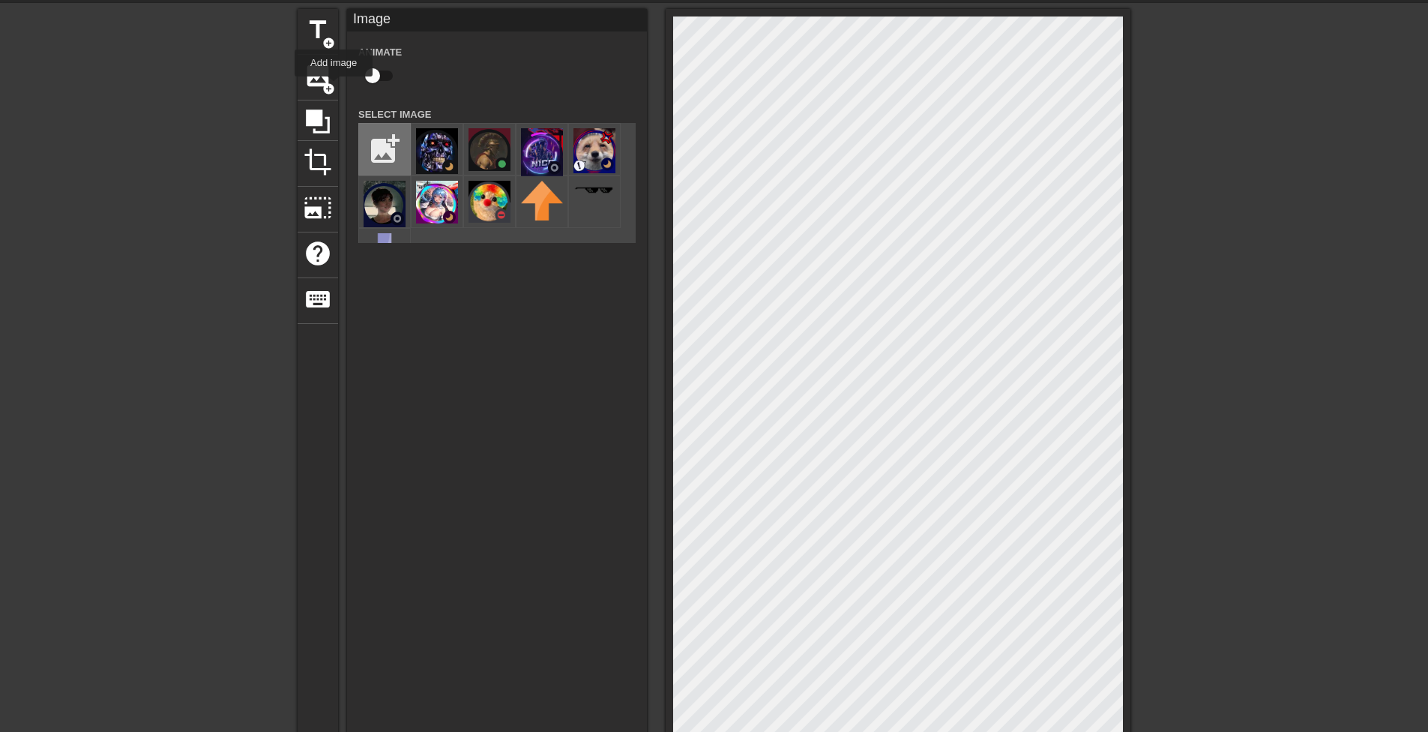
click at [363, 130] on input "file" at bounding box center [384, 149] width 51 height 51
type input "C:\fakepath\AVR.png"
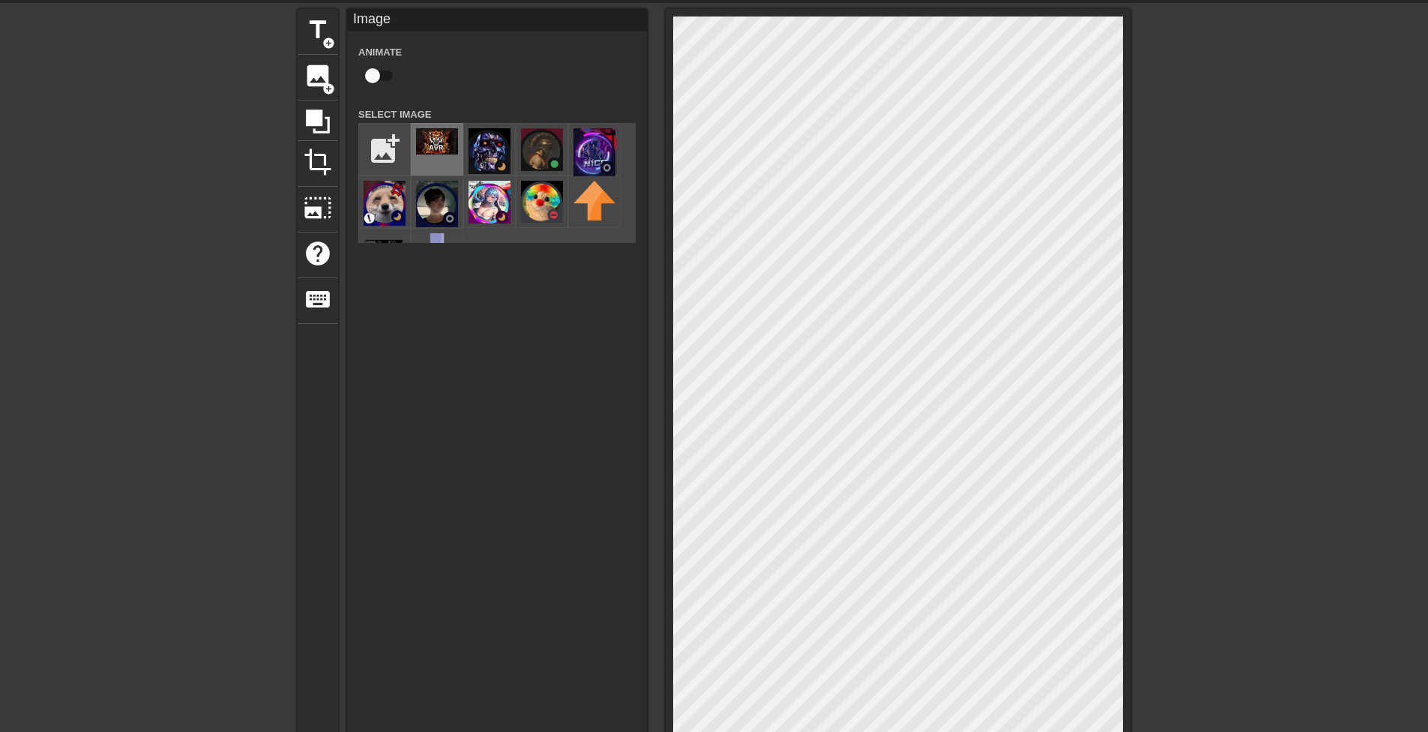
click at [424, 136] on img at bounding box center [437, 141] width 42 height 26
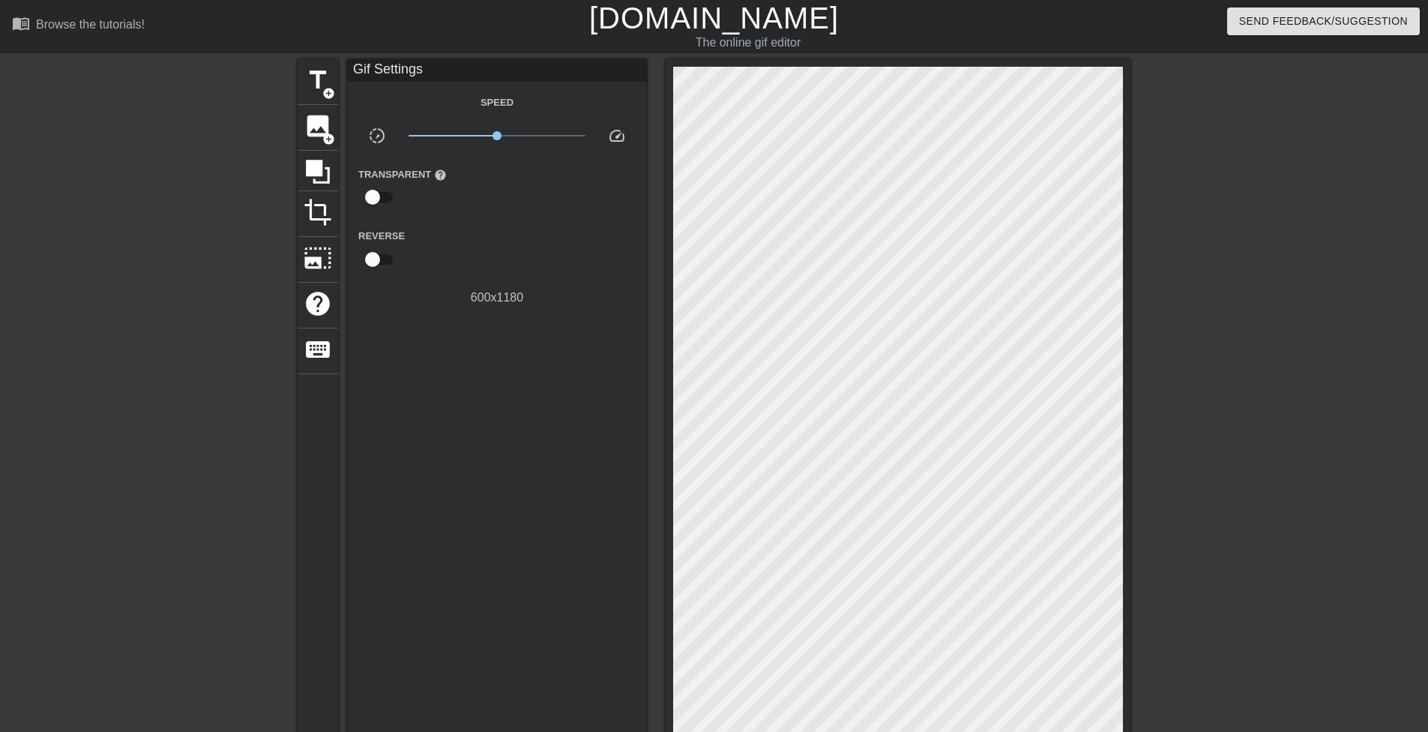
scroll to position [250, 0]
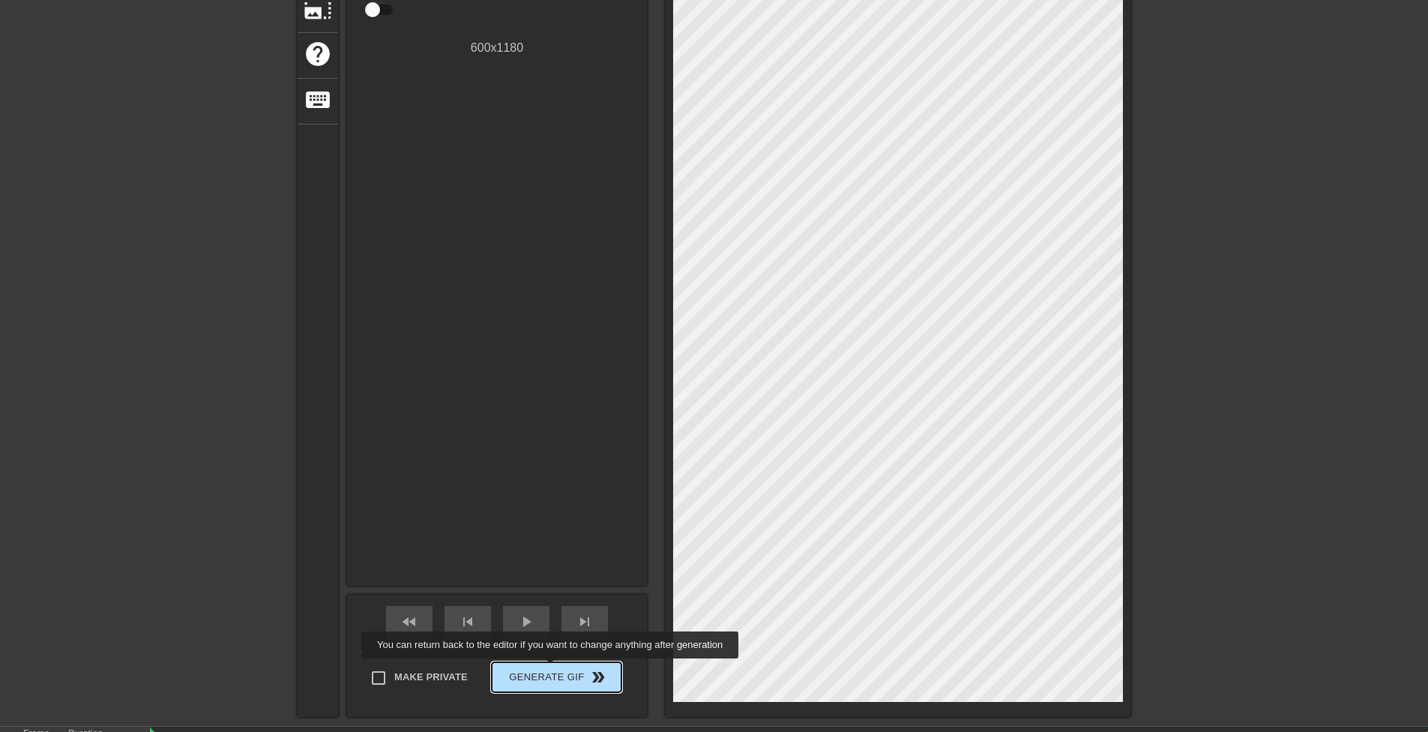
click at [563, 667] on button "Generate Gif double_arrow" at bounding box center [557, 677] width 130 height 30
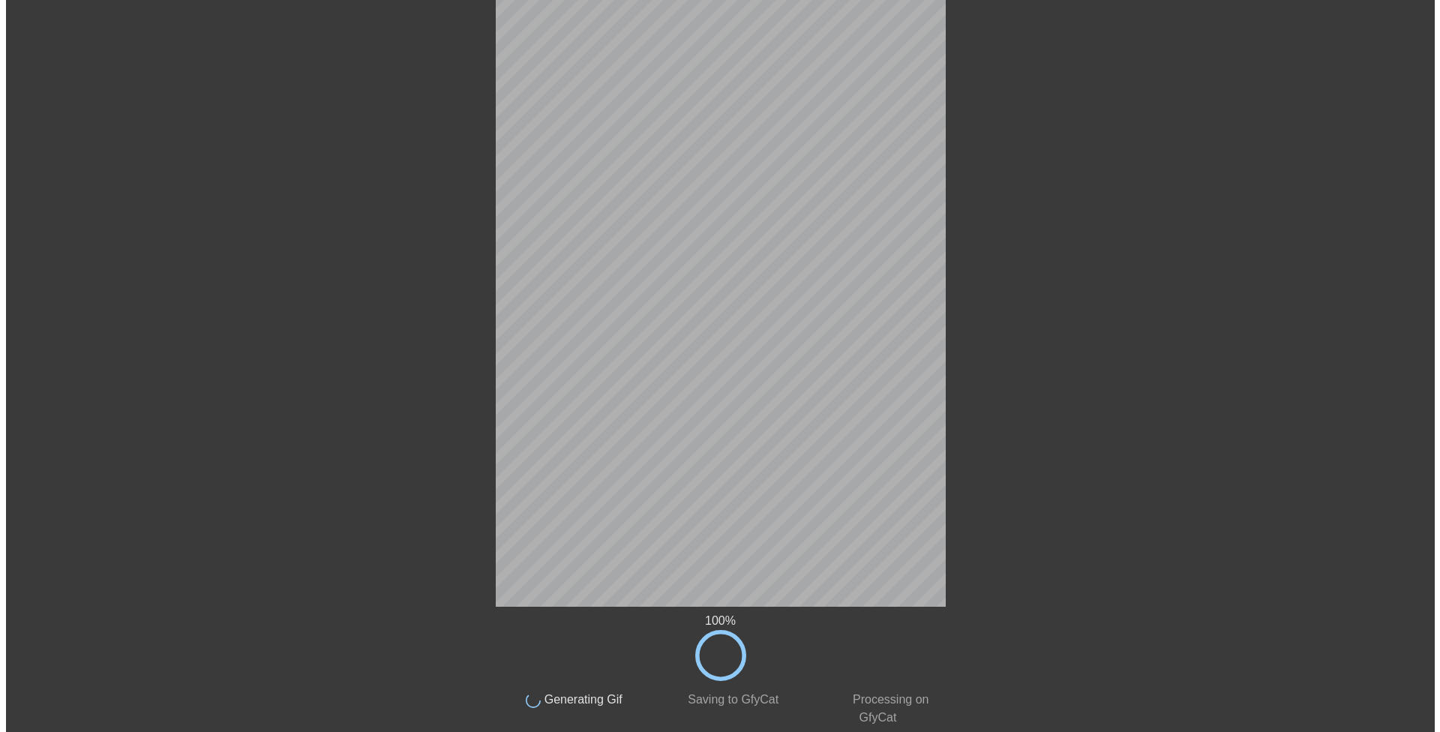
scroll to position [0, 0]
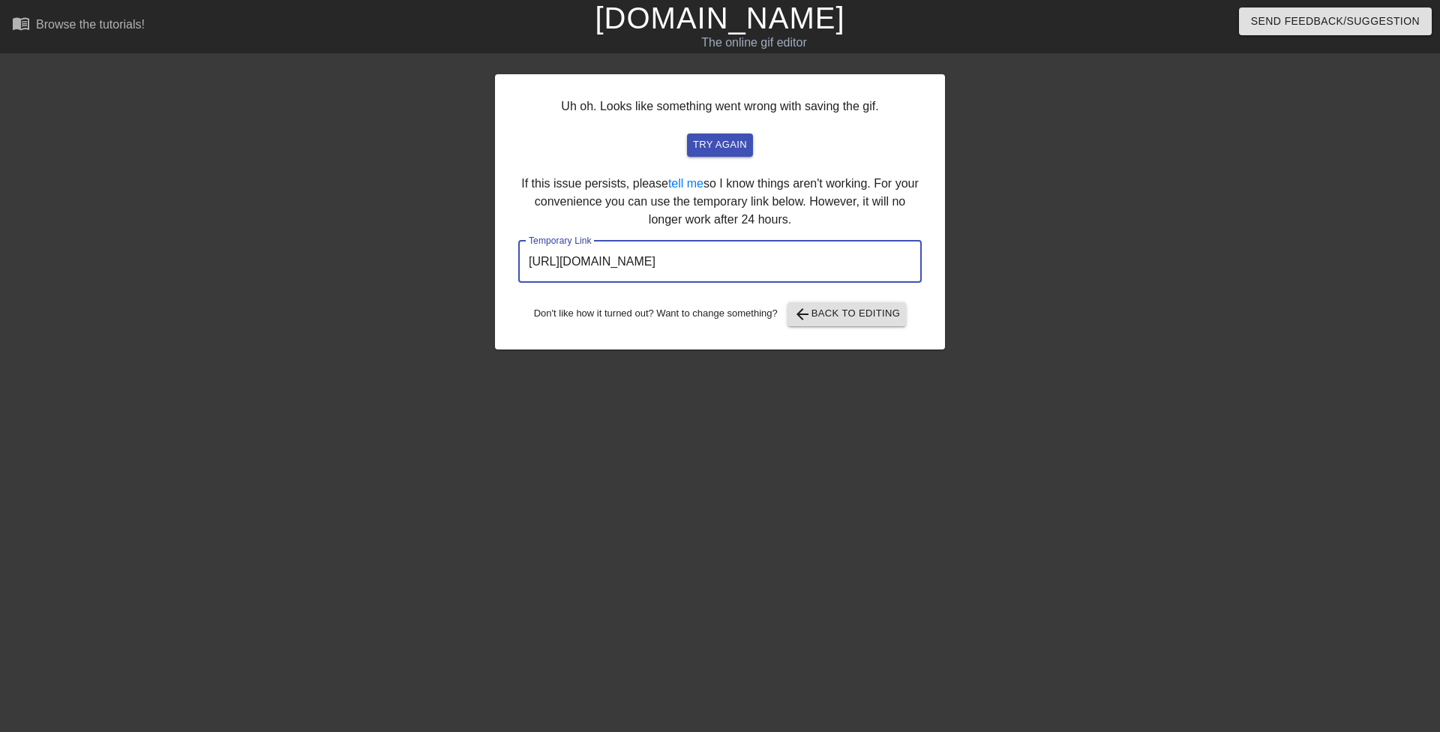
drag, startPoint x: 838, startPoint y: 262, endPoint x: 514, endPoint y: 262, distance: 324.7
click at [514, 262] on div "Uh oh. Looks like something went wrong with saving the gif. try again If this i…" at bounding box center [720, 211] width 450 height 275
